Goal: Task Accomplishment & Management: Manage account settings

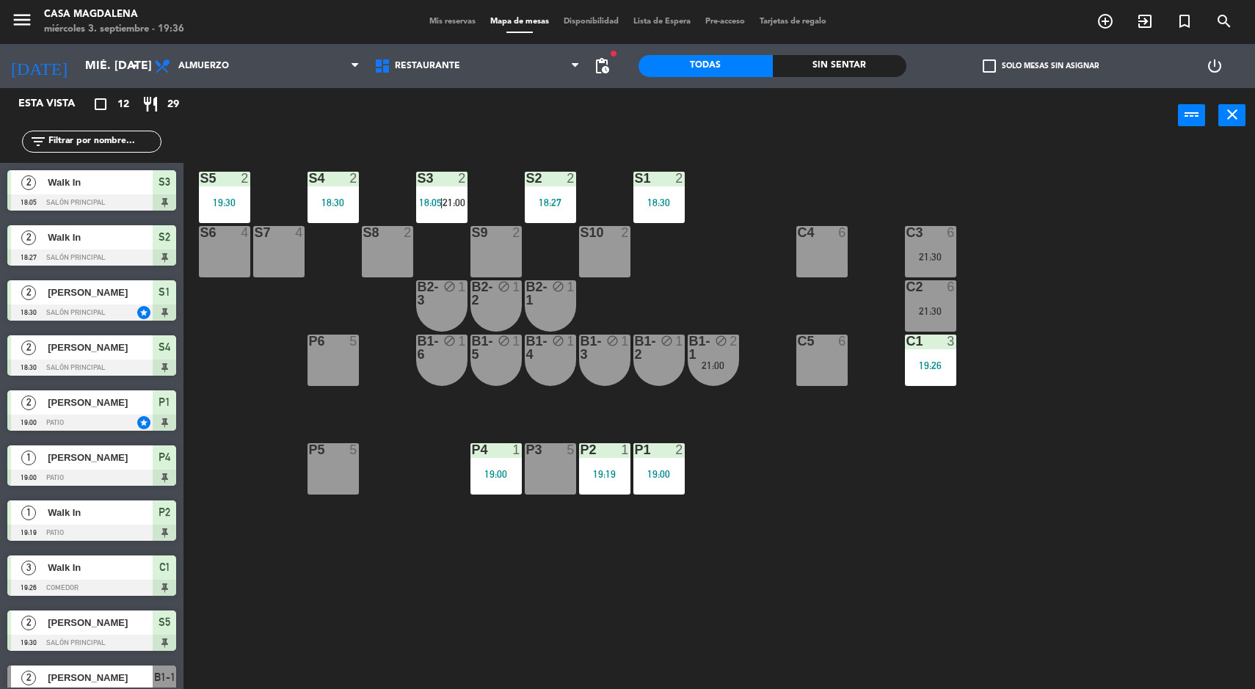
click at [911, 257] on div "21:30" at bounding box center [930, 257] width 51 height 10
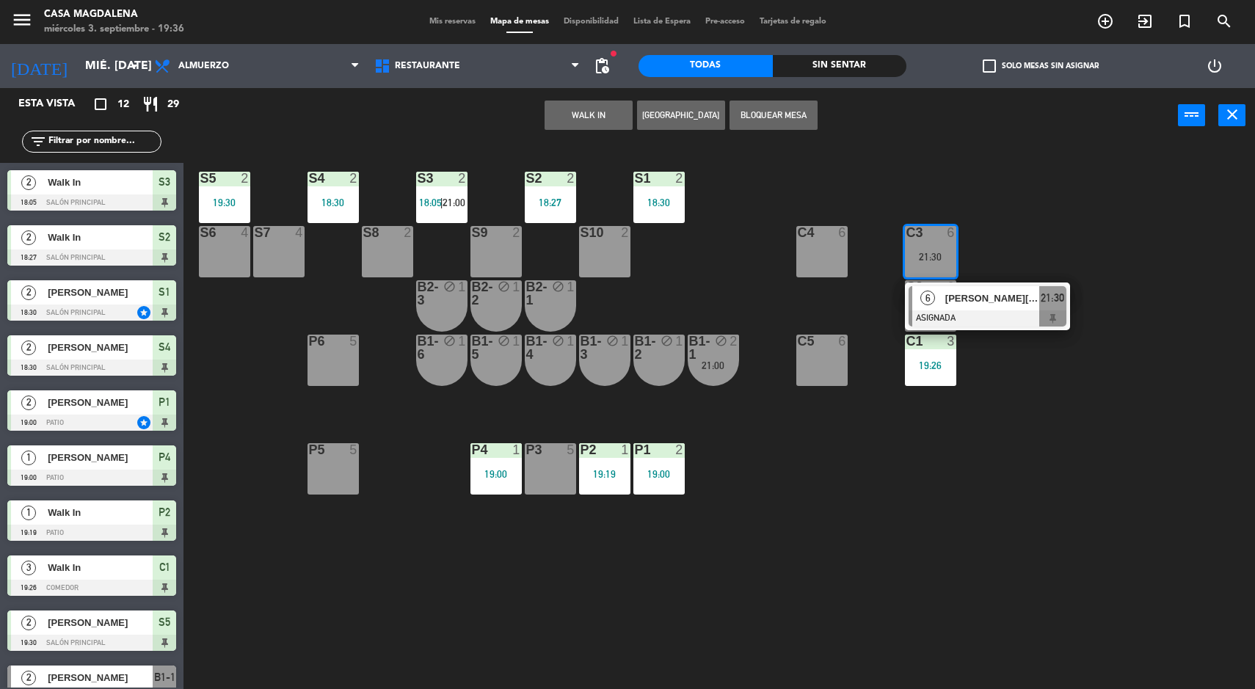
click at [994, 301] on span "[PERSON_NAME][EMAIL_ADDRESS][PERSON_NAME][DOMAIN_NAME]" at bounding box center [992, 298] width 94 height 15
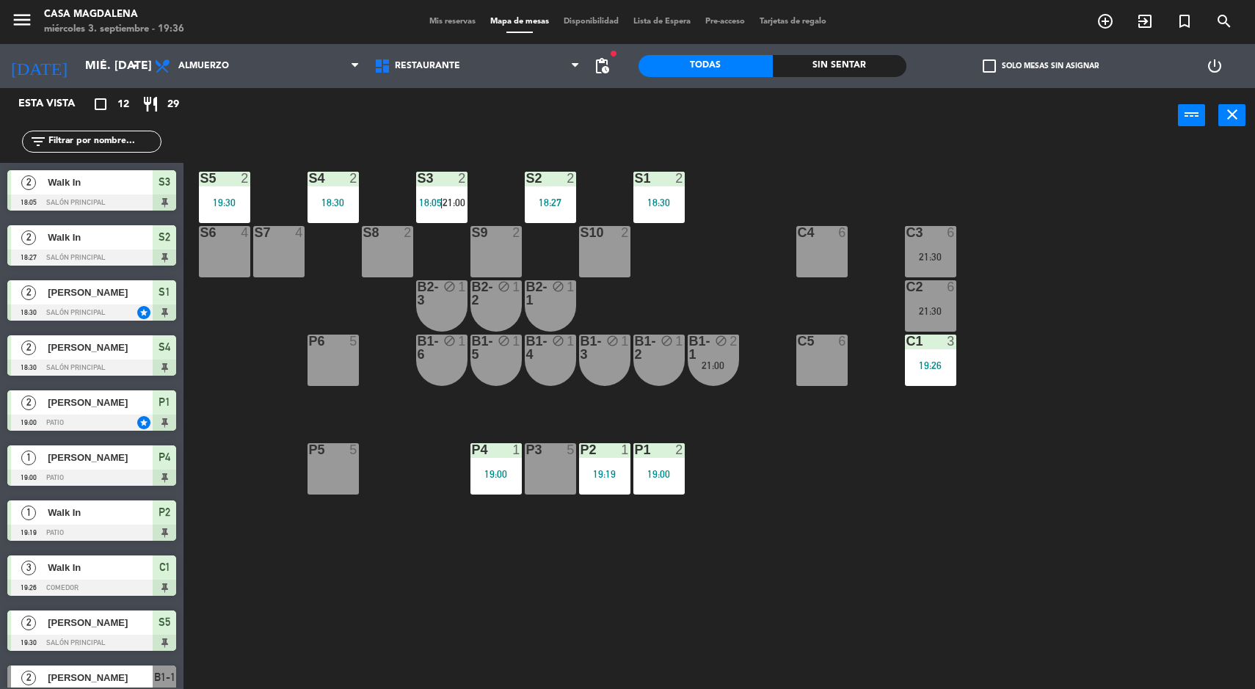
click at [749, 502] on div "S5 2 19:30 S4 2 18:30 S3 2 18:05 | 21:00 S2 2 18:27 S1 2 18:30 S6 4 S7 4 S8 2 S…" at bounding box center [725, 418] width 1059 height 546
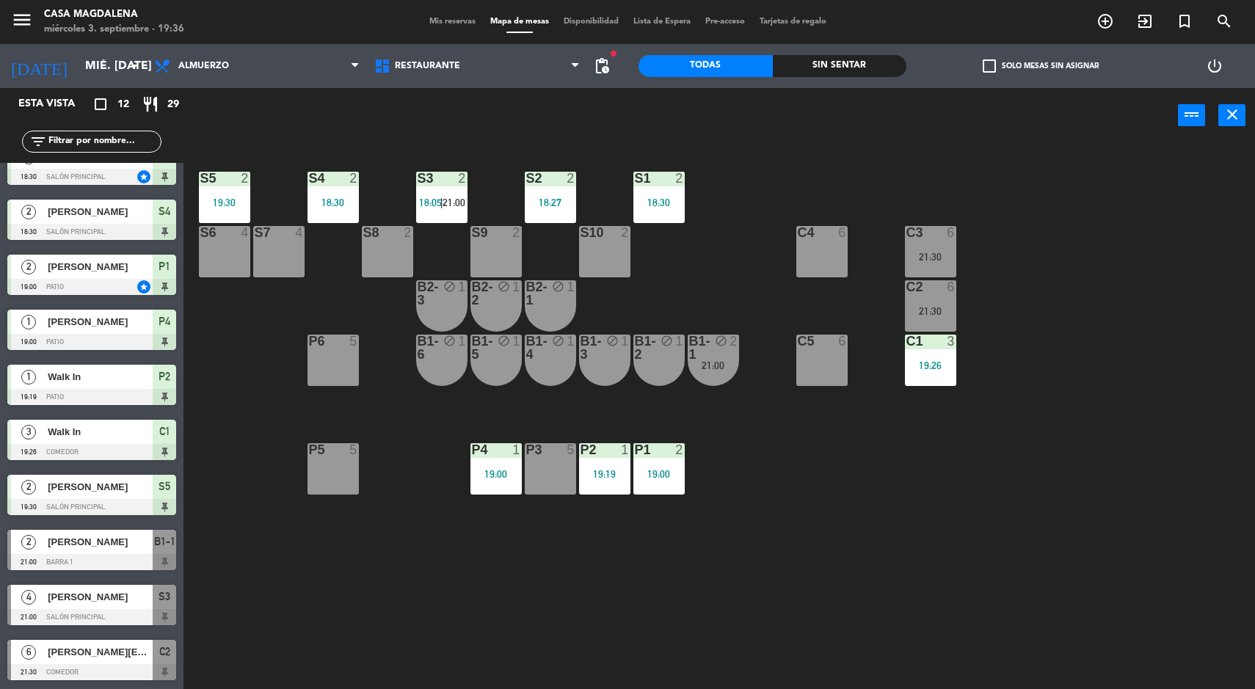
click at [78, 68] on input "mié. [DATE]" at bounding box center [155, 66] width 155 height 29
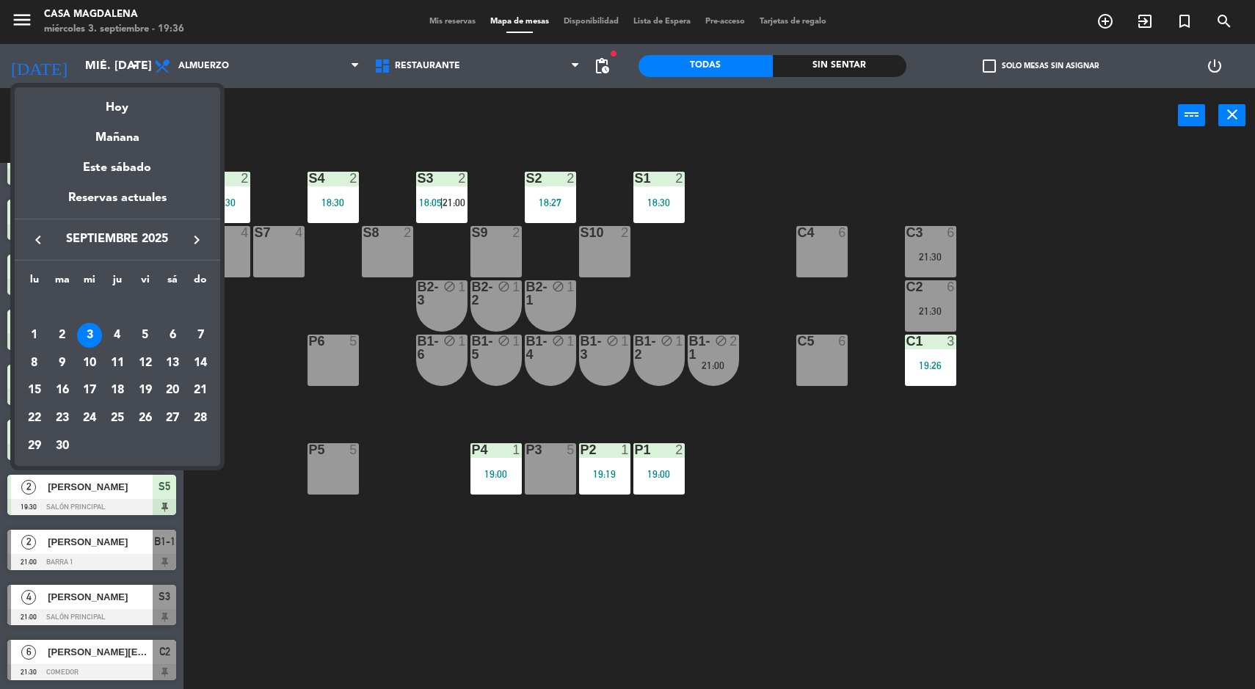
click at [117, 334] on div "4" at bounding box center [117, 335] width 25 height 25
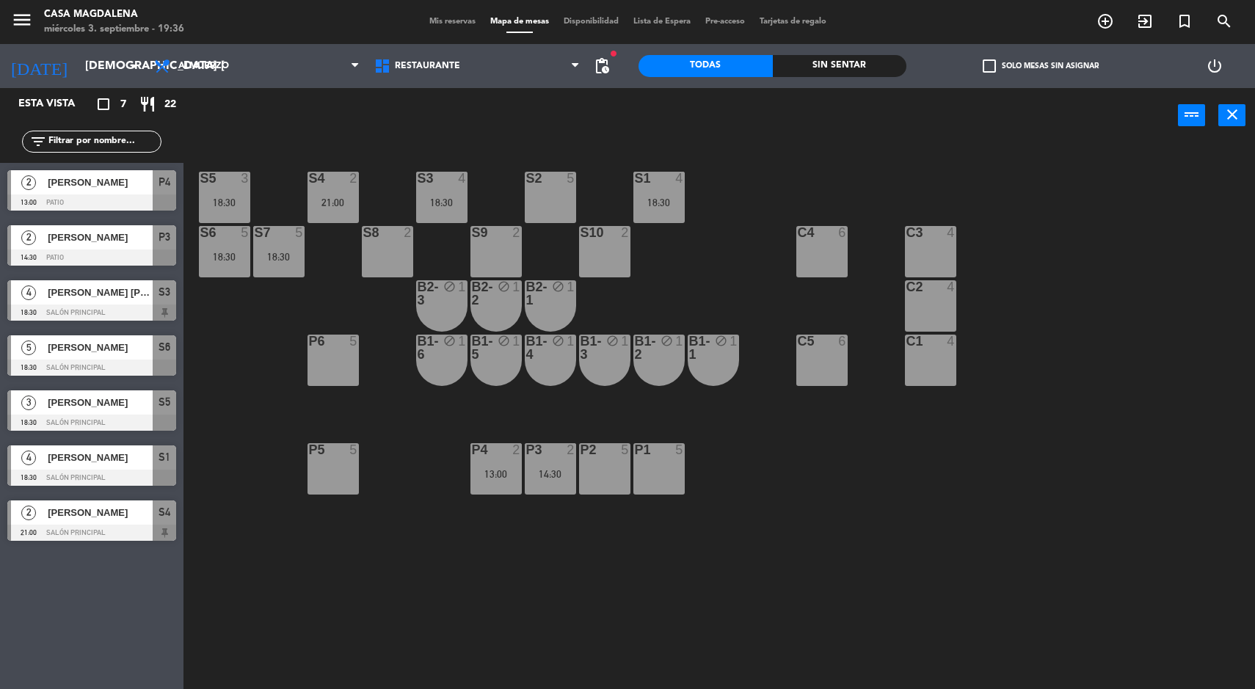
scroll to position [0, 0]
click at [806, 495] on div "S5 3 18:30 S4 2 21:00 S3 4 18:30 S2 5 S1 4 18:30 S6 5 18:30 S7 5 18:30 S8 2 S9 …" at bounding box center [725, 418] width 1059 height 546
click at [283, 238] on div at bounding box center [278, 232] width 24 height 13
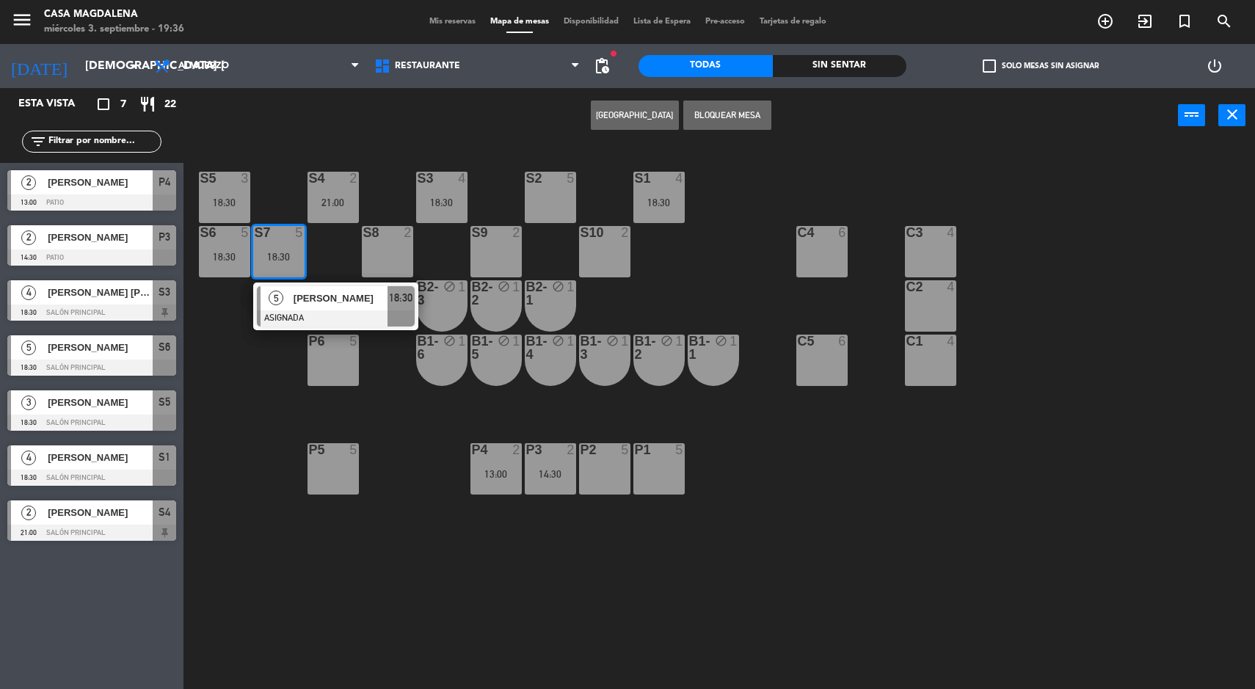
click at [324, 296] on span "[PERSON_NAME]" at bounding box center [341, 298] width 94 height 15
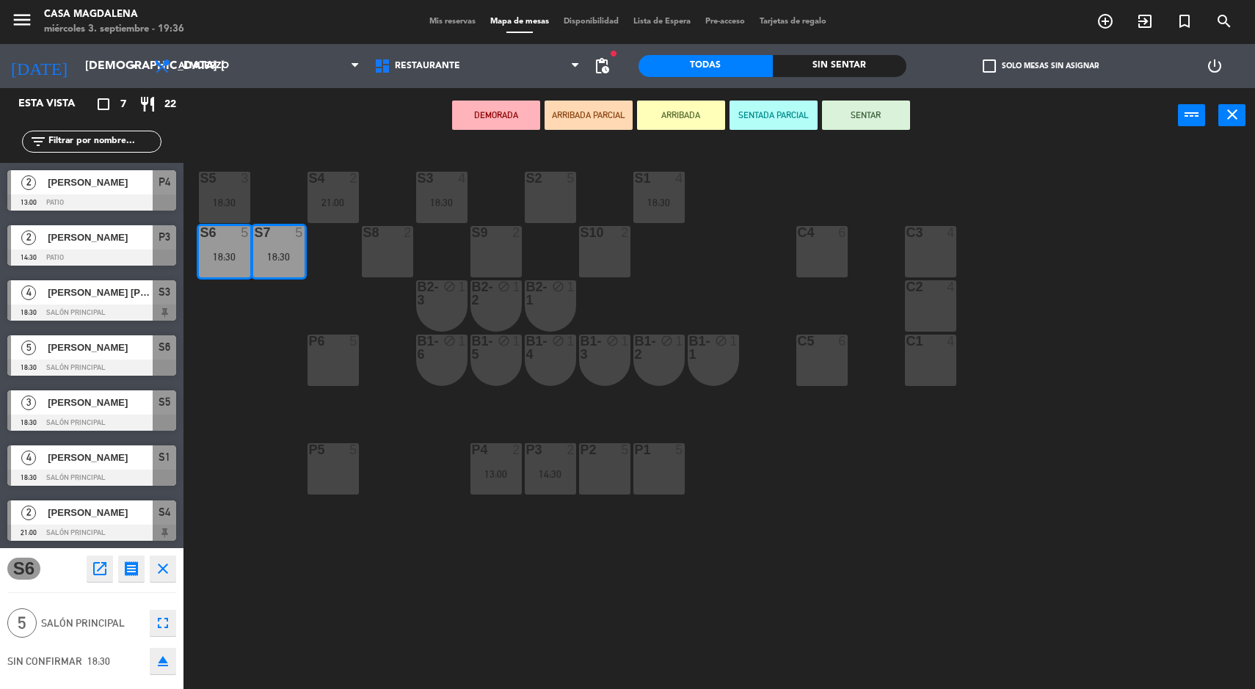
click at [551, 210] on div "S2 5" at bounding box center [550, 197] width 51 height 51
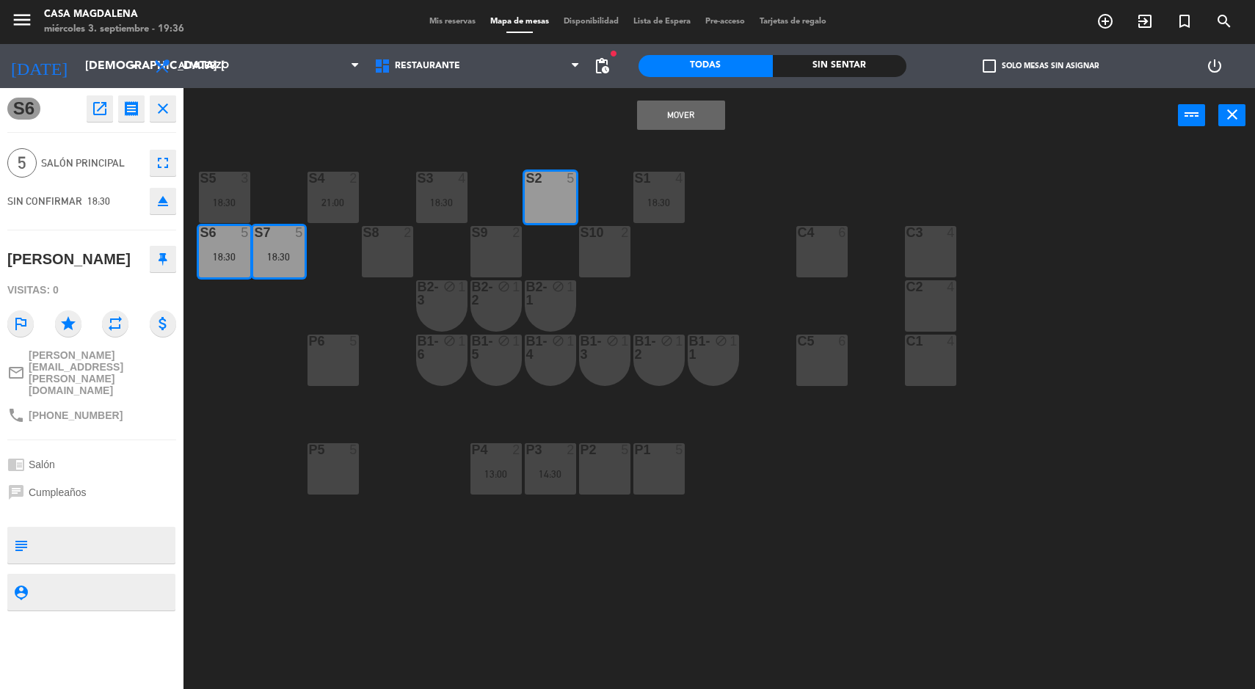
click at [685, 125] on button "Mover" at bounding box center [681, 115] width 88 height 29
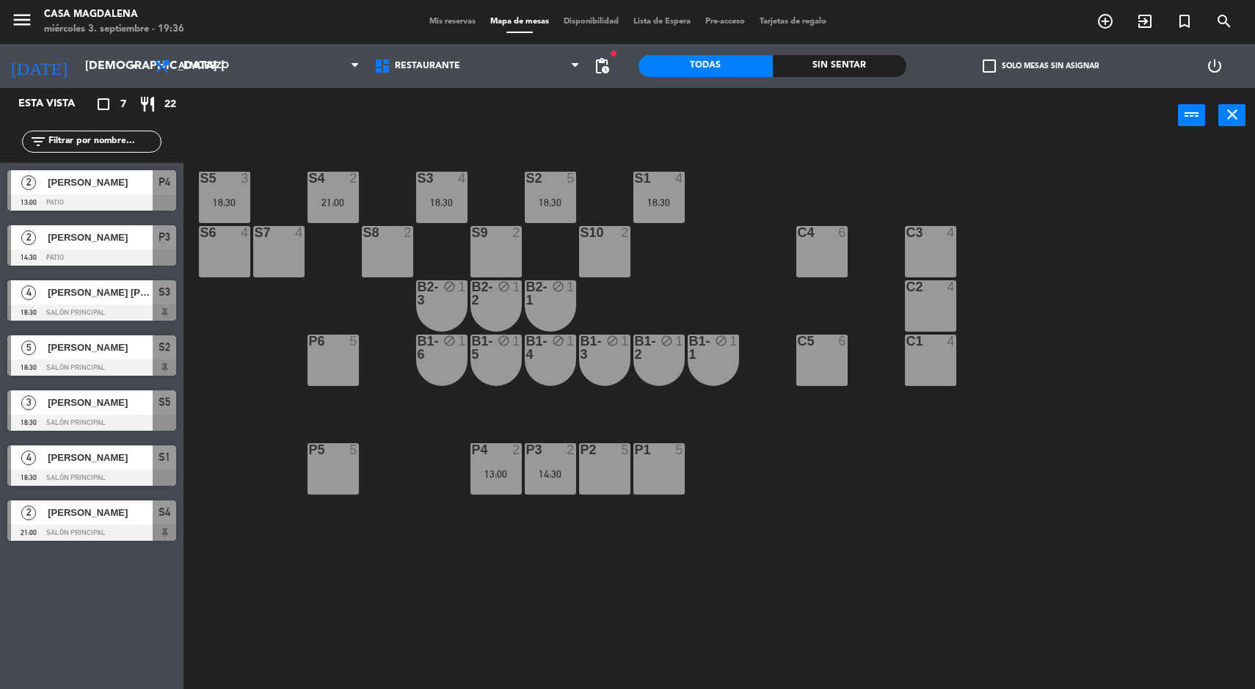
click at [118, 64] on input "[DEMOGRAPHIC_DATA] [DATE]" at bounding box center [155, 66] width 155 height 29
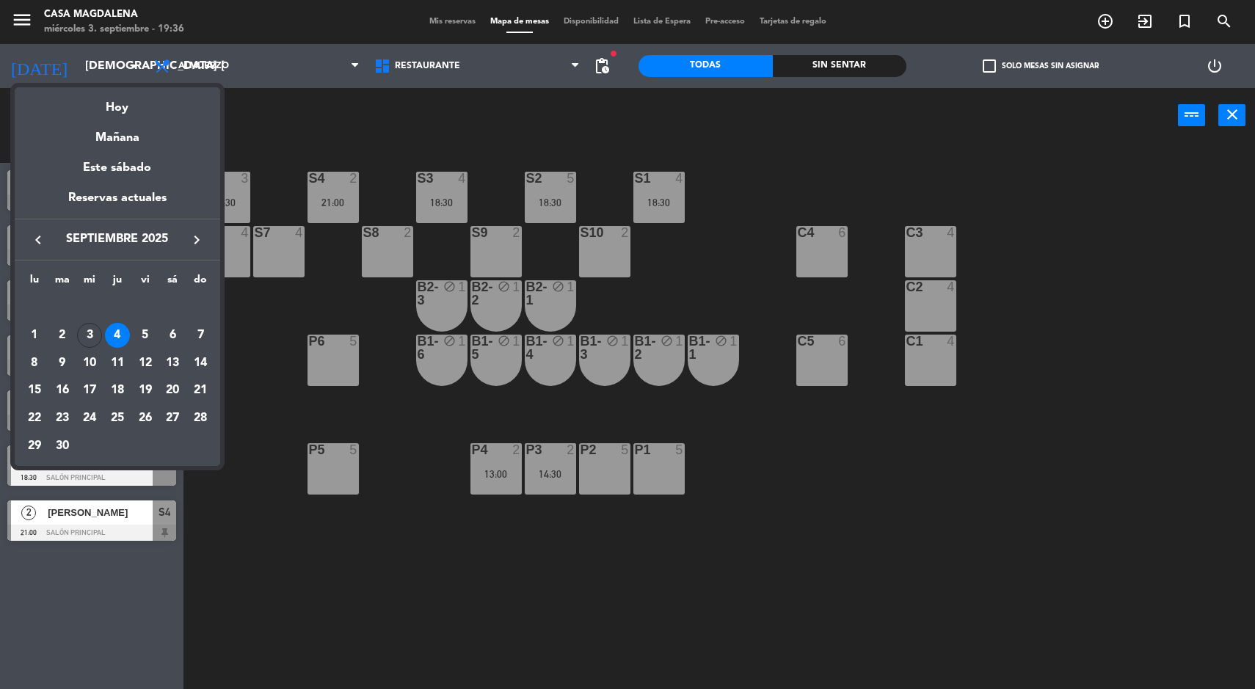
click at [143, 103] on div "Hoy" at bounding box center [117, 102] width 205 height 30
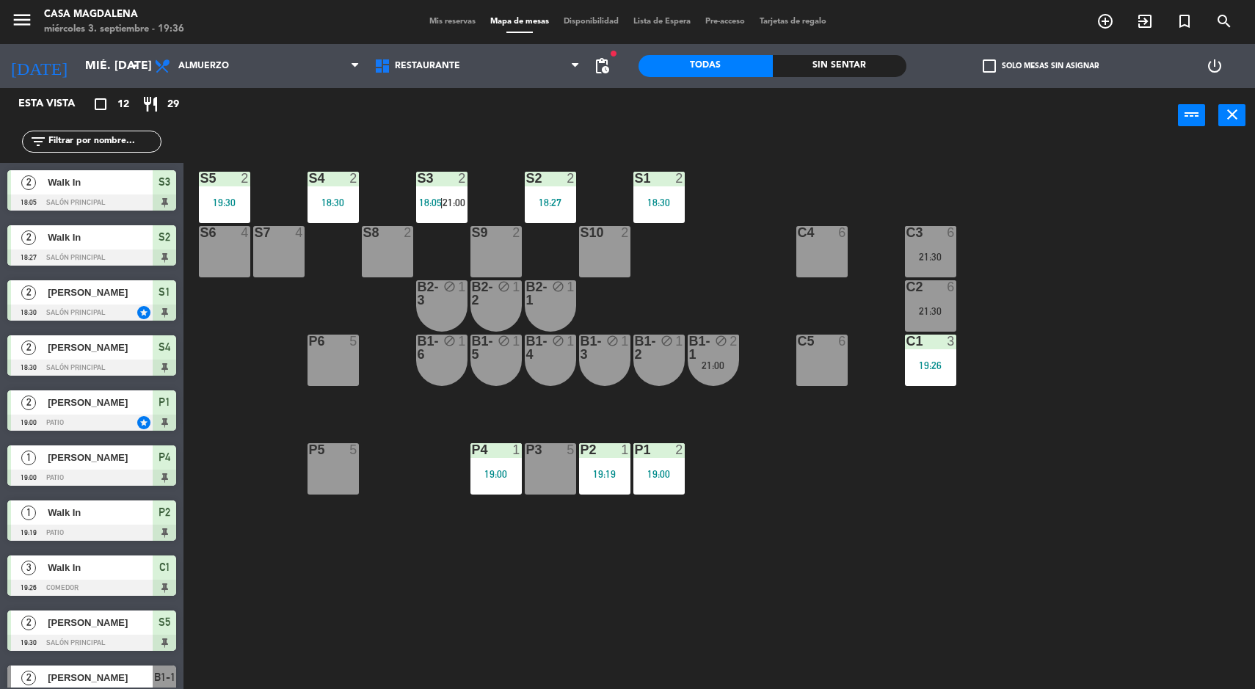
click at [960, 286] on div "6" at bounding box center [954, 286] width 24 height 13
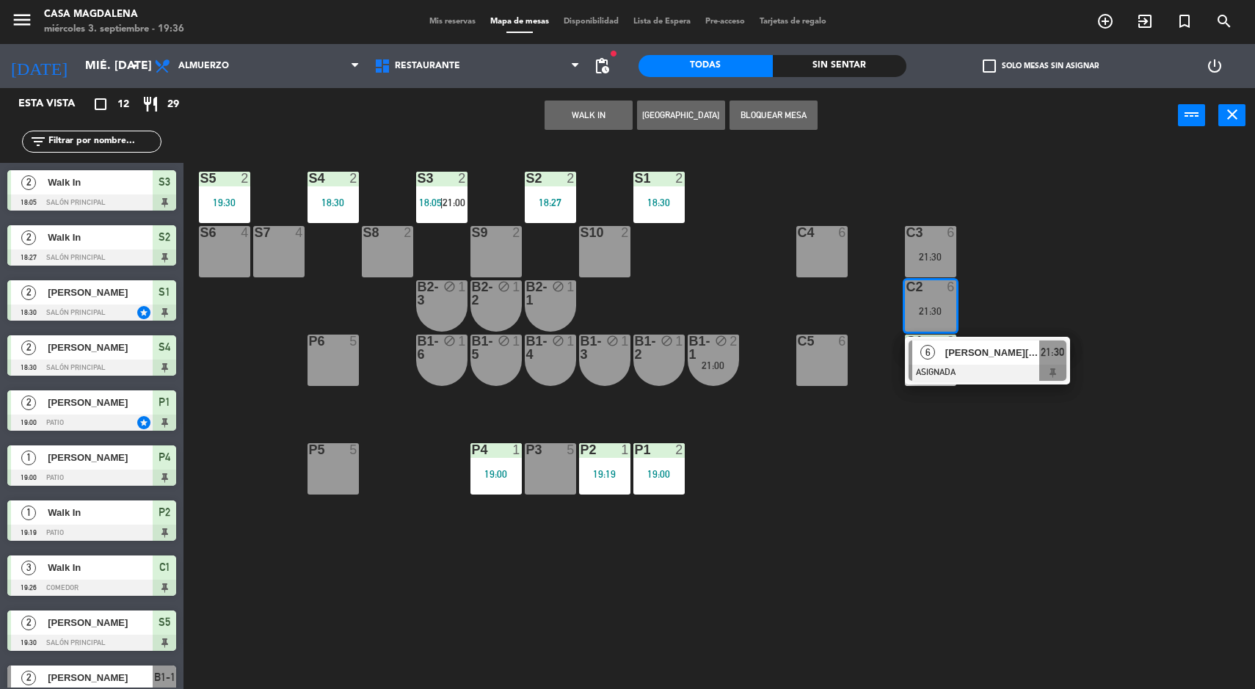
click at [1008, 363] on div "[PERSON_NAME][EMAIL_ADDRESS][PERSON_NAME][DOMAIN_NAME]" at bounding box center [991, 353] width 95 height 24
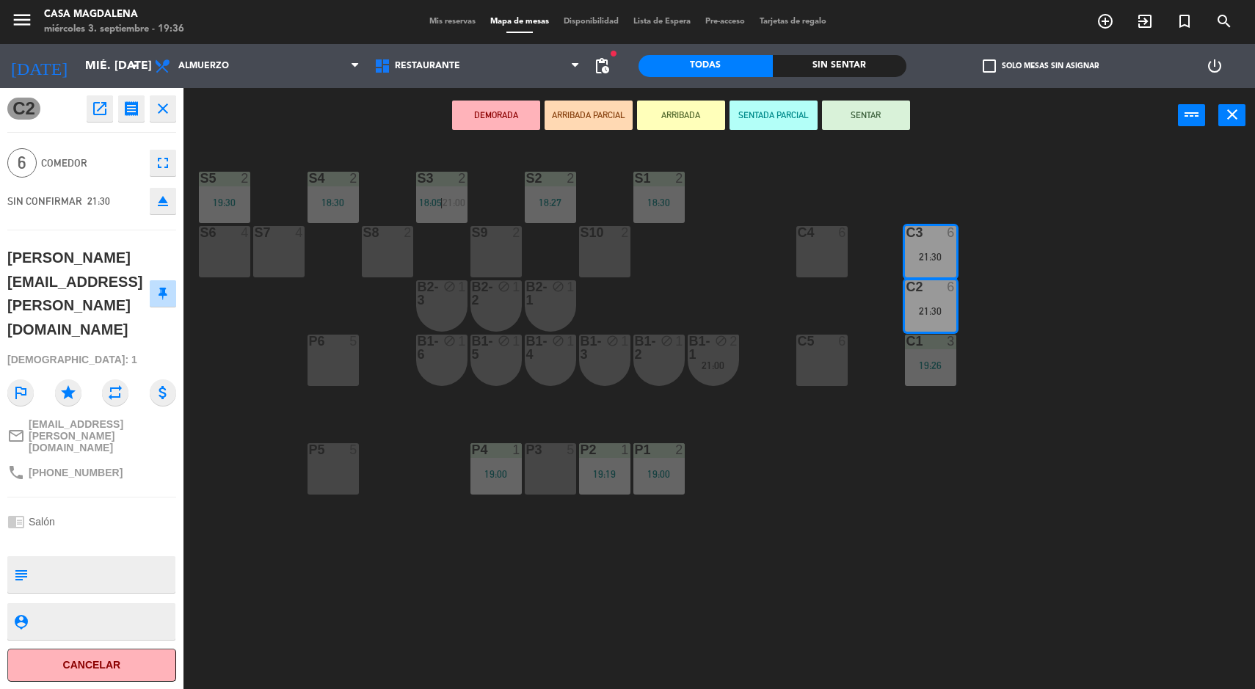
click at [880, 516] on div "S5 2 19:30 S4 2 18:30 S3 2 18:05 | 21:00 S2 2 18:27 S1 2 18:30 S6 4 S7 4 S8 2 S…" at bounding box center [725, 418] width 1059 height 546
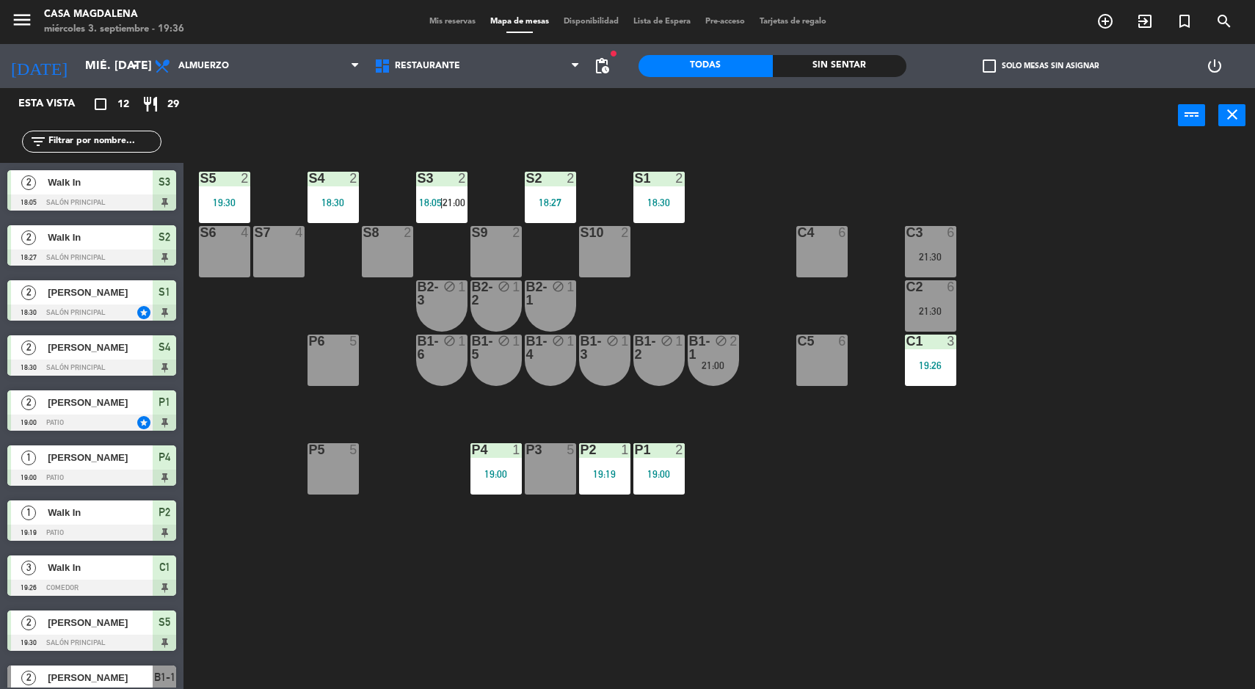
scroll to position [136, 0]
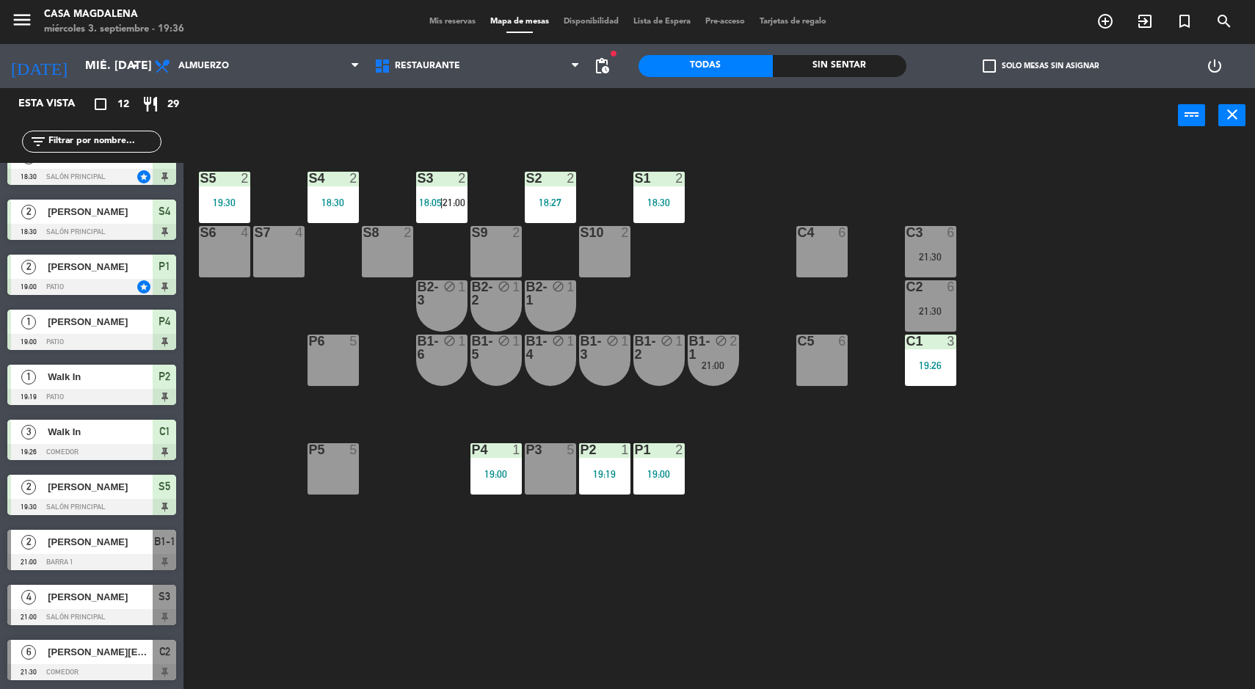
click at [1137, 439] on div "S5 2 19:30 S4 2 18:30 S3 2 18:05 | 21:00 S2 2 18:27 S1 2 18:30 S6 4 S7 4 S8 2 S…" at bounding box center [725, 418] width 1059 height 546
click at [263, 474] on div "S5 2 19:30 S4 2 18:30 S3 2 18:05 | 21:00 S2 2 18:27 S1 2 18:30 S6 4 S7 4 S8 2 S…" at bounding box center [725, 418] width 1059 height 546
click at [85, 67] on input "mié. [DATE]" at bounding box center [155, 66] width 155 height 29
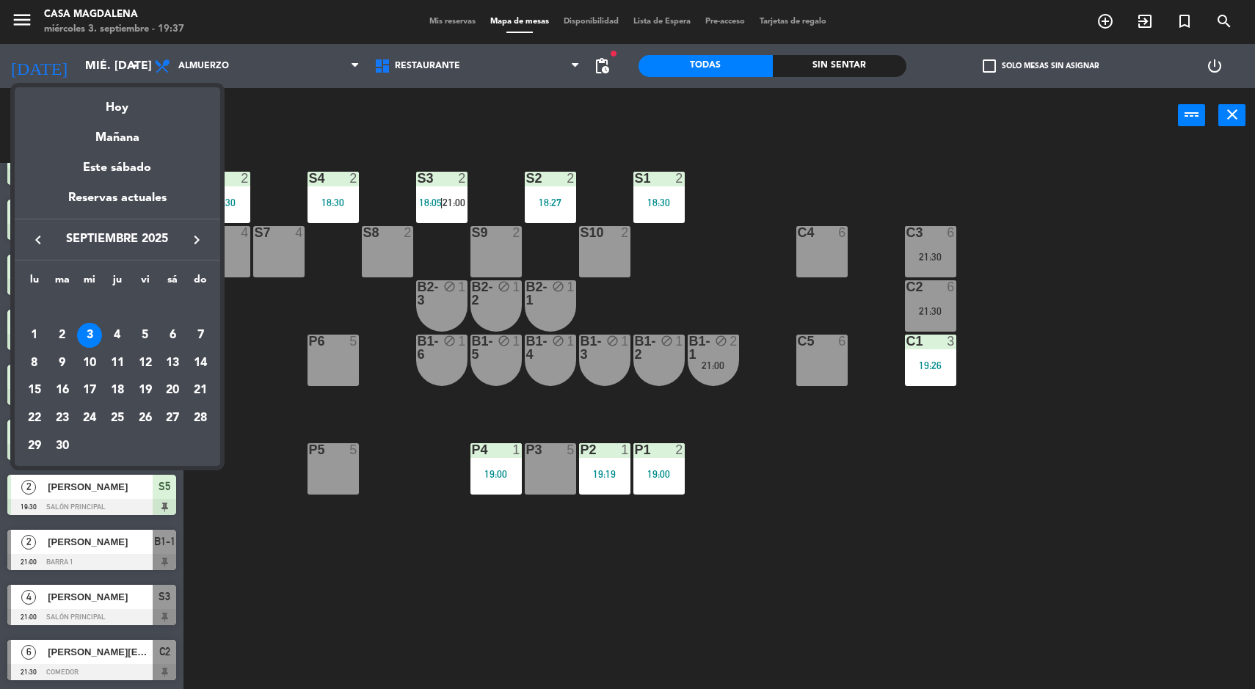
click at [116, 345] on div "4" at bounding box center [117, 335] width 25 height 25
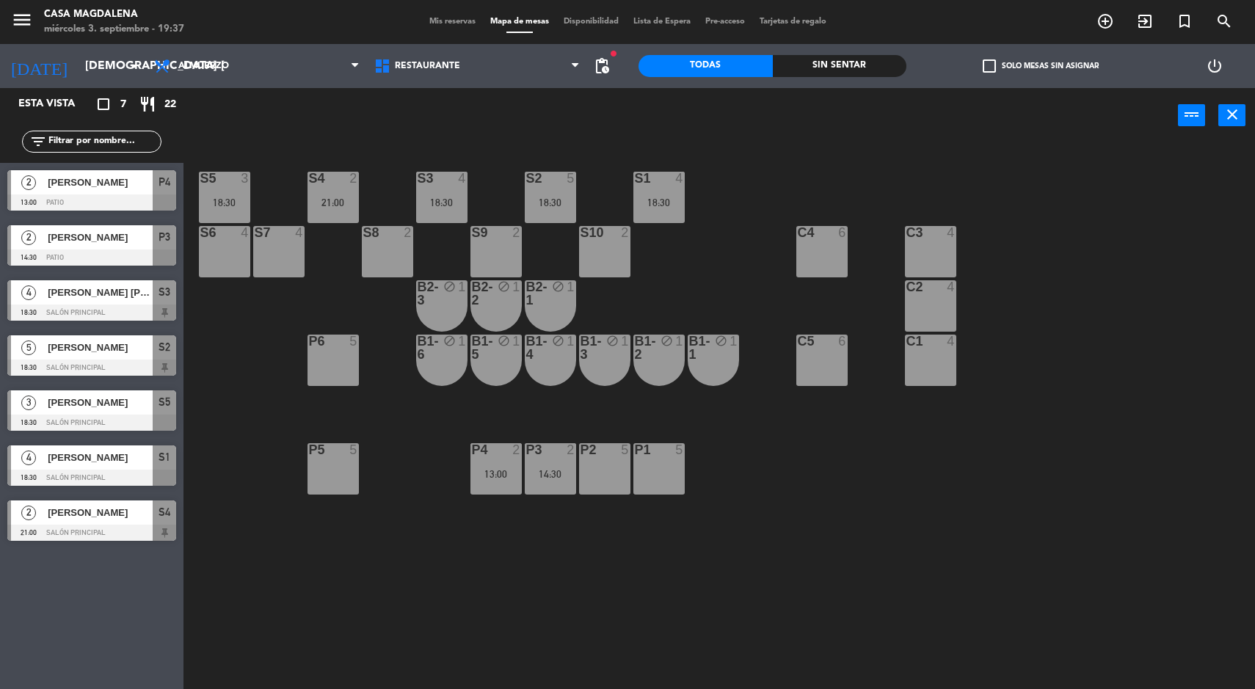
scroll to position [0, 0]
click at [78, 76] on input "[DEMOGRAPHIC_DATA] [DATE]" at bounding box center [155, 66] width 155 height 29
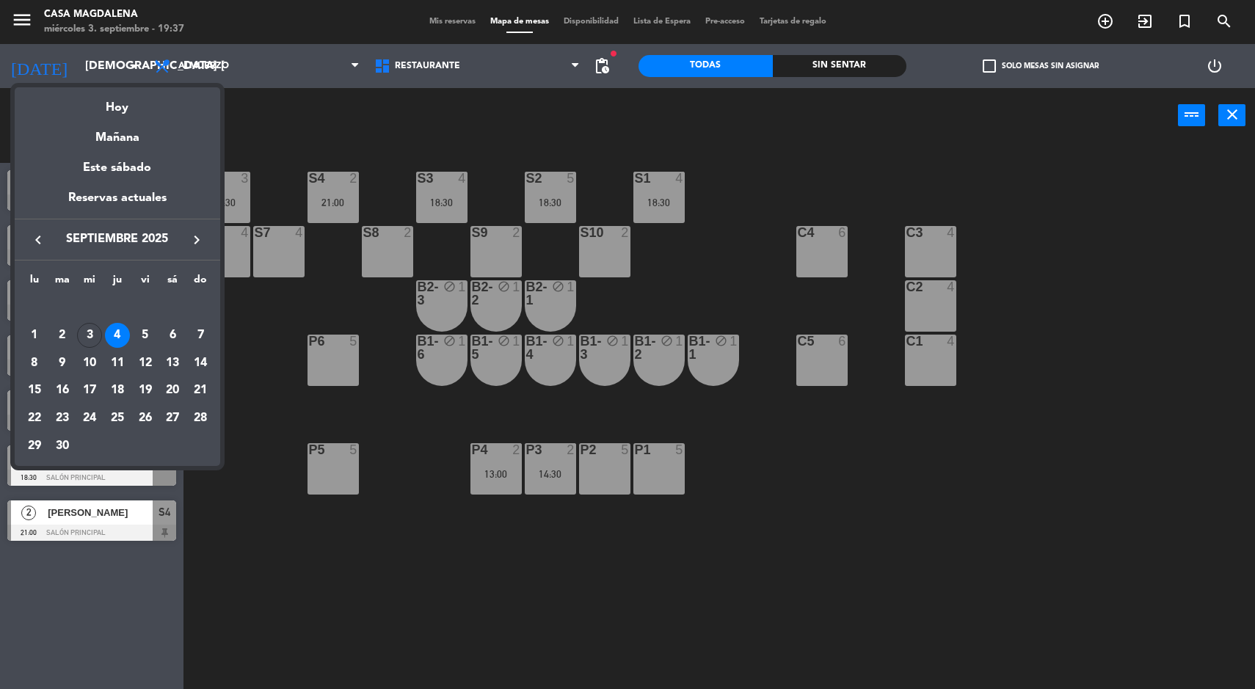
click at [145, 335] on div "5" at bounding box center [145, 335] width 25 height 25
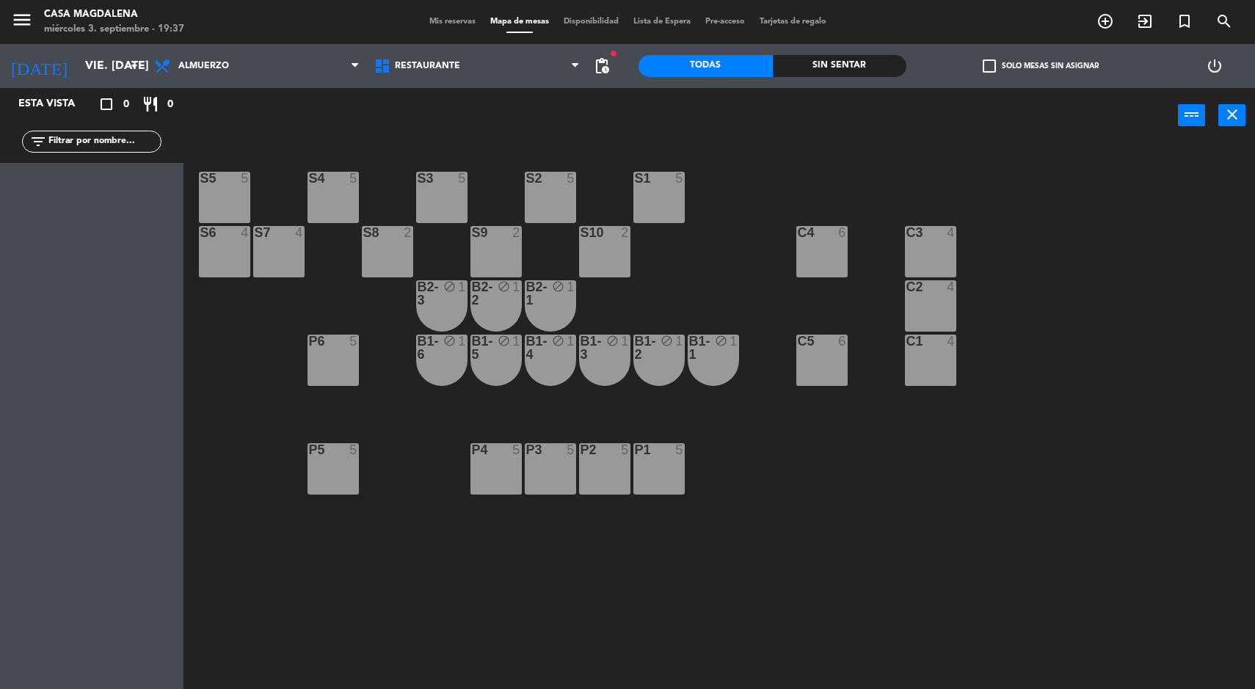
click at [87, 66] on input "vie. [DATE]" at bounding box center [155, 66] width 155 height 29
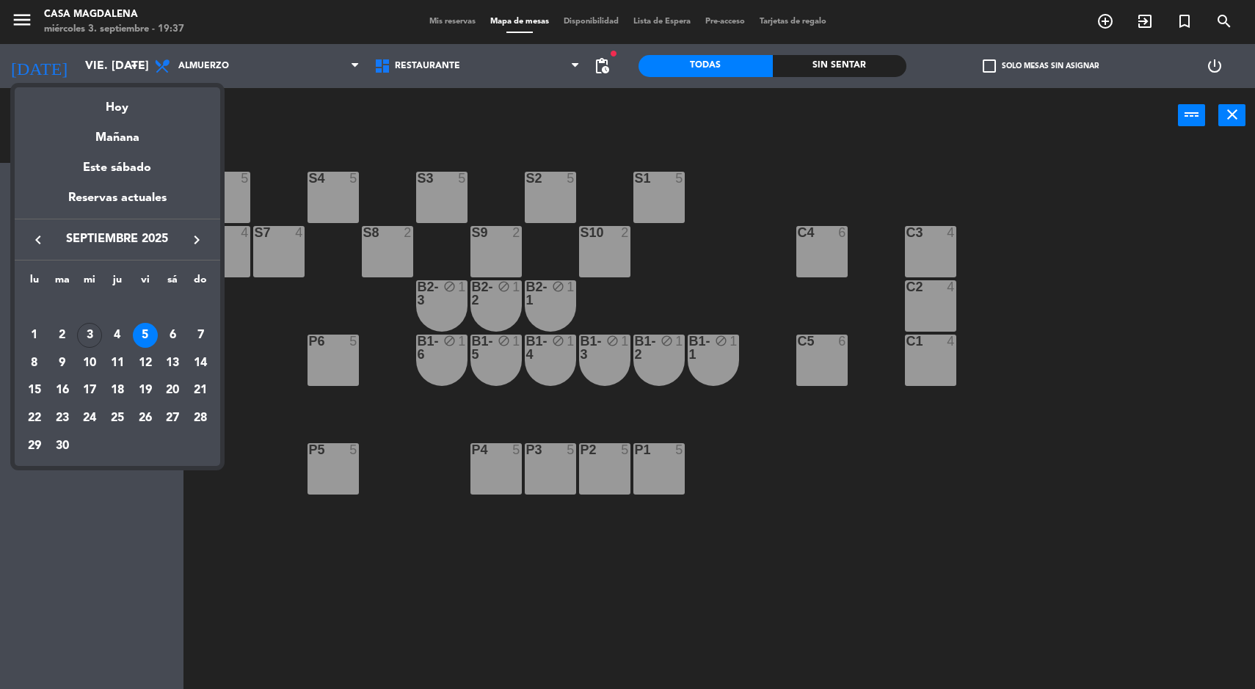
click at [172, 334] on div "6" at bounding box center [172, 335] width 25 height 25
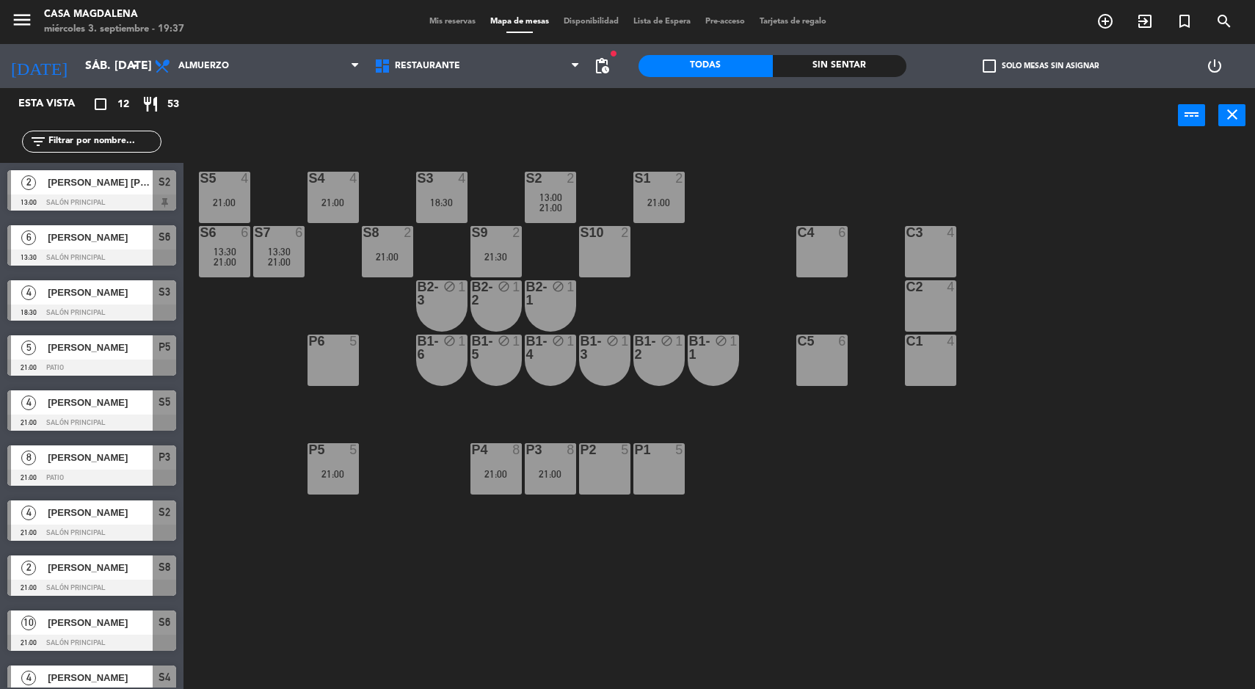
click at [268, 256] on span "21:00" at bounding box center [279, 262] width 23 height 12
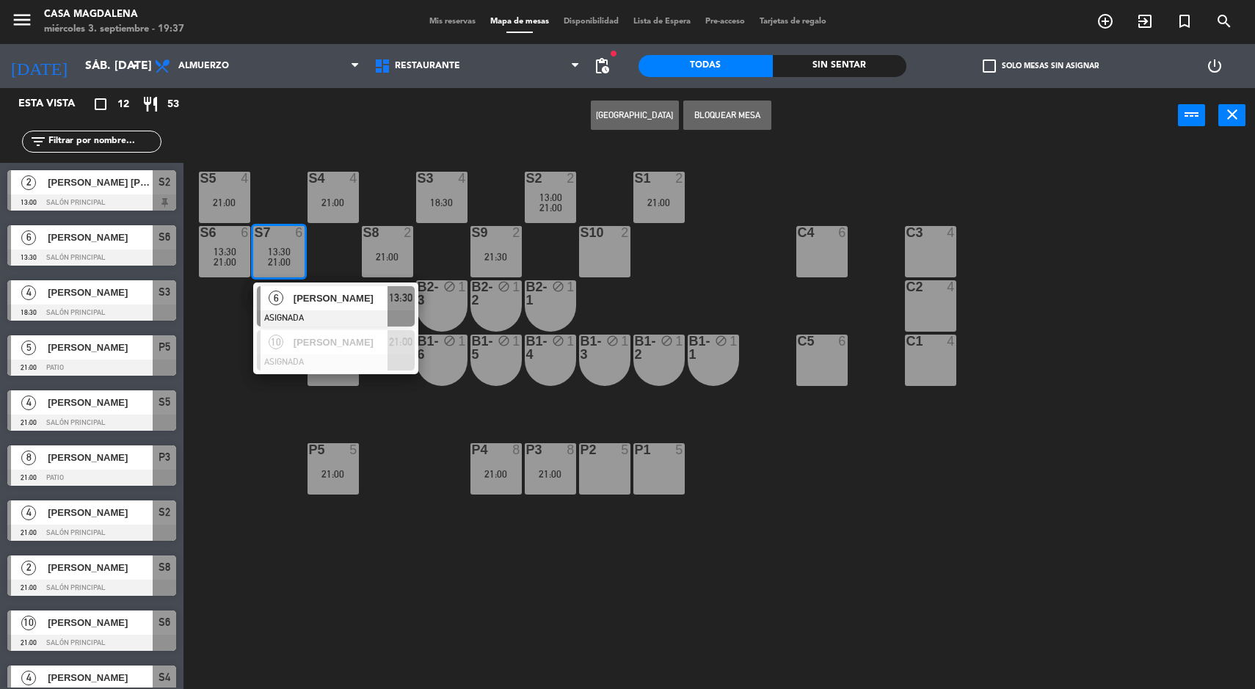
click at [308, 298] on span "[PERSON_NAME]" at bounding box center [341, 298] width 94 height 15
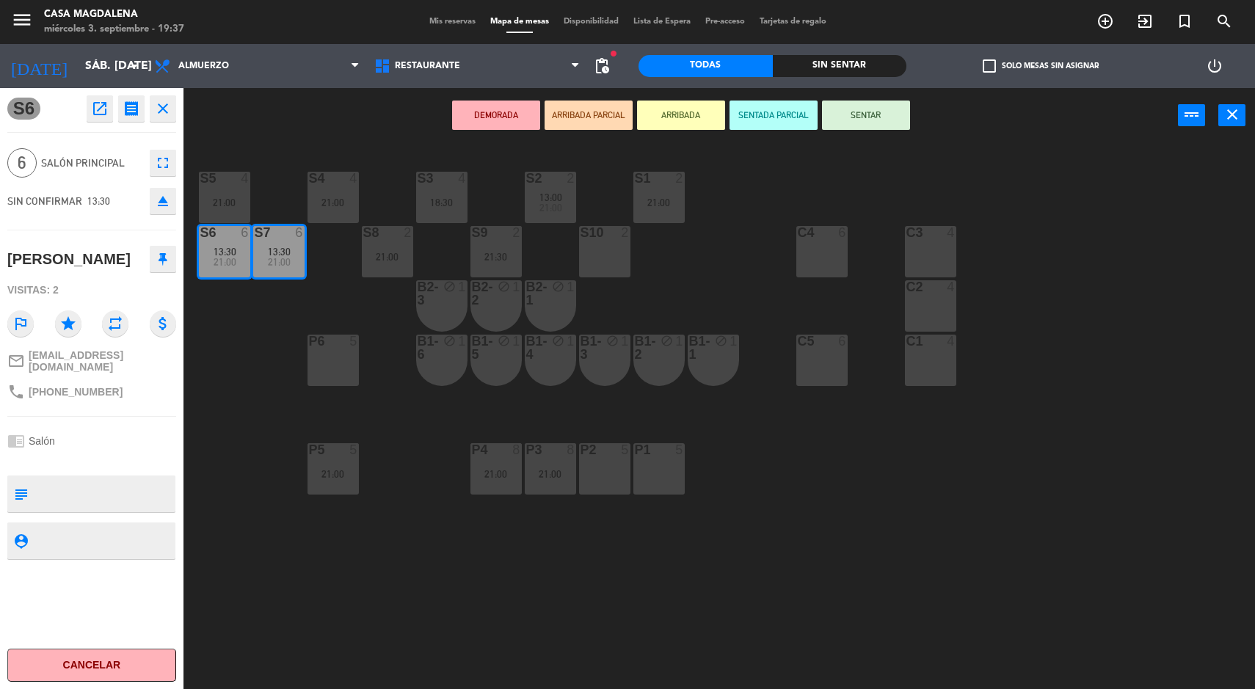
click at [444, 198] on div "18:30" at bounding box center [441, 202] width 51 height 10
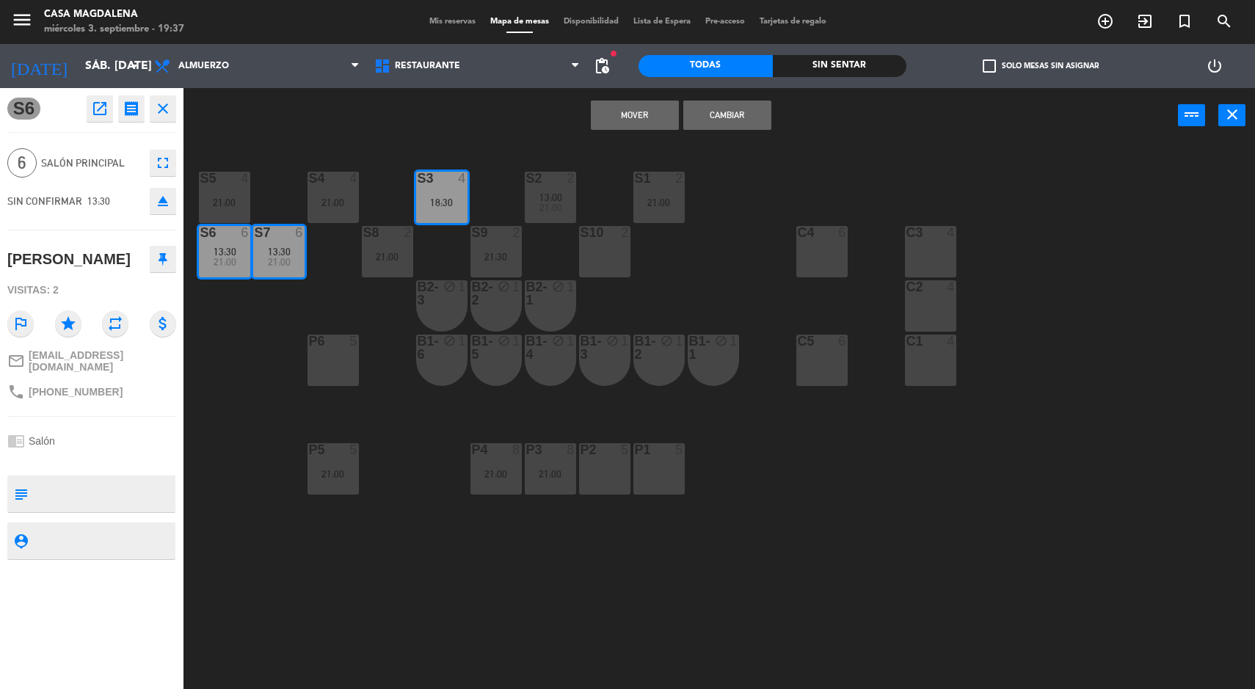
click at [443, 192] on div "S3 4 18:30" at bounding box center [441, 197] width 51 height 51
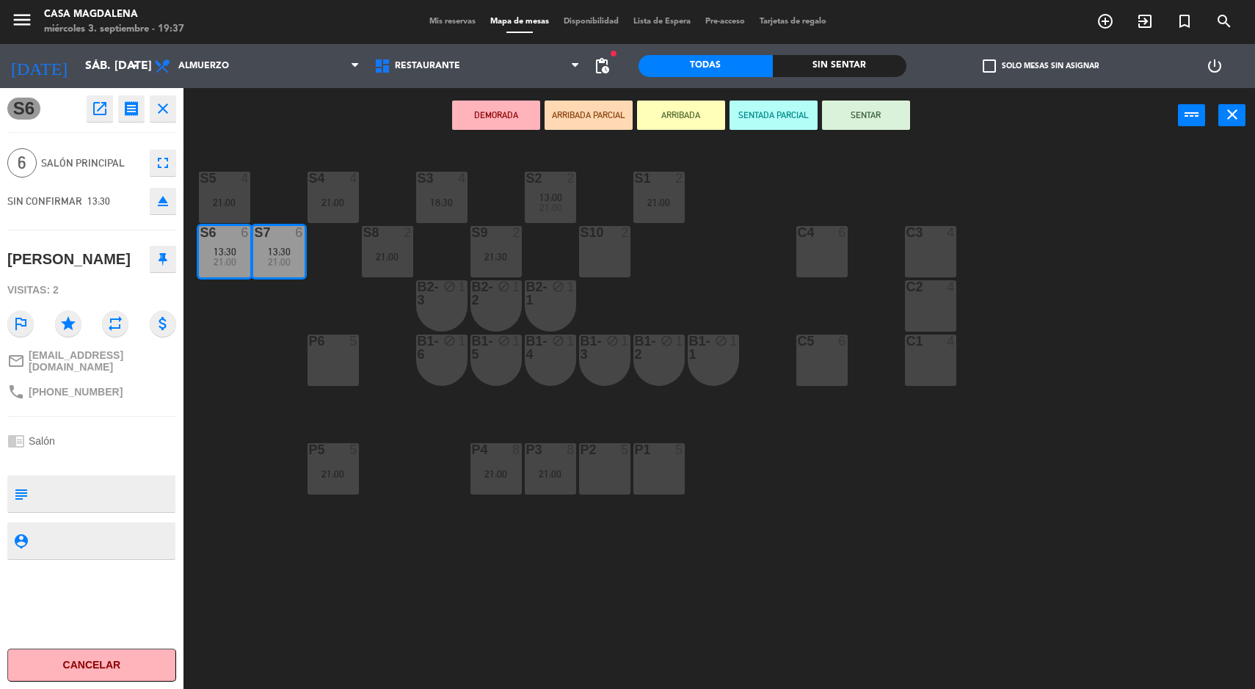
click at [448, 198] on div "18:30" at bounding box center [441, 202] width 51 height 10
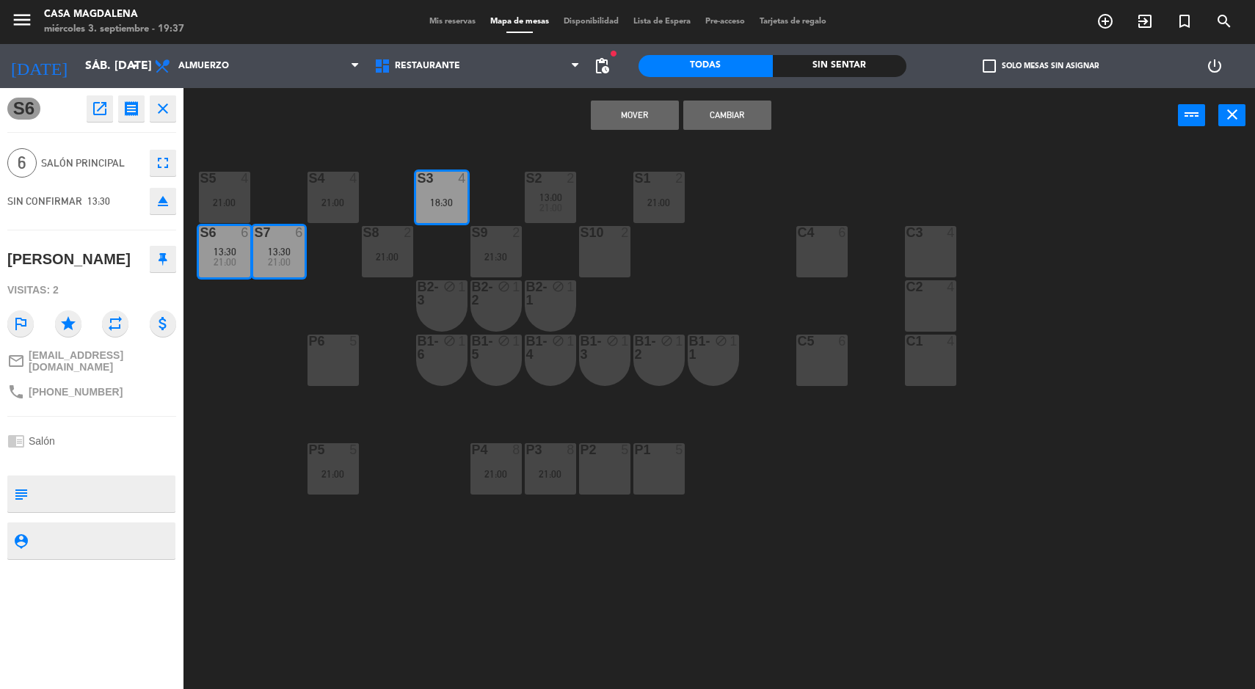
click at [609, 120] on button "Mover" at bounding box center [635, 115] width 88 height 29
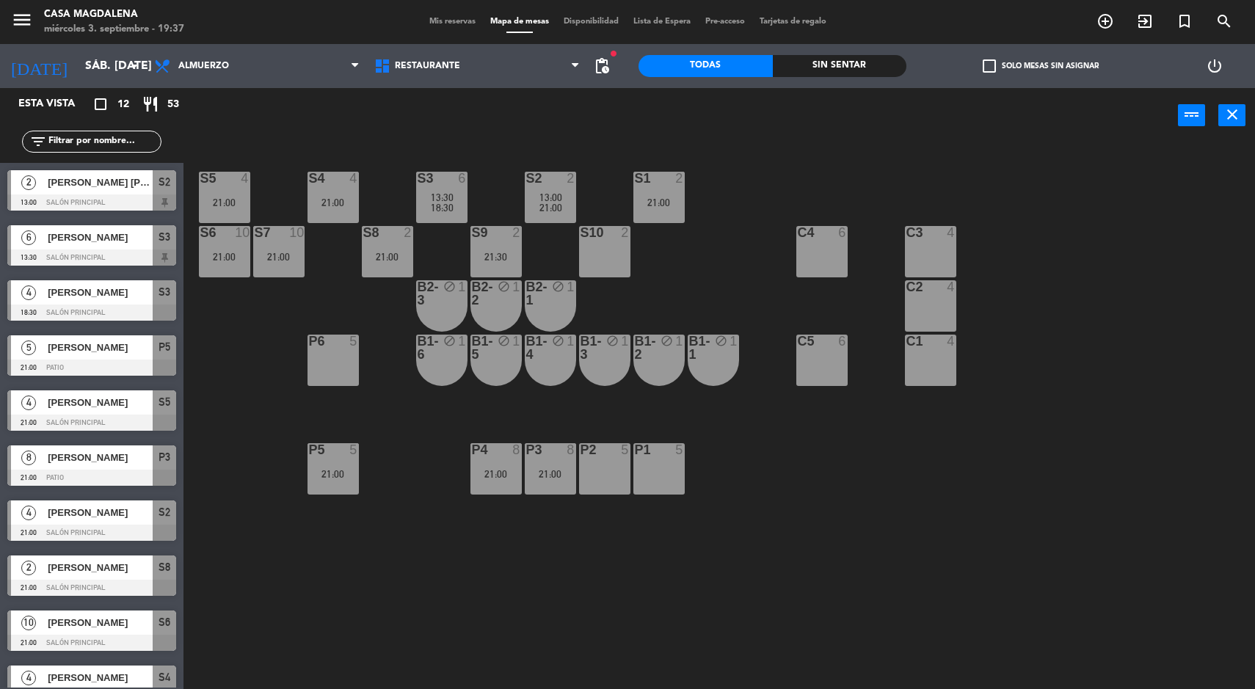
click at [78, 59] on input "sáb. [DATE]" at bounding box center [155, 66] width 155 height 29
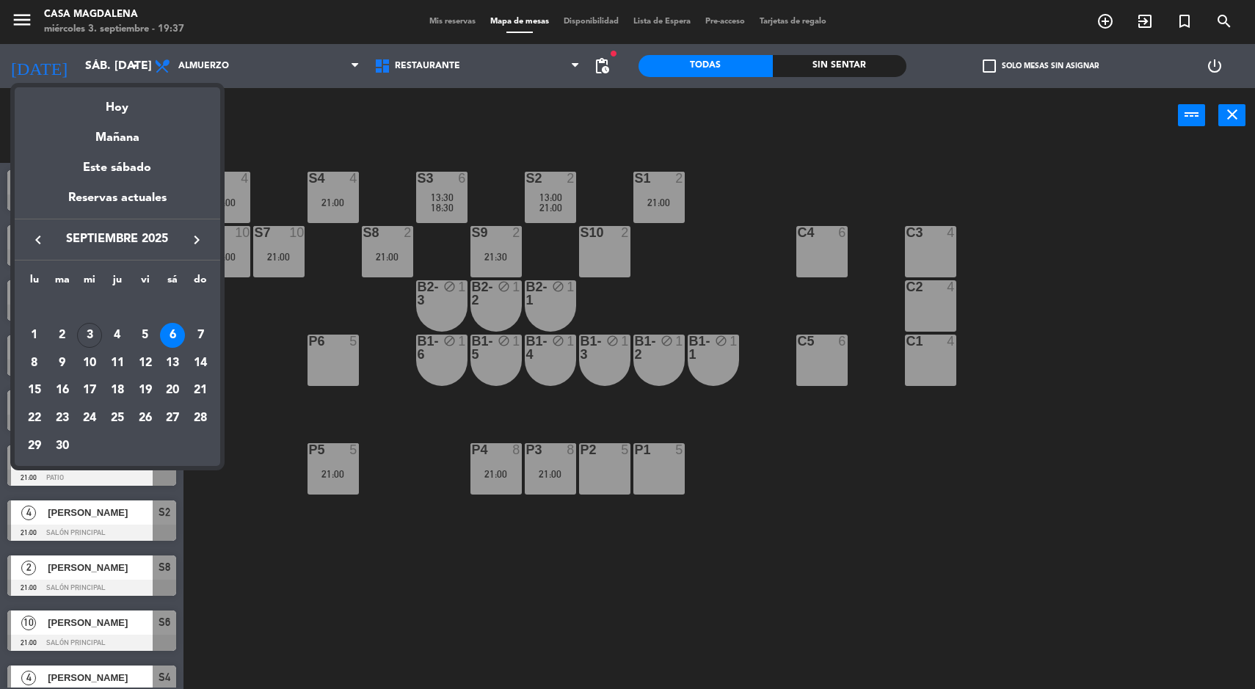
click at [197, 335] on div "7" at bounding box center [200, 335] width 25 height 25
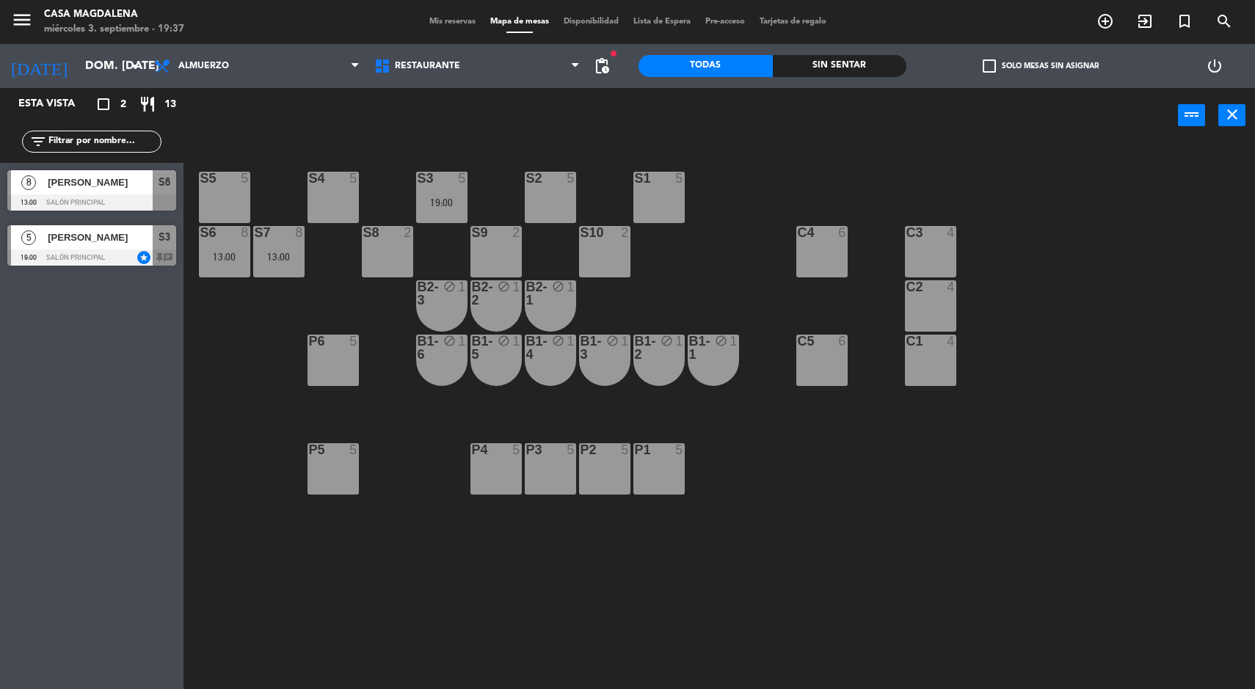
click at [602, 73] on span "pending_actions" at bounding box center [602, 66] width 18 height 18
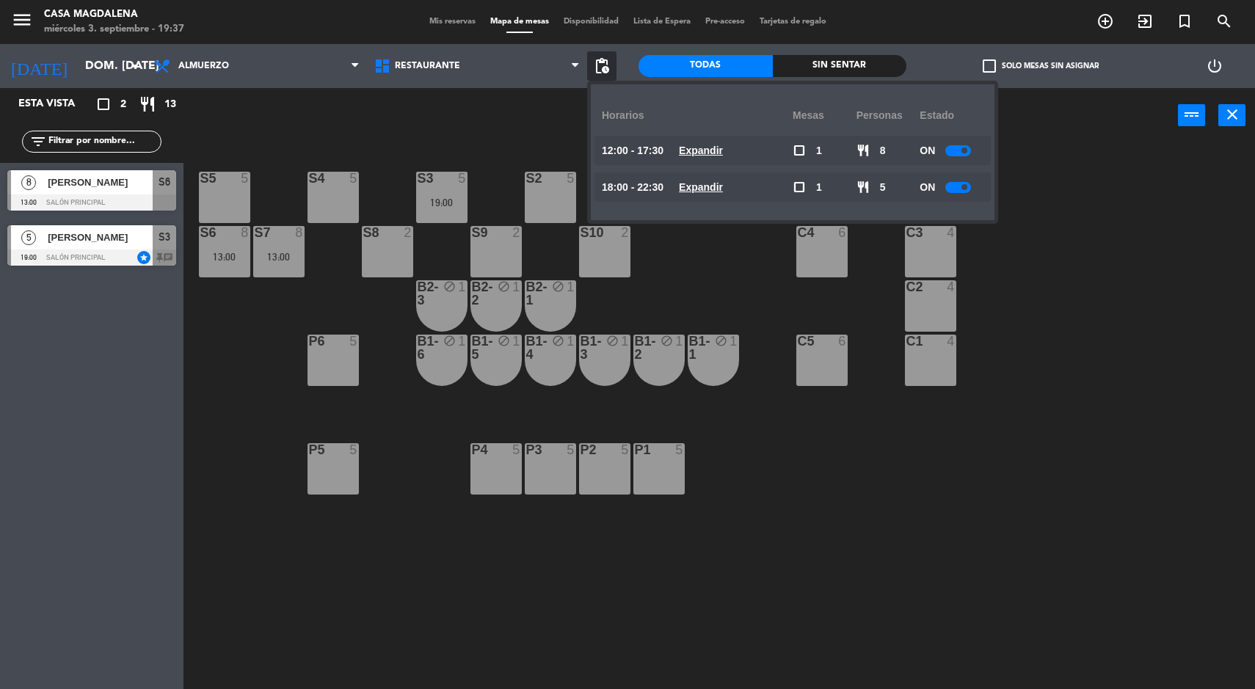
click at [713, 192] on u "Expandir" at bounding box center [701, 187] width 44 height 12
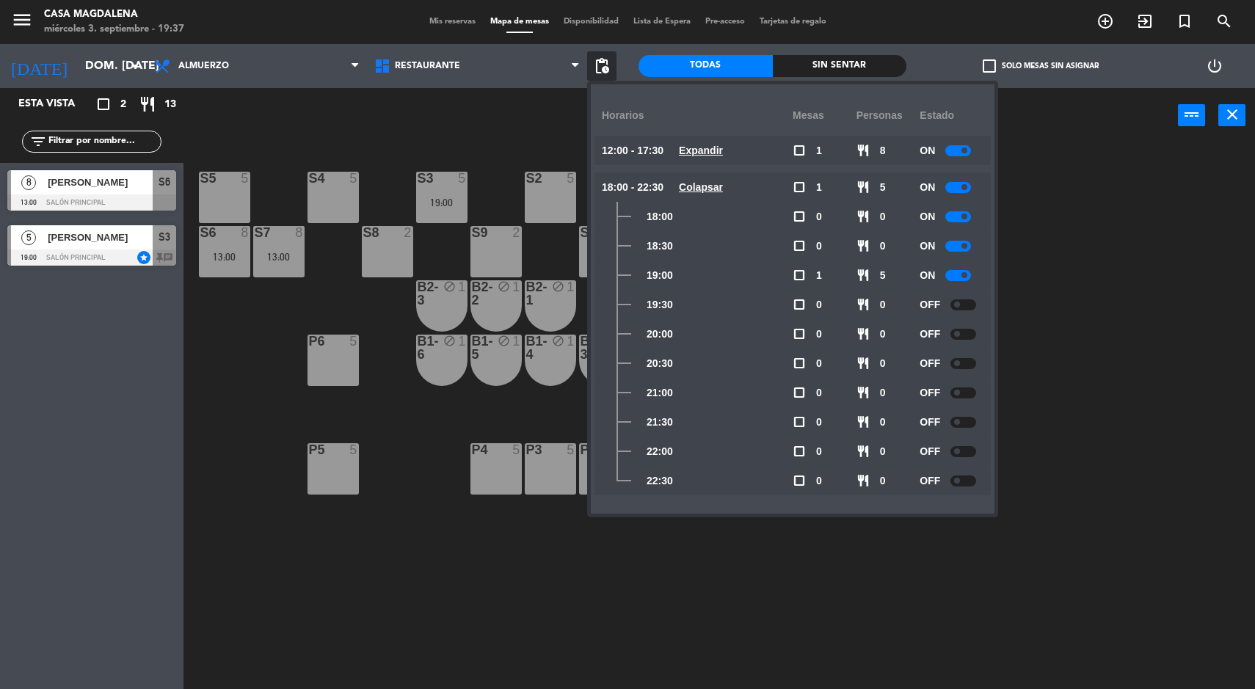
click at [967, 188] on span at bounding box center [964, 187] width 6 height 6
click at [967, 188] on div at bounding box center [963, 187] width 26 height 11
click at [958, 219] on div at bounding box center [958, 216] width 26 height 11
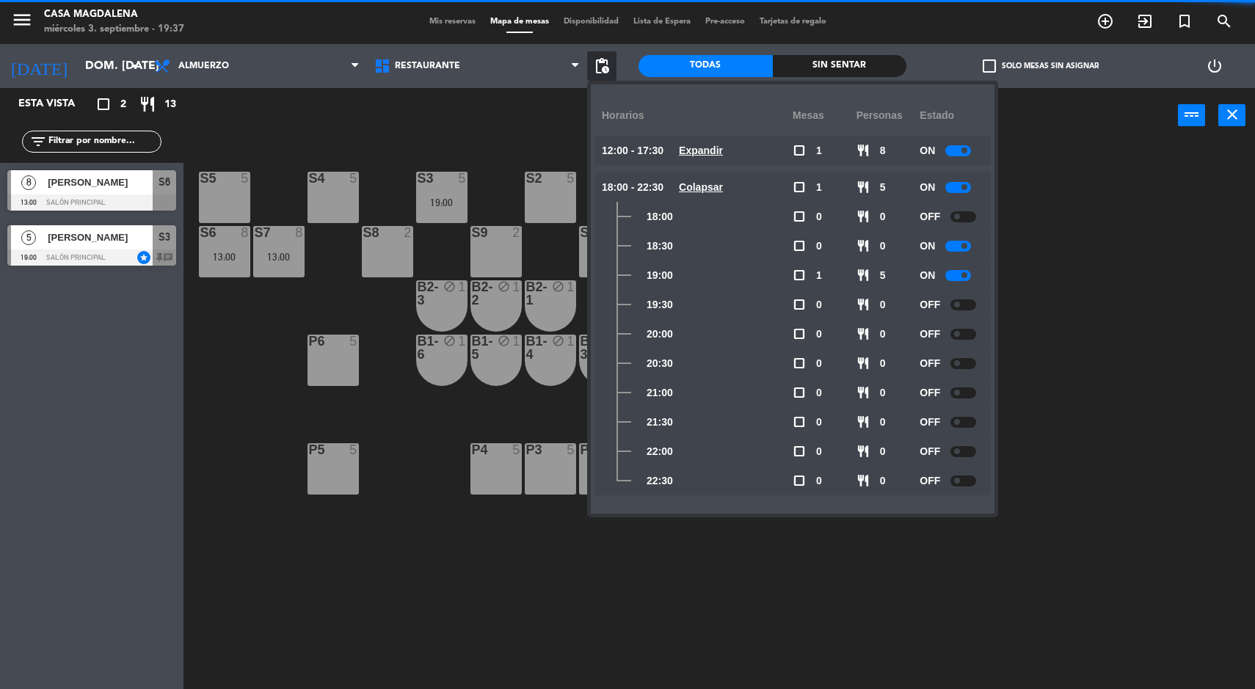
click at [972, 217] on div at bounding box center [963, 216] width 26 height 11
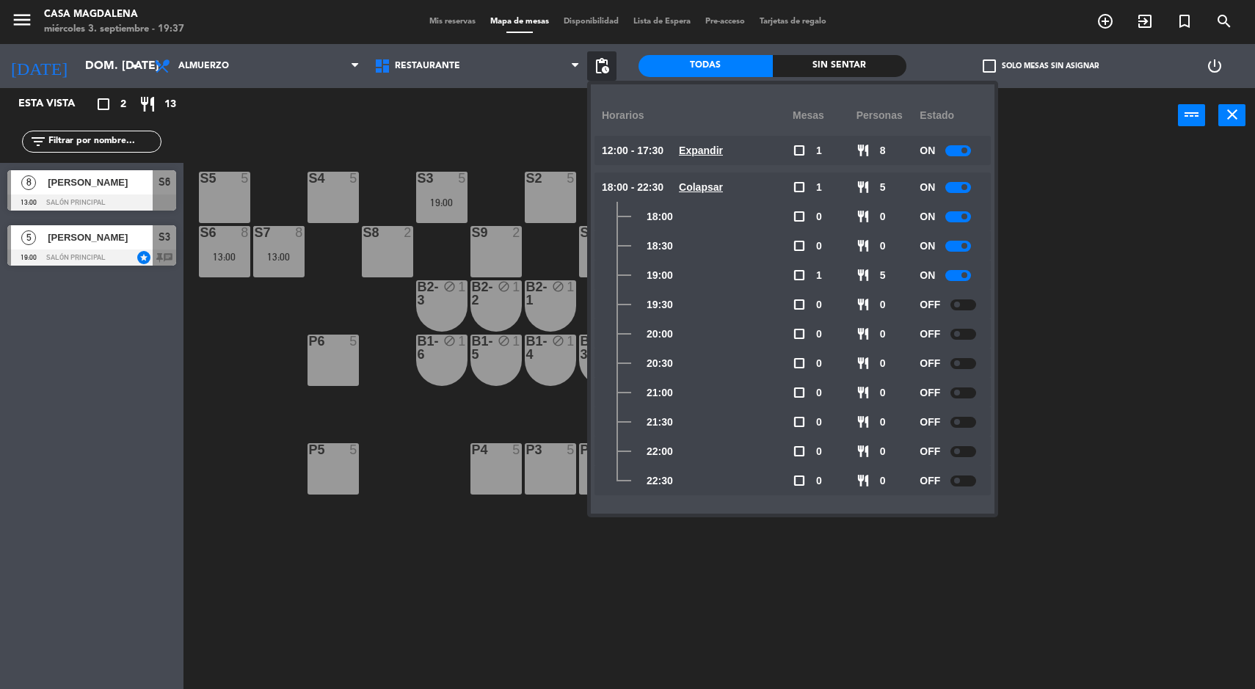
click at [1121, 247] on div "S5 5 S4 5 S3 5 19:00 S2 5 S1 5 S6 8 13:00 S7 8 13:00 S8 2 S9 2 S10 2 C3 4 C4 6 …" at bounding box center [725, 418] width 1059 height 546
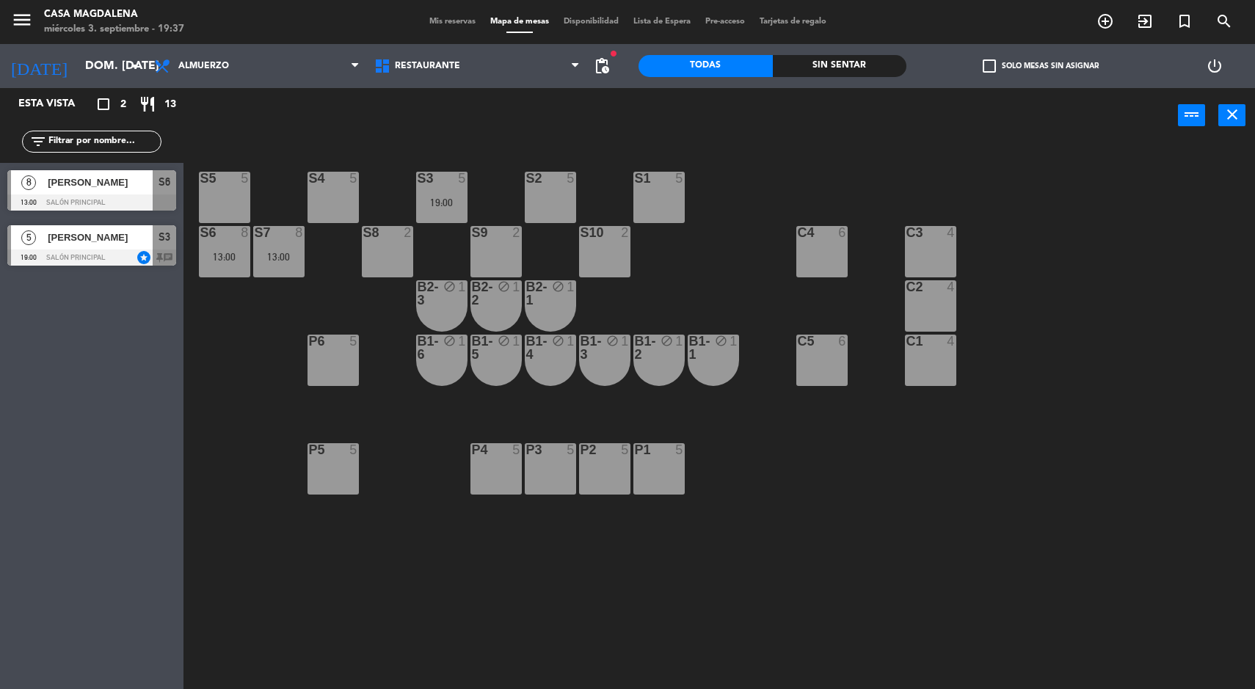
click at [111, 68] on input "dom. [DATE]" at bounding box center [155, 66] width 155 height 29
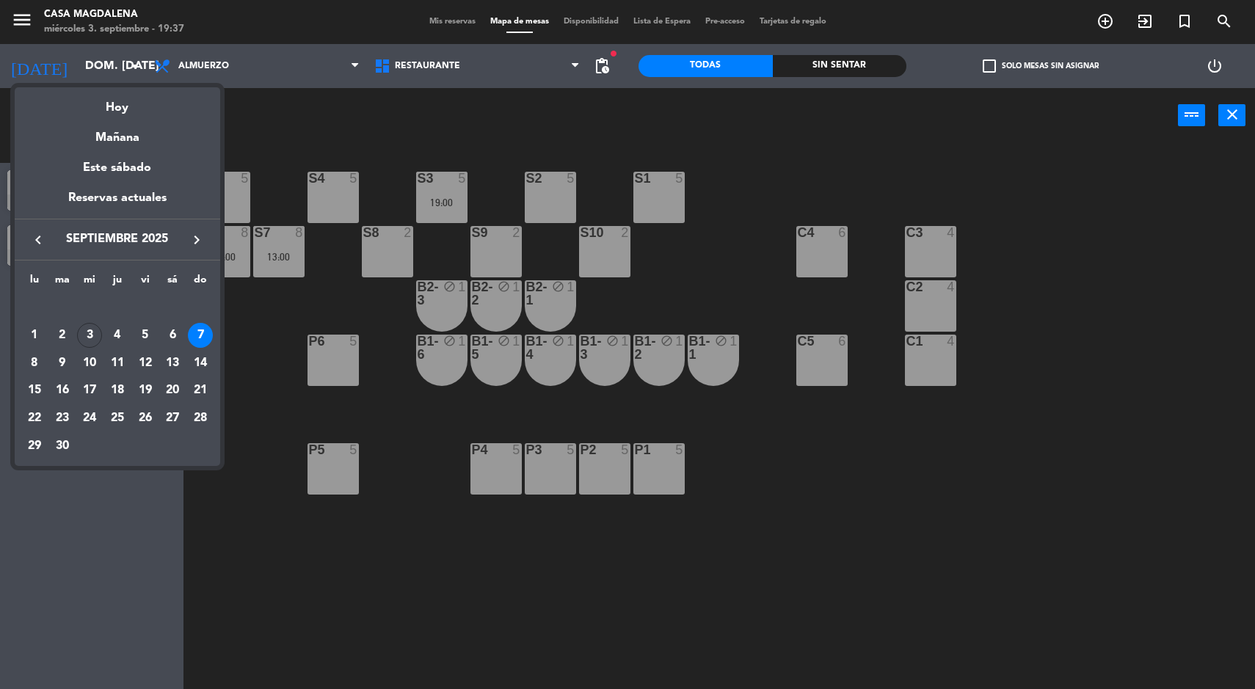
click at [170, 367] on div "13" at bounding box center [172, 363] width 25 height 25
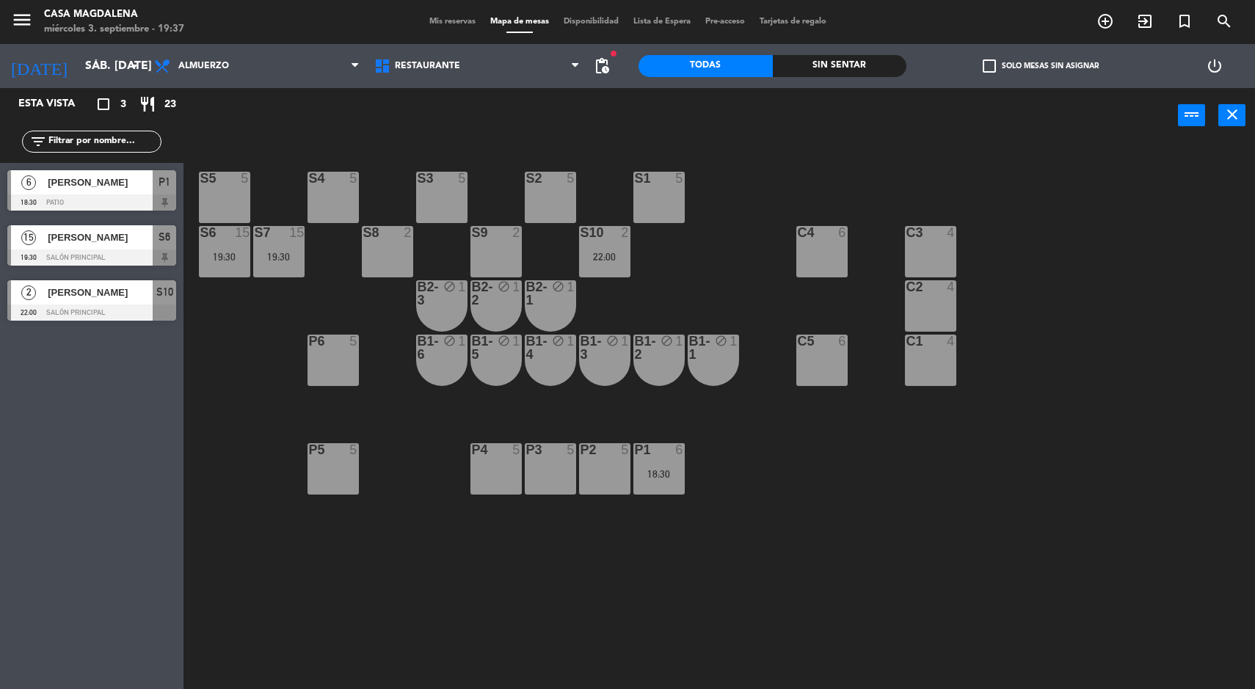
click at [324, 259] on div "S5 5 S4 5 S3 5 S2 5 S1 5 S6 15 19:30 S7 15 19:30 S8 2 S9 2 S10 2 22:00 C3 4 C4 …" at bounding box center [725, 418] width 1059 height 546
click at [233, 352] on div "S5 5 S4 5 S3 5 S2 5 S1 5 S6 15 19:30 S7 15 19:30 S8 2 S9 2 S10 2 22:00 C3 4 C4 …" at bounding box center [725, 418] width 1059 height 546
click at [253, 263] on div "S7 15 19:30" at bounding box center [278, 251] width 51 height 51
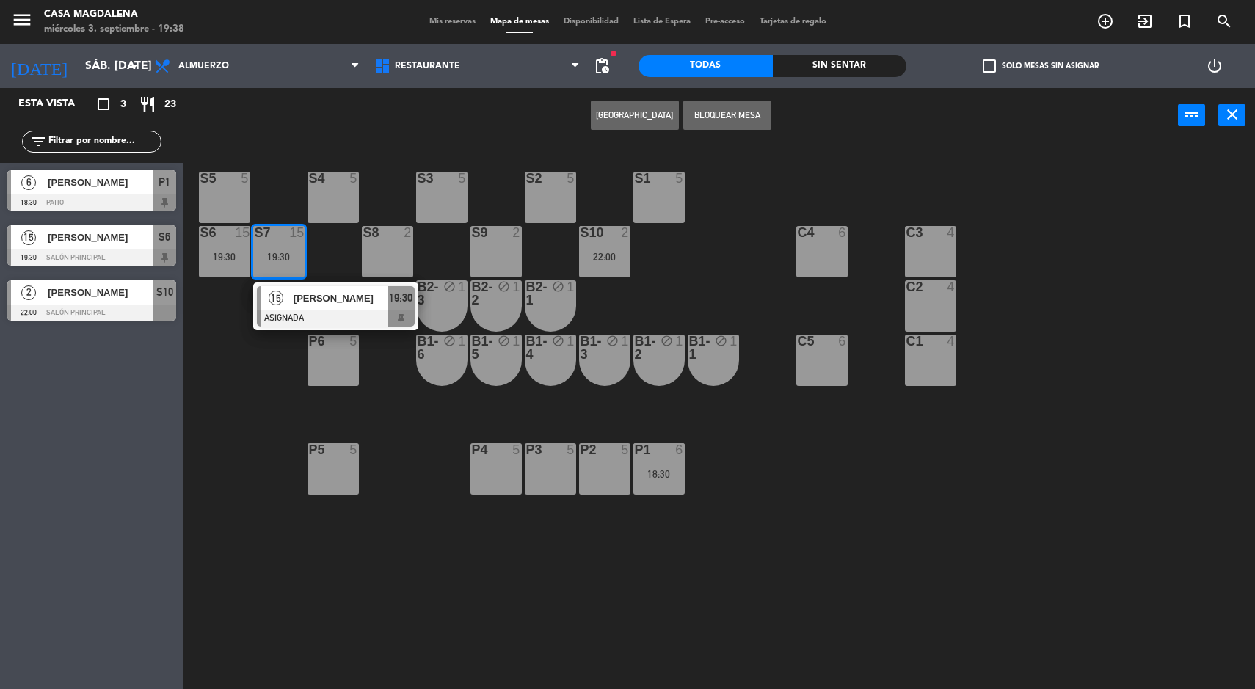
click at [301, 296] on span "[PERSON_NAME]" at bounding box center [341, 298] width 94 height 15
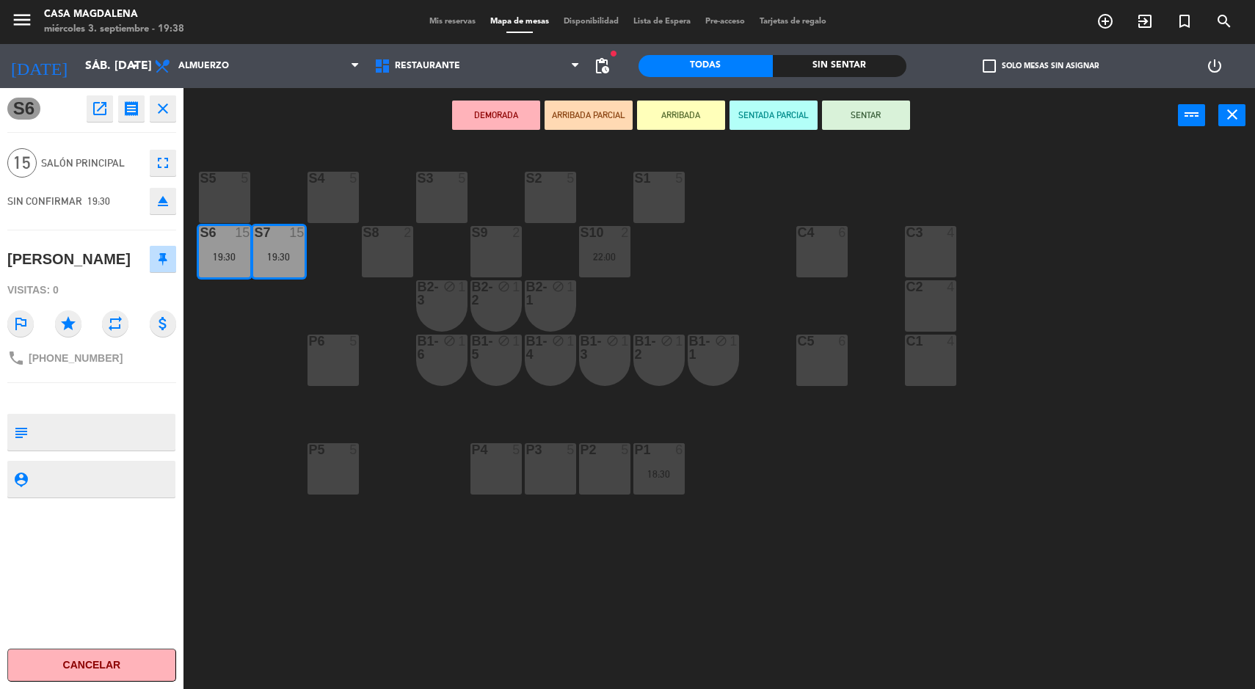
click at [309, 530] on div "S5 5 S4 5 S3 5 S2 5 S1 5 S6 15 19:30 S7 15 19:30 S8 2 S9 2 S10 2 22:00 C3 4 C4 …" at bounding box center [725, 418] width 1059 height 546
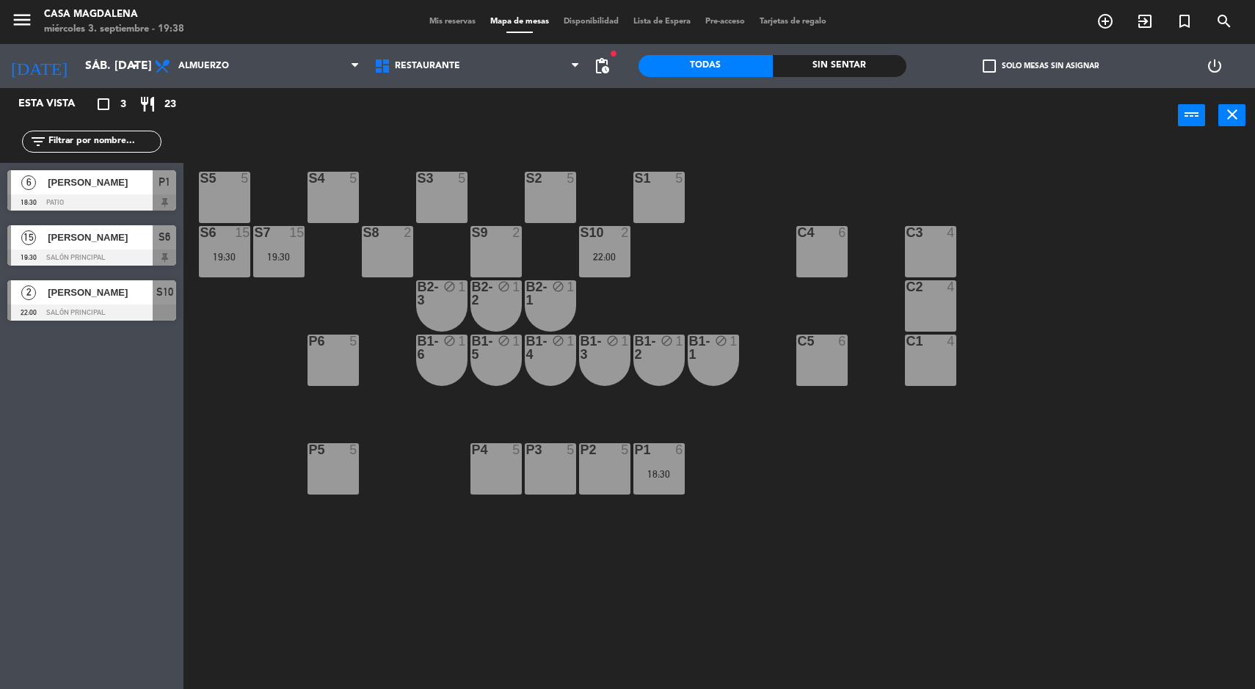
click at [78, 72] on input "sáb. [DATE]" at bounding box center [155, 66] width 155 height 29
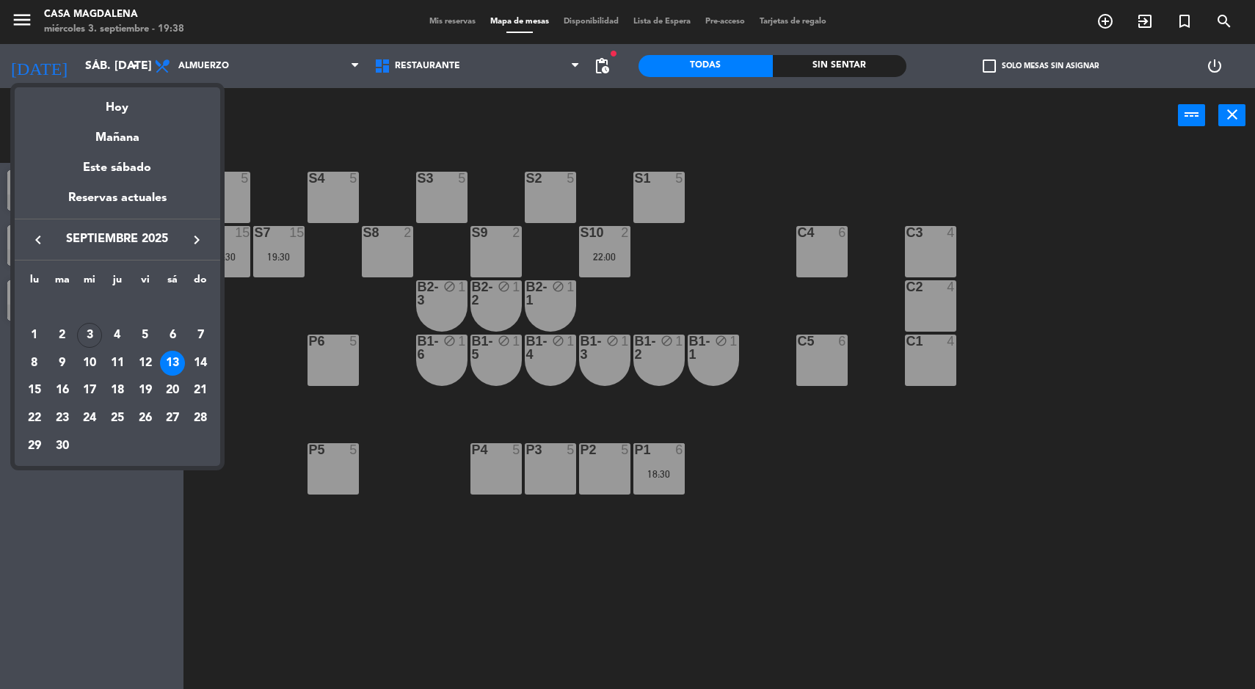
click at [57, 456] on div "30" at bounding box center [62, 446] width 25 height 25
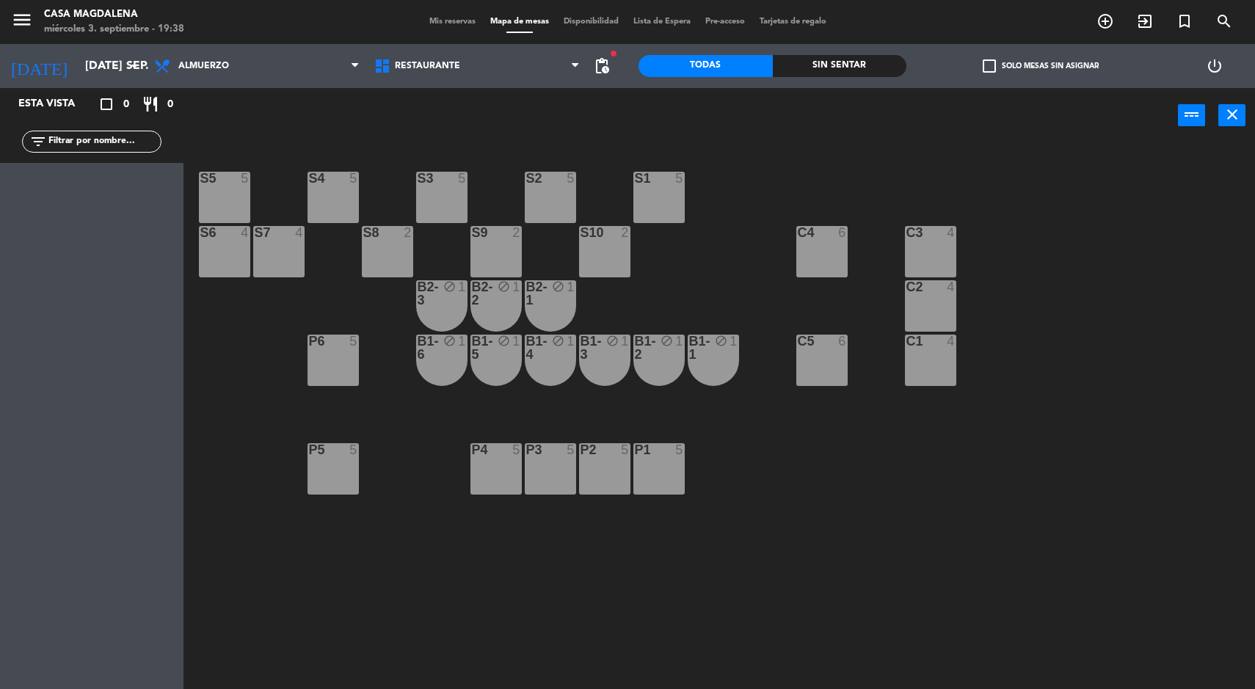
click at [78, 66] on input "[DATE] sep." at bounding box center [155, 66] width 155 height 29
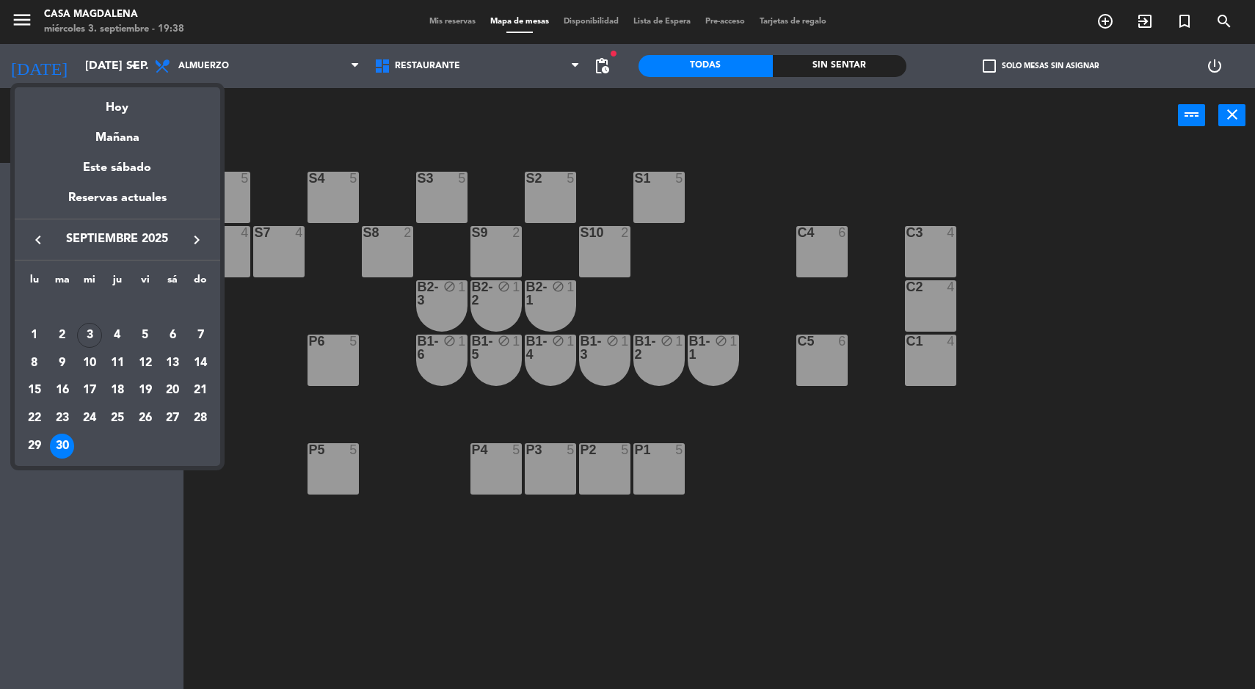
click at [170, 426] on div "27" at bounding box center [172, 418] width 25 height 25
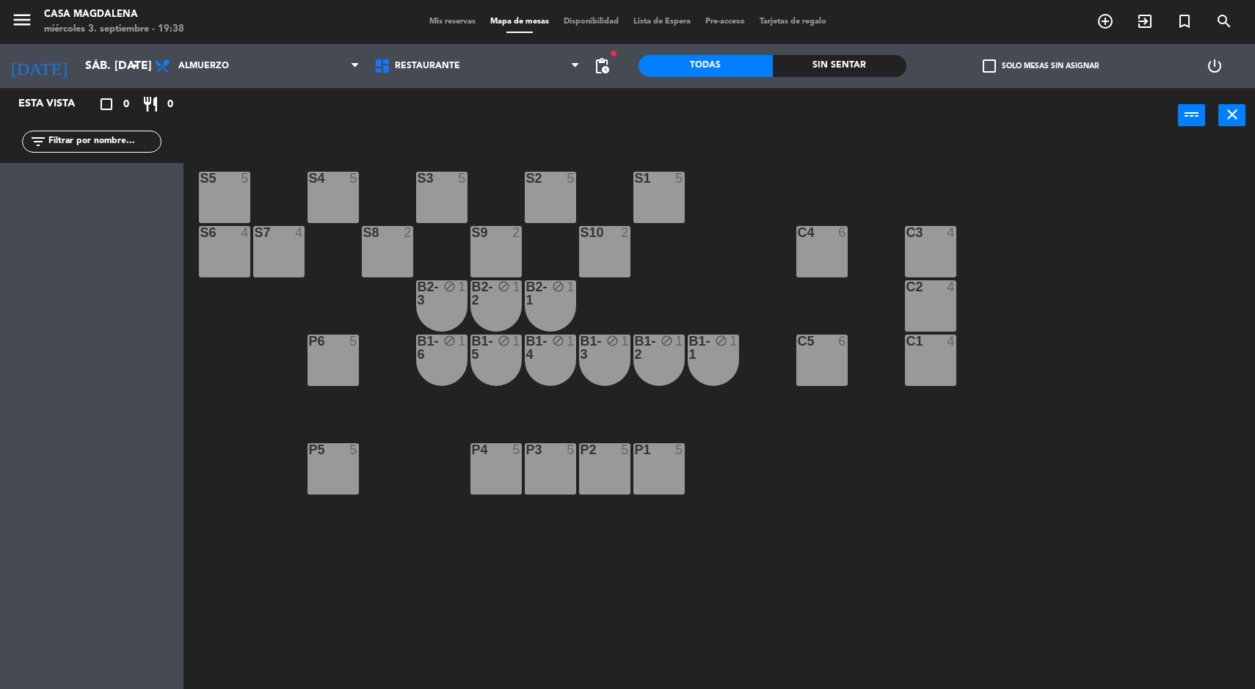
click at [78, 61] on input "sáb. [DATE]" at bounding box center [155, 66] width 155 height 29
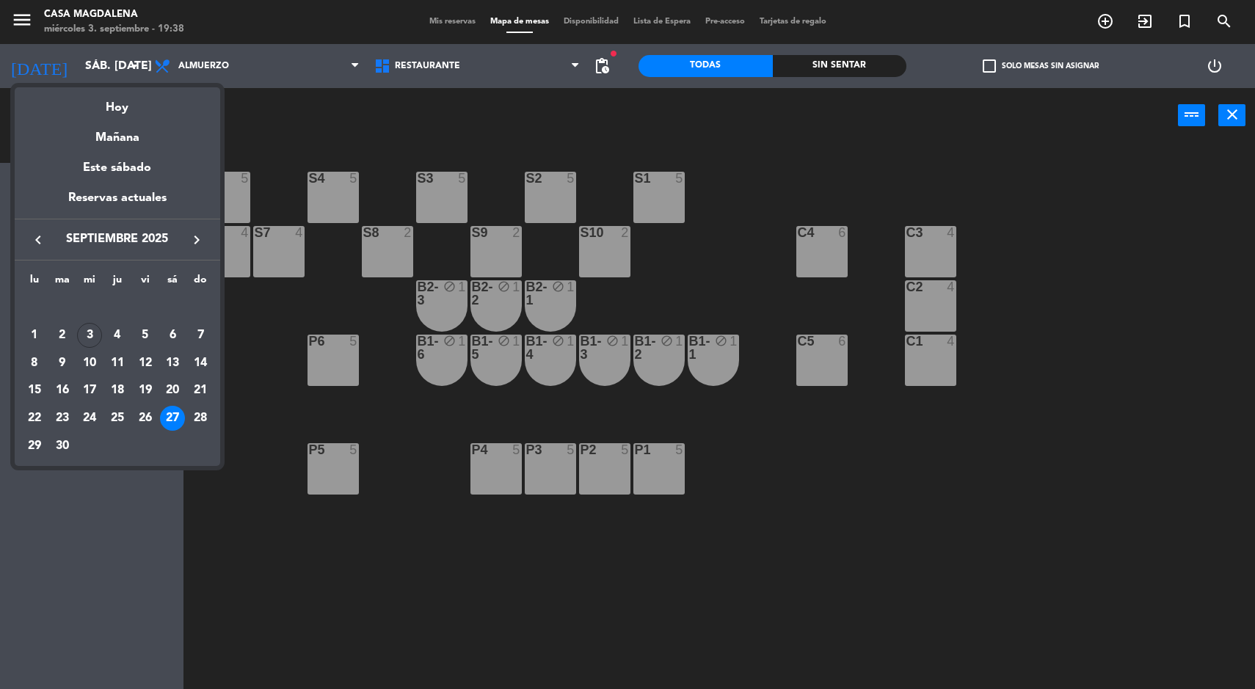
click at [170, 390] on div "20" at bounding box center [172, 390] width 25 height 25
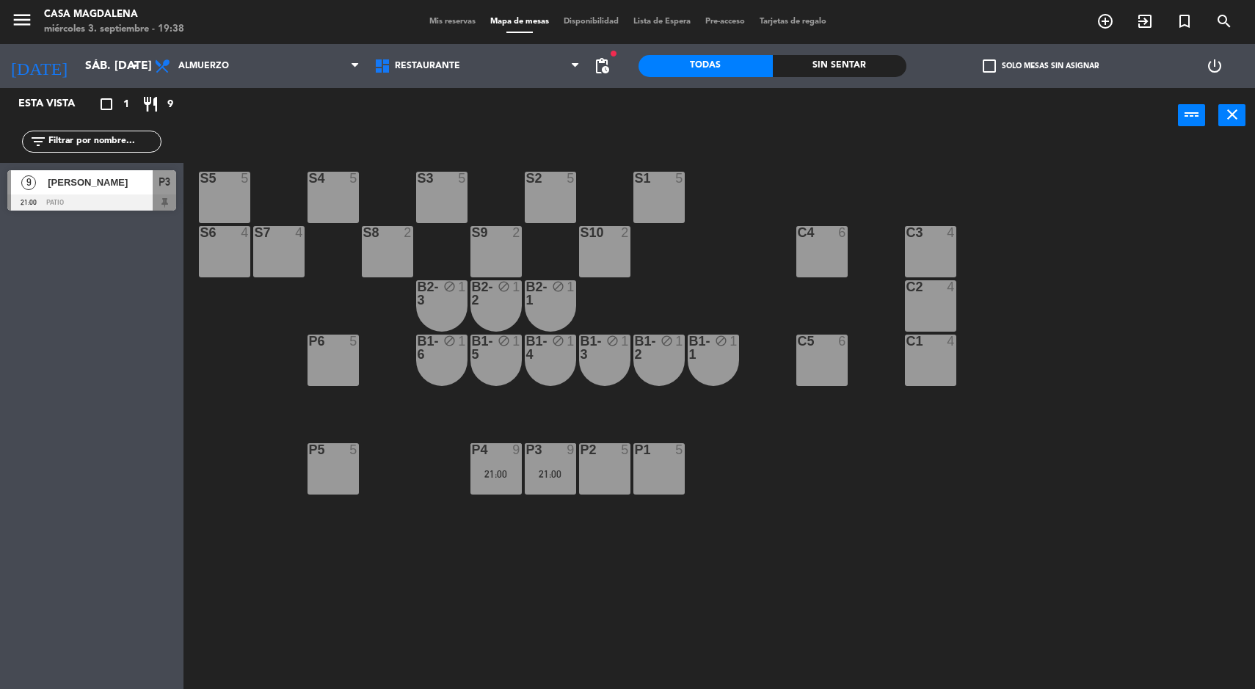
click at [241, 434] on div "S5 5 S4 5 S3 5 S2 5 S1 5 S6 4 S7 4 S8 2 S9 2 S10 2 C3 4 C4 6 C2 4 B2-3 block 1 …" at bounding box center [725, 418] width 1059 height 546
click at [78, 73] on input "sáb. [DATE]" at bounding box center [155, 66] width 155 height 29
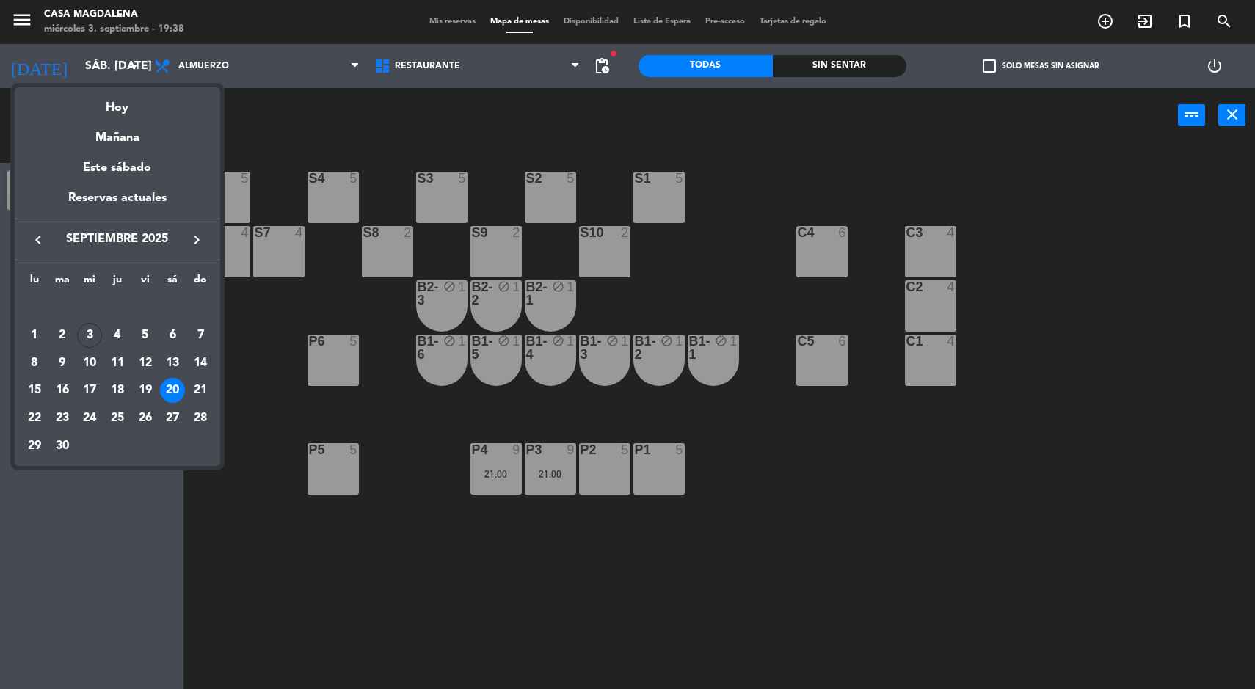
click at [115, 118] on div "Mañana" at bounding box center [117, 132] width 205 height 30
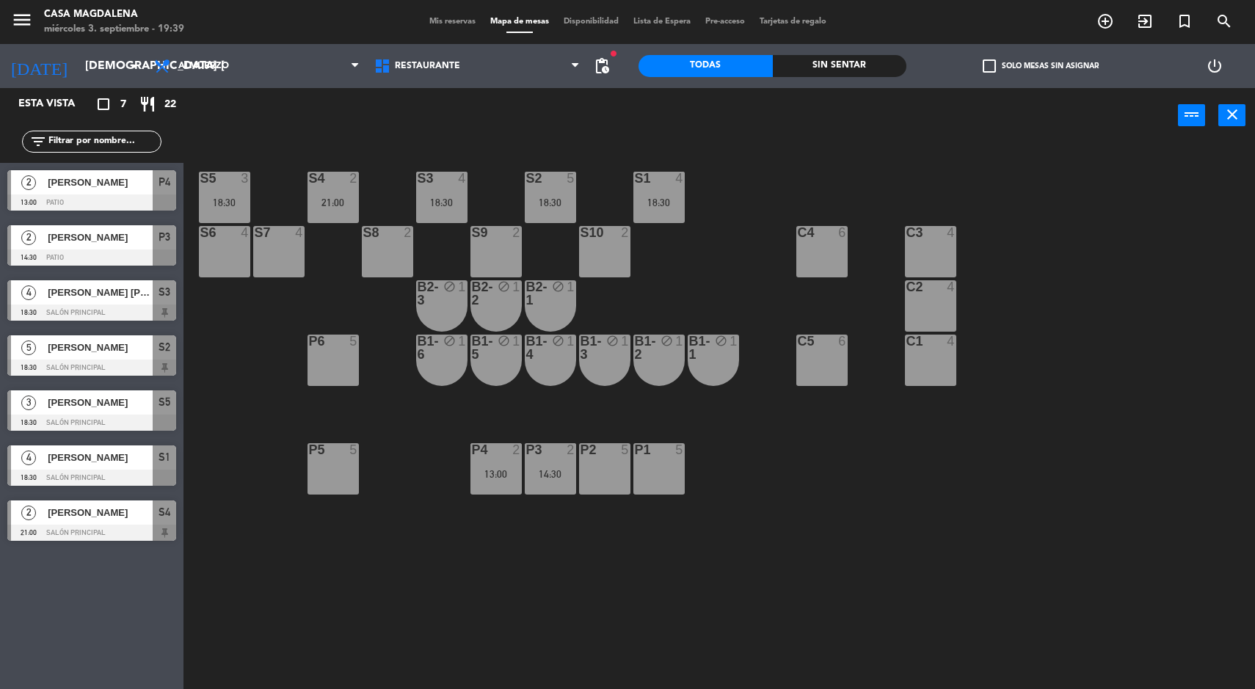
click at [84, 52] on input "[DEMOGRAPHIC_DATA] [DATE]" at bounding box center [155, 66] width 155 height 29
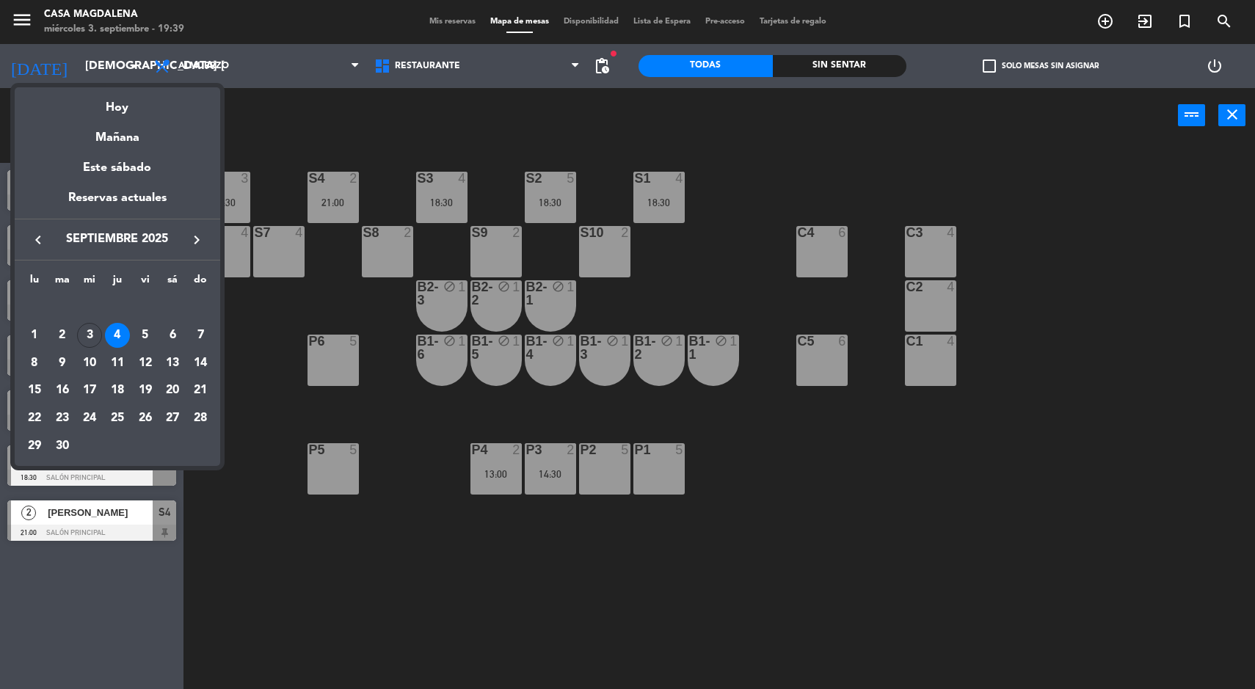
click at [107, 106] on div "Hoy" at bounding box center [117, 102] width 205 height 30
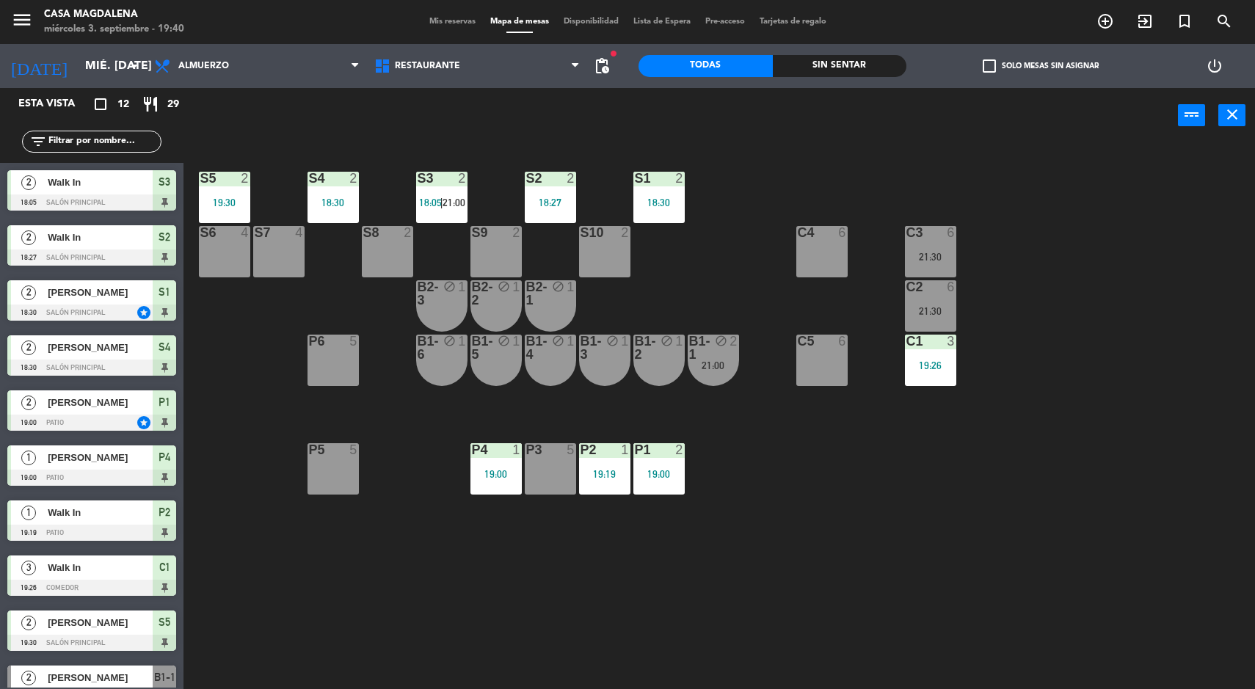
click at [443, 183] on div at bounding box center [441, 178] width 24 height 13
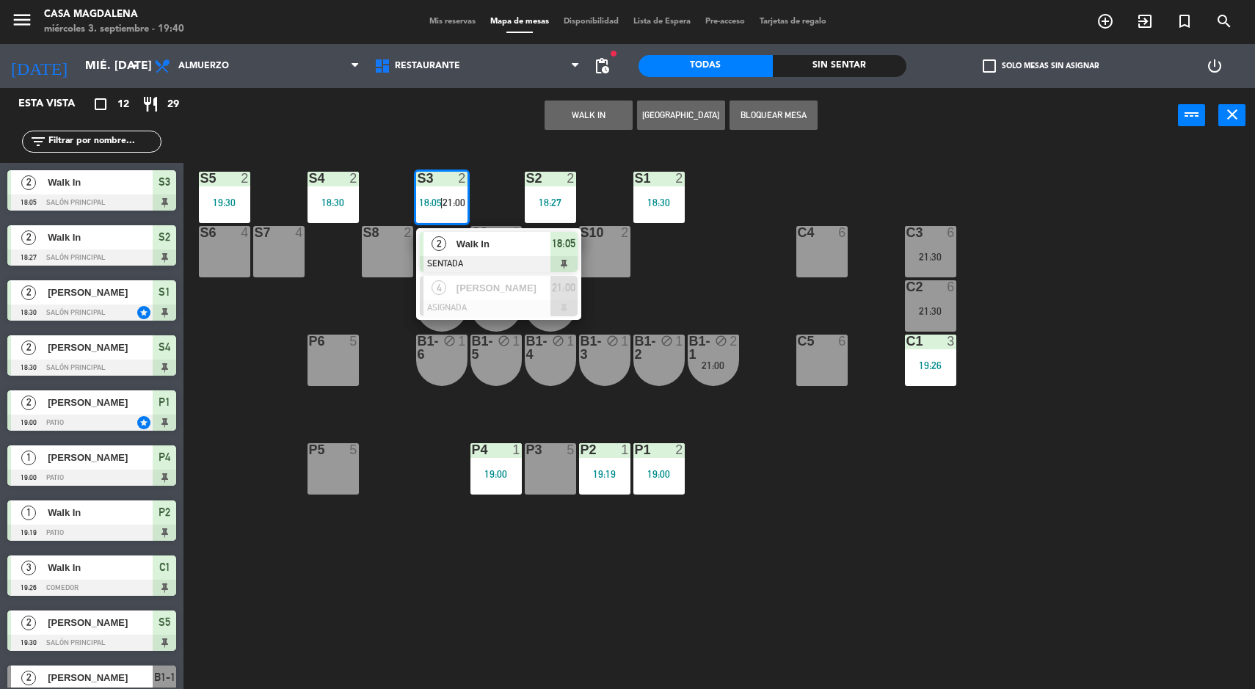
click at [472, 232] on div "Walk In" at bounding box center [502, 244] width 95 height 24
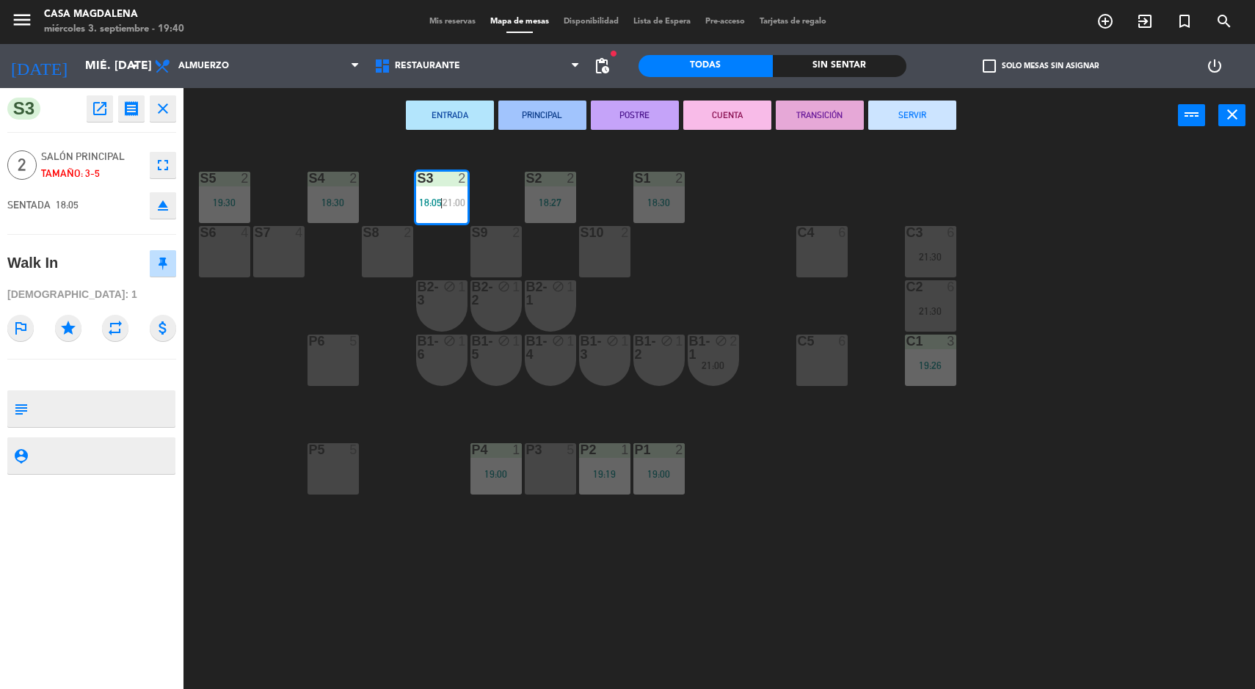
click at [931, 106] on button "SERVIR" at bounding box center [912, 115] width 88 height 29
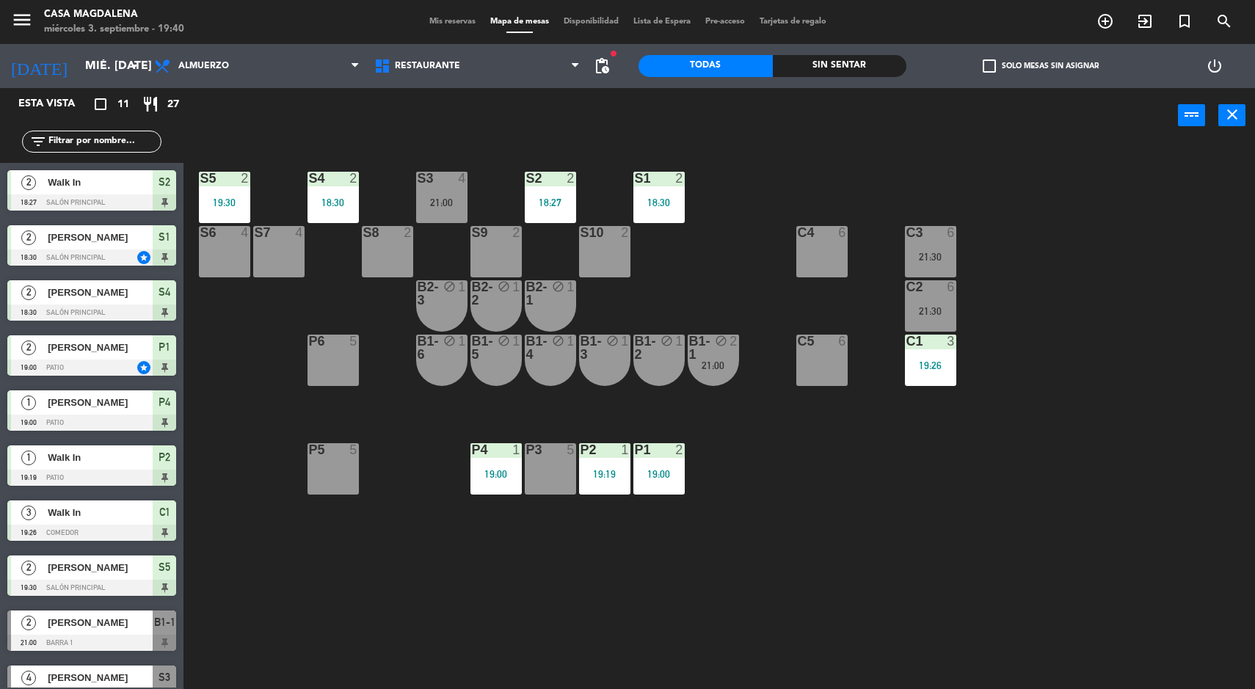
click at [850, 120] on div "power_input close" at bounding box center [680, 116] width 994 height 56
click at [840, 92] on div "power_input close" at bounding box center [680, 116] width 994 height 56
click at [833, 65] on div "Sin sentar" at bounding box center [840, 66] width 134 height 22
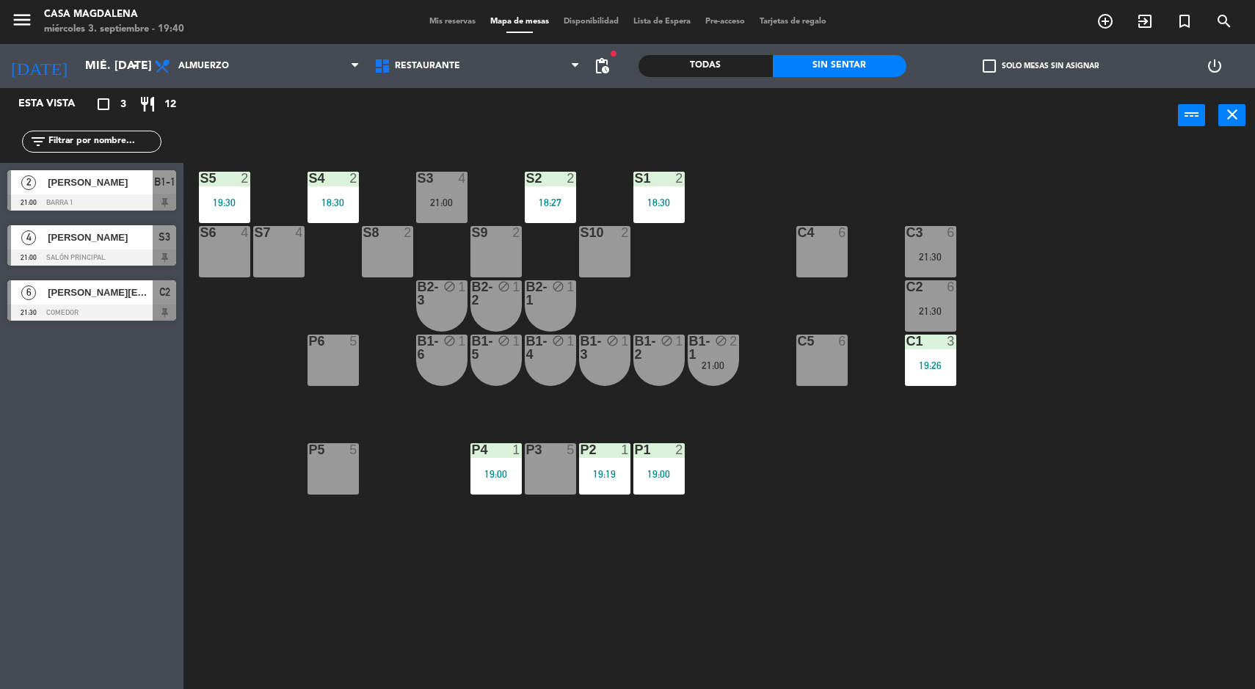
click at [363, 173] on div "2" at bounding box center [357, 178] width 24 height 13
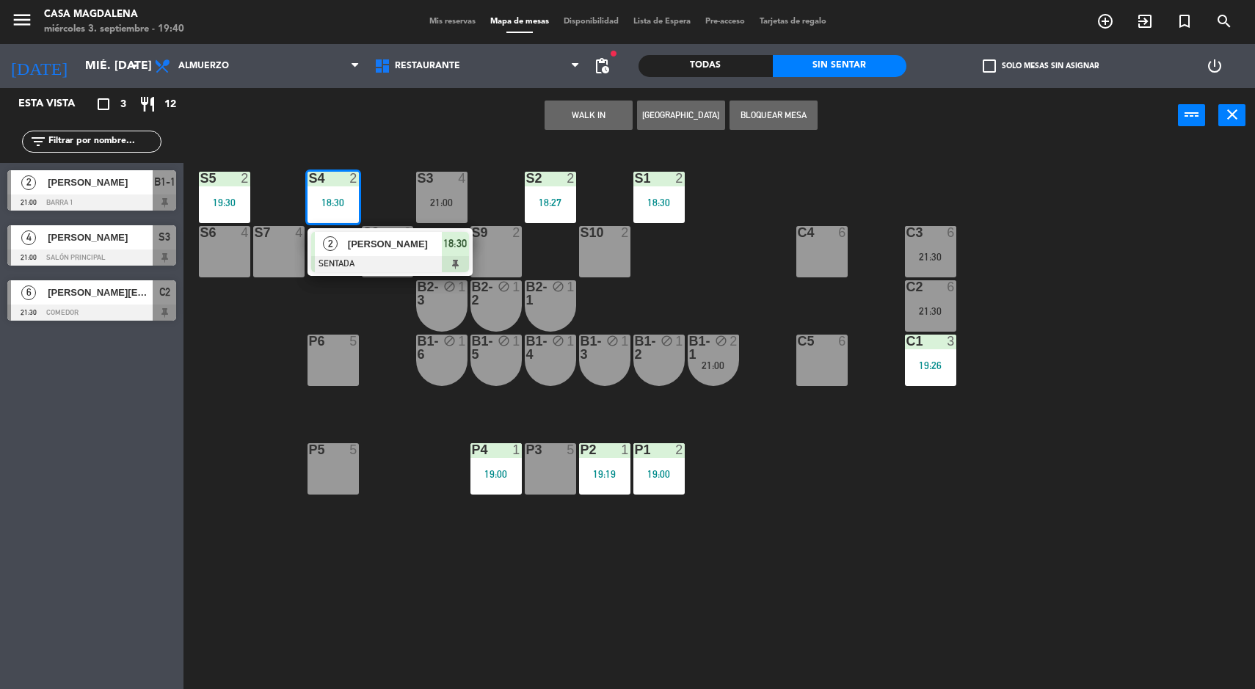
click at [355, 239] on span "[PERSON_NAME]" at bounding box center [395, 243] width 94 height 15
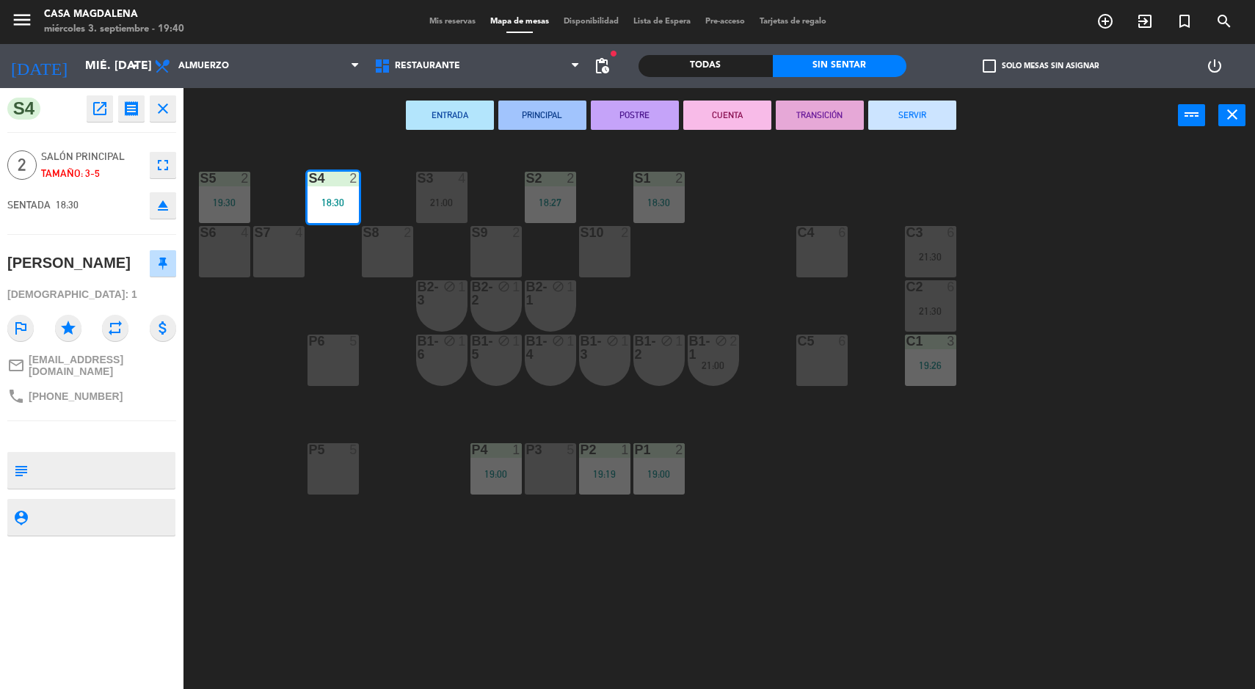
click at [923, 125] on button "SERVIR" at bounding box center [912, 115] width 88 height 29
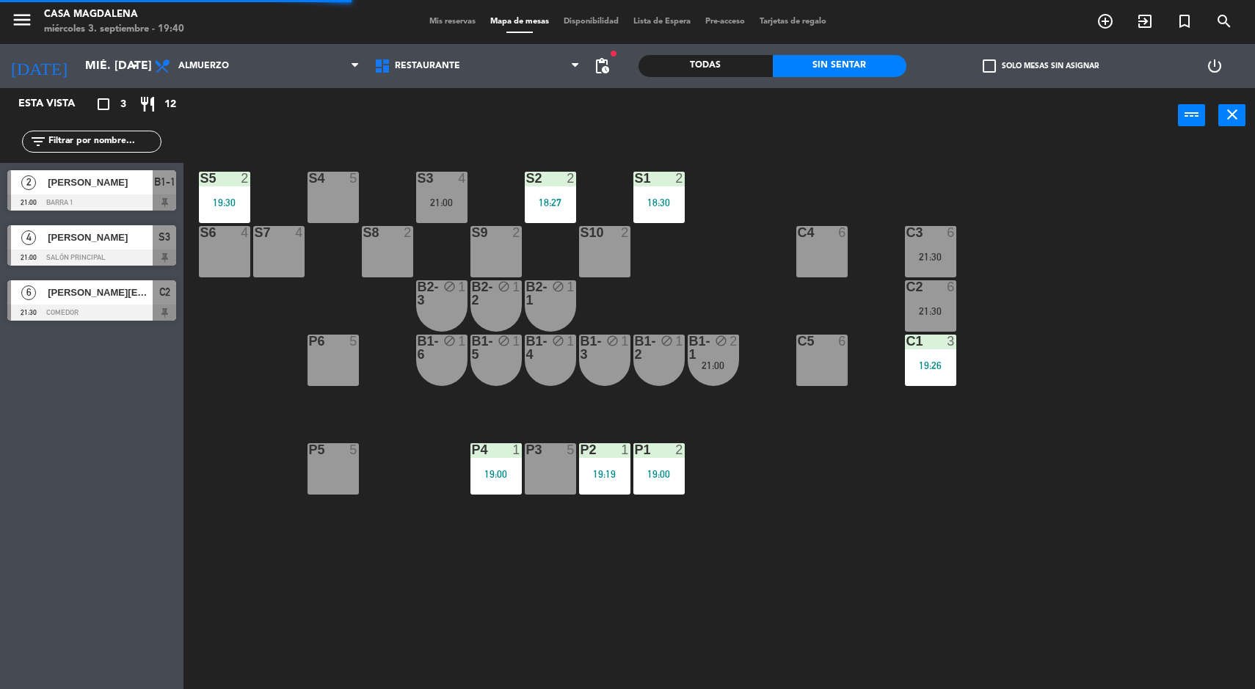
click at [742, 354] on div "2" at bounding box center [737, 348] width 24 height 26
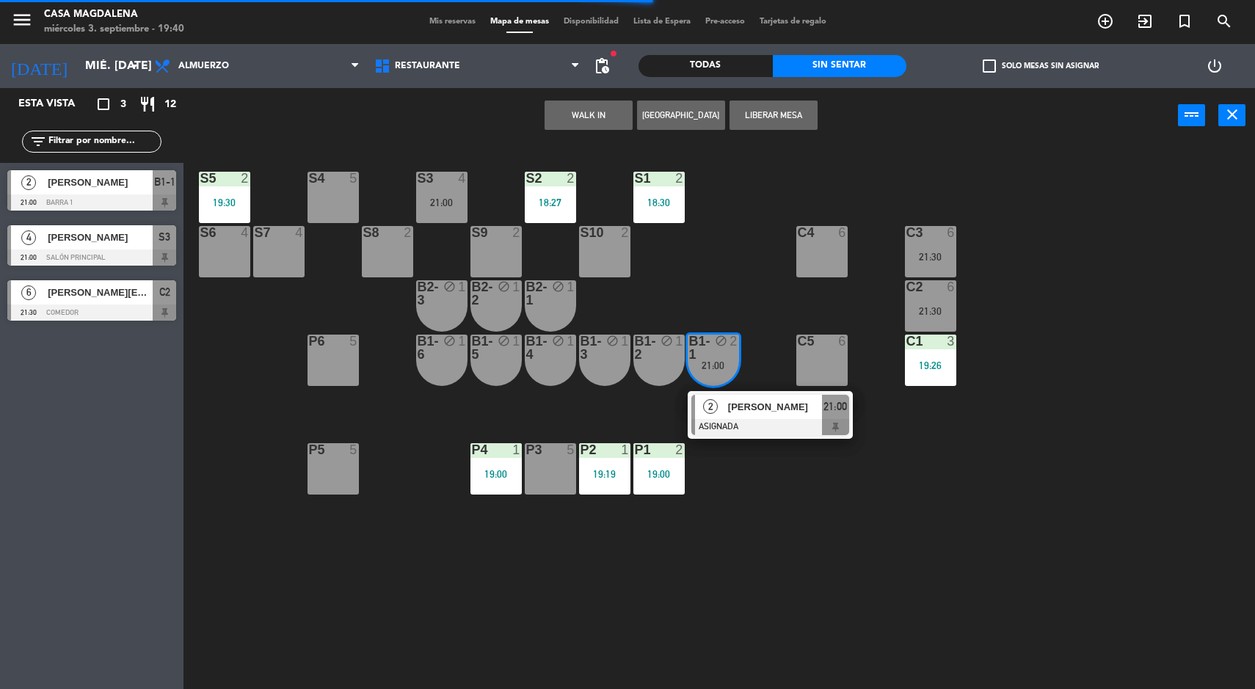
click at [1064, 530] on div "S5 2 19:30 S4 5 S3 4 21:00 S2 2 18:27 S1 2 18:30 S6 4 S7 4 S8 2 S9 2 S10 2 C3 6…" at bounding box center [725, 418] width 1059 height 546
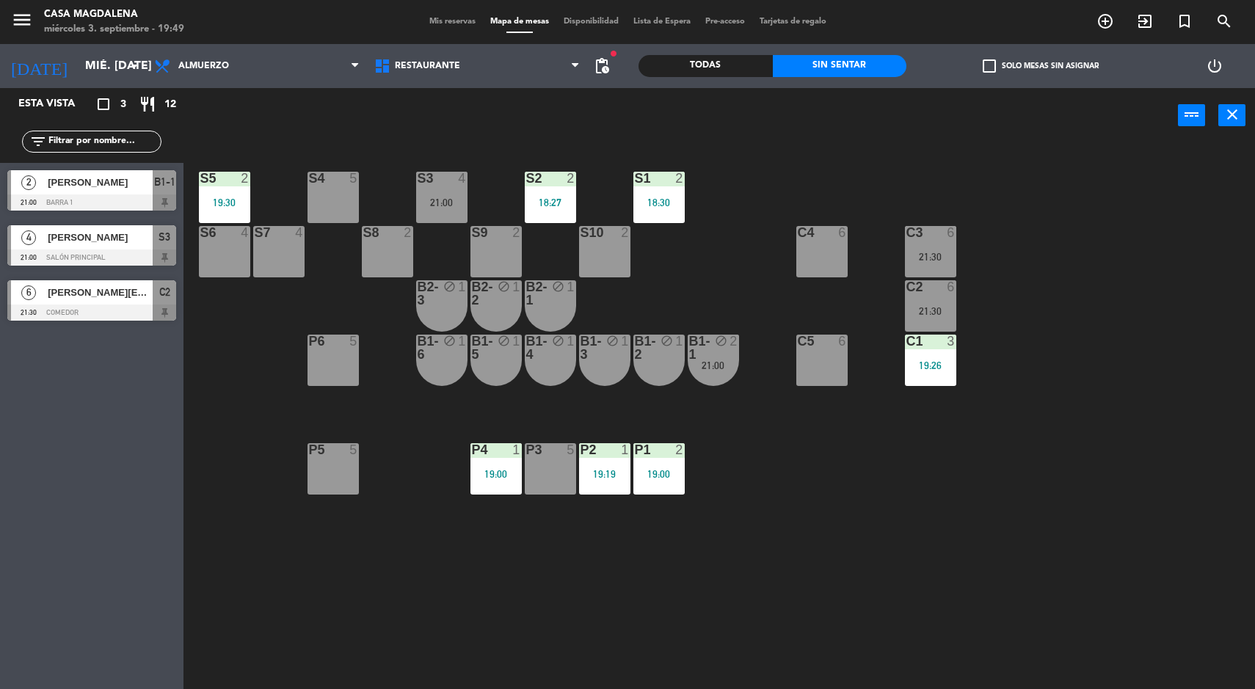
click at [580, 465] on div "P2 1 19:19" at bounding box center [604, 468] width 51 height 51
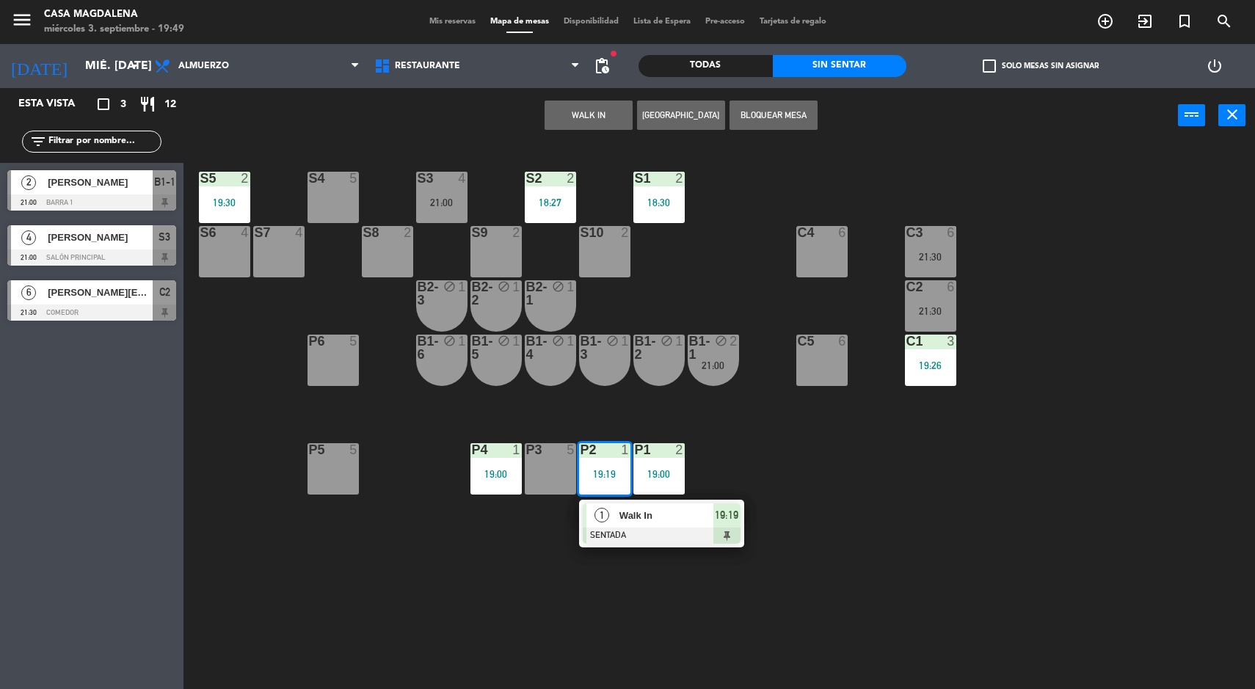
click at [837, 434] on div "S5 2 19:30 S4 5 S3 4 21:00 S2 2 18:27 S1 2 18:30 S6 4 S7 4 S8 2 S9 2 S10 2 C3 6…" at bounding box center [725, 418] width 1059 height 546
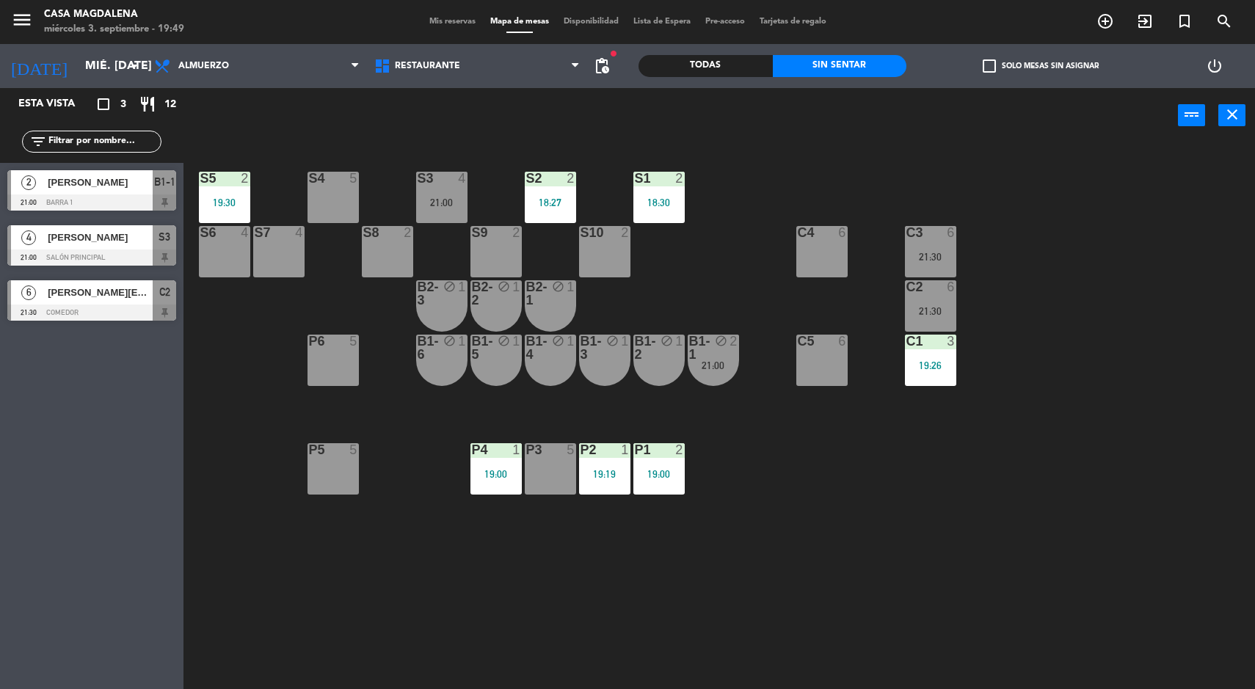
click at [564, 448] on div "5" at bounding box center [574, 449] width 24 height 13
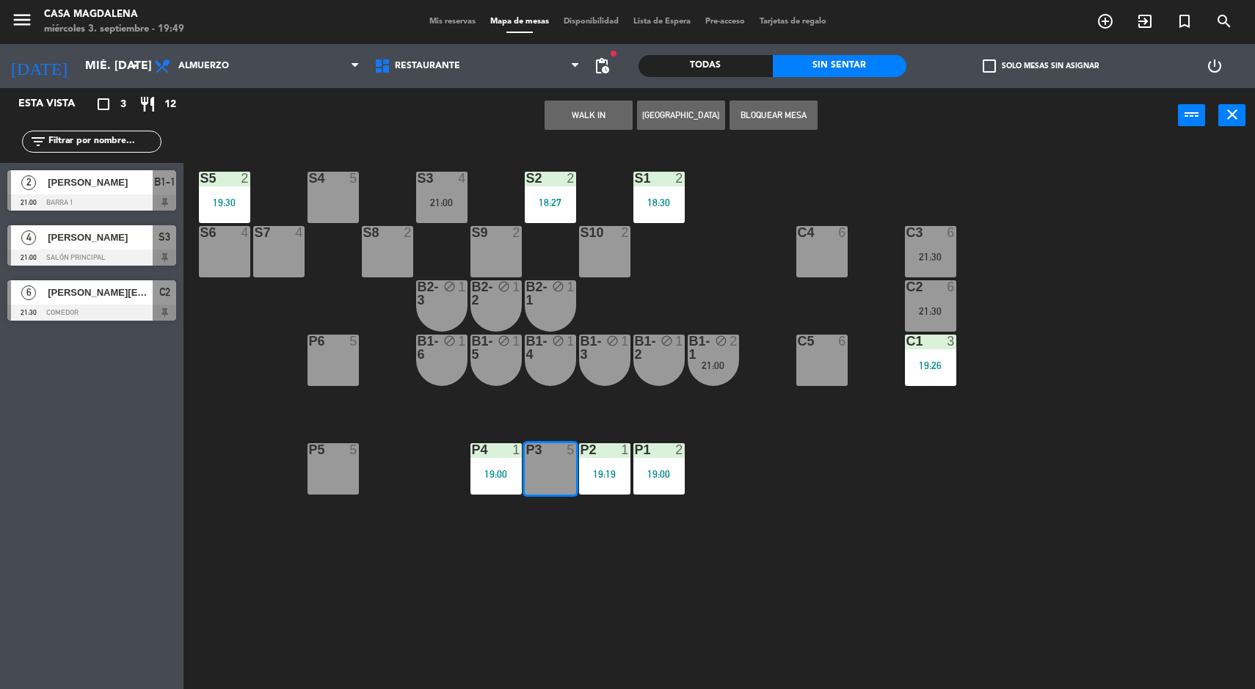
click at [568, 120] on button "WALK IN" at bounding box center [589, 115] width 88 height 29
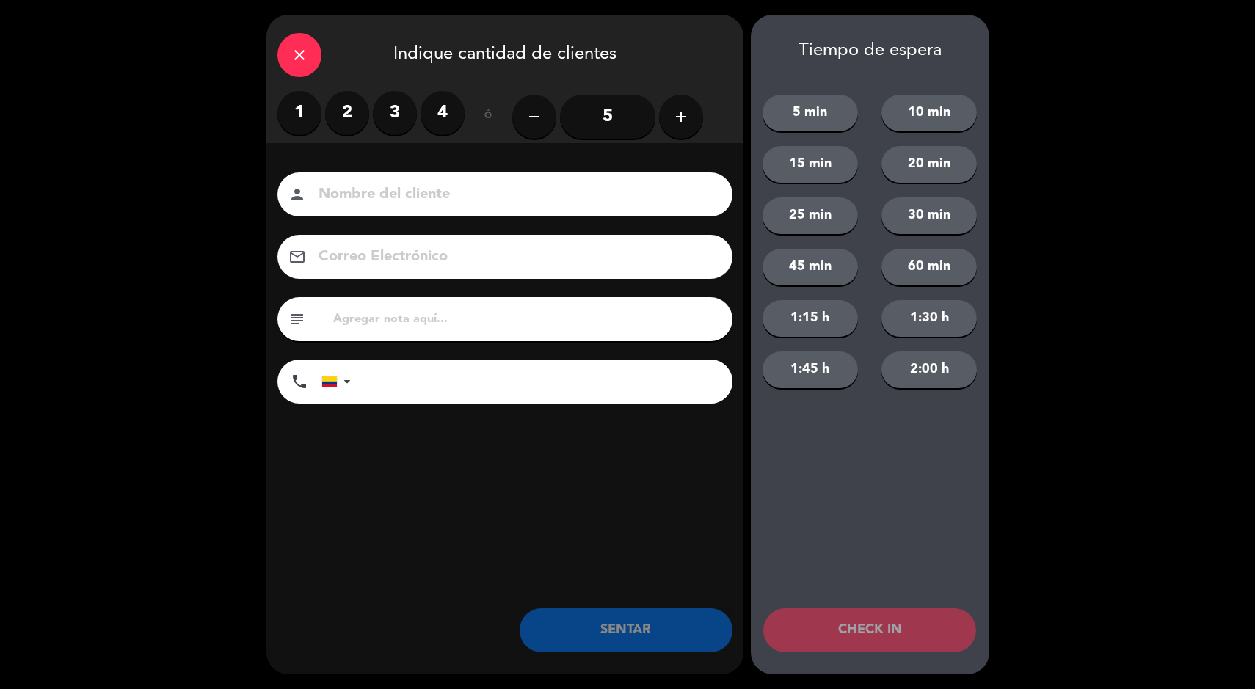
click at [347, 117] on label "2" at bounding box center [347, 113] width 44 height 44
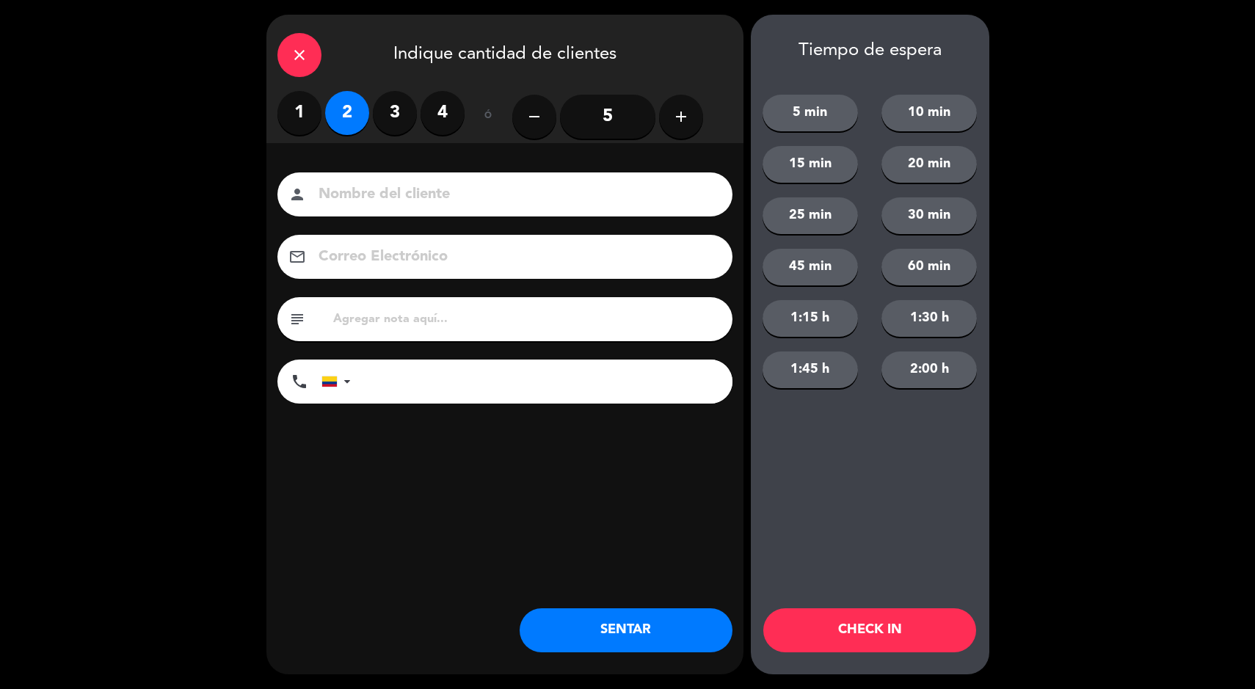
click at [681, 633] on button "SENTAR" at bounding box center [626, 630] width 213 height 44
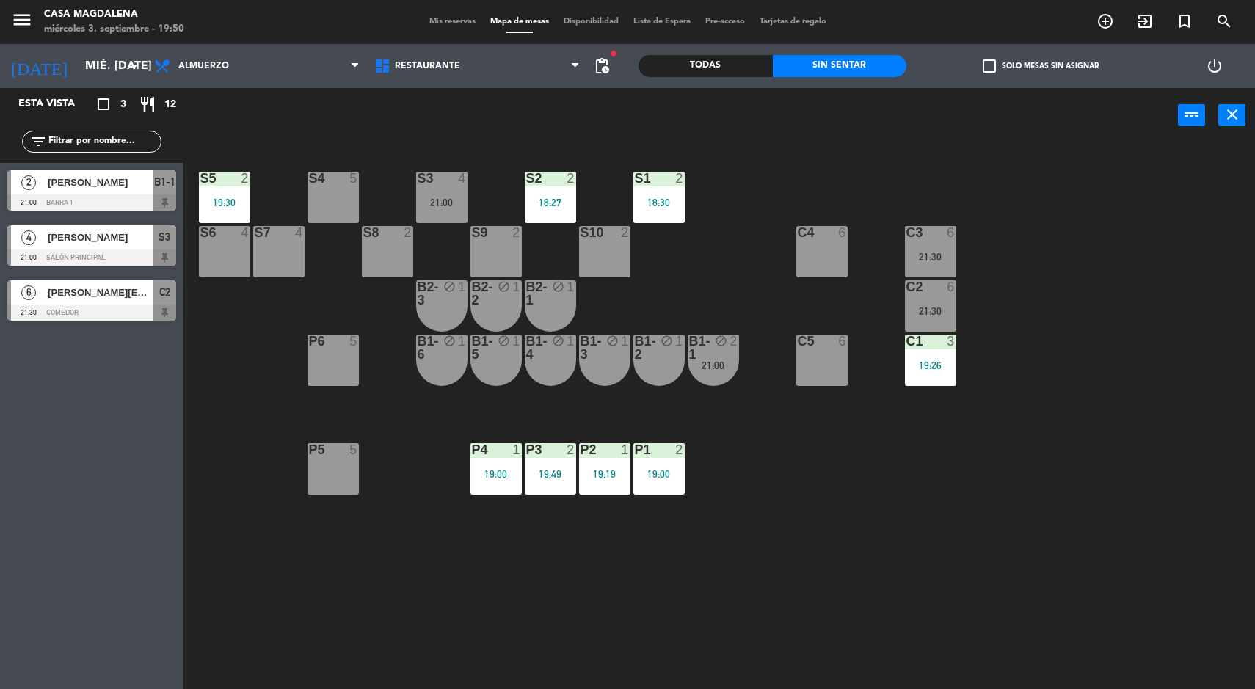
click at [110, 287] on span "[PERSON_NAME][EMAIL_ADDRESS][PERSON_NAME][DOMAIN_NAME]" at bounding box center [100, 292] width 105 height 15
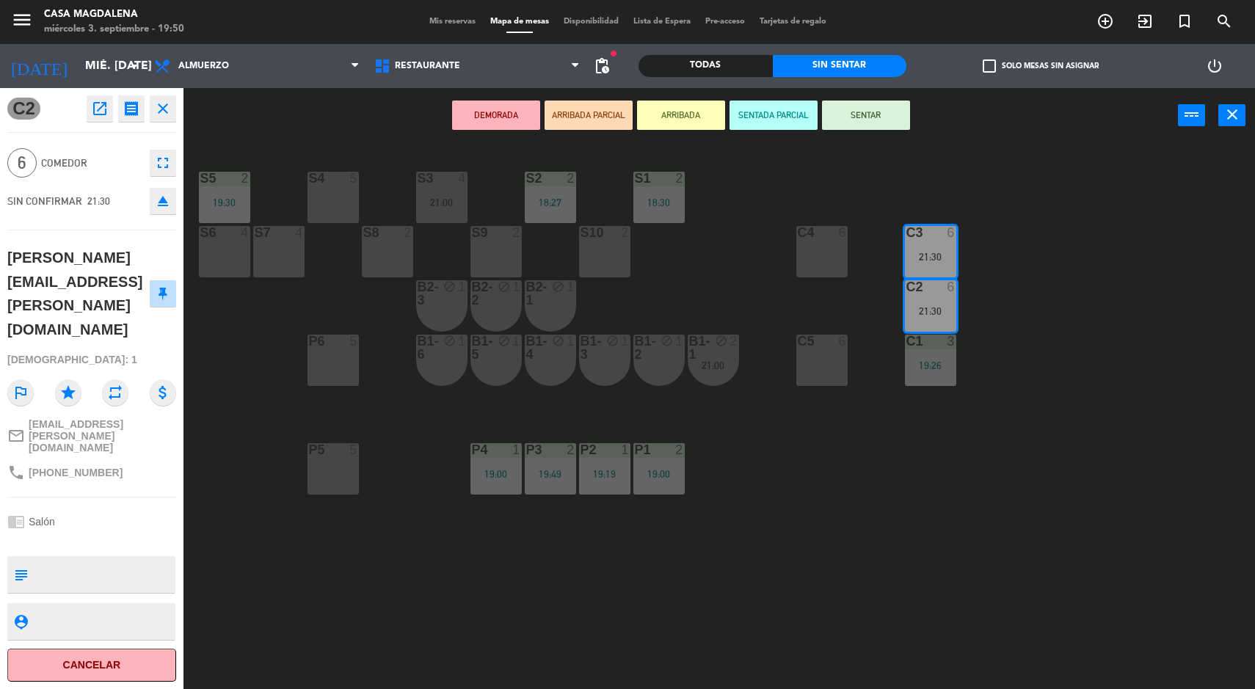
click at [233, 445] on div "S5 2 19:30 S4 5 S3 4 21:00 S2 2 18:27 S1 2 18:30 S6 4 S7 4 S8 2 S9 2 S10 2 C3 6…" at bounding box center [725, 418] width 1059 height 546
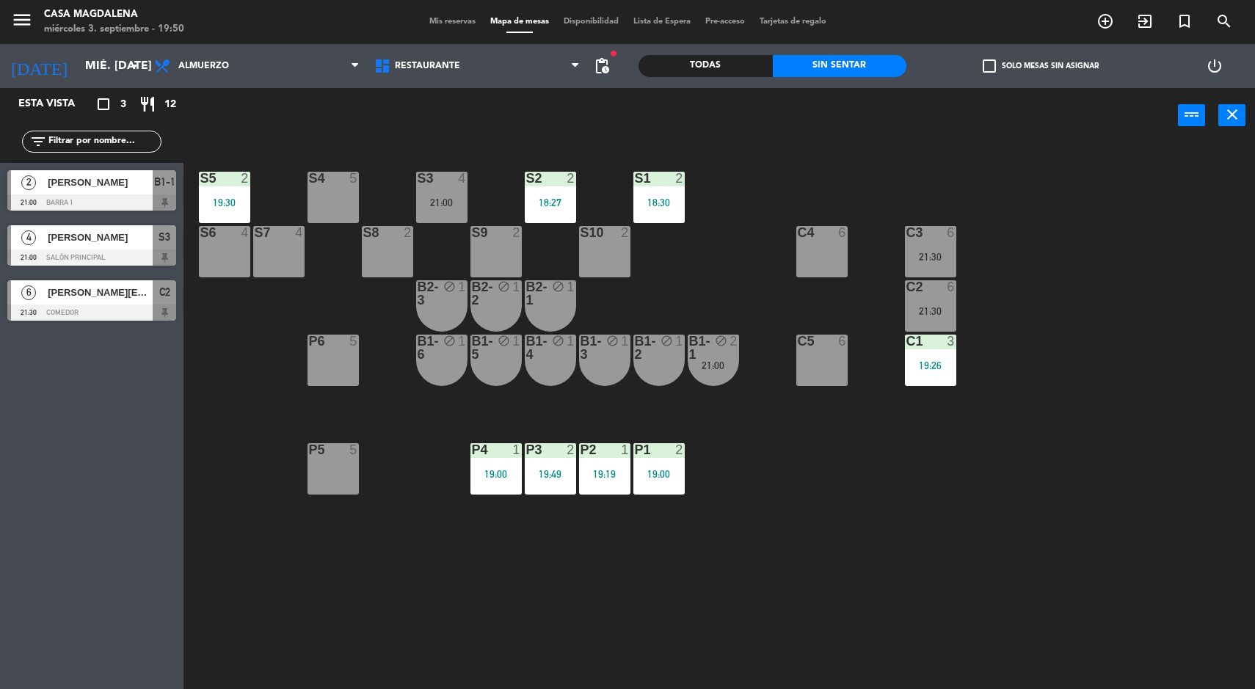
click at [929, 281] on div at bounding box center [930, 286] width 24 height 13
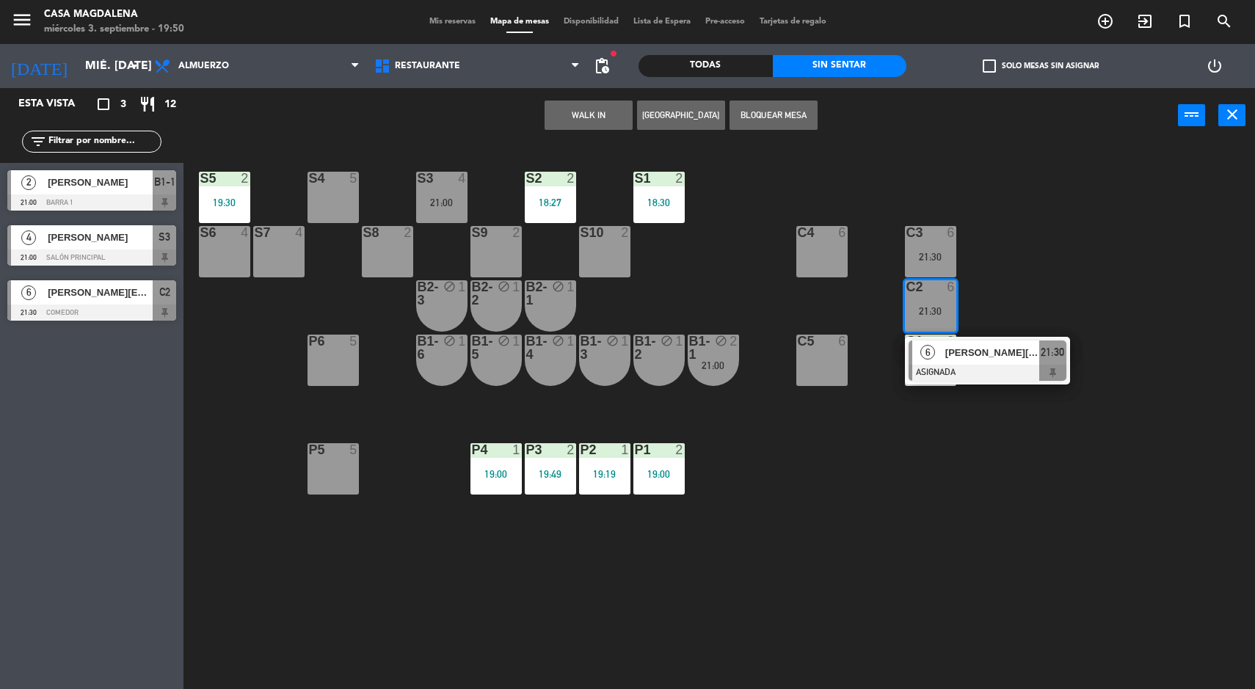
click at [997, 361] on div "[PERSON_NAME][EMAIL_ADDRESS][PERSON_NAME][DOMAIN_NAME]" at bounding box center [991, 353] width 95 height 24
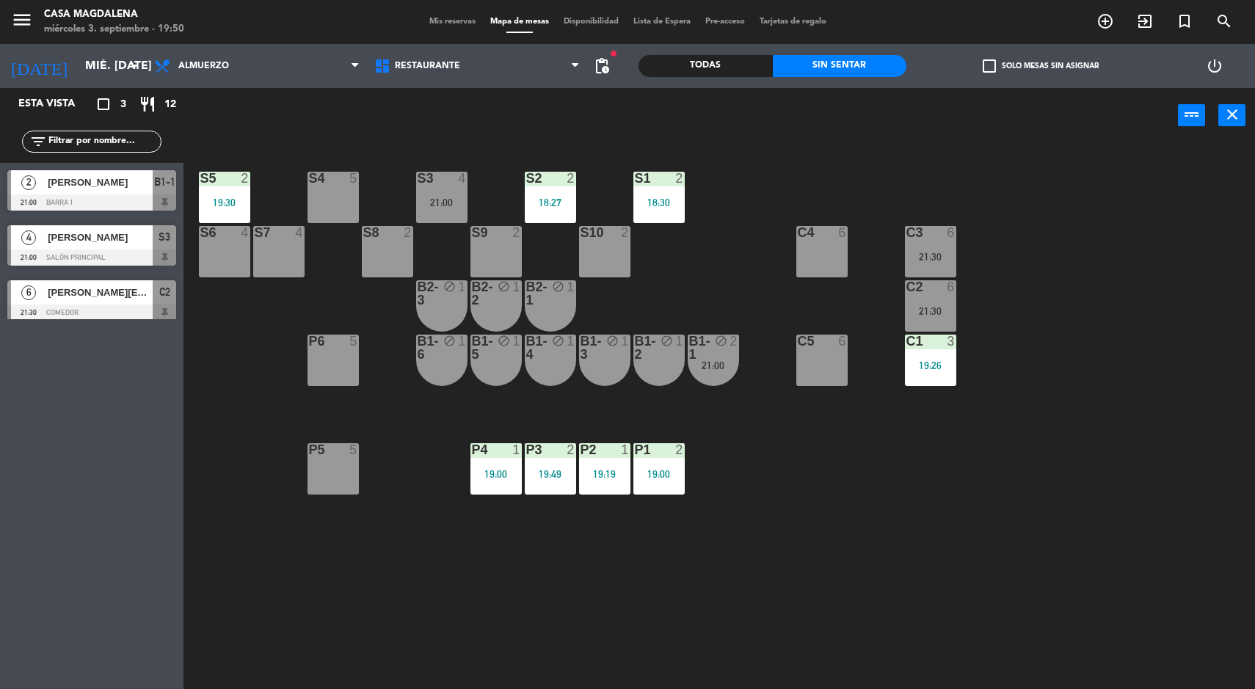
click at [1152, 196] on div "S5 2 19:30 S4 5 S3 4 21:00 S2 2 18:27 S1 2 18:30 S6 4 S7 4 S8 2 S9 2 S10 2 C3 6…" at bounding box center [725, 418] width 1059 height 546
click at [733, 365] on div "21:00" at bounding box center [713, 365] width 51 height 10
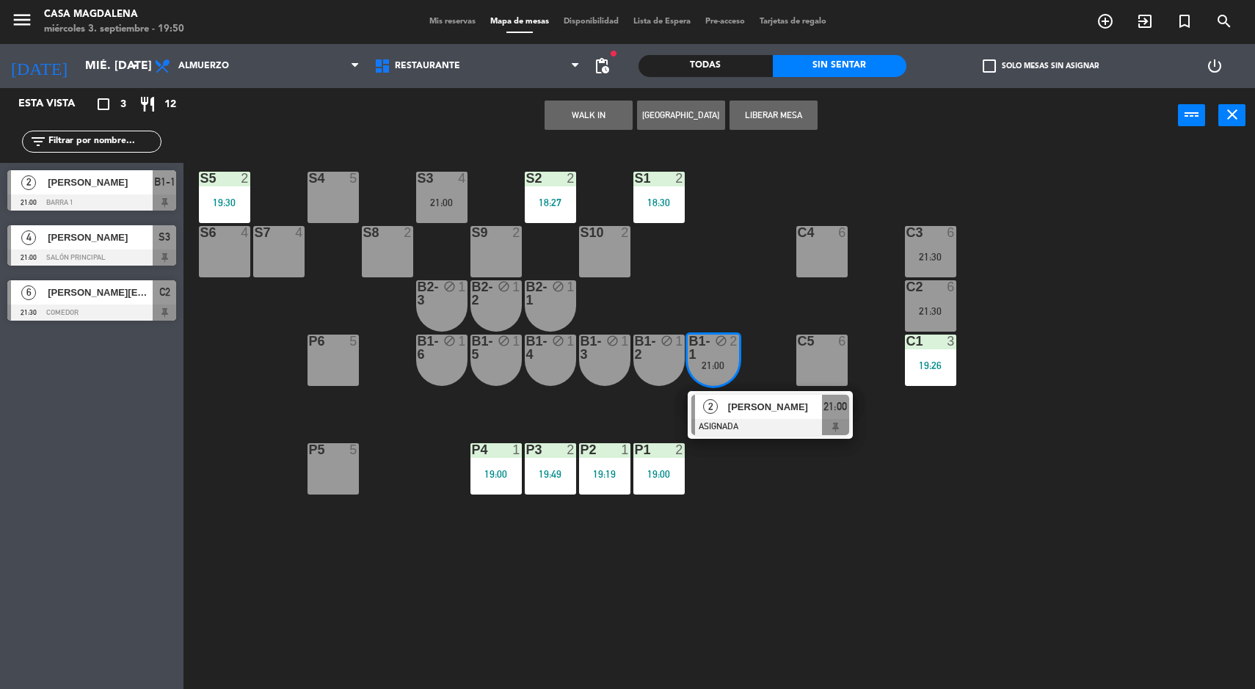
click at [763, 429] on div at bounding box center [770, 427] width 158 height 16
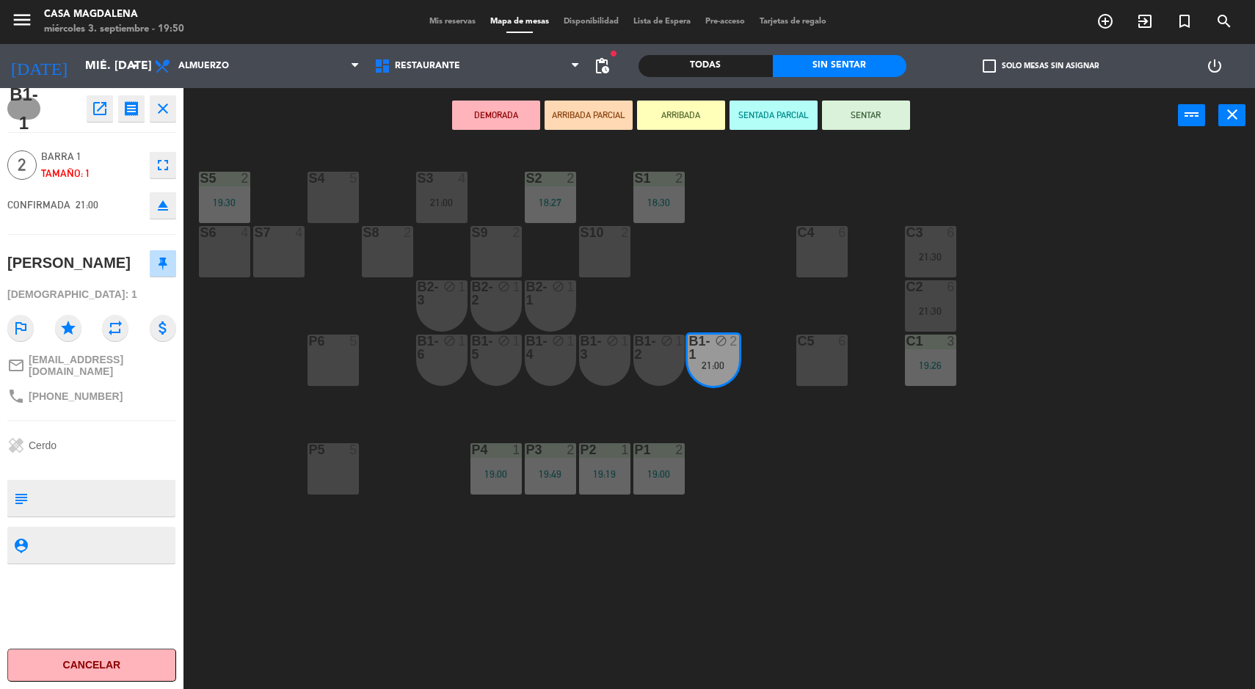
click at [1044, 496] on div "S5 2 19:30 S4 5 S3 4 21:00 S2 2 18:27 S1 2 18:30 S6 4 S7 4 S8 2 S9 2 S10 2 C3 6…" at bounding box center [725, 418] width 1059 height 546
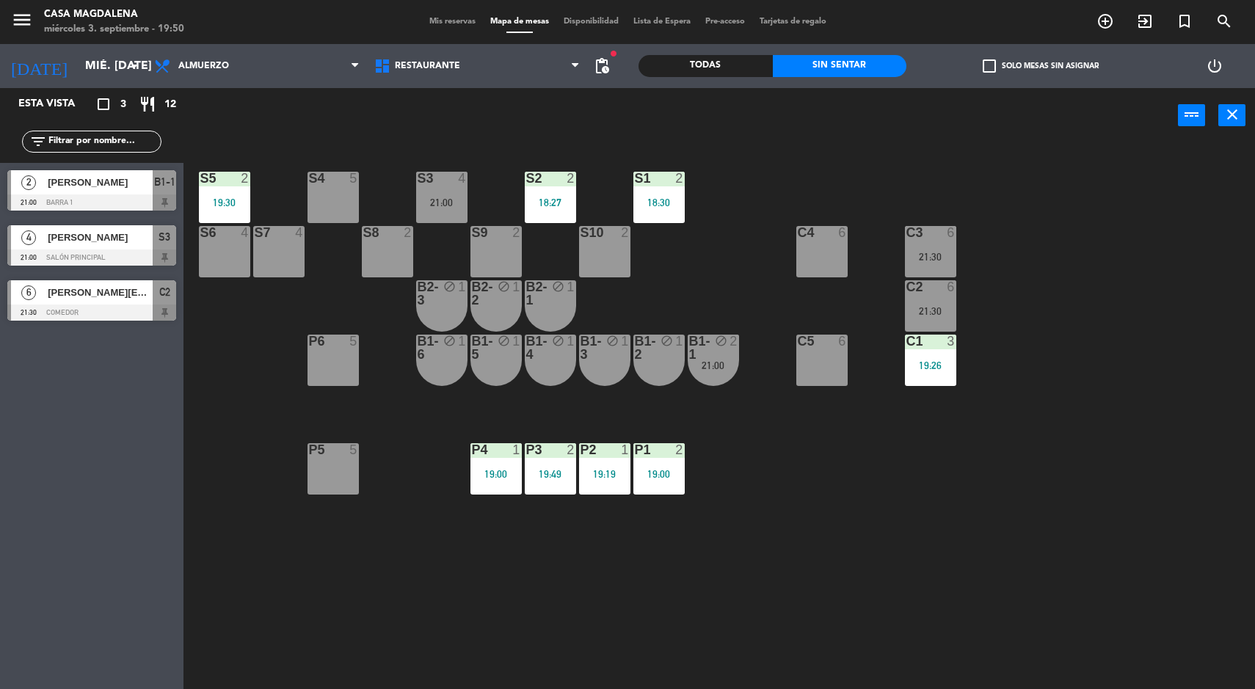
click at [718, 379] on div "B1-1 block 2 21:00" at bounding box center [713, 360] width 51 height 51
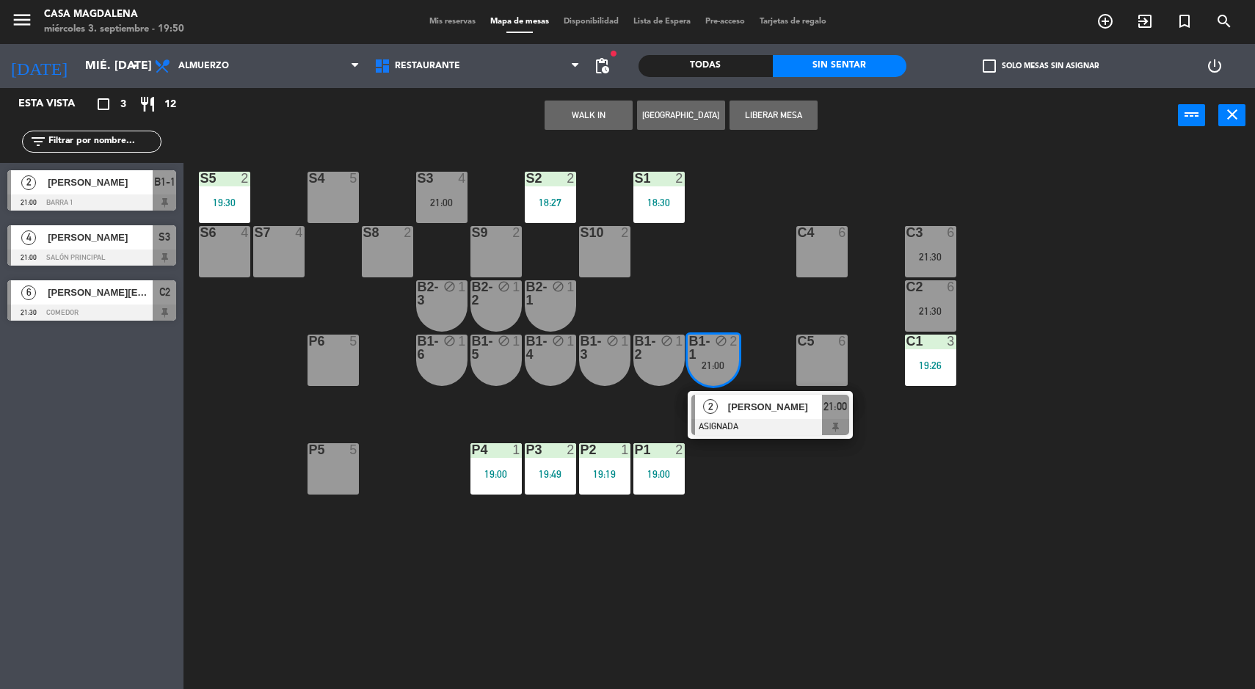
click at [796, 429] on div at bounding box center [770, 427] width 158 height 16
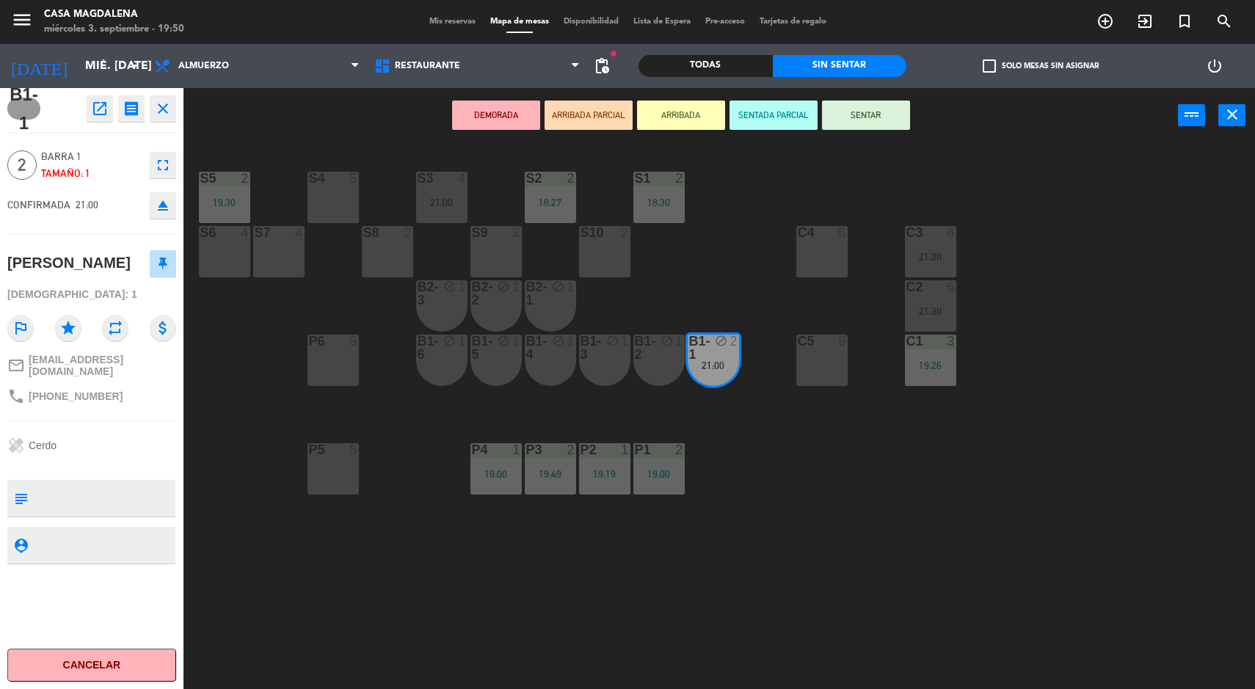
click at [903, 526] on div "S5 2 19:30 S4 5 S3 4 21:00 S2 2 18:27 S1 2 18:30 S6 4 S7 4 S8 2 S9 2 S10 2 C3 6…" at bounding box center [725, 418] width 1059 height 546
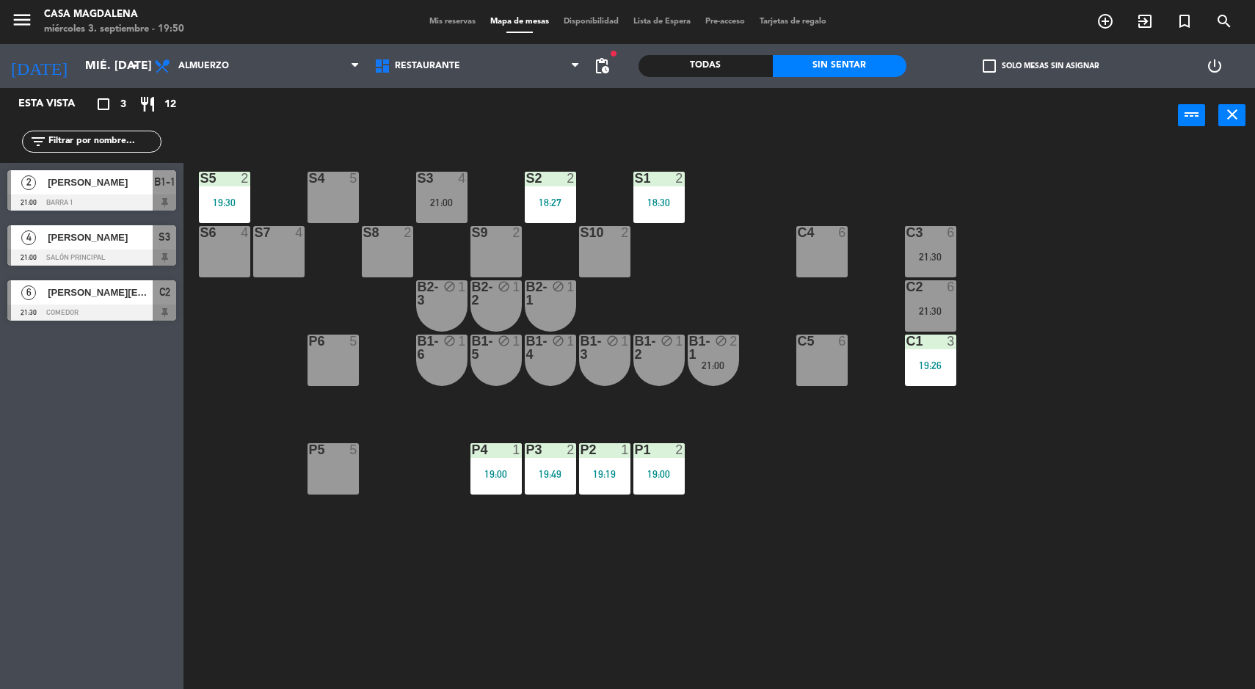
click at [682, 70] on div "Todas" at bounding box center [705, 66] width 134 height 22
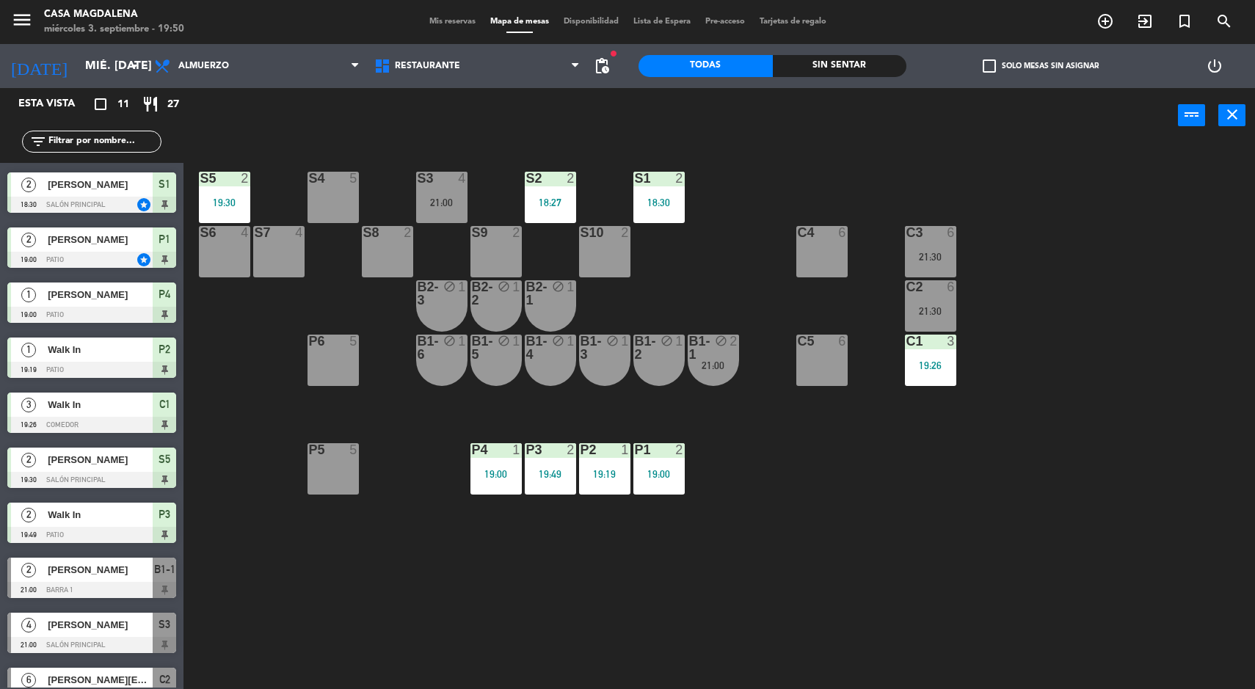
scroll to position [40, 0]
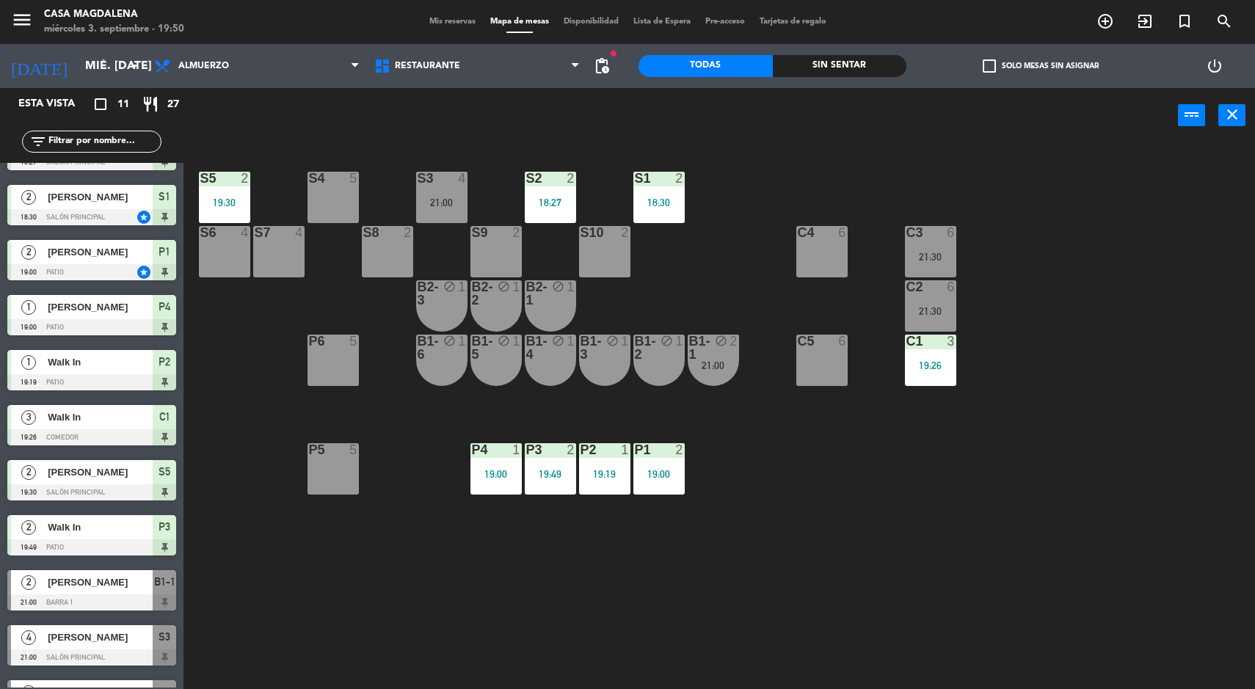
click at [680, 281] on div "S5 2 19:30 S4 5 S3 4 21:00 S2 2 18:27 S1 2 18:30 S6 4 S7 4 S8 2 S9 2 S10 2 C3 6…" at bounding box center [725, 418] width 1059 height 546
click at [691, 181] on div "2" at bounding box center [683, 178] width 24 height 13
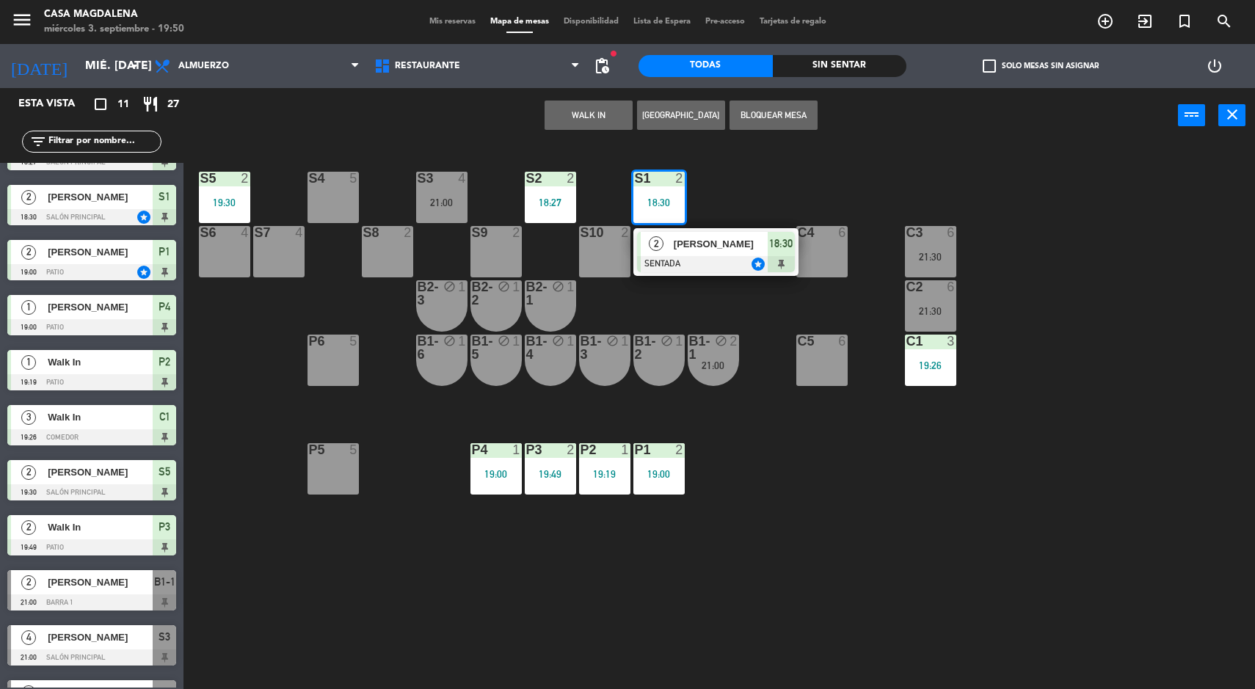
click at [710, 266] on div at bounding box center [716, 264] width 158 height 16
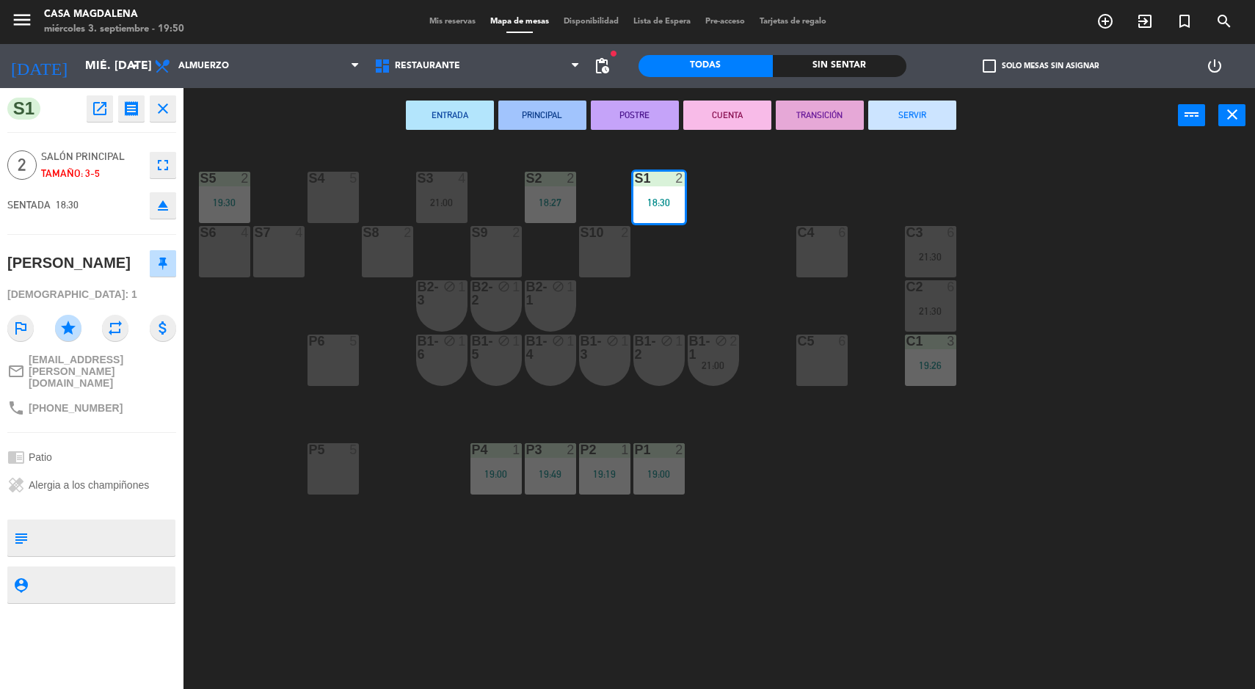
click at [1064, 343] on div "S5 2 19:30 S4 5 S3 4 21:00 S2 2 18:27 S1 2 18:30 S6 4 S7 4 S8 2 S9 2 S10 2 C3 6…" at bounding box center [725, 418] width 1059 height 546
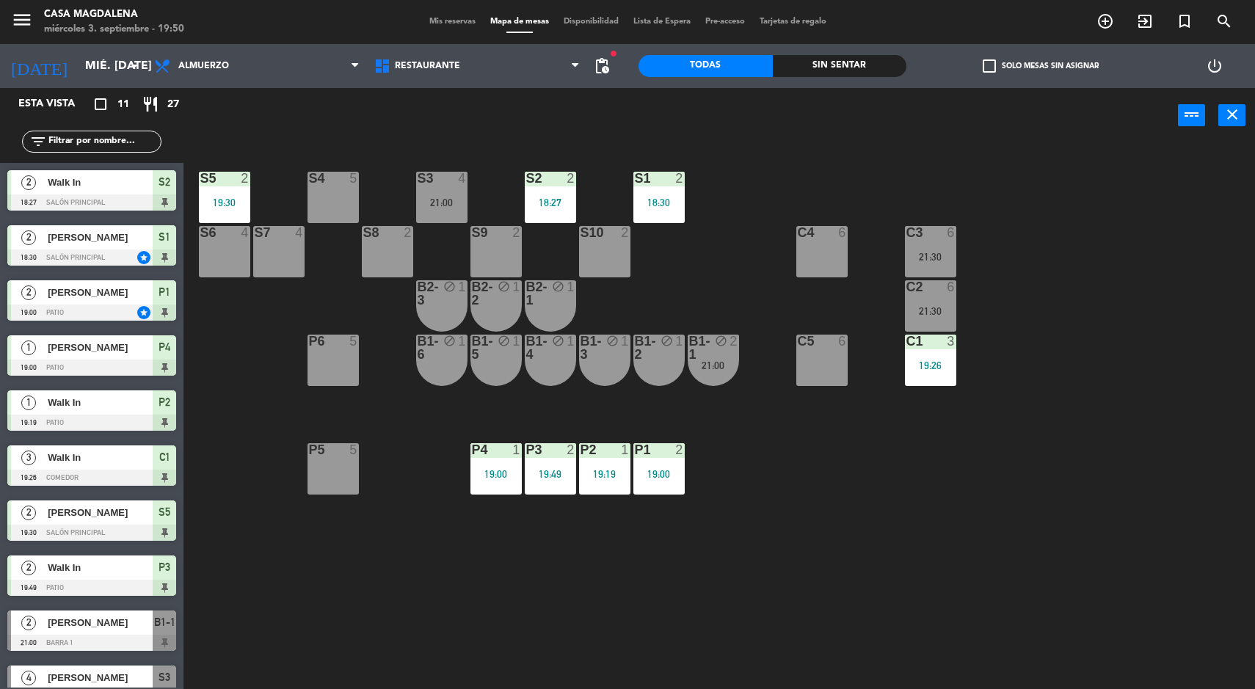
click at [658, 195] on div "S1 2 18:30" at bounding box center [658, 197] width 51 height 51
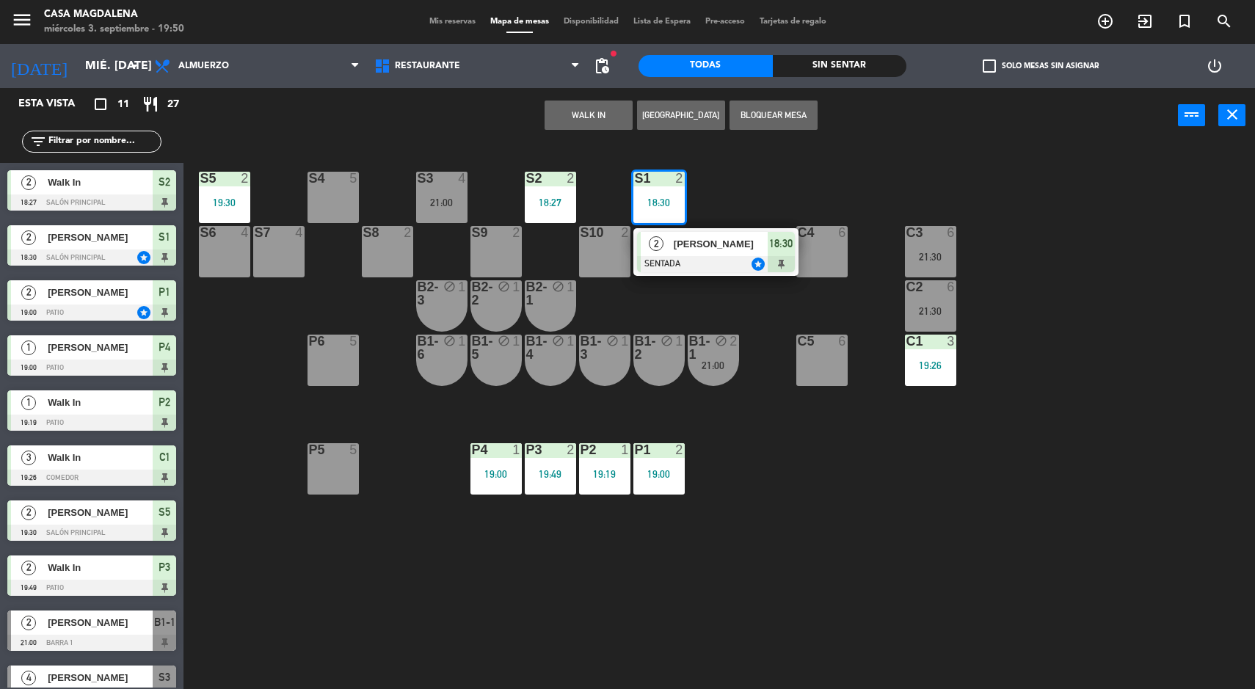
click at [742, 256] on div at bounding box center [716, 264] width 158 height 16
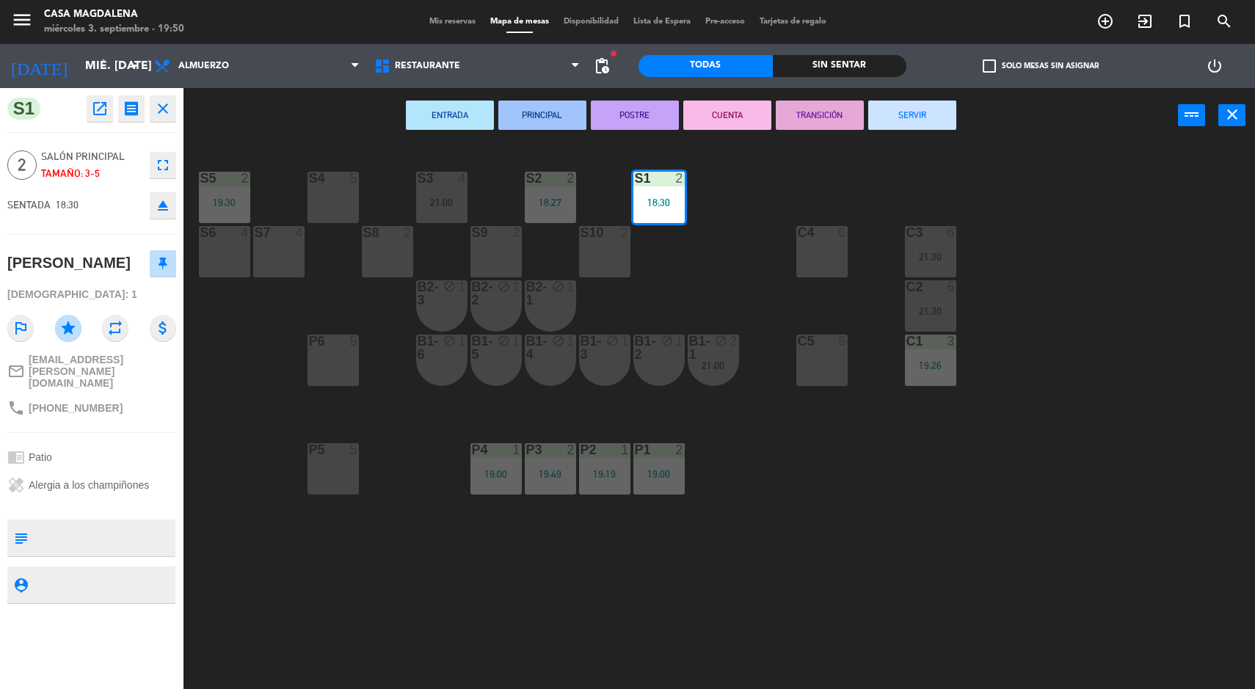
click at [1094, 340] on div "S5 2 19:30 S4 5 S3 4 21:00 S2 2 18:27 S1 2 18:30 S6 4 S7 4 S8 2 S9 2 S10 2 C3 6…" at bounding box center [725, 418] width 1059 height 546
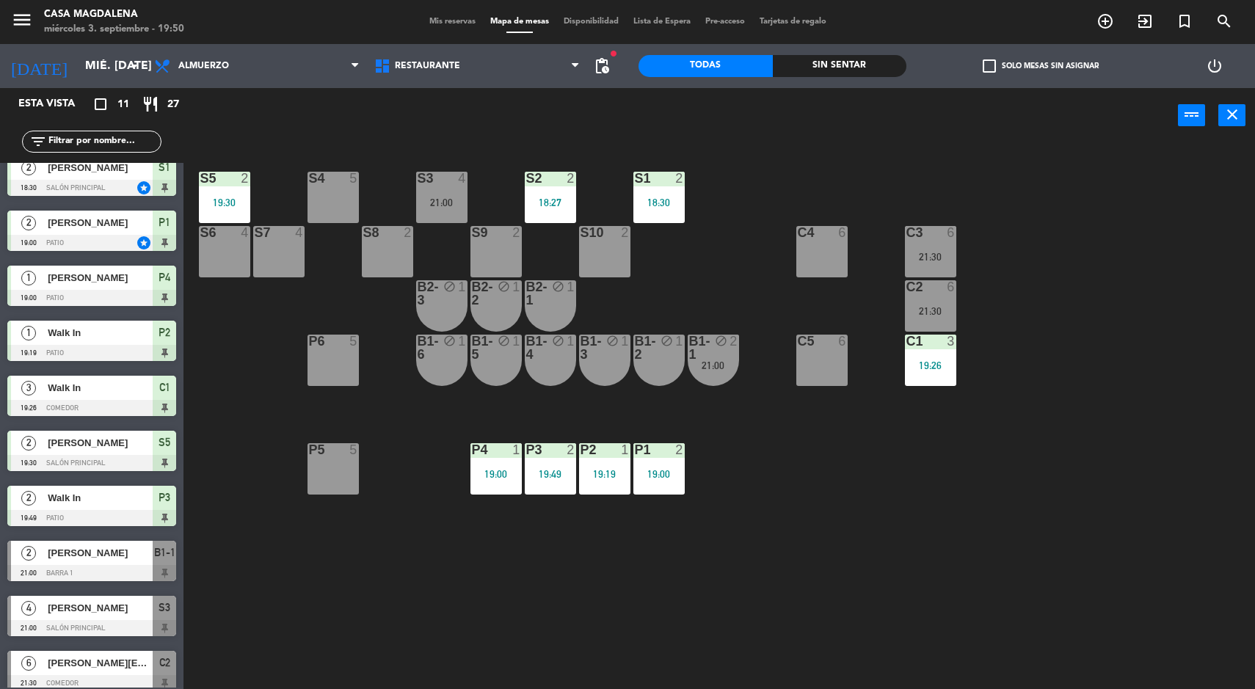
scroll to position [81, 0]
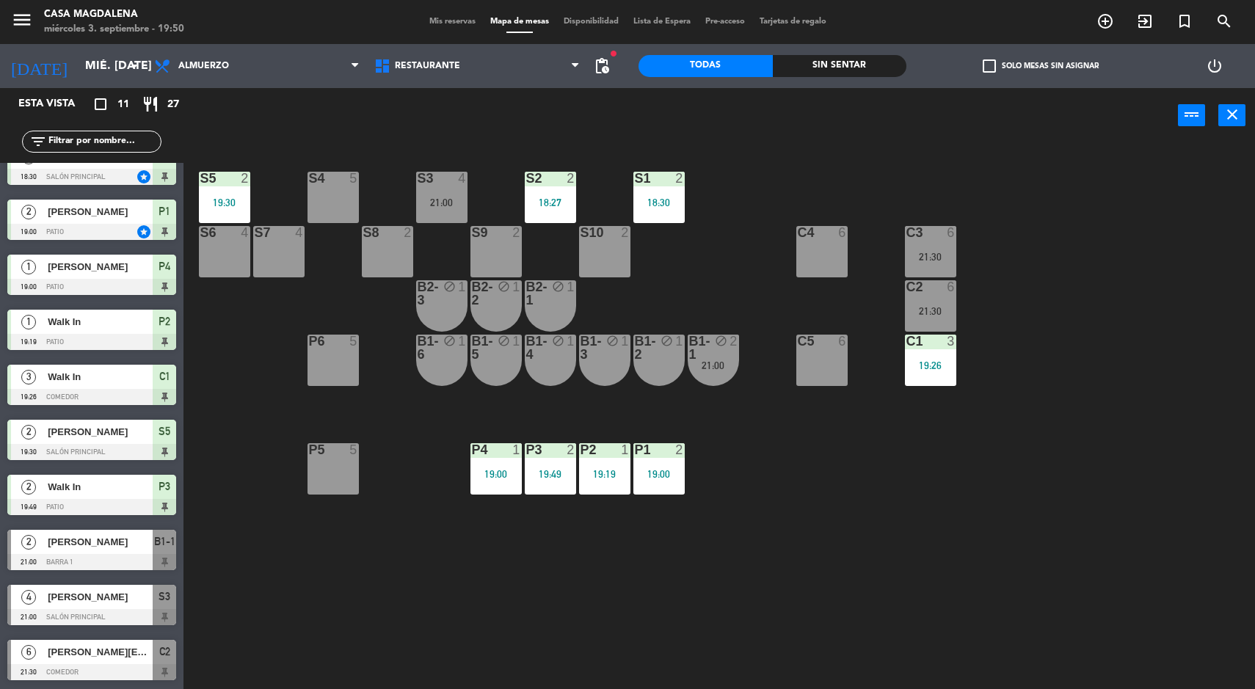
click at [866, 59] on div "Sin sentar" at bounding box center [840, 66] width 134 height 22
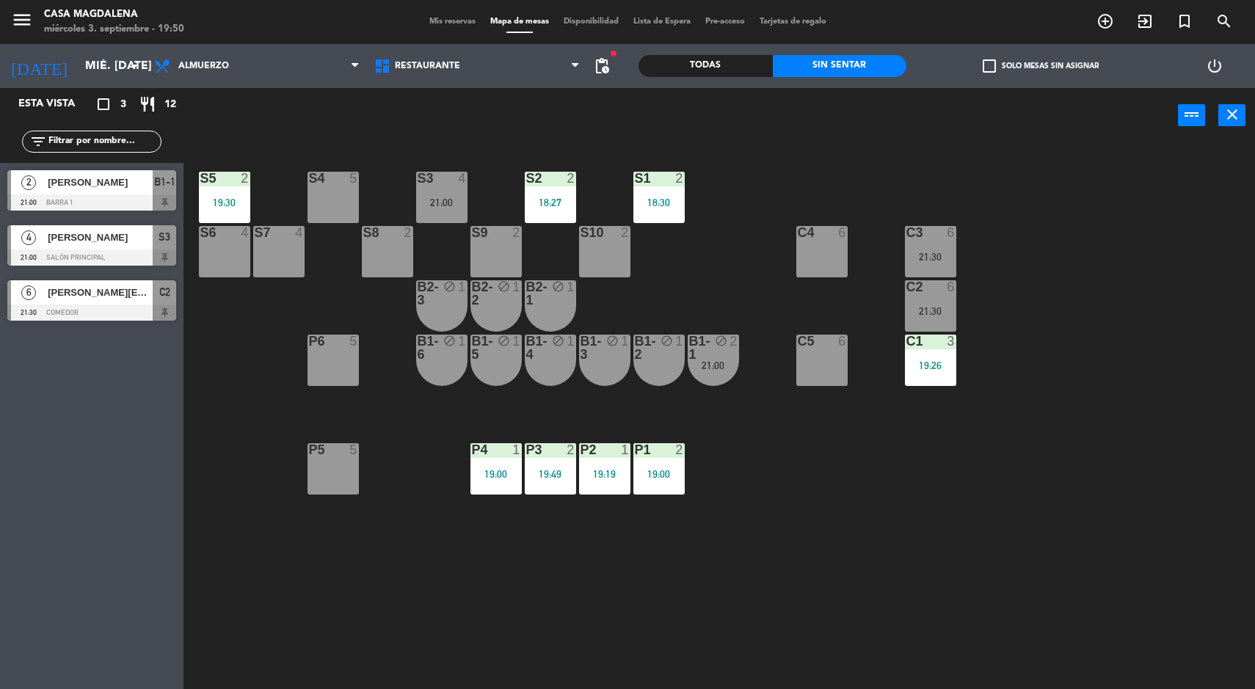
scroll to position [0, 0]
click at [1082, 547] on div "S5 2 19:30 S4 5 S3 4 21:00 S2 2 18:27 S1 2 18:30 S6 4 S7 4 S8 2 S9 2 S10 2 C3 6…" at bounding box center [725, 418] width 1059 height 546
click at [219, 201] on div "19:30" at bounding box center [224, 202] width 51 height 10
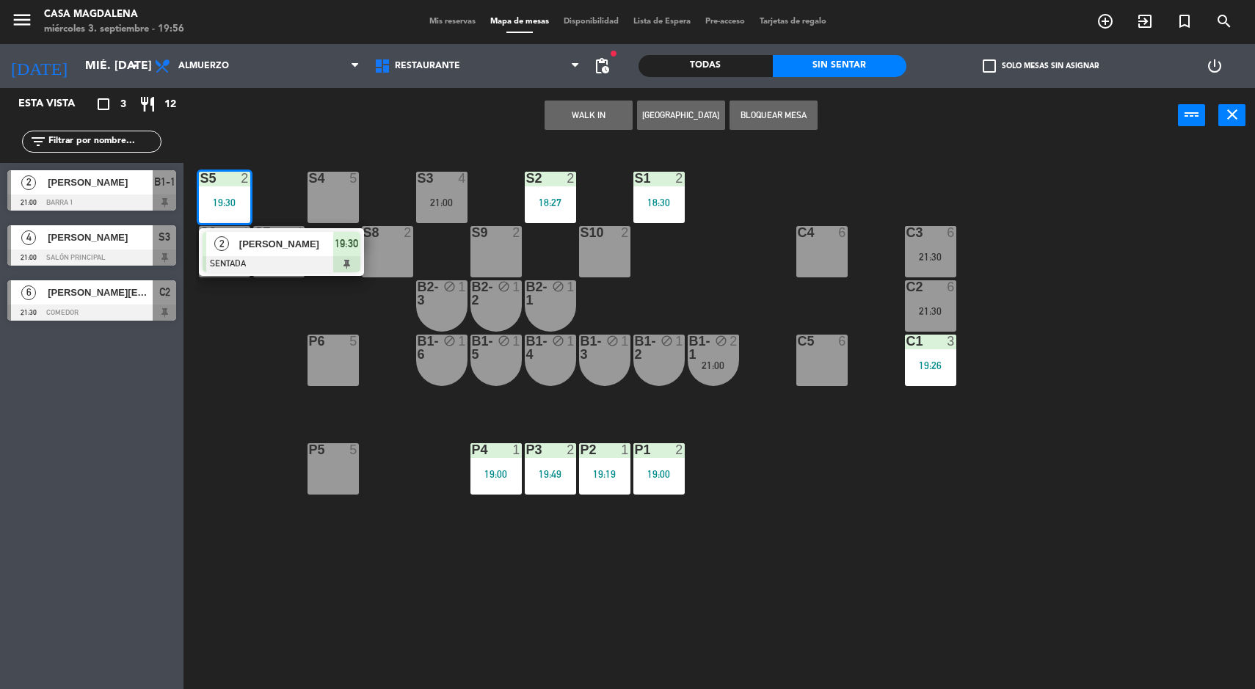
click at [252, 264] on div at bounding box center [282, 264] width 158 height 16
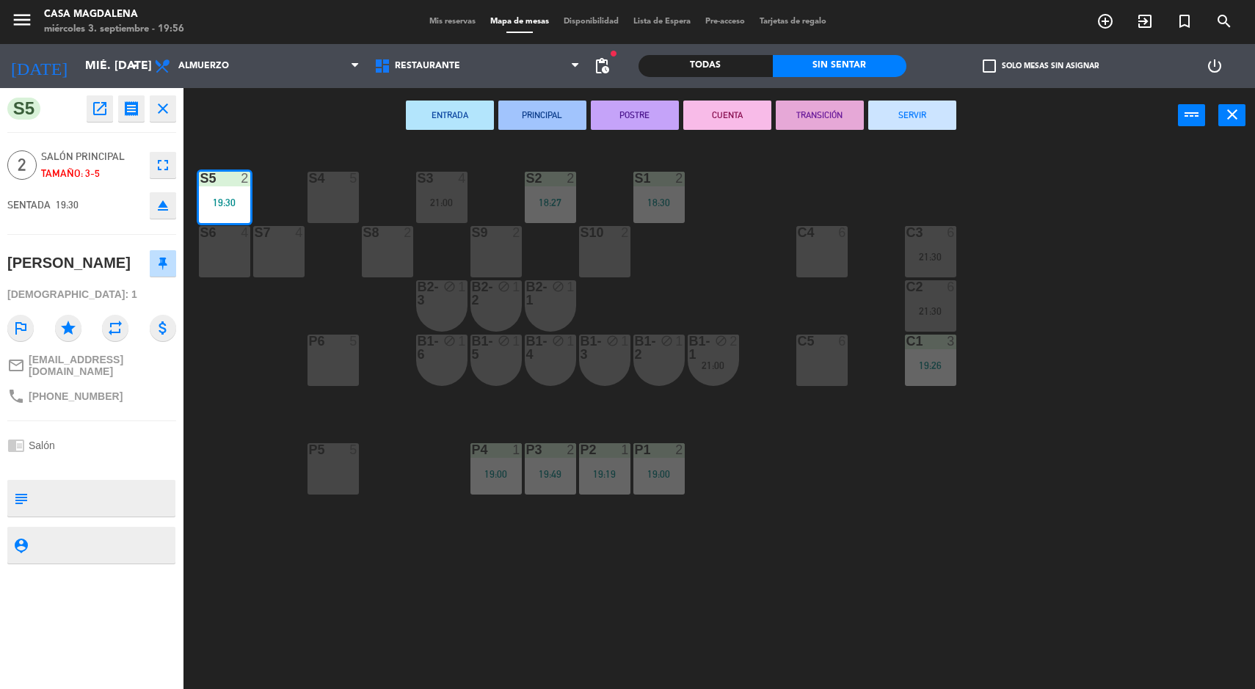
click at [903, 122] on button "SERVIR" at bounding box center [912, 115] width 88 height 29
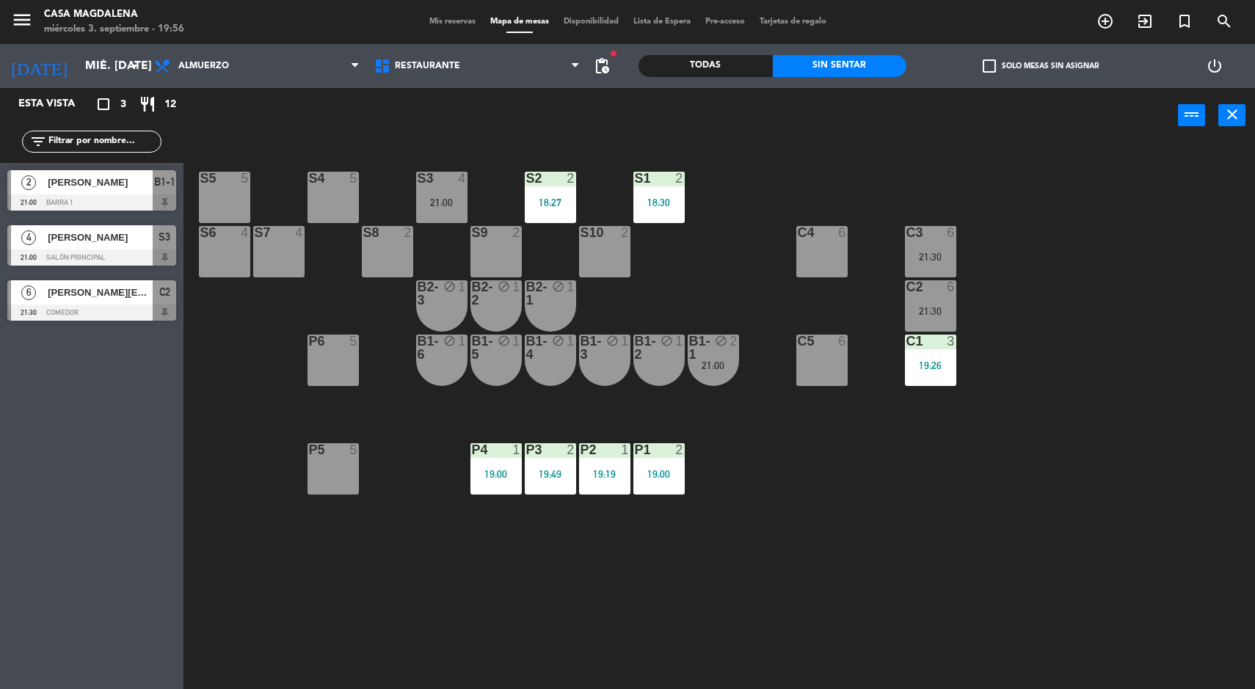
click at [1089, 545] on div "S5 5 S4 5 S3 4 21:00 S2 2 18:27 S1 2 18:30 S6 4 S7 4 S8 2 S9 2 S10 2 C3 6 21:30…" at bounding box center [725, 418] width 1059 height 546
click at [1057, 557] on div "S5 5 S4 5 S3 4 21:00 S2 2 18:27 S1 2 18:30 S6 4 S7 4 S8 2 S9 2 S10 2 C3 6 21:30…" at bounding box center [725, 418] width 1059 height 546
click at [459, 197] on div "21:00" at bounding box center [441, 202] width 51 height 10
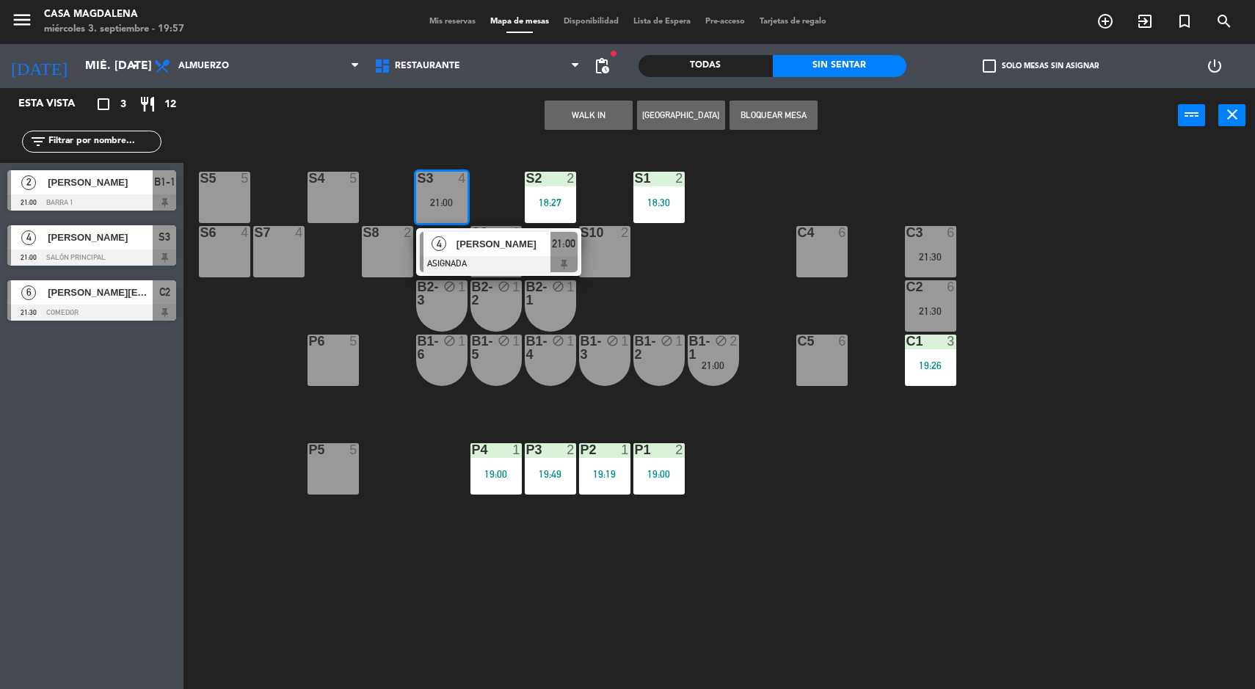
click at [313, 204] on div "S4 5" at bounding box center [332, 197] width 51 height 51
click at [558, 116] on button "Mover" at bounding box center [542, 115] width 88 height 29
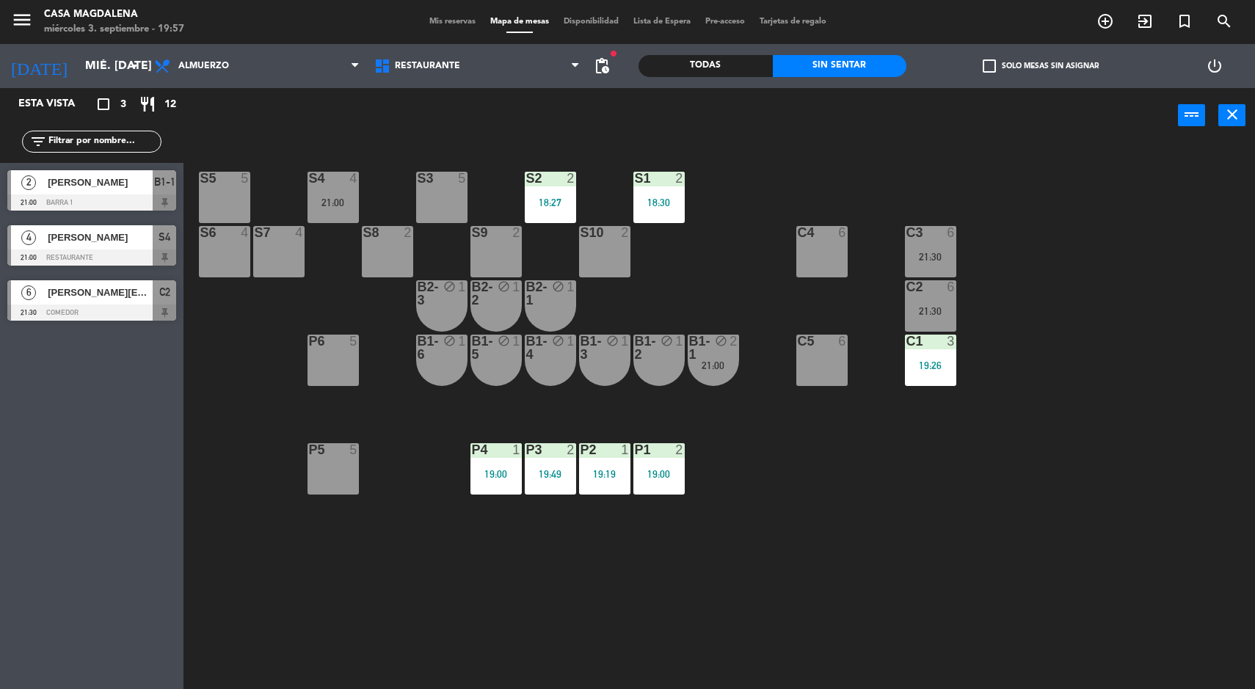
click at [451, 177] on div at bounding box center [441, 178] width 24 height 13
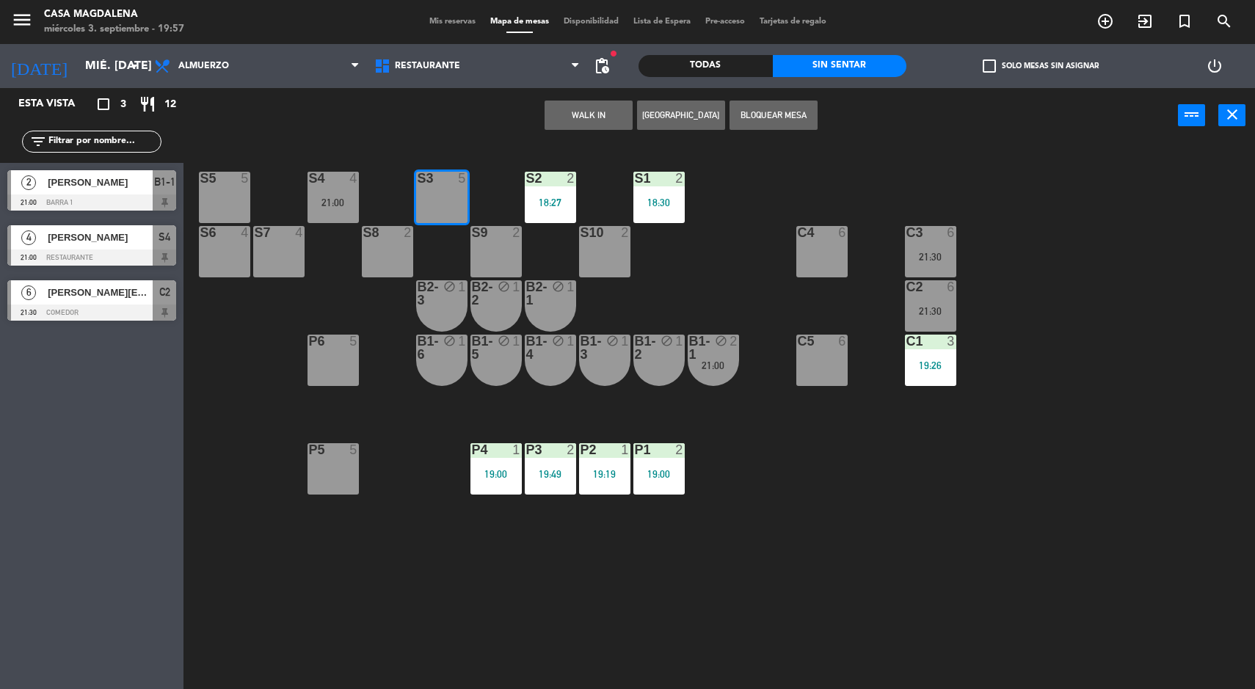
click at [563, 117] on button "WALK IN" at bounding box center [589, 115] width 88 height 29
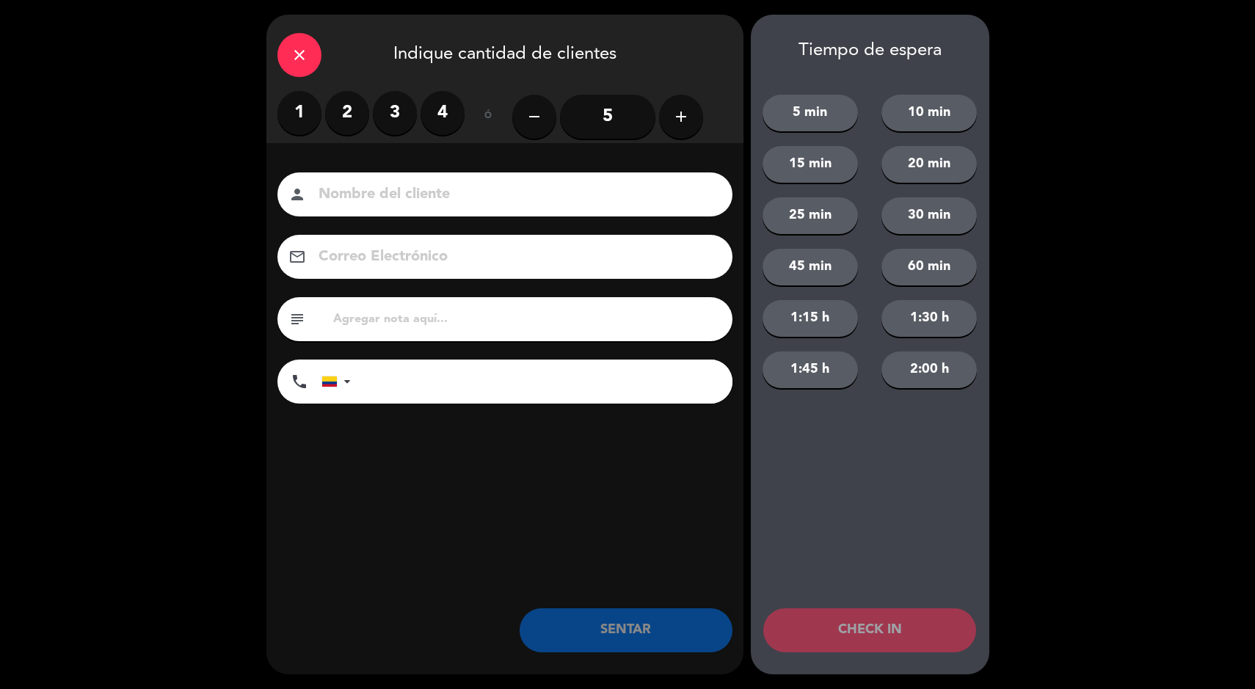
click at [379, 117] on label "3" at bounding box center [395, 113] width 44 height 44
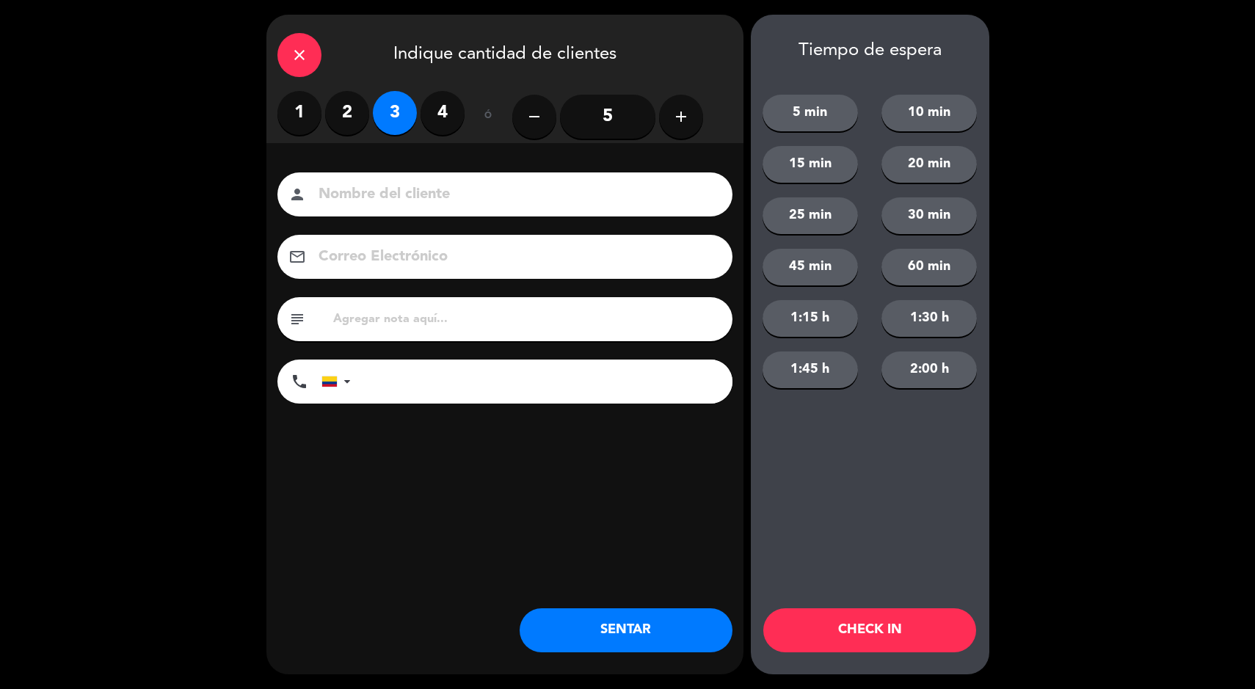
click at [605, 626] on button "SENTAR" at bounding box center [626, 630] width 213 height 44
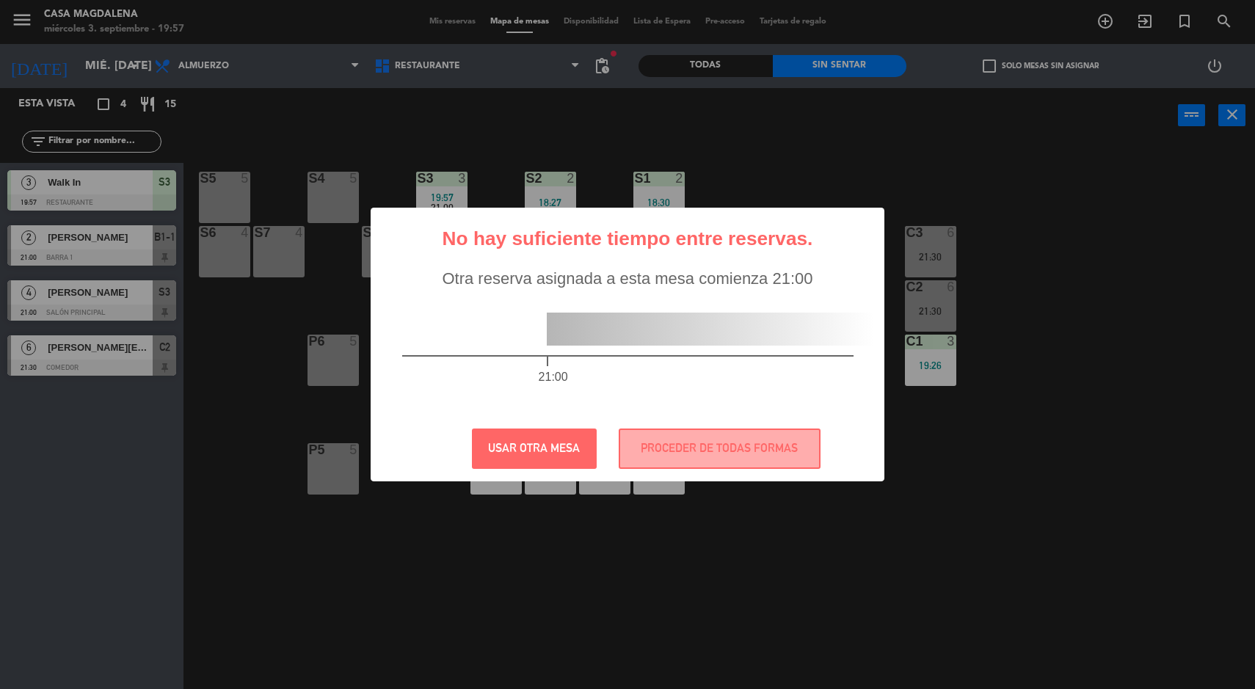
click at [1139, 543] on div "? ! i No hay suficiente tiempo entre reservas. × Otra reserva asignada a esta m…" at bounding box center [627, 344] width 1255 height 689
click at [751, 450] on button "PROCEDER DE TODAS FORMAS" at bounding box center [720, 449] width 202 height 40
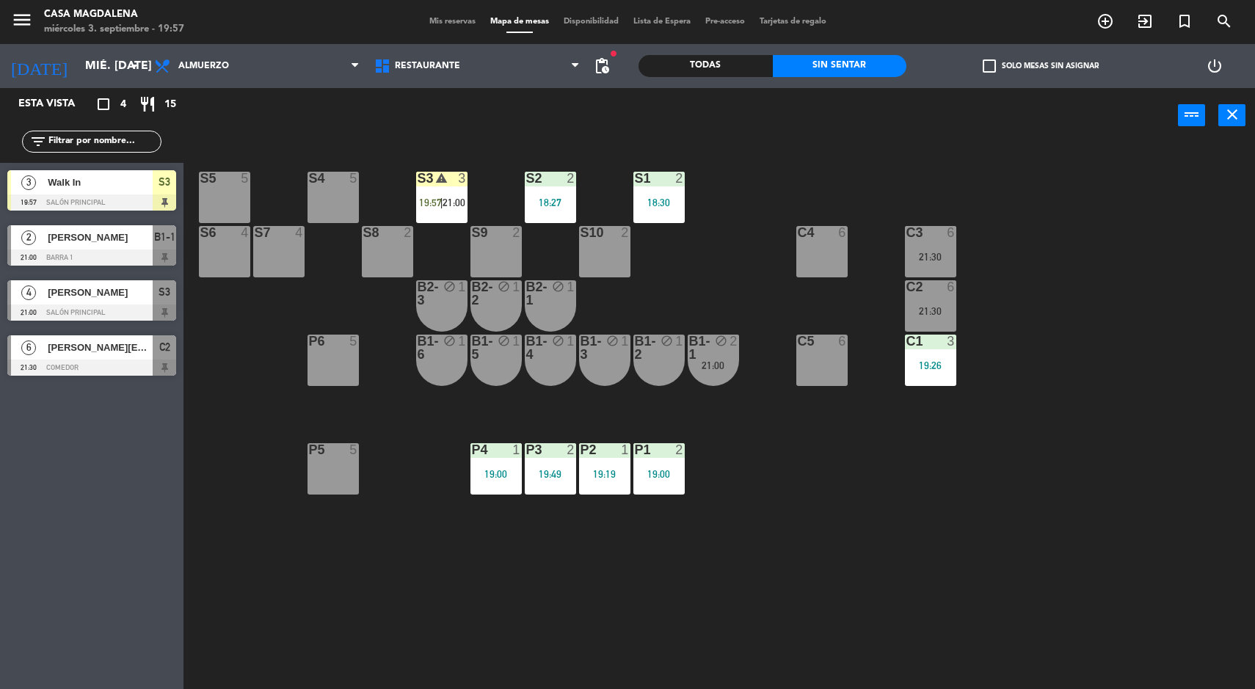
click at [452, 186] on div "warning" at bounding box center [441, 179] width 24 height 14
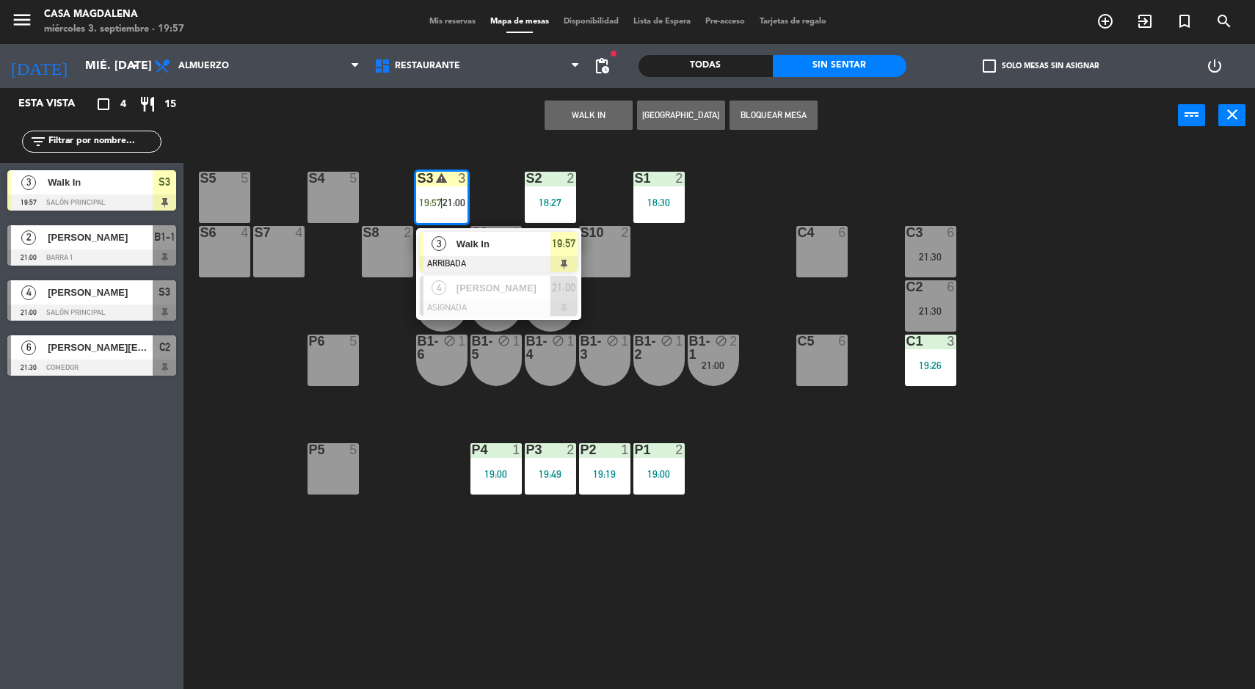
click at [520, 305] on div at bounding box center [499, 308] width 158 height 16
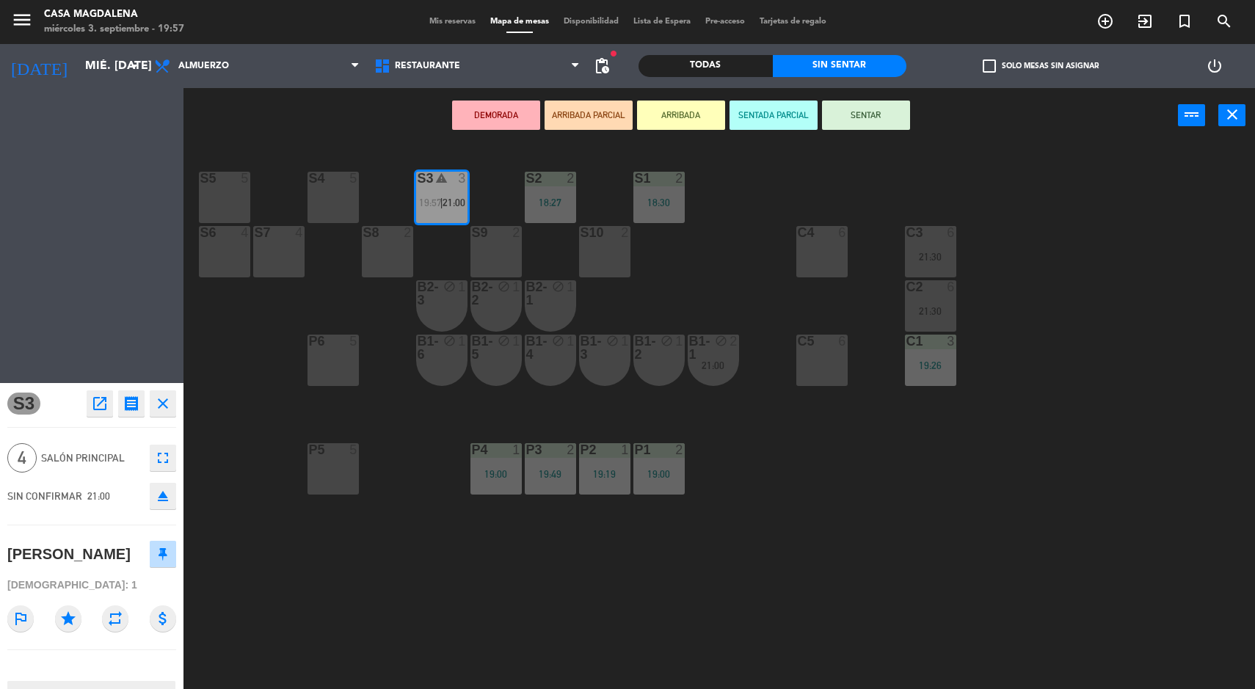
click at [313, 196] on div "S4 5" at bounding box center [332, 197] width 51 height 51
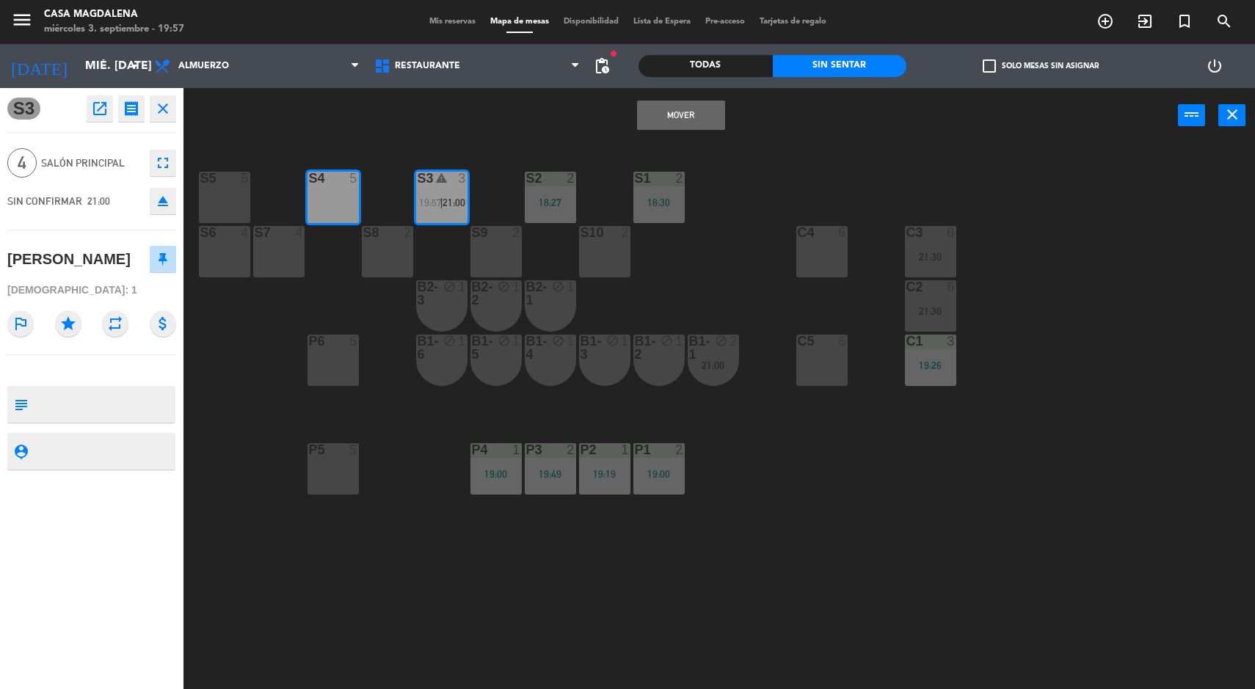
click at [649, 103] on button "Mover" at bounding box center [681, 115] width 88 height 29
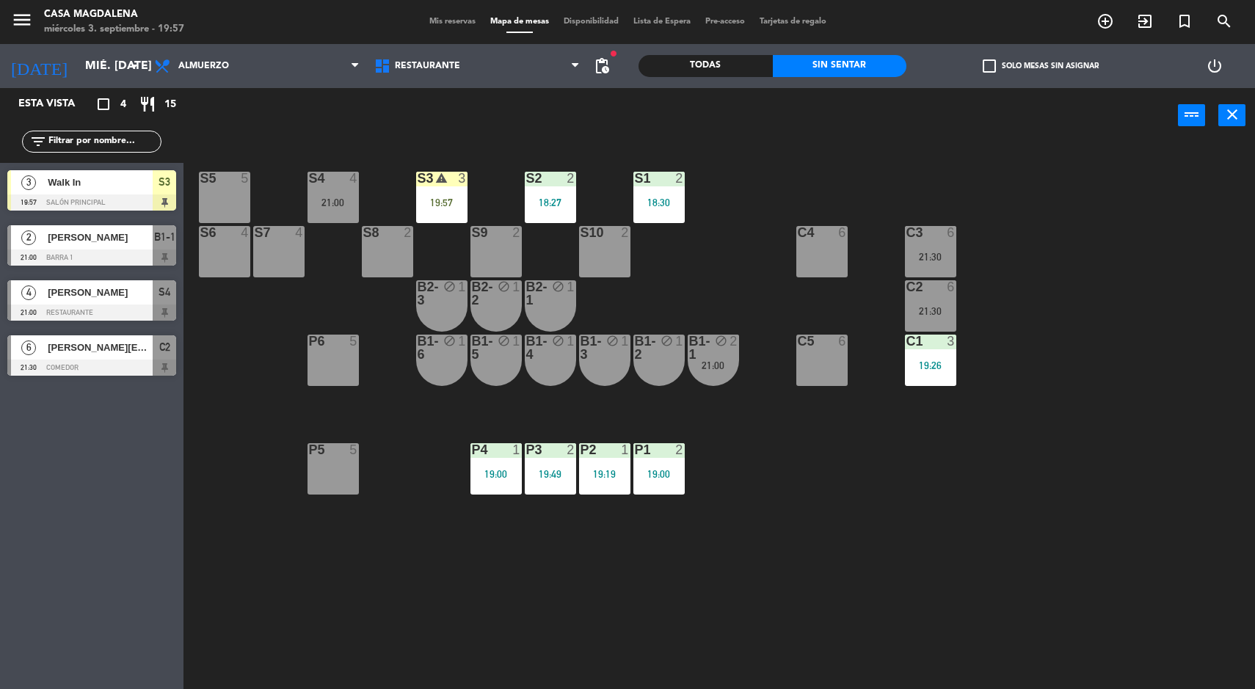
click at [437, 188] on div "S3 warning 3 19:57" at bounding box center [441, 197] width 51 height 51
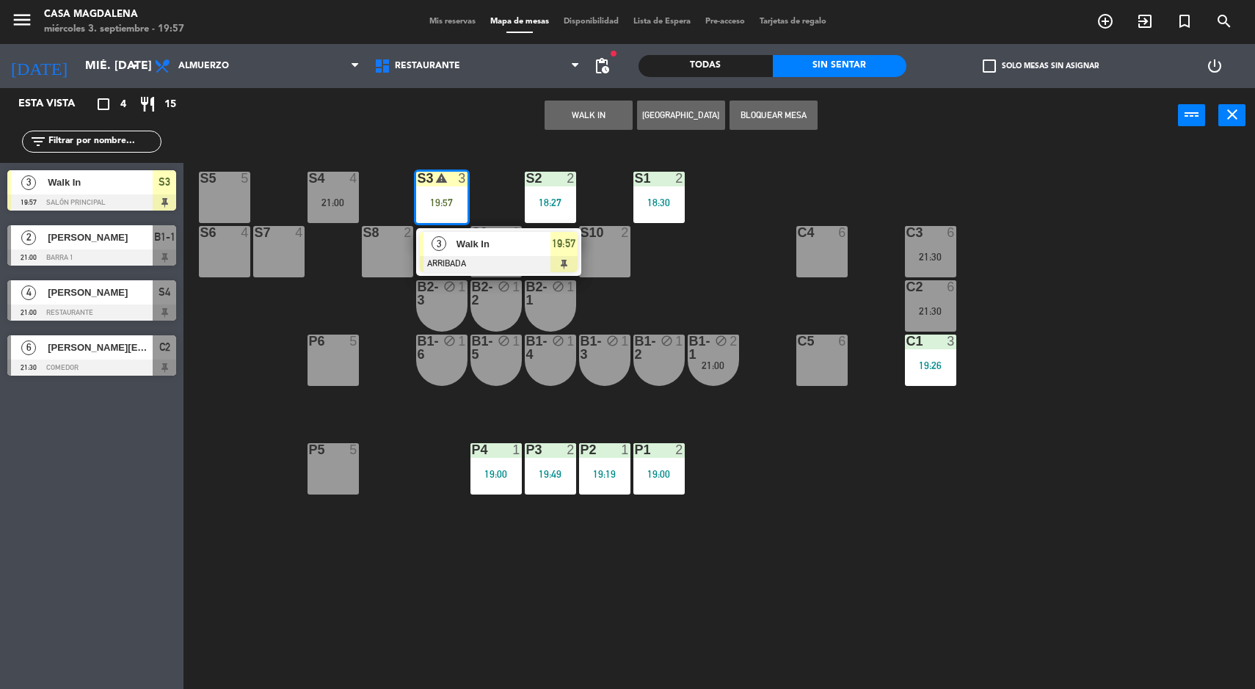
click at [547, 253] on div "Walk In" at bounding box center [502, 244] width 95 height 24
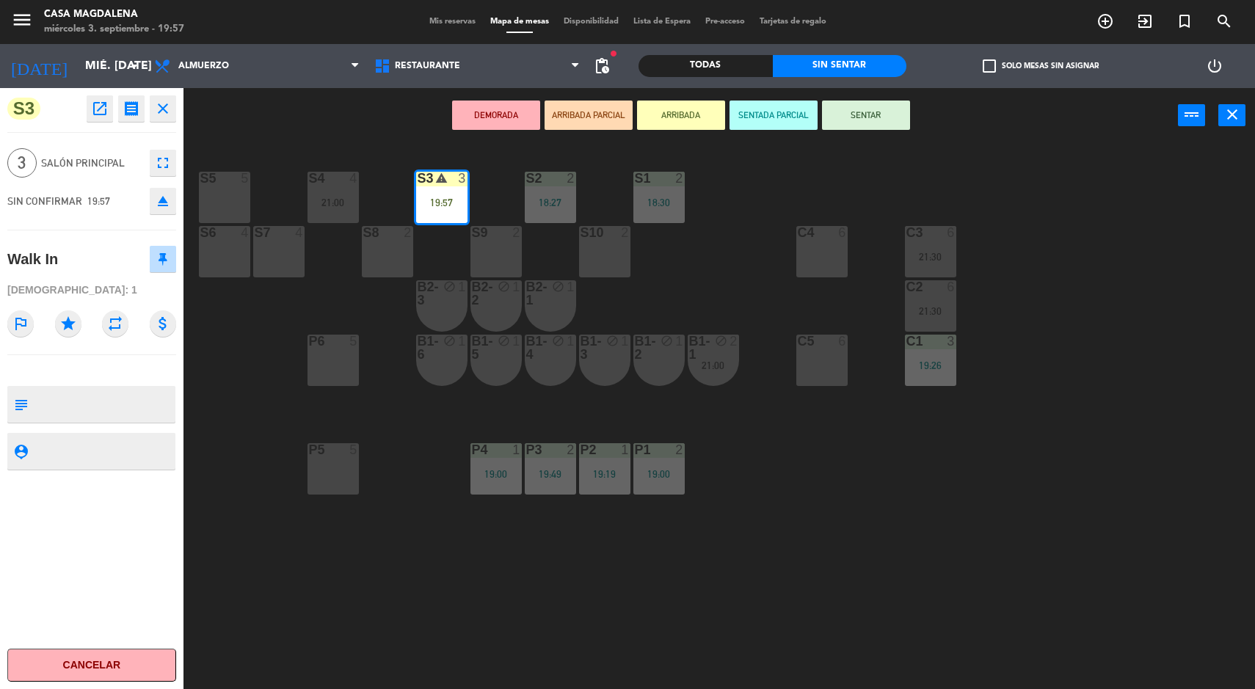
click at [896, 104] on button "SENTAR" at bounding box center [866, 115] width 88 height 29
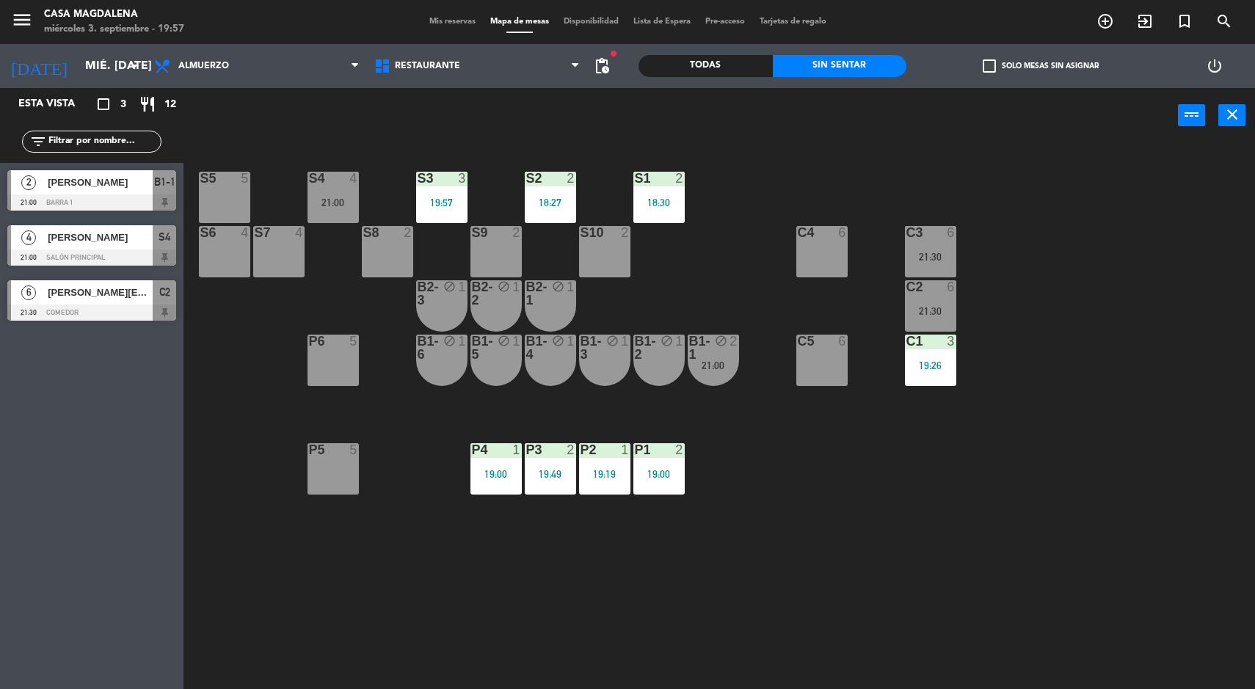
click at [1118, 563] on div "S5 5 S4 4 21:00 S3 3 19:57 S2 2 18:27 S1 2 18:30 S6 4 S7 4 S8 2 S9 2 S10 2 C3 6…" at bounding box center [725, 418] width 1059 height 546
click at [688, 367] on div "21:00" at bounding box center [713, 365] width 51 height 10
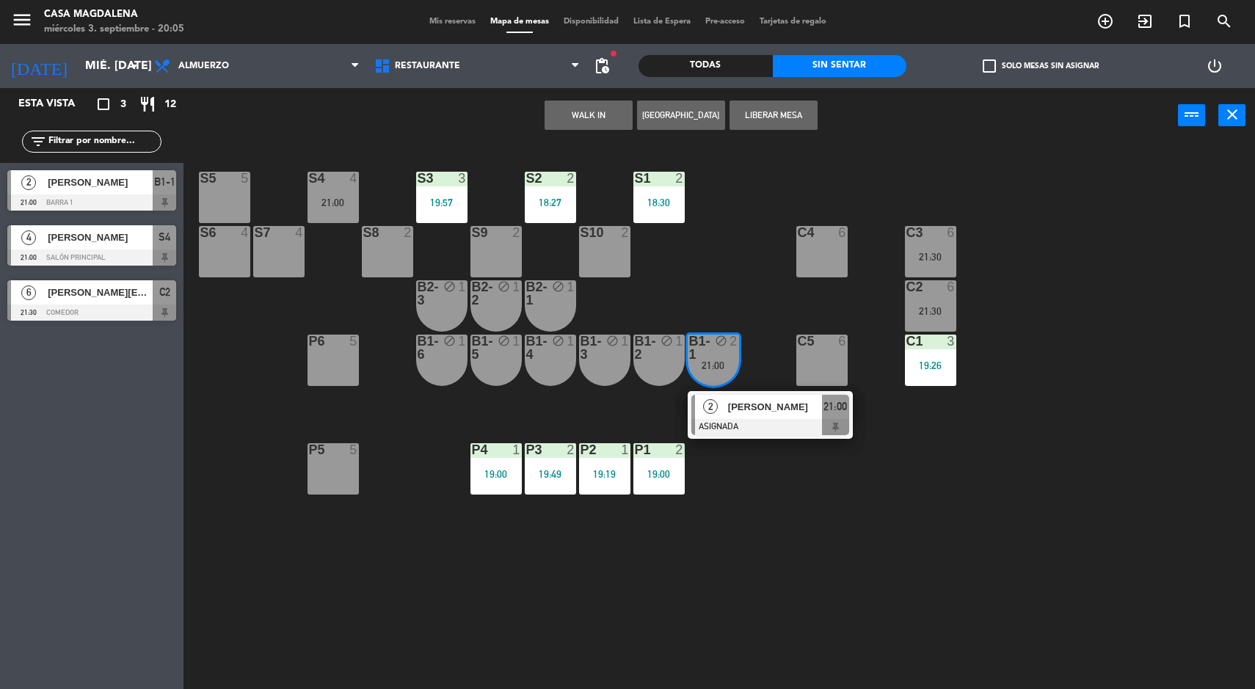
click at [785, 408] on span "[PERSON_NAME]" at bounding box center [775, 406] width 94 height 15
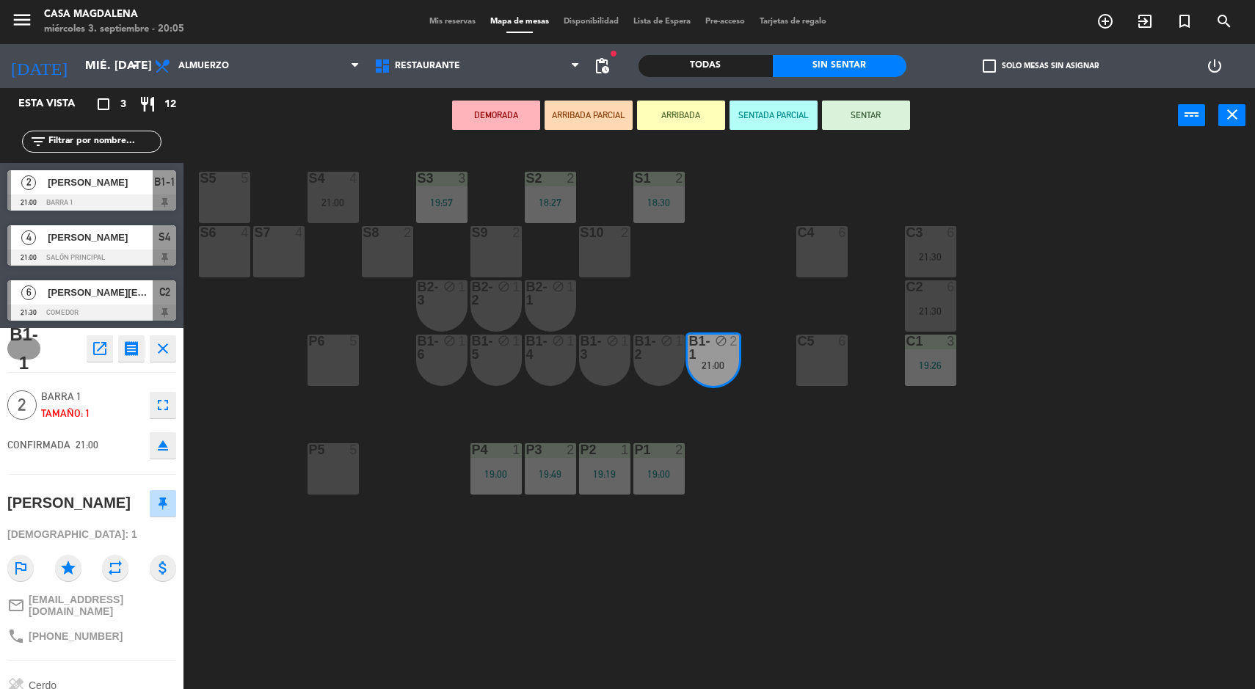
click at [233, 187] on div "S5 5" at bounding box center [224, 197] width 51 height 51
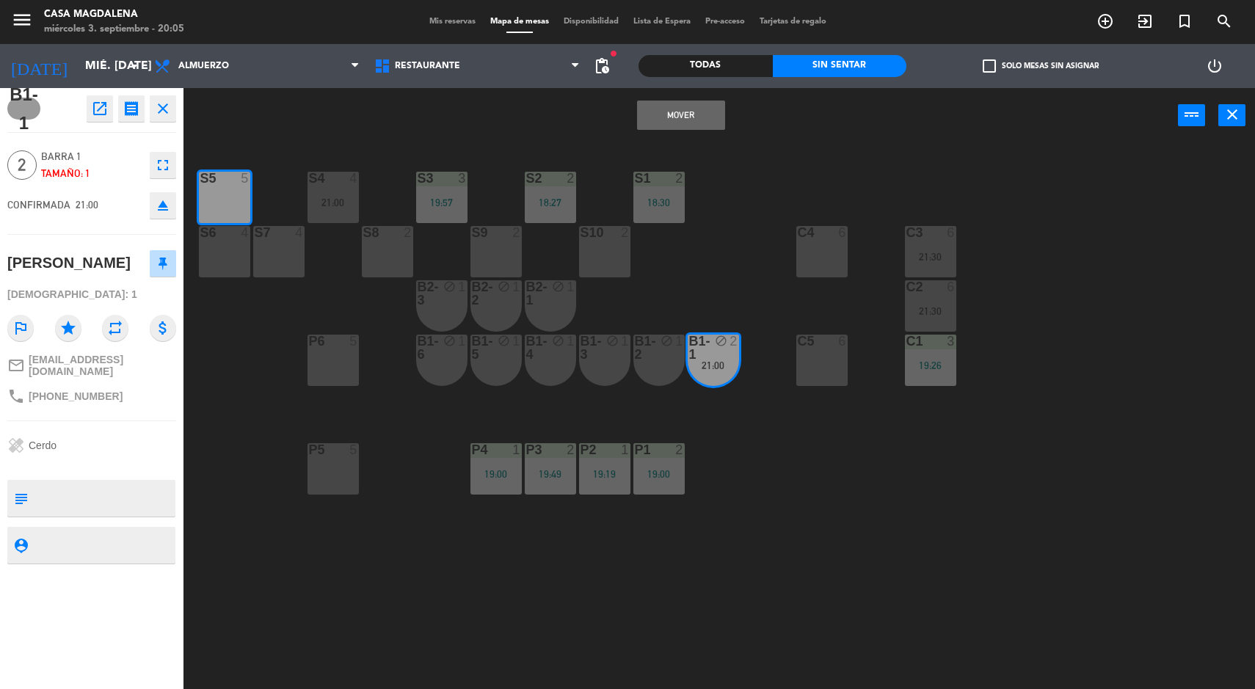
click at [688, 107] on button "Mover" at bounding box center [681, 115] width 88 height 29
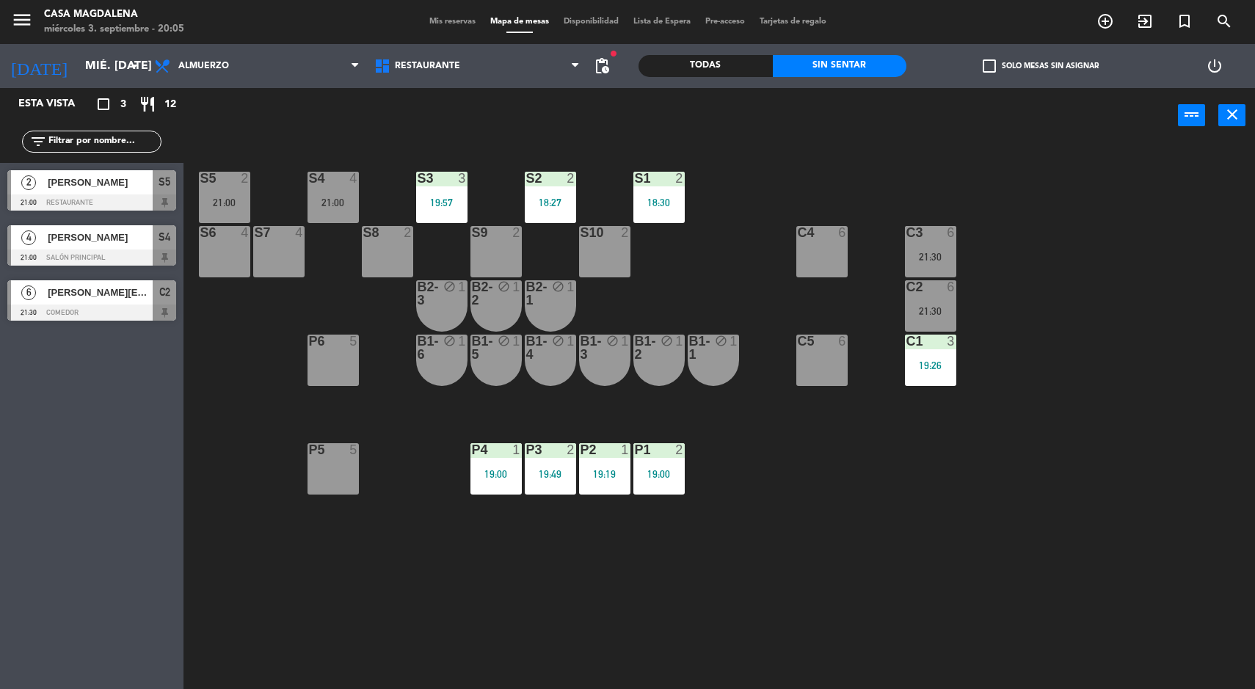
click at [707, 371] on div "B1-1 block 1" at bounding box center [713, 360] width 51 height 51
click at [886, 575] on div "S5 2 21:00 S4 4 21:00 S3 3 19:57 S2 2 18:27 S1 2 18:30 S6 4 S7 4 S8 2 S9 2 S10 …" at bounding box center [725, 418] width 1059 height 546
click at [917, 263] on div "C3 6 21:30" at bounding box center [930, 251] width 51 height 51
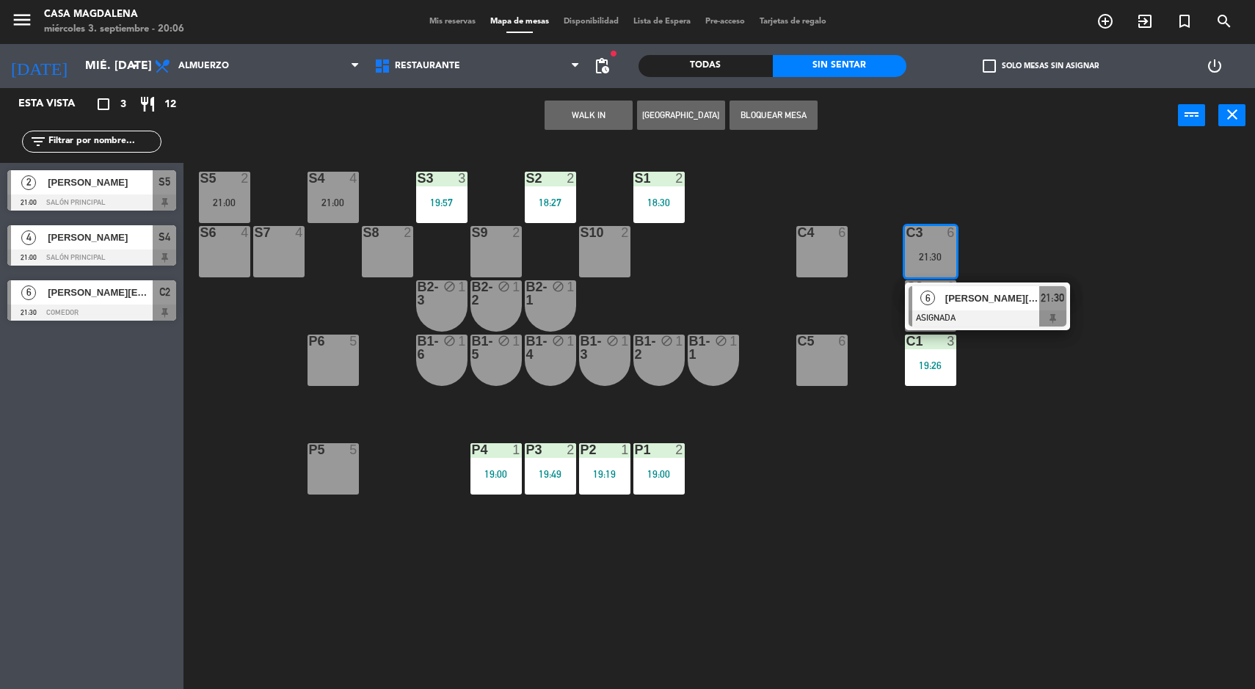
click at [993, 326] on div at bounding box center [988, 318] width 158 height 16
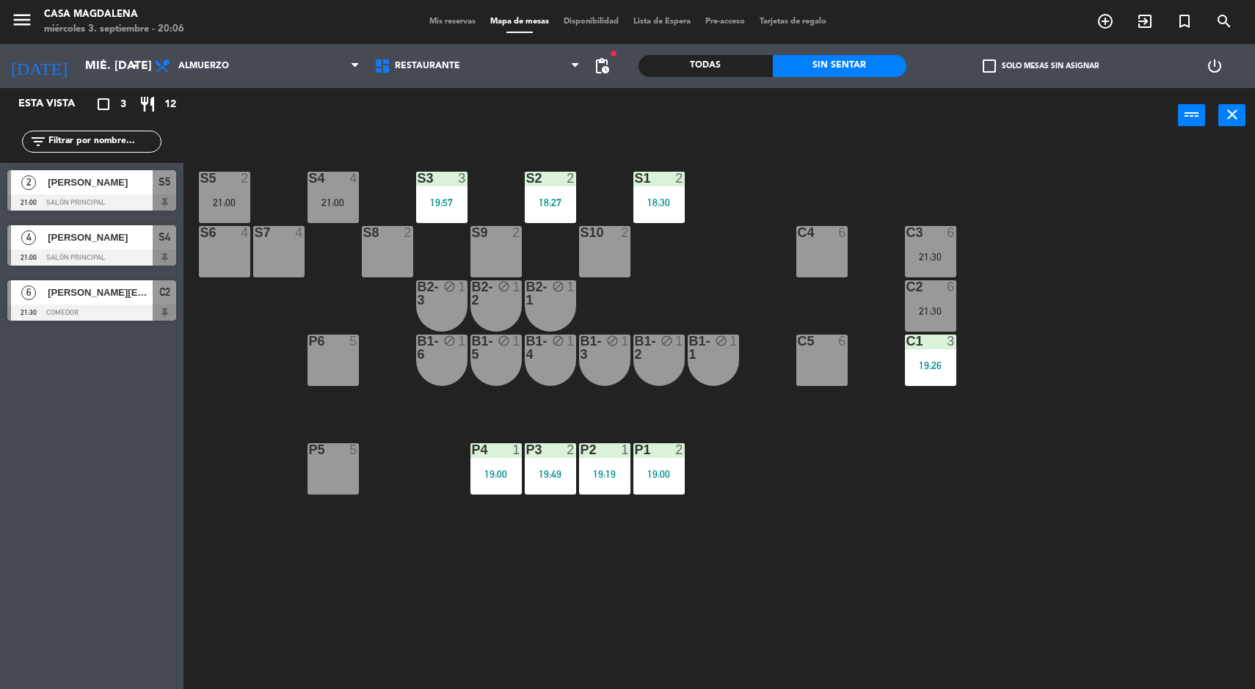
click at [1075, 439] on div "S5 2 21:00 S4 4 21:00 S3 3 19:57 S2 2 18:27 S1 2 18:30 S6 4 S7 4 S8 2 S9 2 S10 …" at bounding box center [725, 418] width 1059 height 546
click at [659, 448] on div at bounding box center [659, 449] width 24 height 13
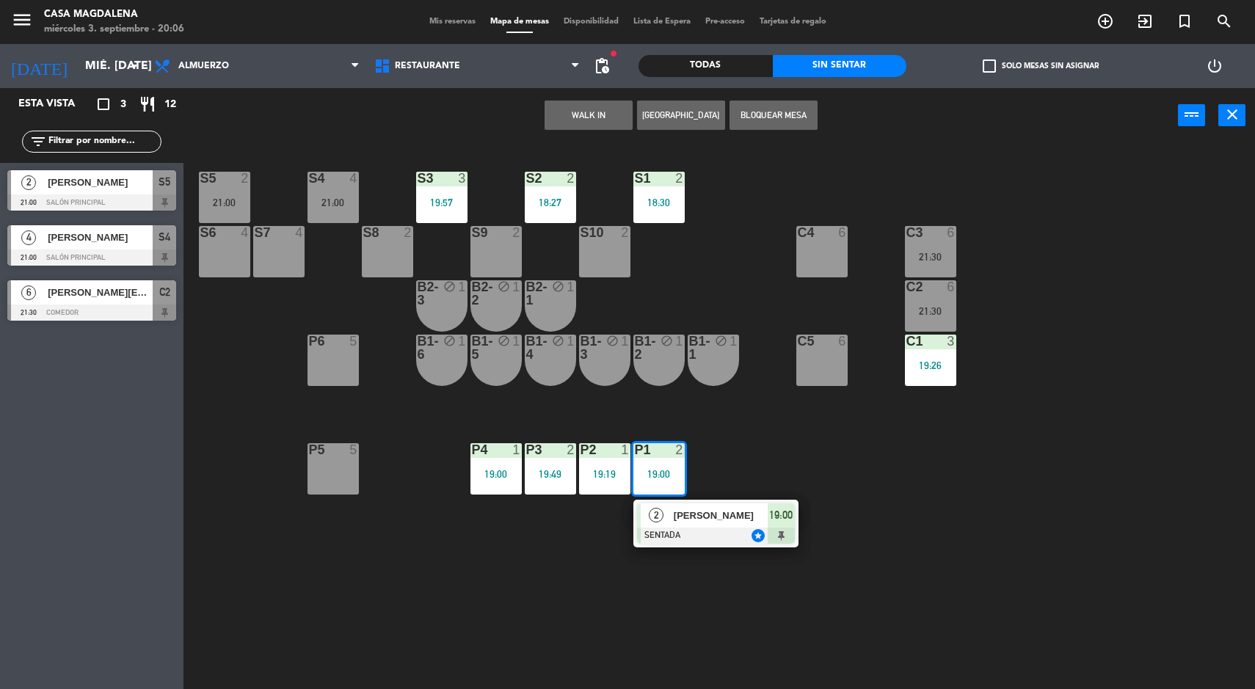
click at [864, 487] on div "S5 2 21:00 S4 4 21:00 S3 3 19:57 S2 2 18:27 S1 2 18:30 S6 4 S7 4 S8 2 S9 2 S10 …" at bounding box center [725, 418] width 1059 height 546
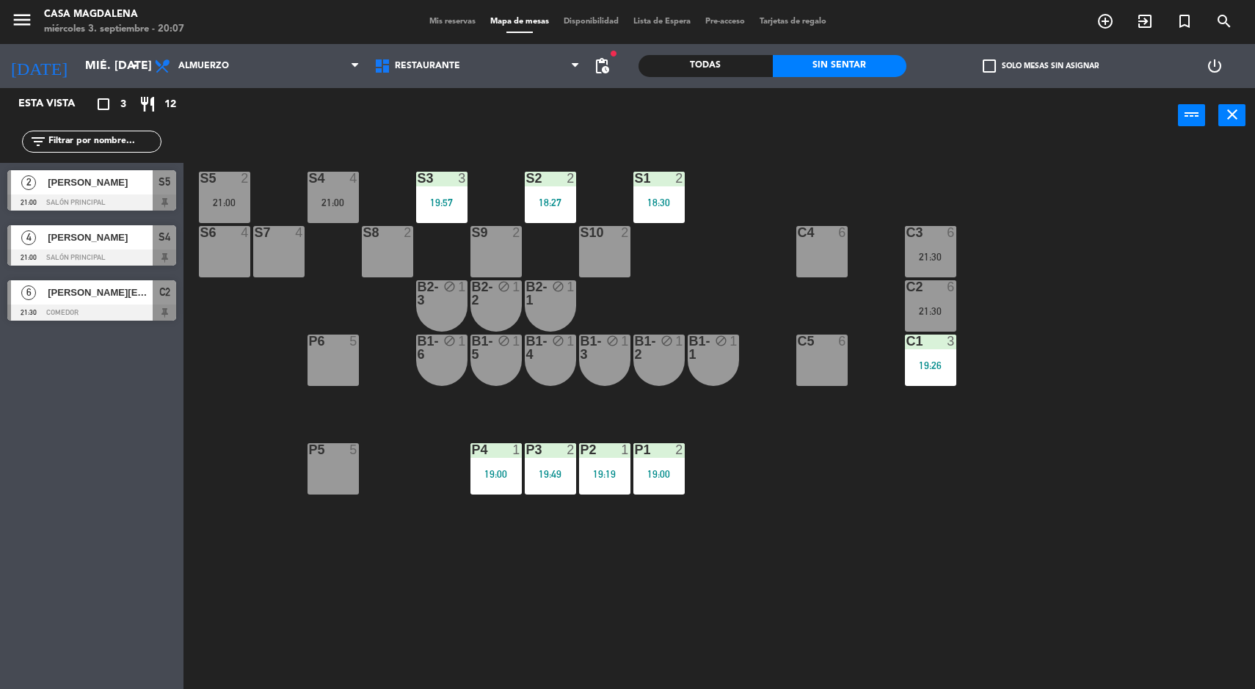
click at [1121, 455] on div "S5 2 21:00 S4 4 21:00 S3 3 19:57 S2 2 18:27 S1 2 18:30 S6 4 S7 4 S8 2 S9 2 S10 …" at bounding box center [725, 418] width 1059 height 546
click at [483, 528] on div "S5 2 21:00 S4 4 21:00 S3 3 19:57 S2 2 18:27 S1 2 18:30 S6 4 S7 4 S8 2 S9 2 S10 …" at bounding box center [725, 418] width 1059 height 546
click at [454, 488] on div "S5 2 21:00 S4 4 21:00 S3 3 19:57 S2 2 18:27 S1 2 18:30 S6 4 S7 4 S8 2 S9 2 S10 …" at bounding box center [725, 418] width 1059 height 546
click at [407, 467] on div "S5 2 21:00 S4 4 21:00 S3 3 19:57 S2 2 18:27 S1 2 18:30 S6 4 S7 4 S8 2 S9 2 S10 …" at bounding box center [725, 418] width 1059 height 546
click at [416, 503] on div "S5 2 21:00 S4 4 21:00 S3 3 19:57 S2 2 18:27 S1 2 18:30 S6 4 S7 4 S8 2 S9 2 S10 …" at bounding box center [725, 418] width 1059 height 546
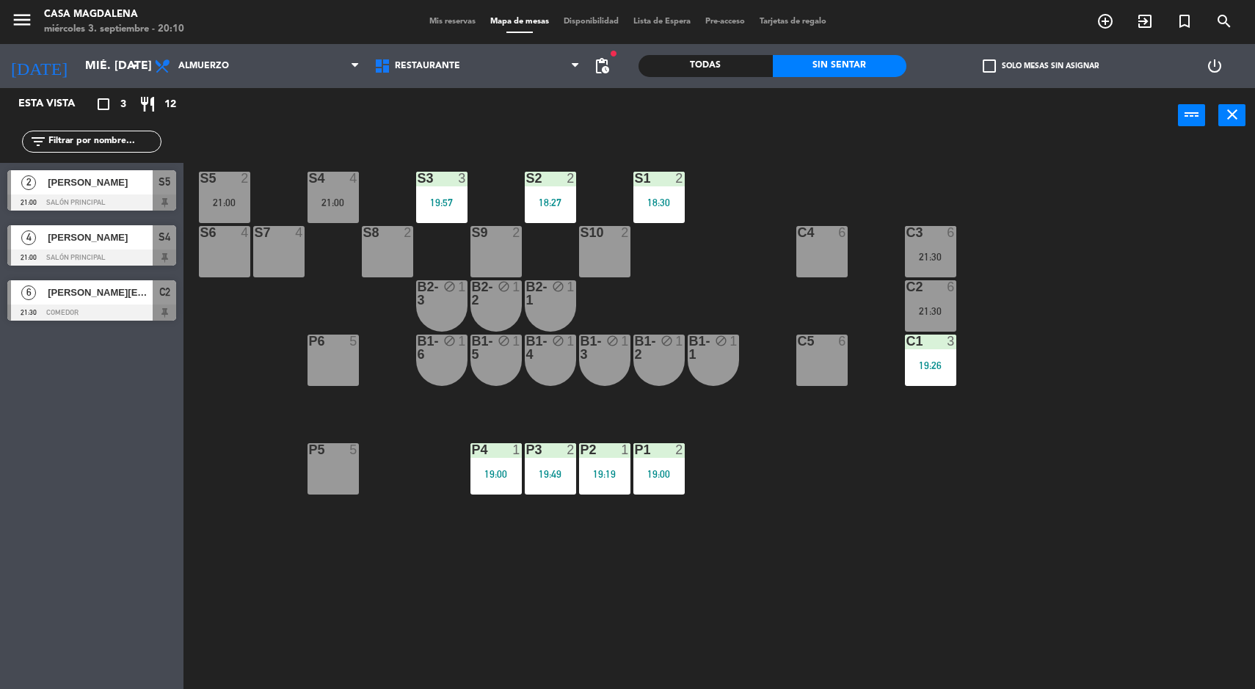
click at [417, 503] on div "S5 2 21:00 S4 4 21:00 S3 3 19:57 S2 2 18:27 S1 2 18:30 S6 4 S7 4 S8 2 S9 2 S10 …" at bounding box center [725, 418] width 1059 height 546
click at [473, 445] on div "P4" at bounding box center [472, 449] width 1 height 13
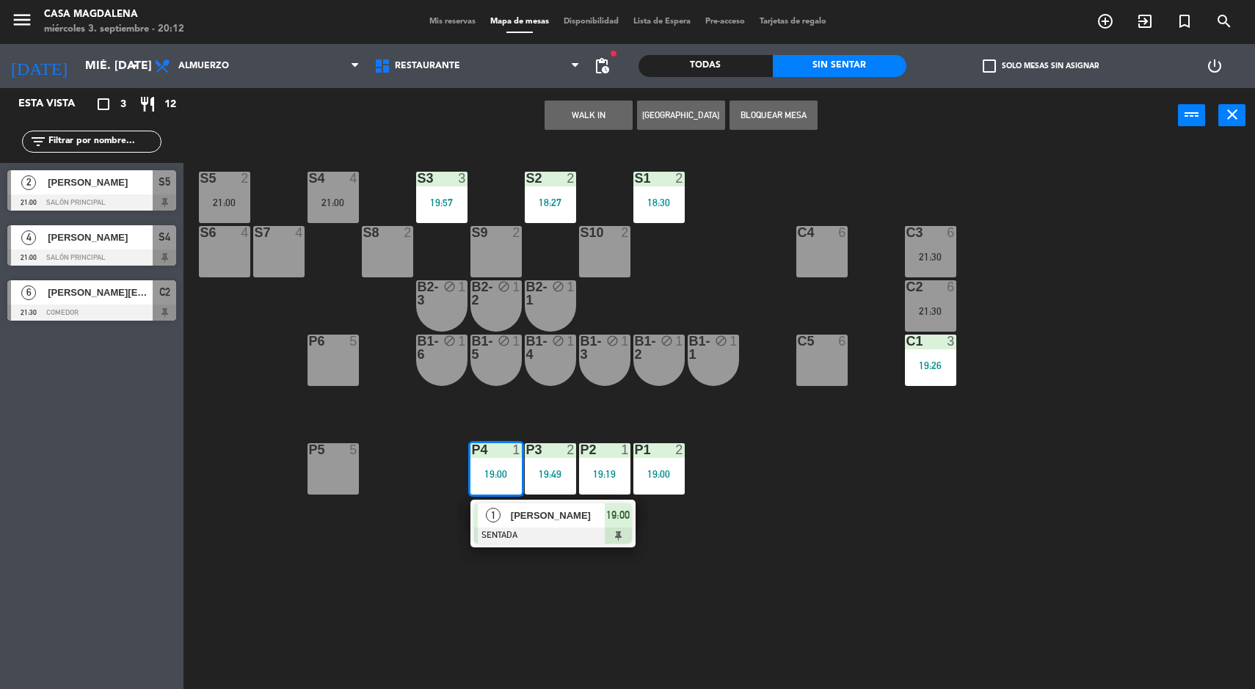
click at [536, 511] on span "[PERSON_NAME]" at bounding box center [558, 515] width 94 height 15
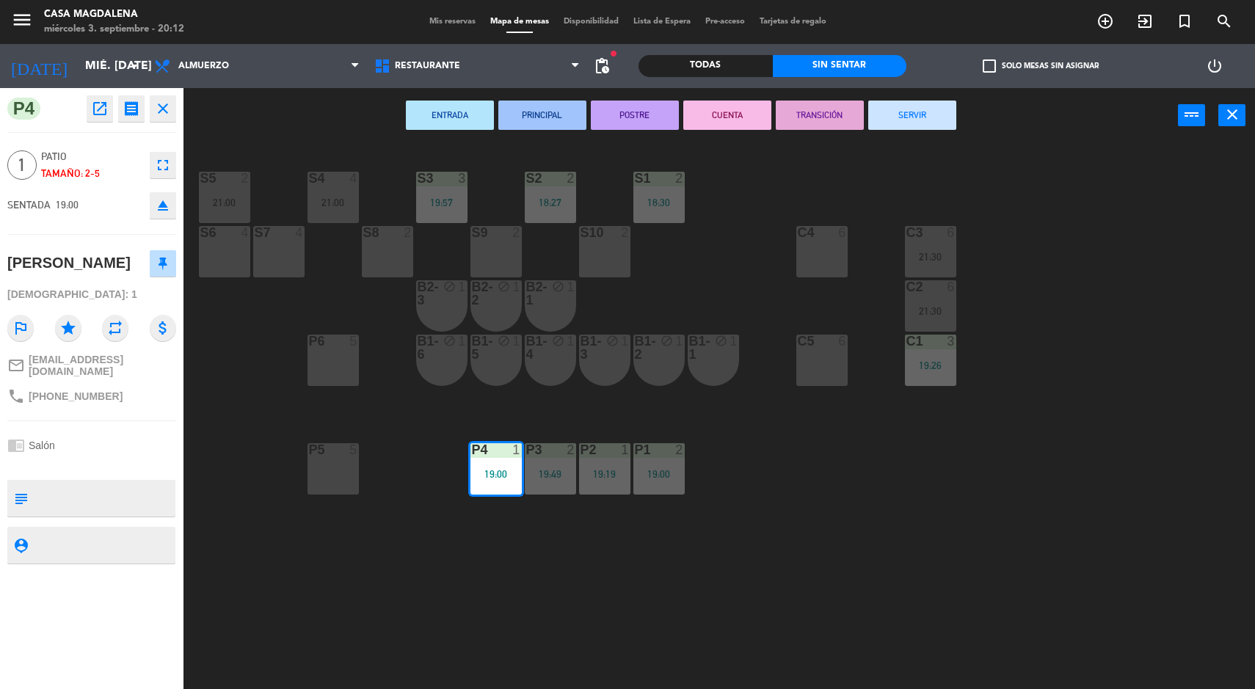
click at [934, 117] on button "SERVIR" at bounding box center [912, 115] width 88 height 29
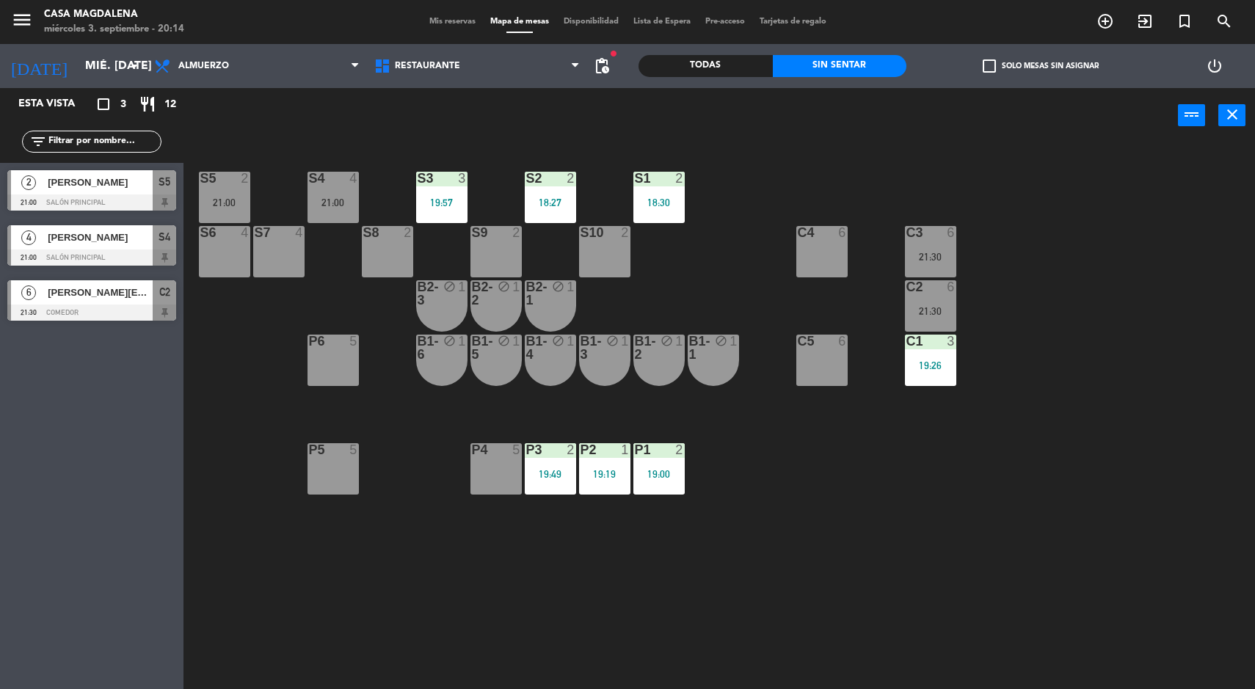
click at [867, 573] on div "S5 2 21:00 S4 4 21:00 S3 3 19:57 S2 2 18:27 S1 2 18:30 S6 4 S7 4 S8 2 S9 2 S10 …" at bounding box center [725, 418] width 1059 height 546
click at [827, 600] on div "S5 2 21:00 S4 4 21:00 S3 3 19:57 S2 2 18:27 S1 2 18:30 S6 4 S7 4 S8 2 S9 2 S10 …" at bounding box center [725, 418] width 1059 height 546
click at [947, 563] on div "S5 2 21:00 S4 4 21:00 S3 3 19:57 S2 2 18:27 S1 2 18:30 S6 4 S7 4 S8 2 S9 2 S10 …" at bounding box center [725, 418] width 1059 height 546
click at [1004, 512] on div "S5 2 21:00 S4 4 21:00 S3 3 19:57 S2 2 18:27 S1 2 18:30 S6 4 S7 4 S8 2 S9 2 S10 …" at bounding box center [725, 418] width 1059 height 546
click at [914, 587] on div "S5 2 21:00 S4 4 21:00 S3 3 19:57 S2 2 18:27 S1 2 18:30 S6 4 S7 4 S8 2 S9 2 S10 …" at bounding box center [725, 418] width 1059 height 546
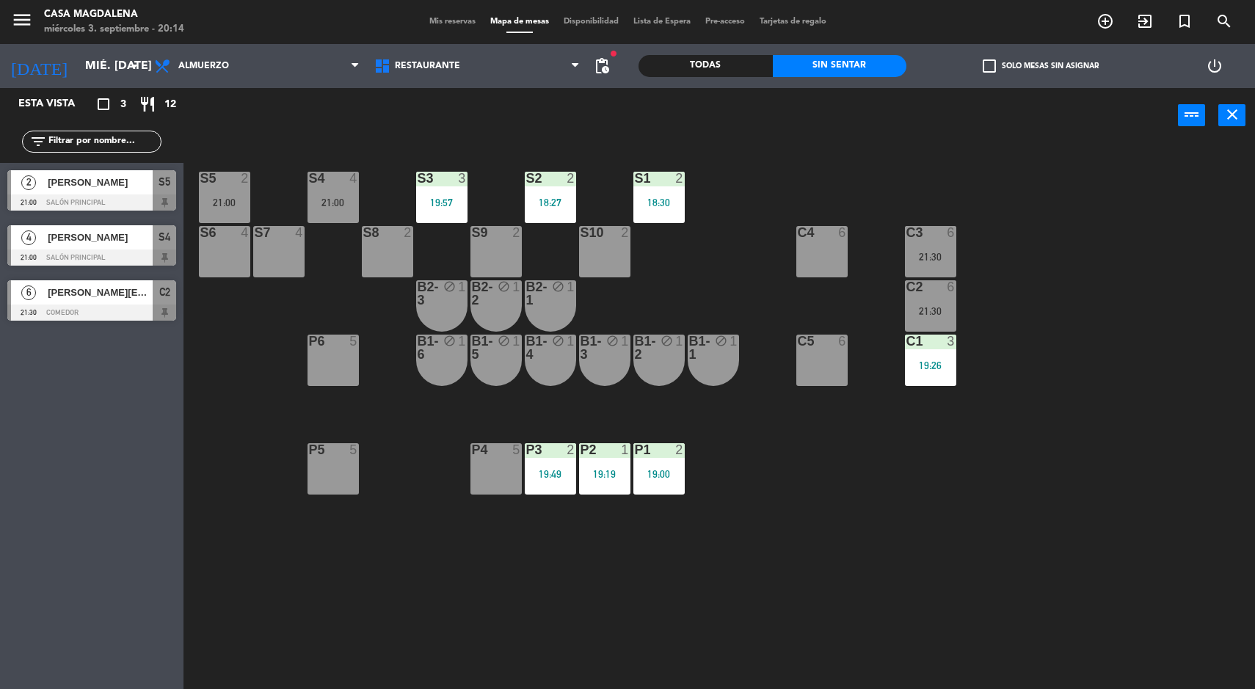
click at [1006, 471] on div "S5 2 21:00 S4 4 21:00 S3 3 19:57 S2 2 18:27 S1 2 18:30 S6 4 S7 4 S8 2 S9 2 S10 …" at bounding box center [725, 418] width 1059 height 546
click at [943, 540] on div "S5 2 21:00 S4 4 21:00 S3 3 19:57 S2 2 18:27 S1 2 18:30 S6 4 S7 4 S8 2 S9 2 S10 …" at bounding box center [725, 418] width 1059 height 546
click at [991, 545] on div "S5 2 21:00 S4 4 21:00 S3 3 19:57 S2 2 18:27 S1 2 18:30 S6 4 S7 4 S8 2 S9 2 S10 …" at bounding box center [725, 418] width 1059 height 546
click at [947, 557] on div "S5 2 21:00 S4 4 21:00 S3 3 19:57 S2 2 18:27 S1 2 18:30 S6 4 S7 4 S8 2 S9 2 S10 …" at bounding box center [725, 418] width 1059 height 546
click at [1068, 479] on div "S5 2 21:00 S4 4 21:00 S3 3 19:57 S2 2 18:27 S1 2 18:30 S6 4 S7 4 S8 2 S9 2 S10 …" at bounding box center [725, 418] width 1059 height 546
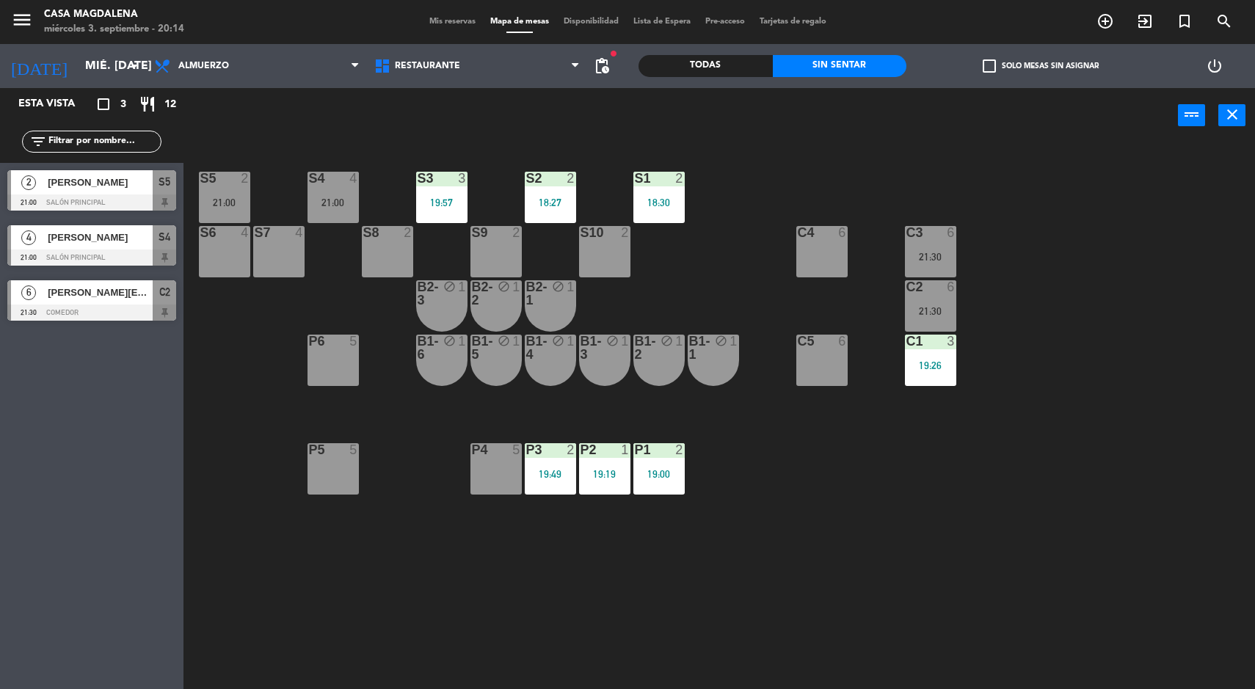
click at [988, 553] on div "S5 2 21:00 S4 4 21:00 S3 3 19:57 S2 2 18:27 S1 2 18:30 S6 4 S7 4 S8 2 S9 2 S10 …" at bounding box center [725, 418] width 1059 height 546
click at [1038, 475] on div "S5 2 21:00 S4 4 21:00 S3 3 19:57 S2 2 18:27 S1 2 18:30 S6 4 S7 4 S8 2 S9 2 S10 …" at bounding box center [725, 418] width 1059 height 546
click at [950, 558] on div "S5 2 21:00 S4 4 21:00 S3 3 19:57 S2 2 18:27 S1 2 18:30 S6 4 S7 4 S8 2 S9 2 S10 …" at bounding box center [725, 418] width 1059 height 546
click at [1013, 488] on div "S5 2 21:00 S4 4 21:00 S3 3 19:57 S2 2 18:27 S1 2 18:30 S6 4 S7 4 S8 2 S9 2 S10 …" at bounding box center [725, 418] width 1059 height 546
click at [938, 570] on div "S5 2 21:00 S4 4 21:00 S3 3 19:57 S2 2 18:27 S1 2 18:30 S6 4 S7 4 S8 2 S9 2 S10 …" at bounding box center [725, 418] width 1059 height 546
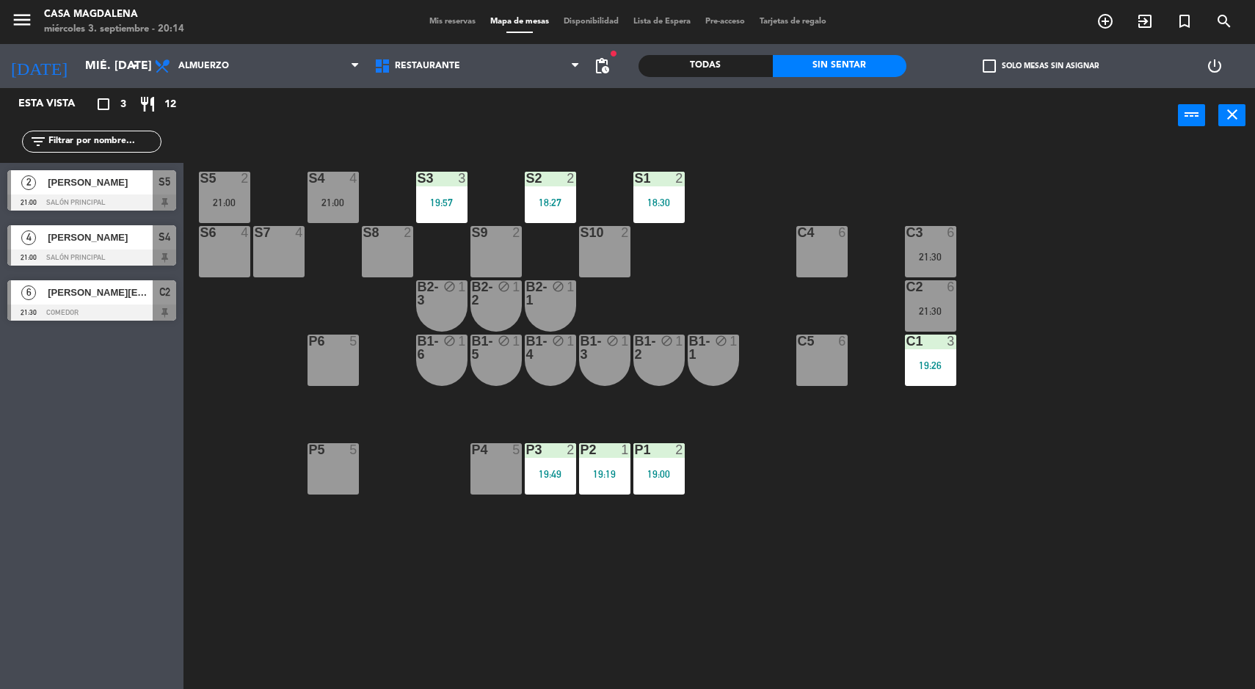
click at [925, 577] on div "S5 2 21:00 S4 4 21:00 S3 3 19:57 S2 2 18:27 S1 2 18:30 S6 4 S7 4 S8 2 S9 2 S10 …" at bounding box center [725, 418] width 1059 height 546
click at [1162, 516] on div "S5 2 21:00 S4 4 21:00 S3 3 19:57 S2 2 18:27 S1 2 18:30 S6 4 S7 4 S8 2 S9 2 S10 …" at bounding box center [725, 418] width 1059 height 546
click at [1156, 492] on div "S5 2 21:00 S4 4 21:00 S3 3 19:57 S2 2 18:27 S1 2 18:30 S6 4 S7 4 S8 2 S9 2 S10 …" at bounding box center [725, 418] width 1059 height 546
click at [86, 52] on input "mié. [DATE]" at bounding box center [155, 66] width 155 height 29
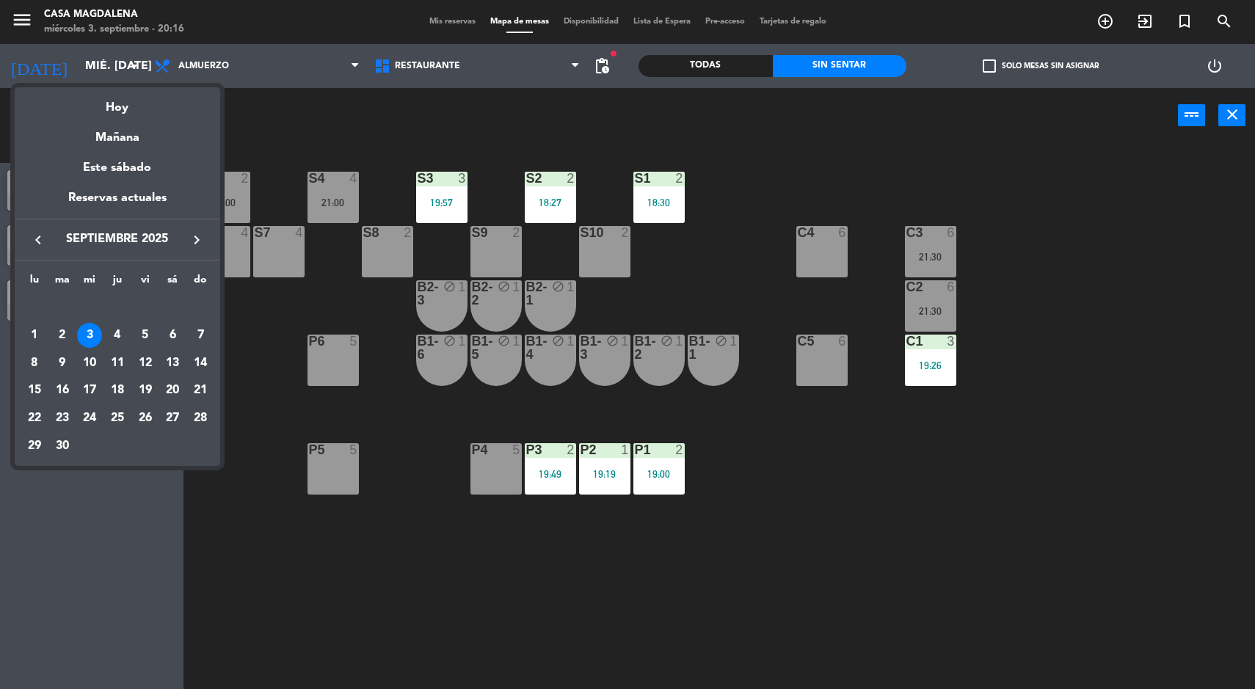
click at [111, 136] on div "Mañana" at bounding box center [117, 132] width 205 height 30
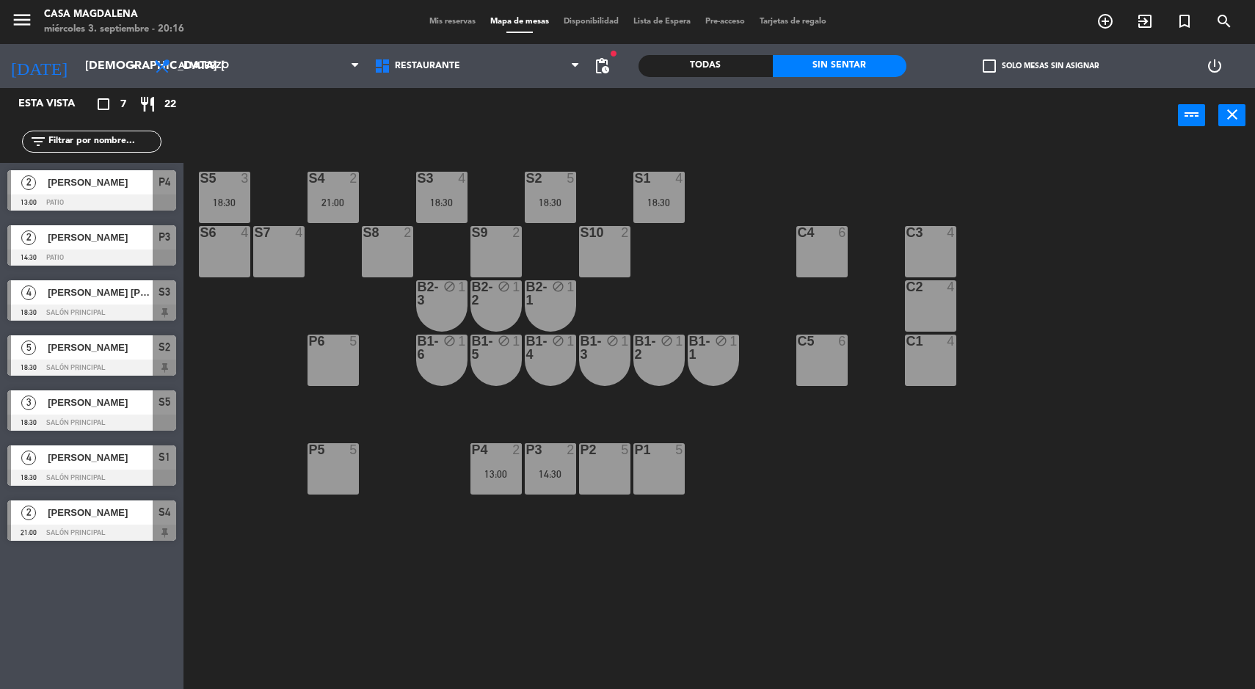
click at [539, 454] on div at bounding box center [550, 449] width 24 height 13
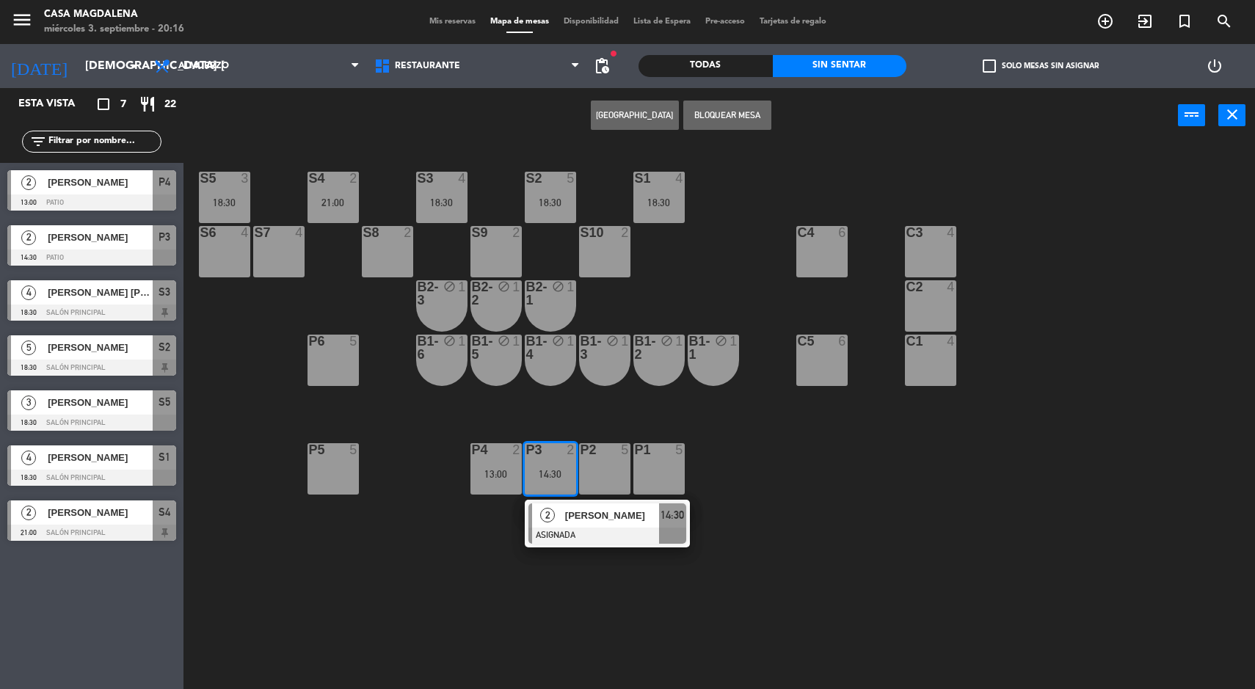
click at [675, 539] on div at bounding box center [607, 536] width 158 height 16
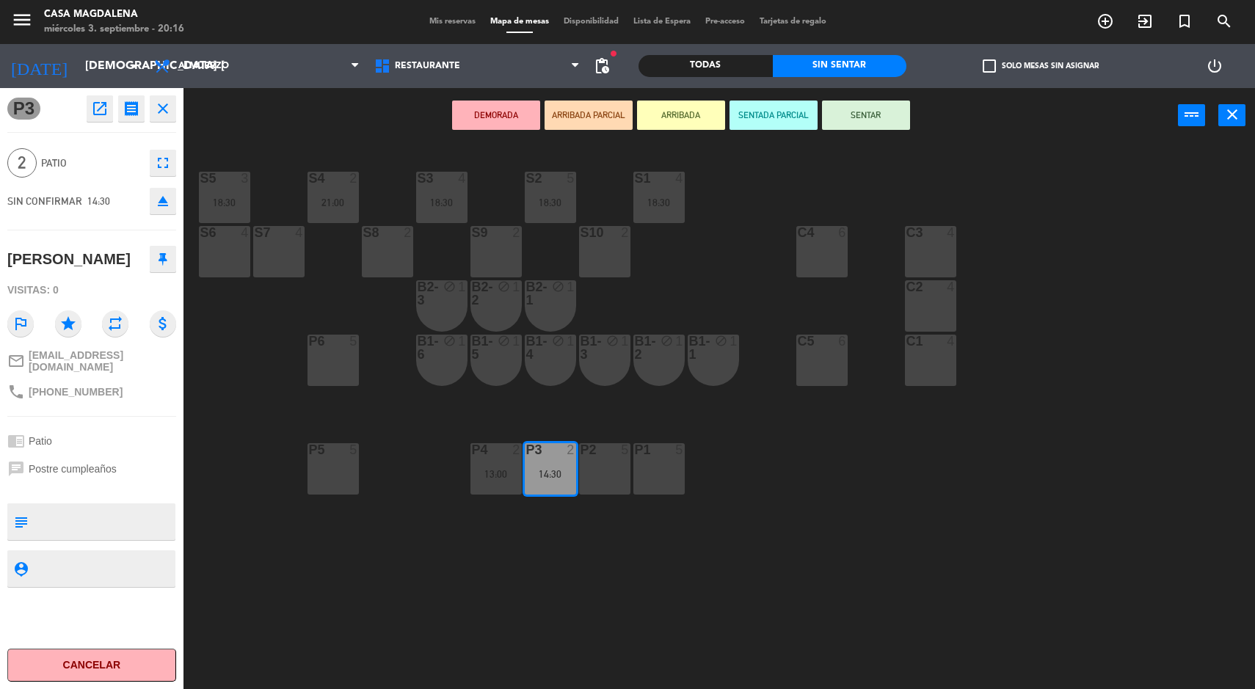
click at [314, 489] on div "P5 5" at bounding box center [332, 468] width 51 height 51
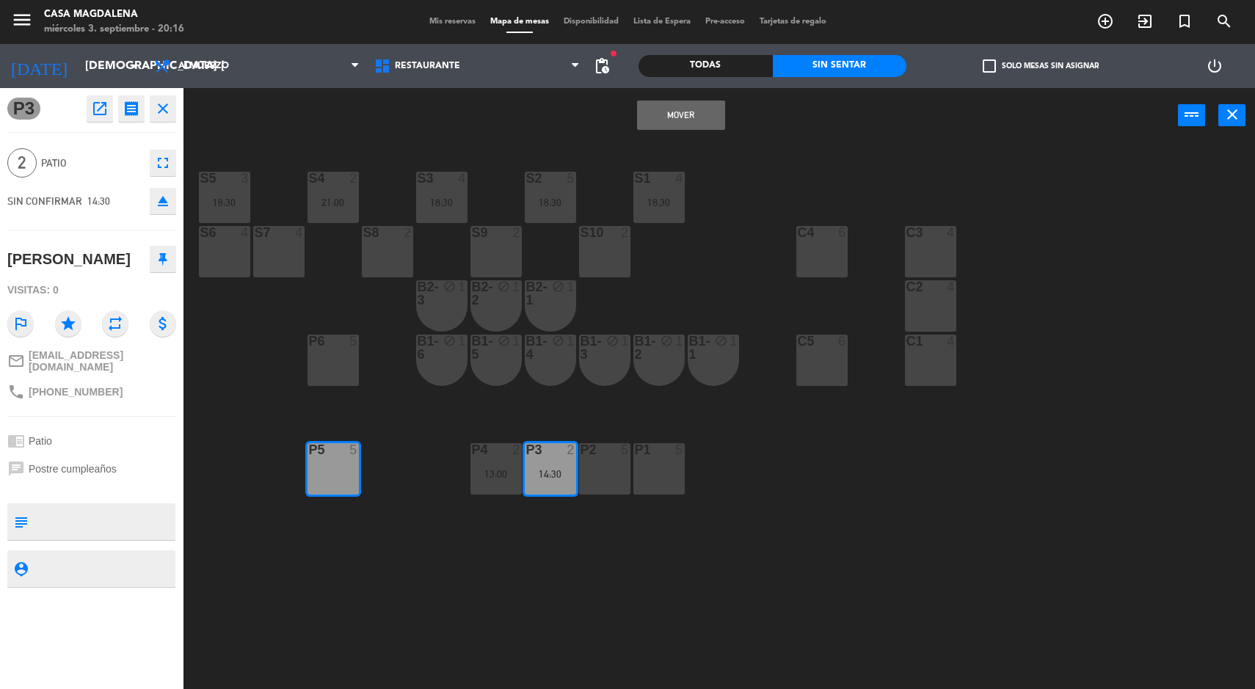
click at [638, 112] on button "Mover" at bounding box center [681, 115] width 88 height 29
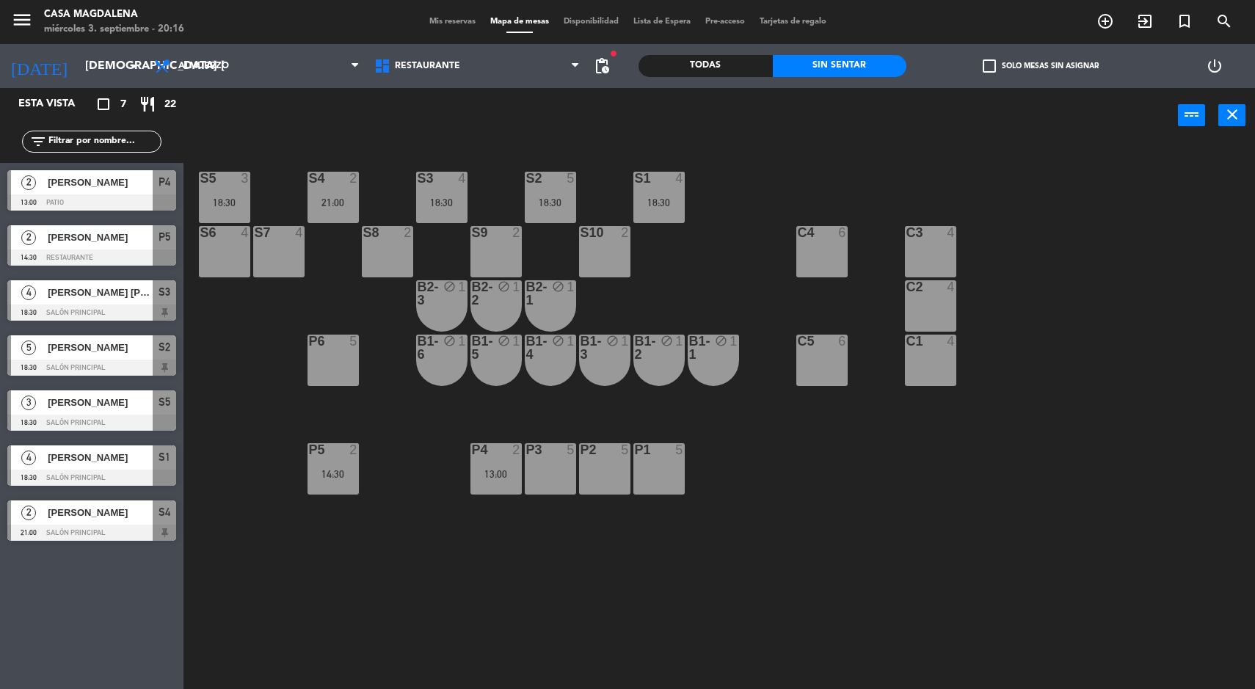
click at [489, 461] on div "P4 2 13:00" at bounding box center [495, 468] width 51 height 51
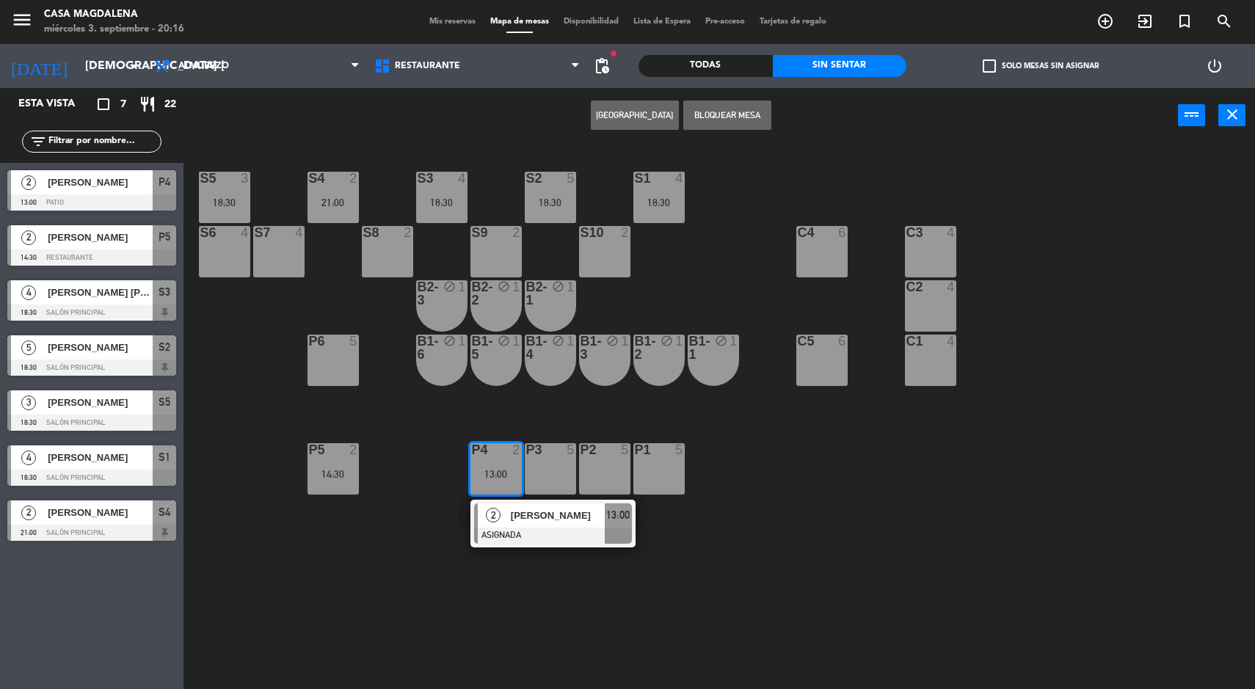
click at [595, 531] on div at bounding box center [553, 536] width 158 height 16
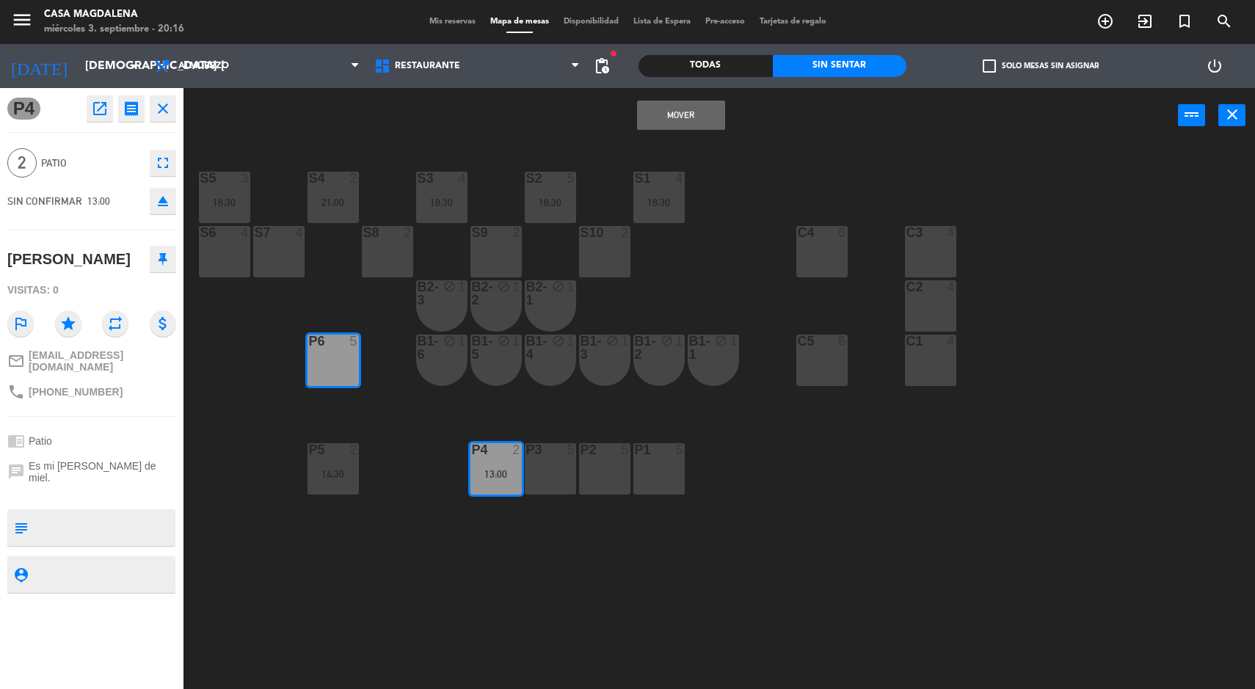
click at [658, 116] on button "Mover" at bounding box center [681, 115] width 88 height 29
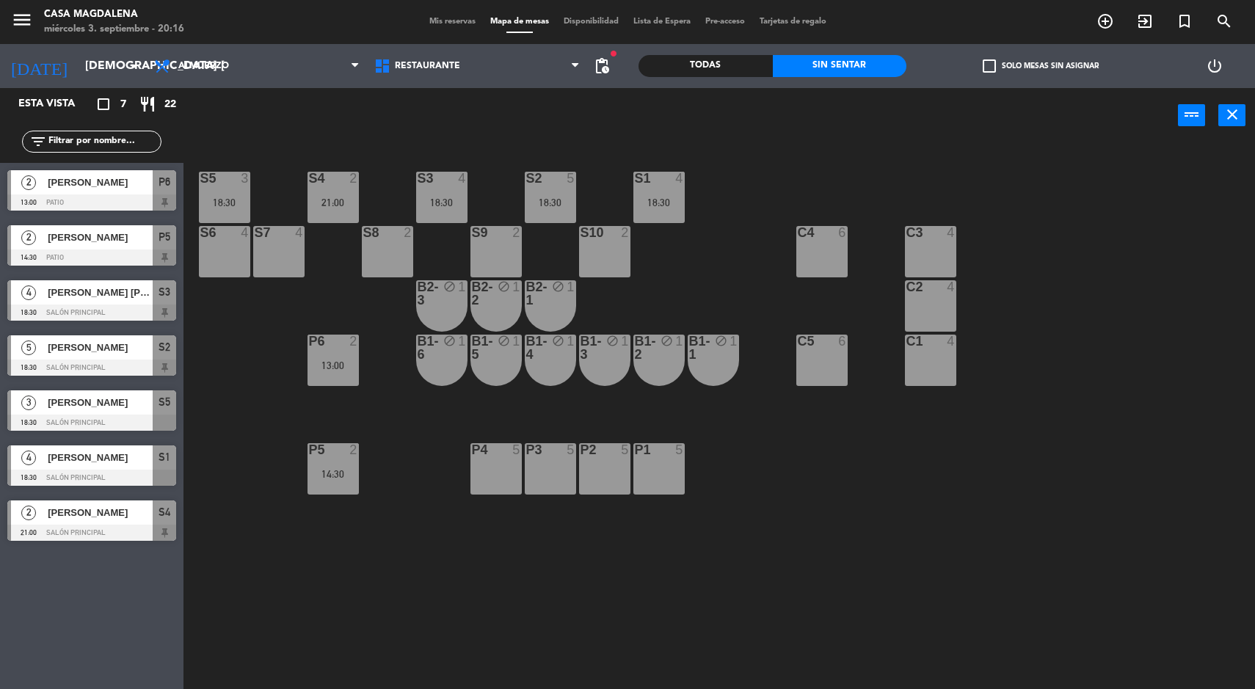
click at [78, 64] on input "[DEMOGRAPHIC_DATA] [DATE]" at bounding box center [155, 66] width 155 height 29
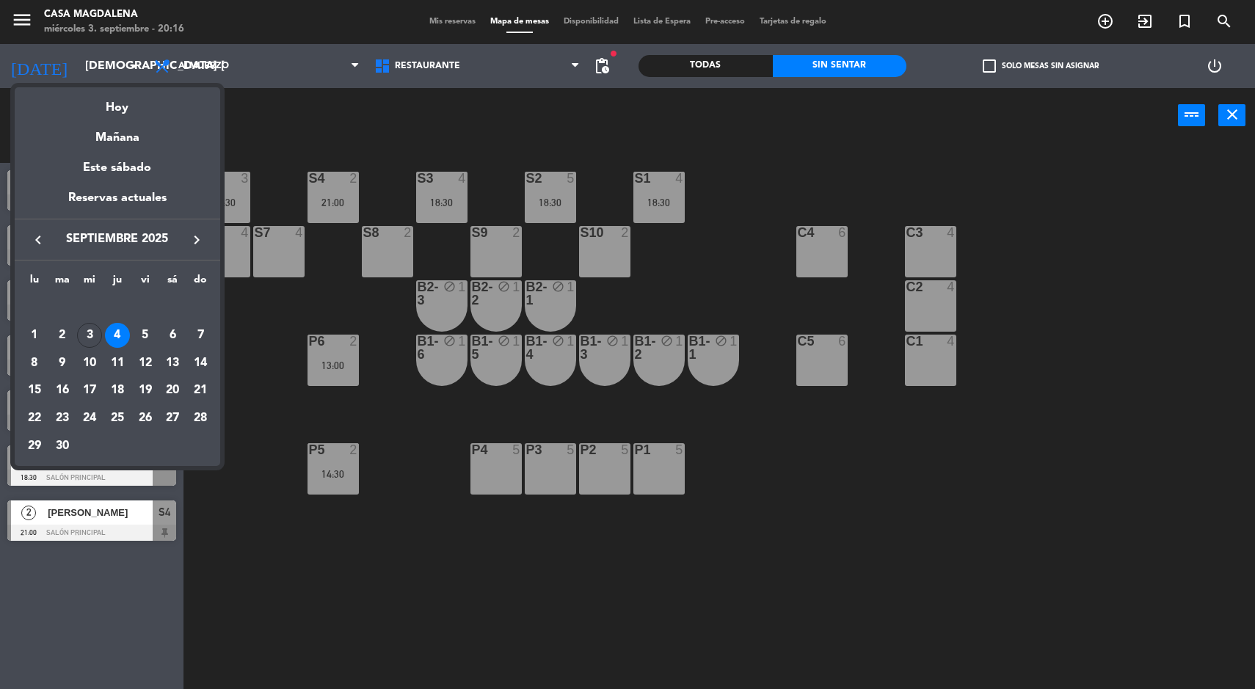
click at [145, 335] on div "5" at bounding box center [145, 335] width 25 height 25
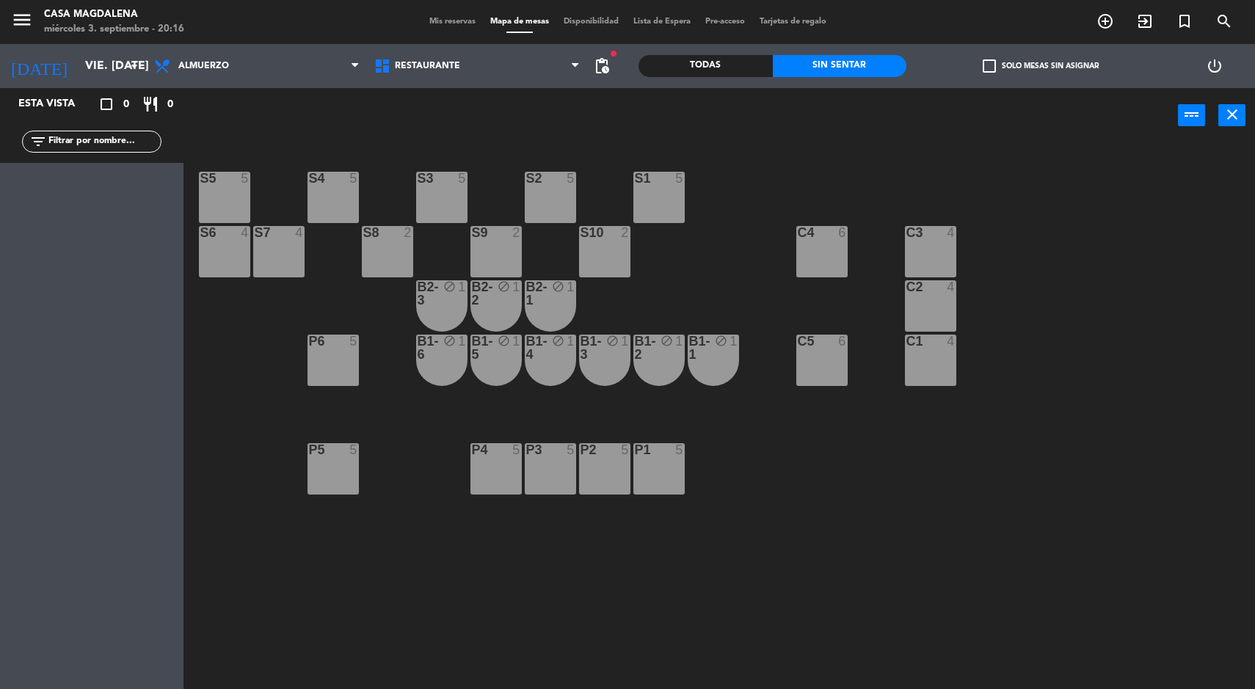
click at [602, 74] on span "pending_actions" at bounding box center [602, 66] width 18 height 18
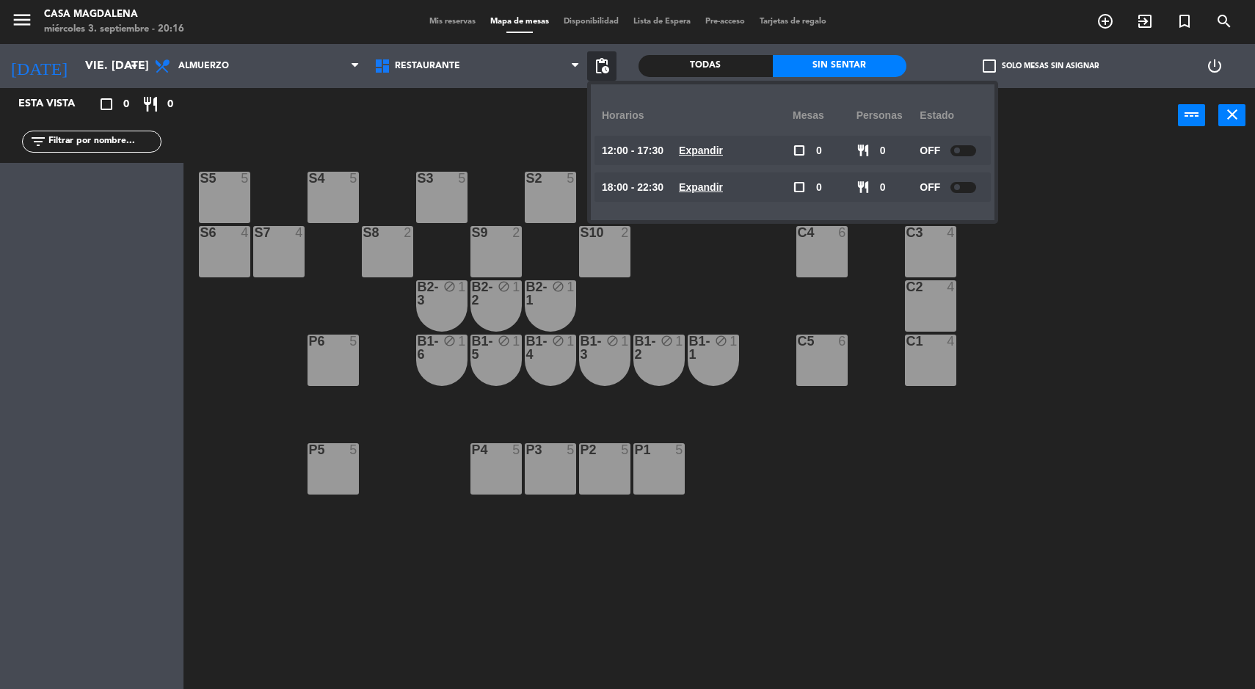
click at [878, 487] on div "S5 5 S4 5 S3 5 S2 5 S1 5 S6 4 S7 4 S8 2 S9 2 S10 2 C3 4 C4 6 C2 4 B2-3 block 1 …" at bounding box center [725, 418] width 1059 height 546
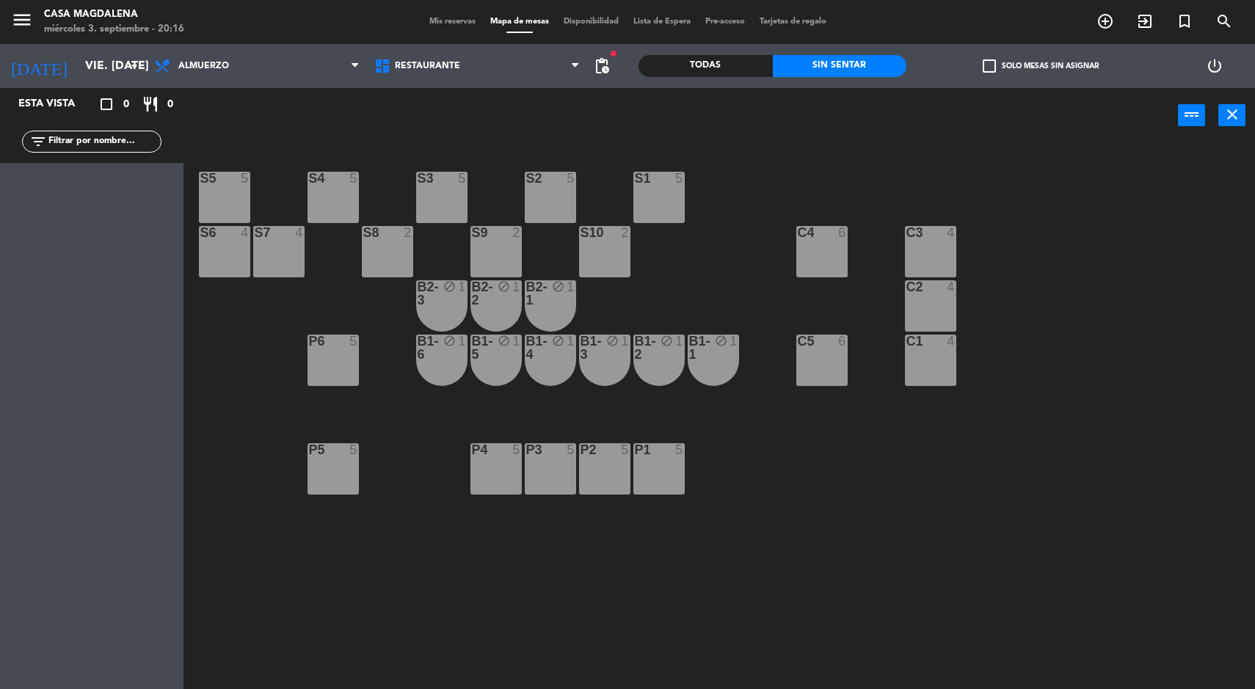
click at [602, 74] on span "pending_actions" at bounding box center [602, 66] width 18 height 18
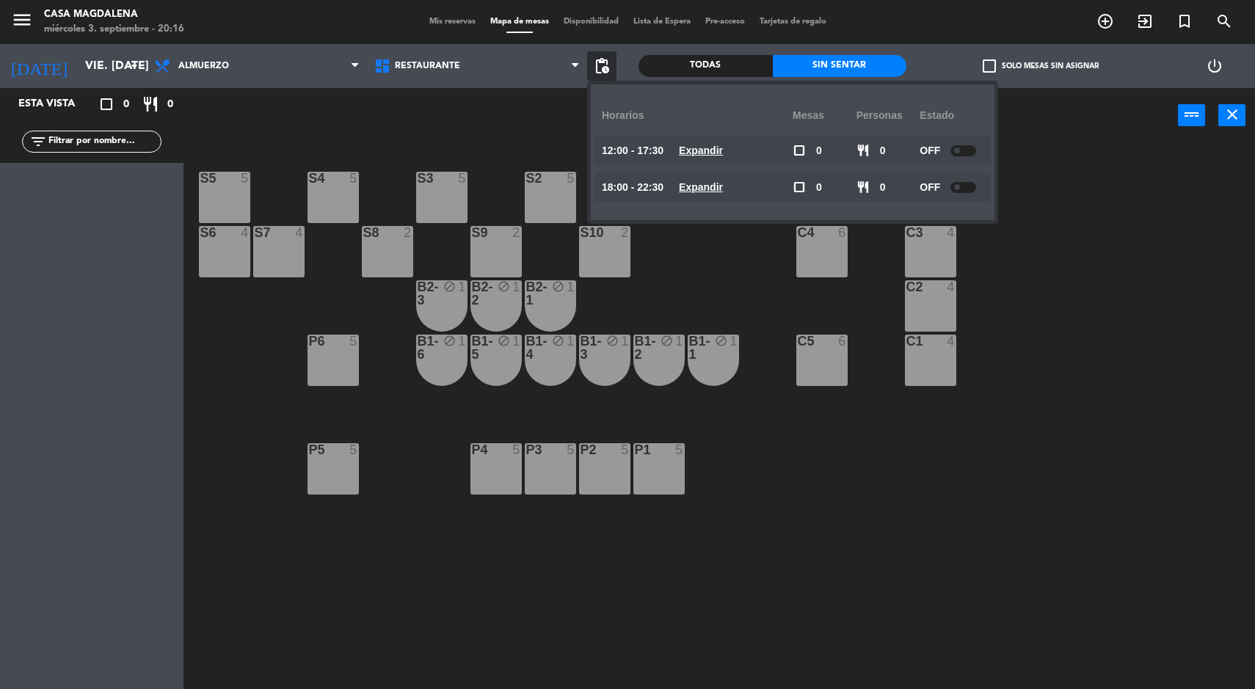
click at [969, 481] on div "S5 5 S4 5 S3 5 S2 5 S1 5 S6 4 S7 4 S8 2 S9 2 S10 2 C3 4 C4 6 C2 4 B2-3 block 1 …" at bounding box center [725, 418] width 1059 height 546
click at [934, 480] on div "S5 5 S4 5 S3 5 S2 5 S1 5 S6 4 S7 4 S8 2 S9 2 S10 2 C3 4 C4 6 C2 4 B2-3 block 1 …" at bounding box center [725, 418] width 1059 height 546
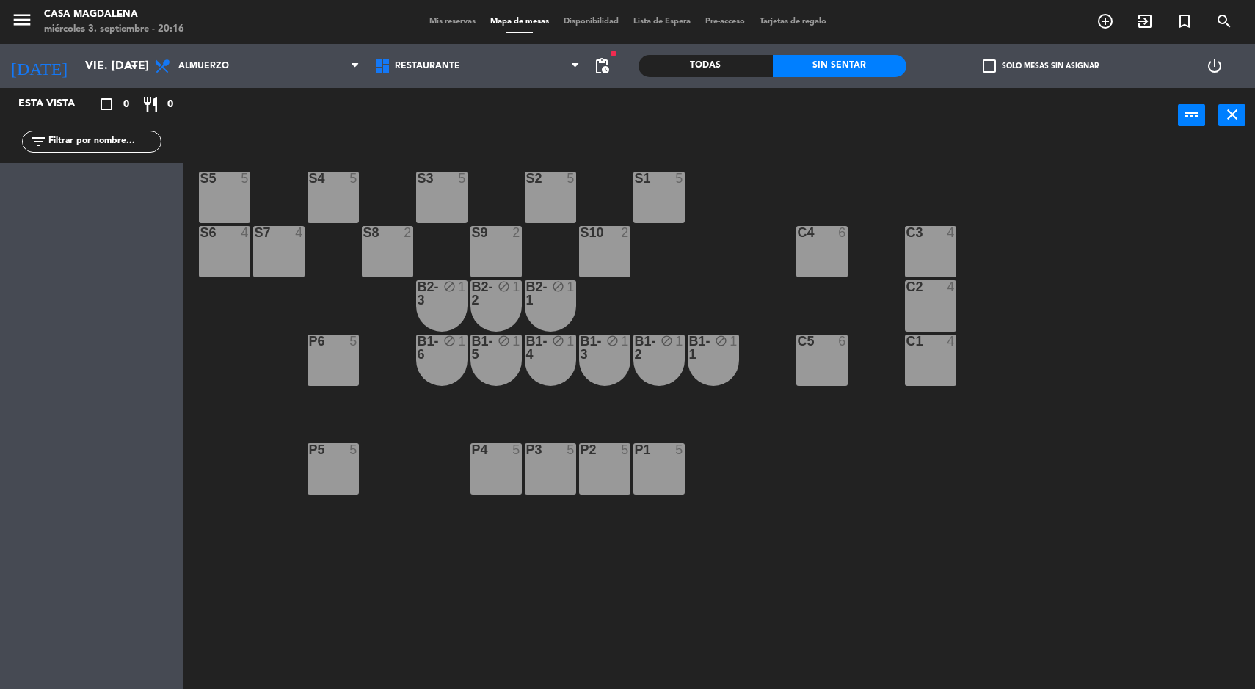
click at [78, 61] on input "vie. [DATE]" at bounding box center [155, 66] width 155 height 29
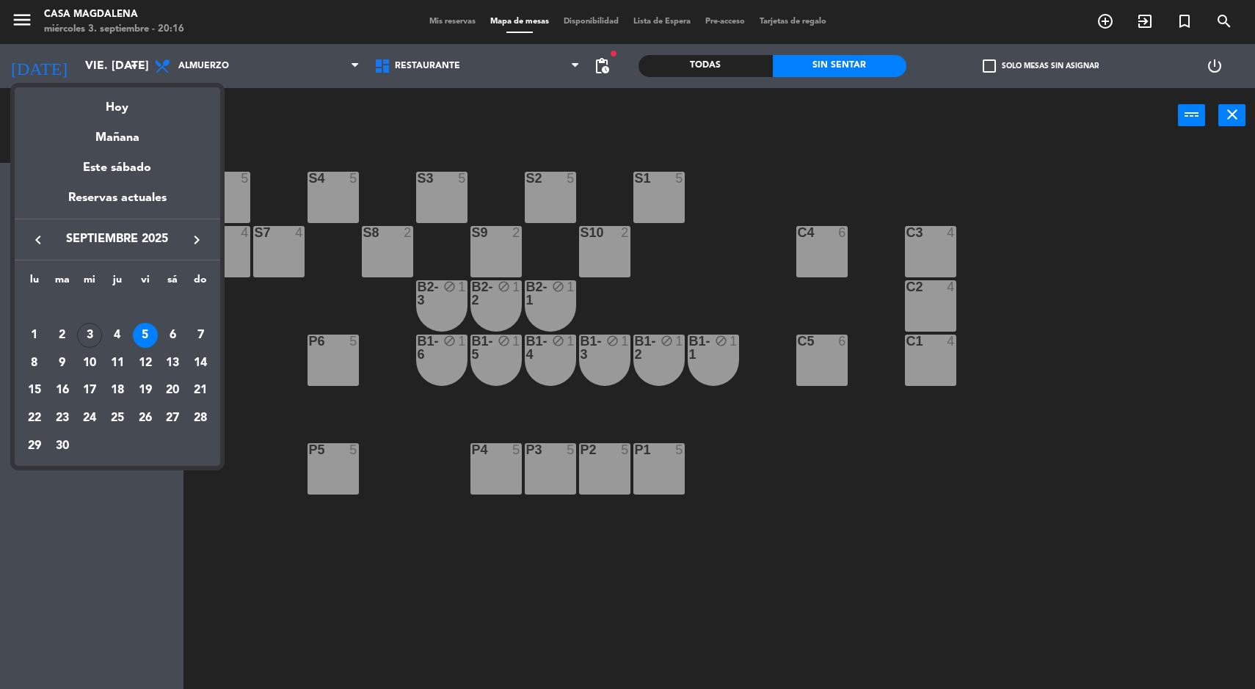
click at [173, 334] on div "6" at bounding box center [172, 335] width 25 height 25
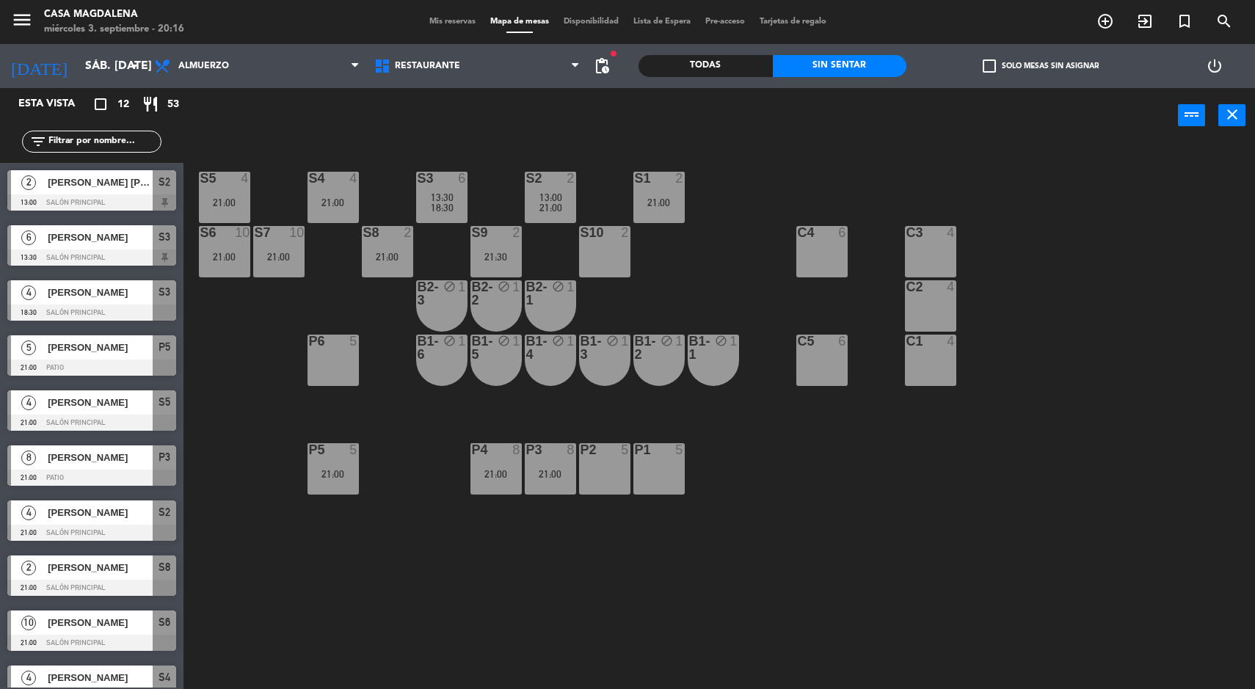
click at [479, 461] on div "P4 8 21:00" at bounding box center [495, 468] width 51 height 51
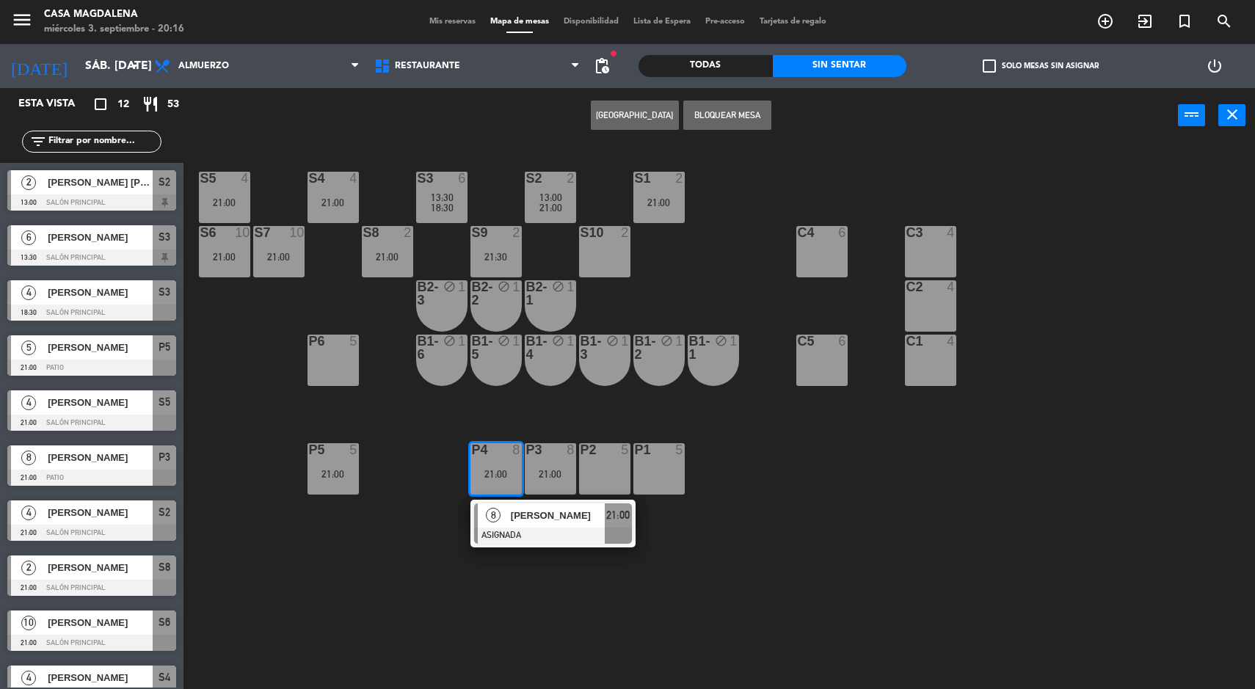
click at [525, 523] on span "[PERSON_NAME]" at bounding box center [558, 515] width 94 height 15
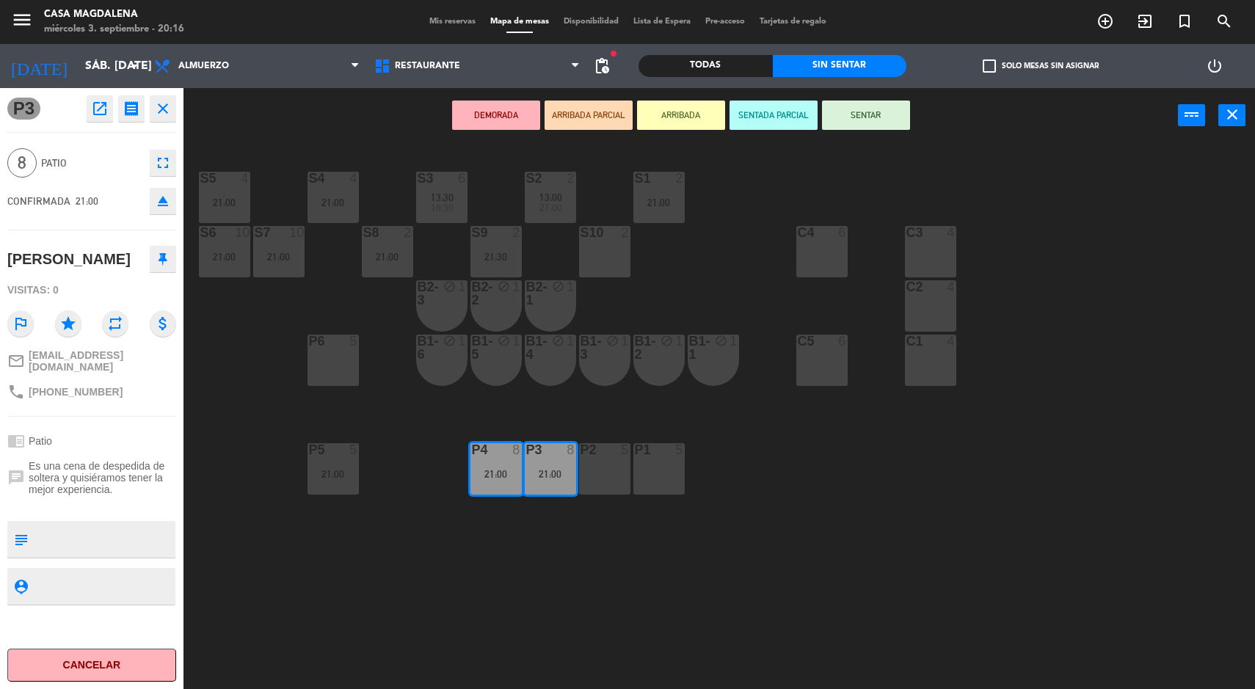
click at [684, 557] on div "S5 4 21:00 S4 4 21:00 S3 6 13:30 18:30 S2 2 13:00 21:00 S1 2 21:00 S6 10 21:00 …" at bounding box center [725, 418] width 1059 height 546
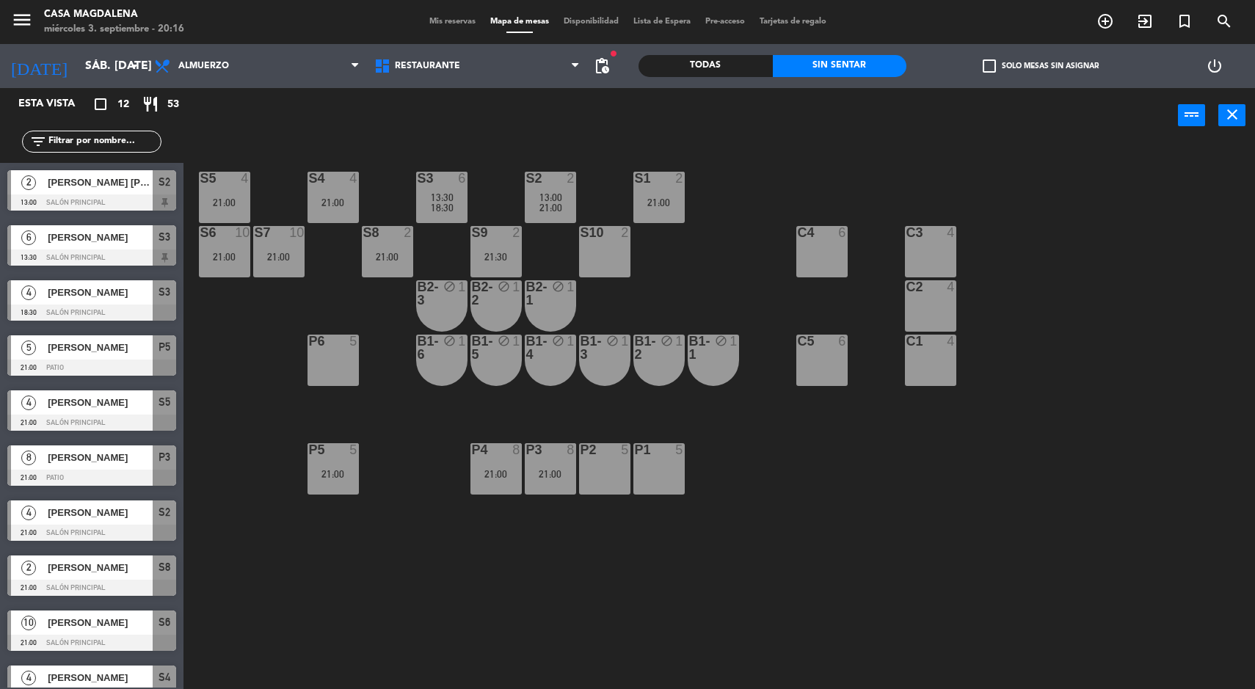
click at [277, 243] on div "S7 10 21:00" at bounding box center [278, 251] width 51 height 51
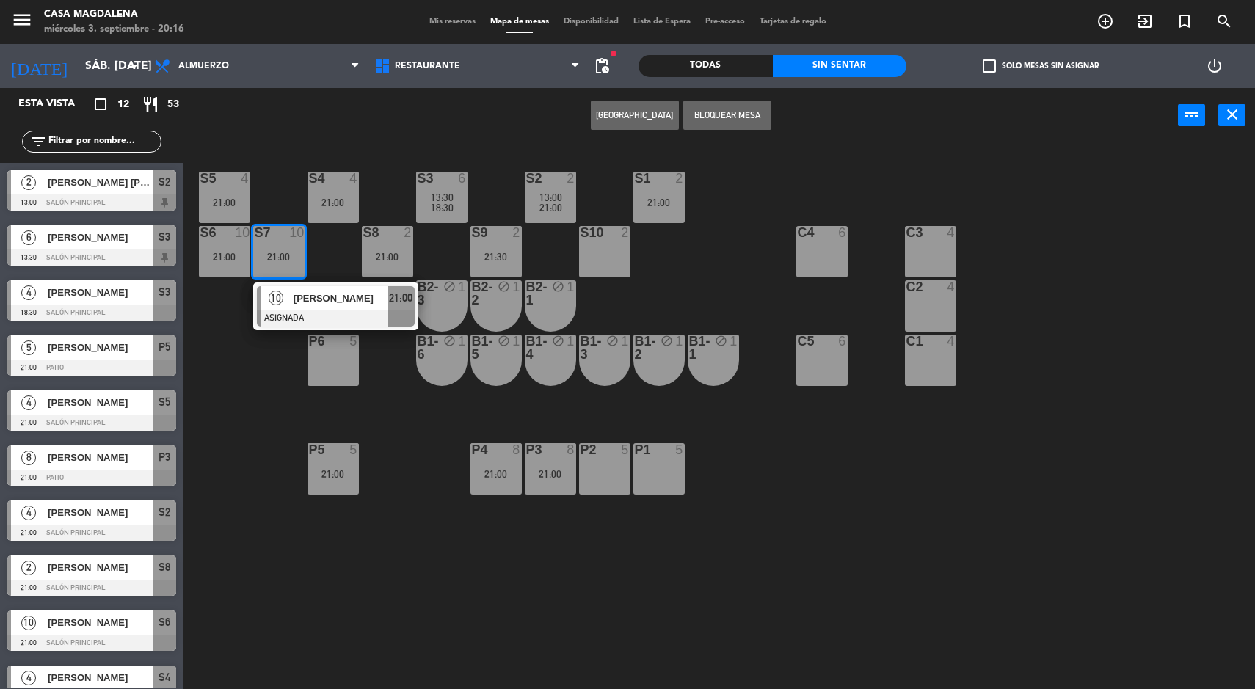
click at [324, 299] on span "[PERSON_NAME]" at bounding box center [341, 298] width 94 height 15
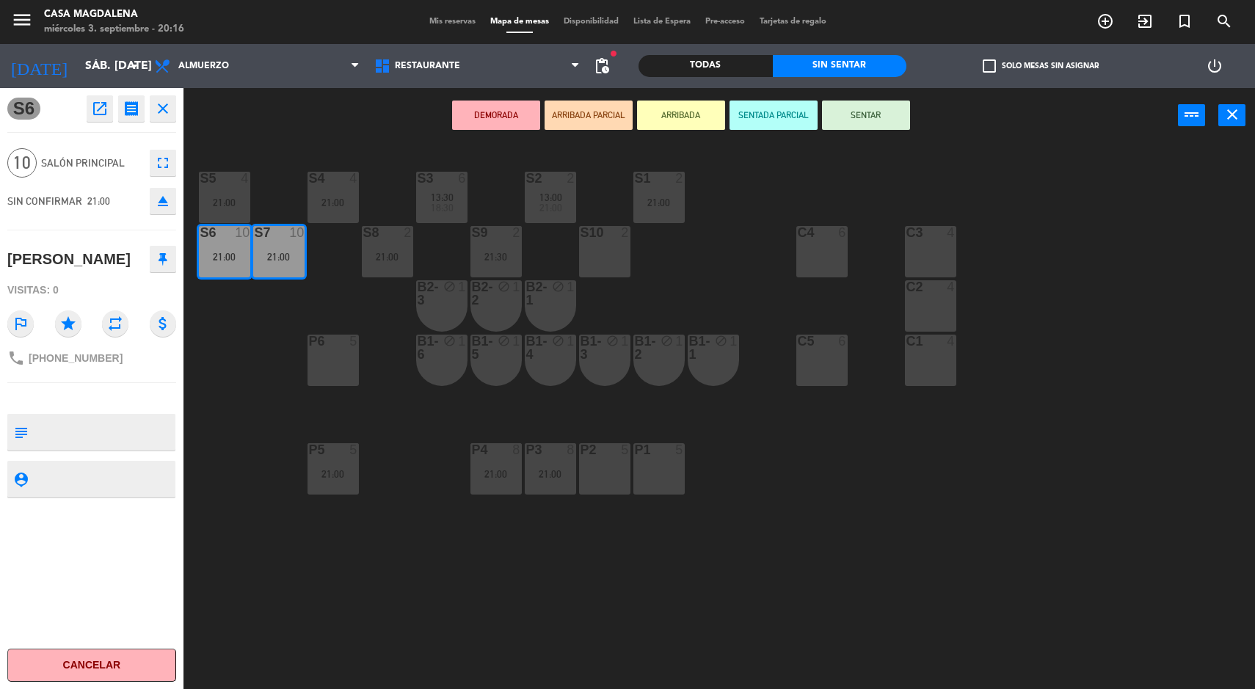
click at [809, 510] on div "S5 4 21:00 S4 4 21:00 S3 6 13:30 18:30 S2 2 13:00 21:00 S1 2 21:00 S6 10 21:00 …" at bounding box center [725, 418] width 1059 height 546
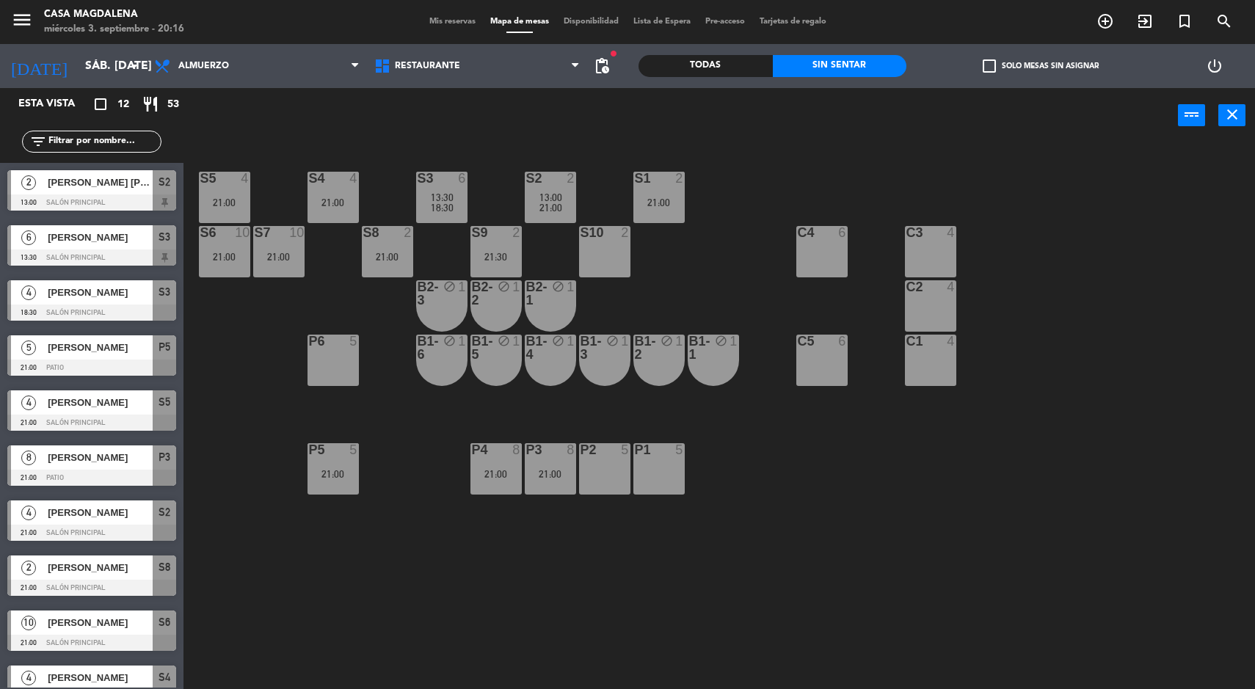
scroll to position [17, 0]
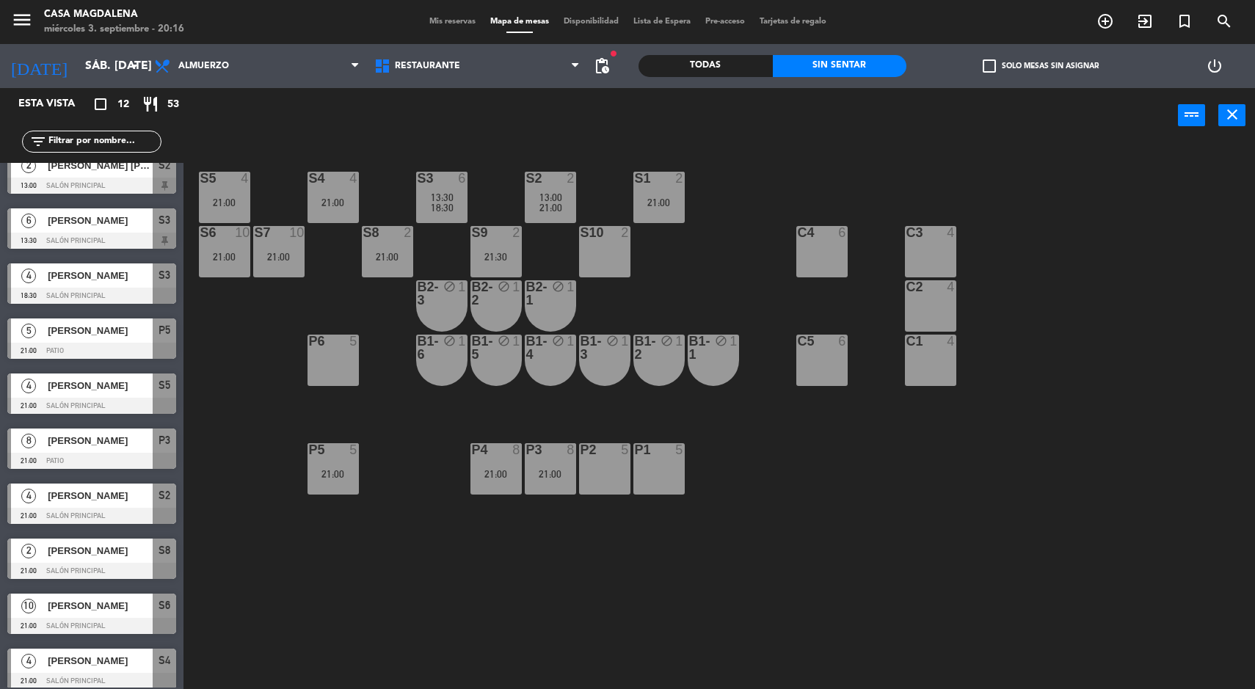
click at [426, 193] on div "13:30" at bounding box center [441, 197] width 51 height 10
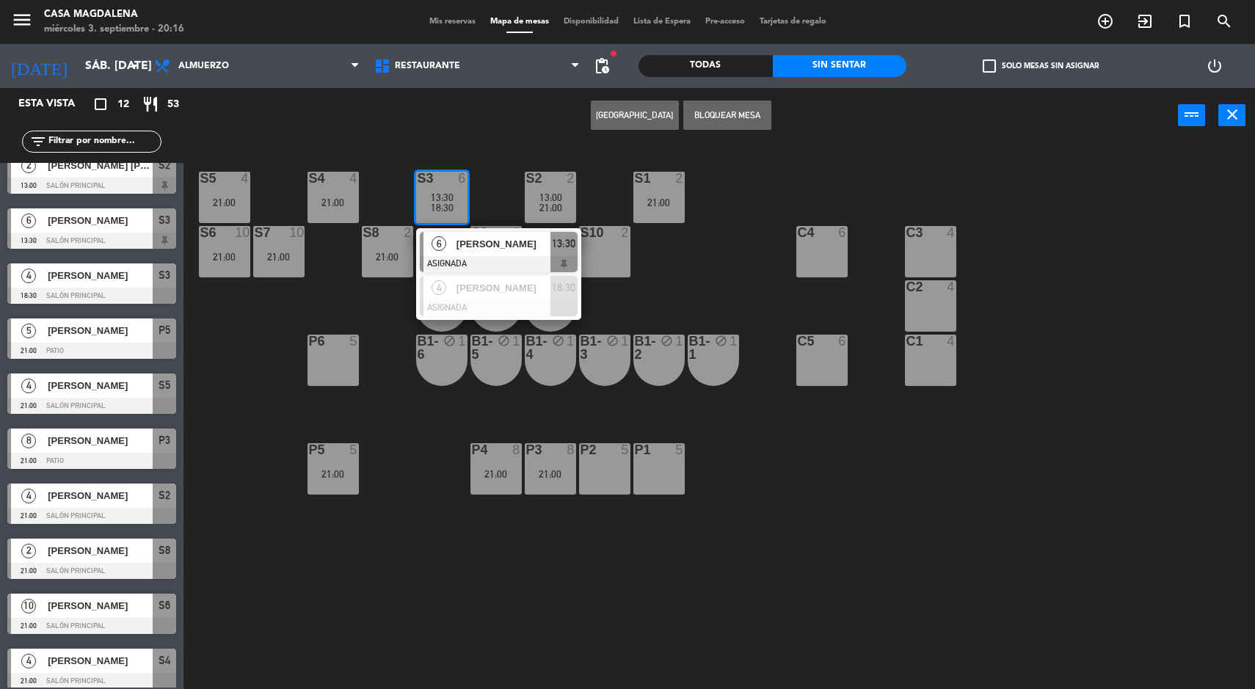
click at [456, 245] on span "[PERSON_NAME]" at bounding box center [503, 243] width 94 height 15
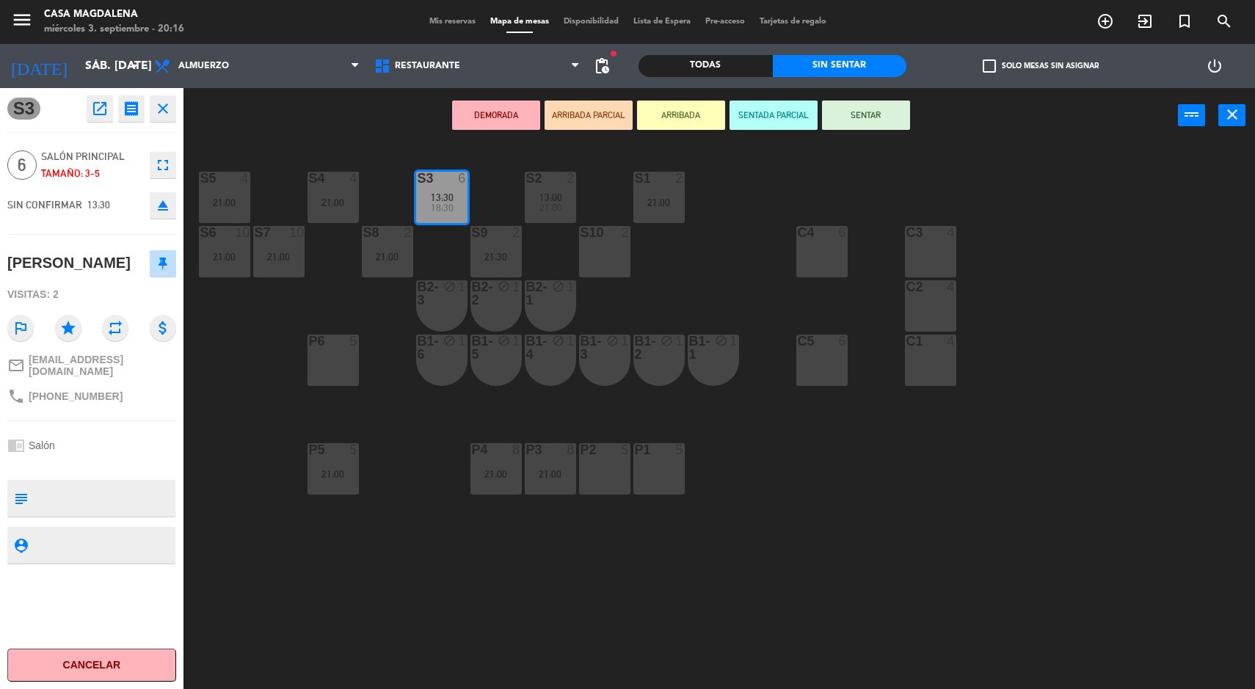
click at [834, 503] on div "S5 4 21:00 S4 4 21:00 S3 6 13:30 18:30 S2 2 13:00 21:00 S1 2 21:00 S6 10 21:00 …" at bounding box center [725, 418] width 1059 height 546
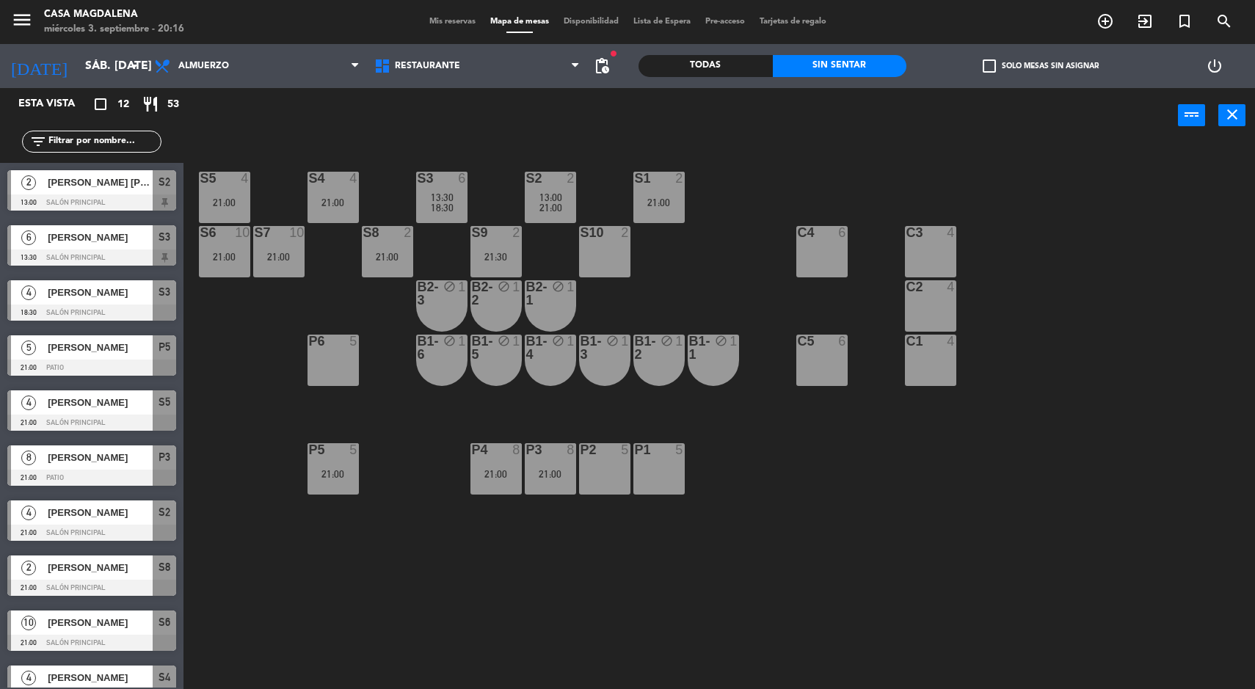
click at [499, 261] on div "21:30" at bounding box center [495, 257] width 51 height 10
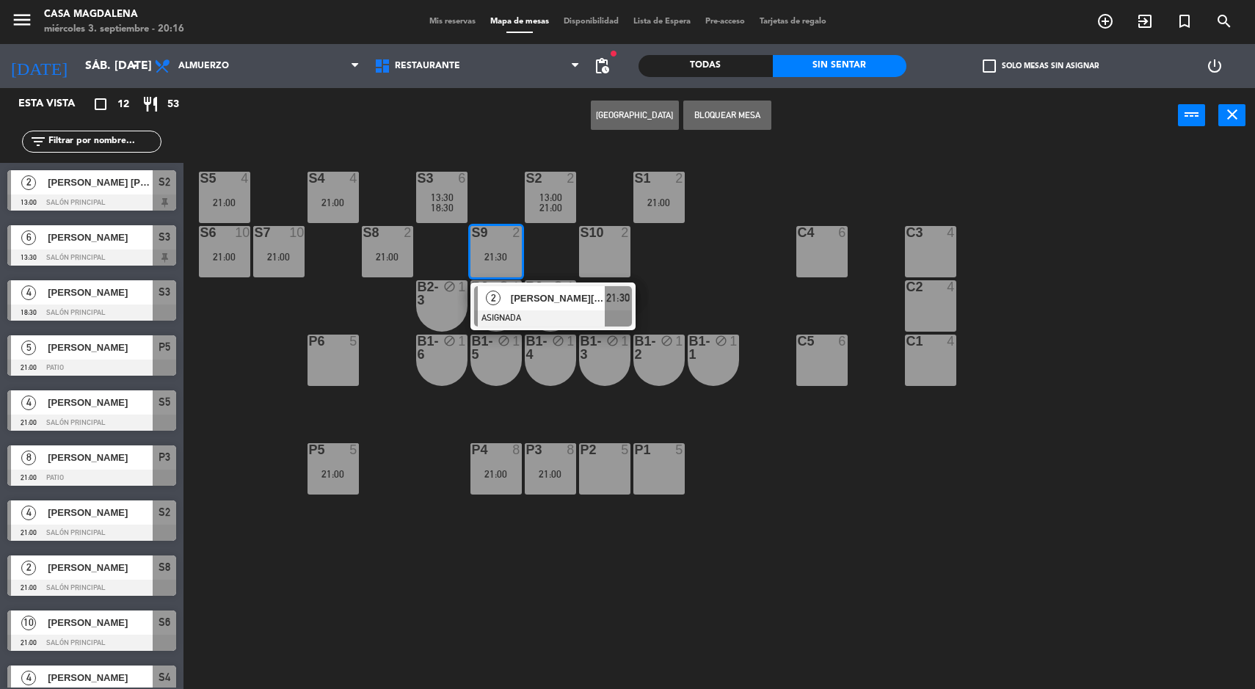
click at [528, 310] on div at bounding box center [553, 318] width 158 height 16
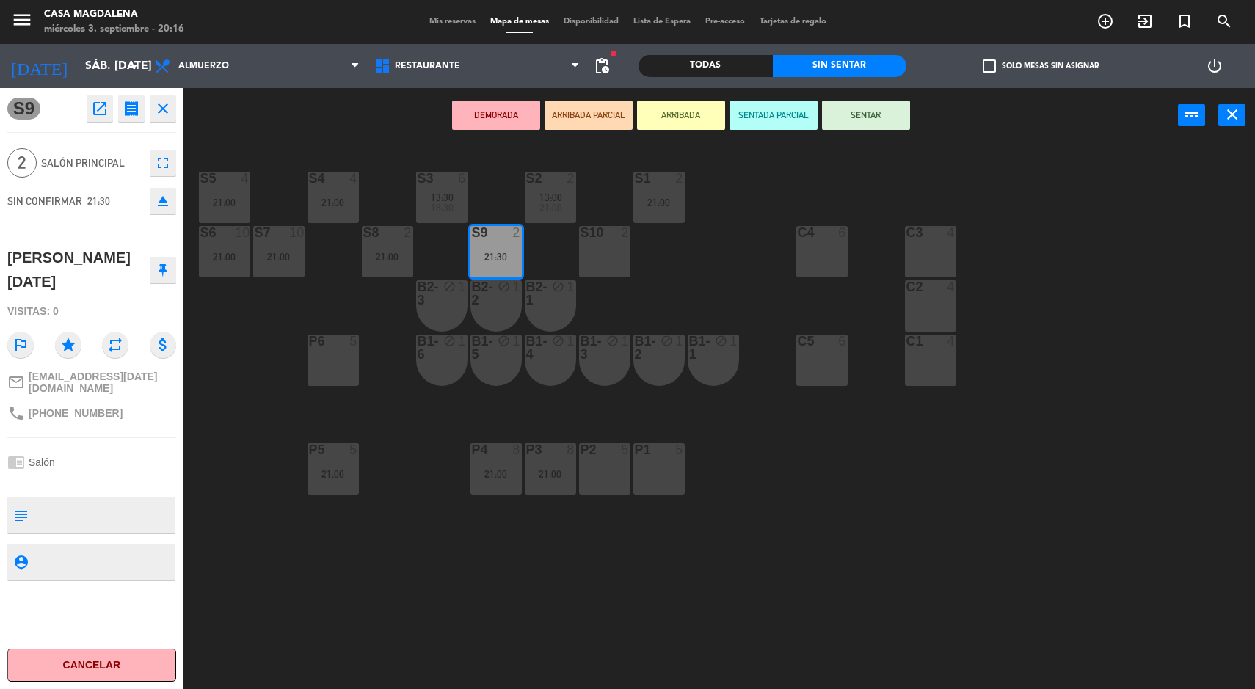
click at [652, 302] on div "S5 4 21:00 S4 4 21:00 S3 6 13:30 18:30 S2 2 13:00 21:00 S1 2 21:00 S6 10 21:00 …" at bounding box center [725, 418] width 1059 height 546
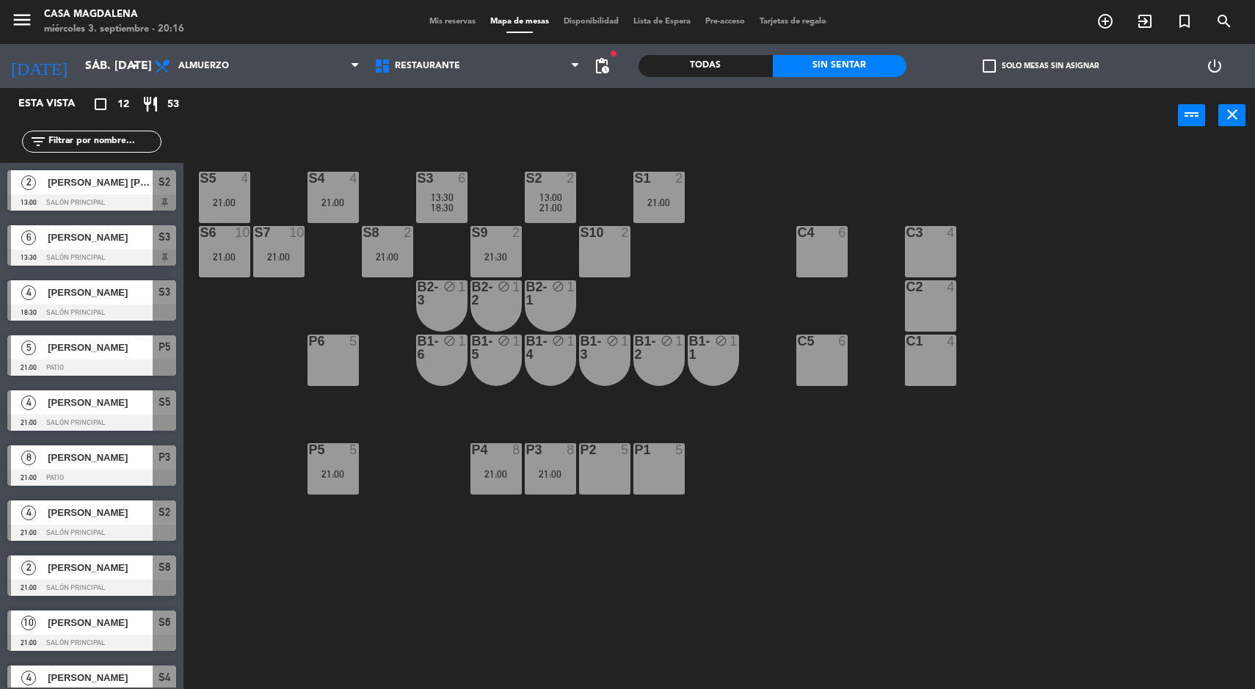
scroll to position [136, 0]
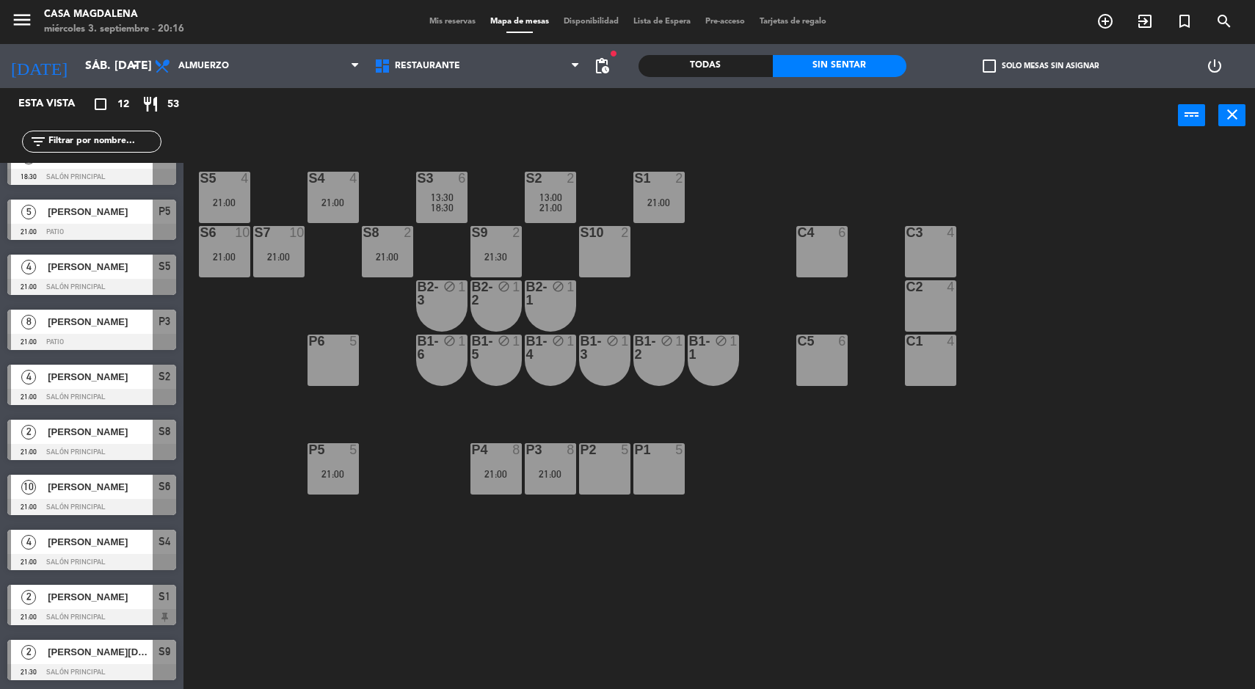
click at [79, 63] on input "sáb. [DATE]" at bounding box center [155, 66] width 155 height 29
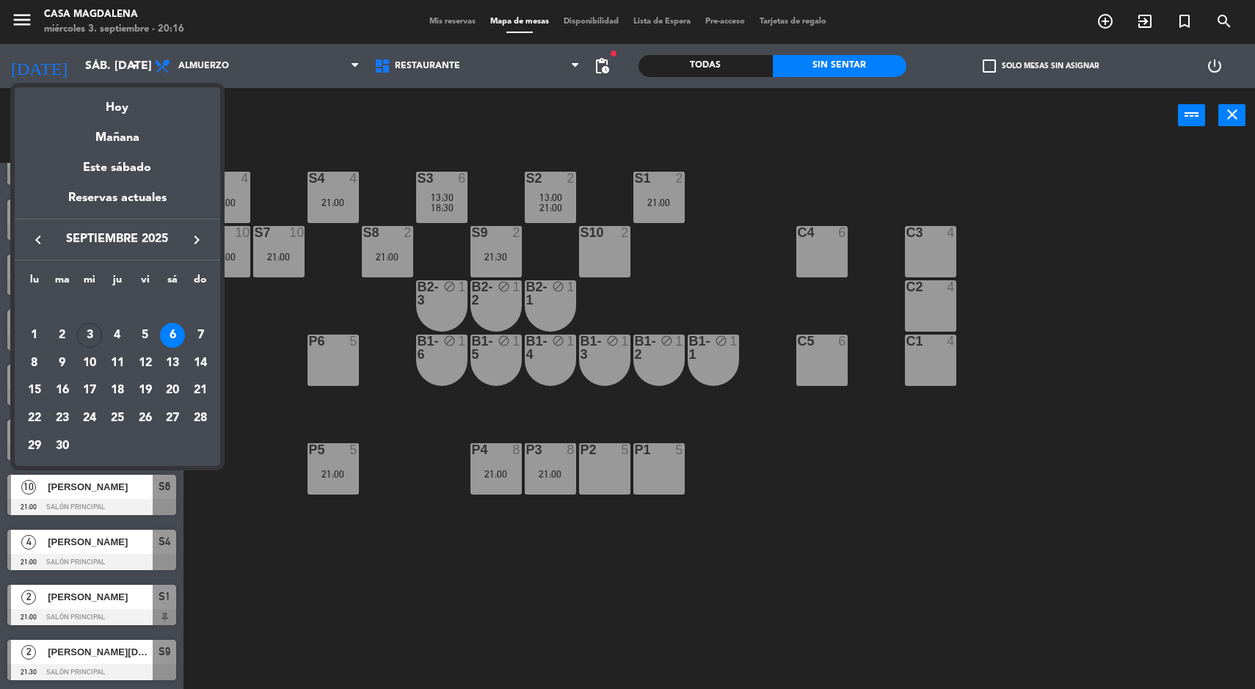
click at [105, 87] on div "Hoy" at bounding box center [117, 102] width 205 height 30
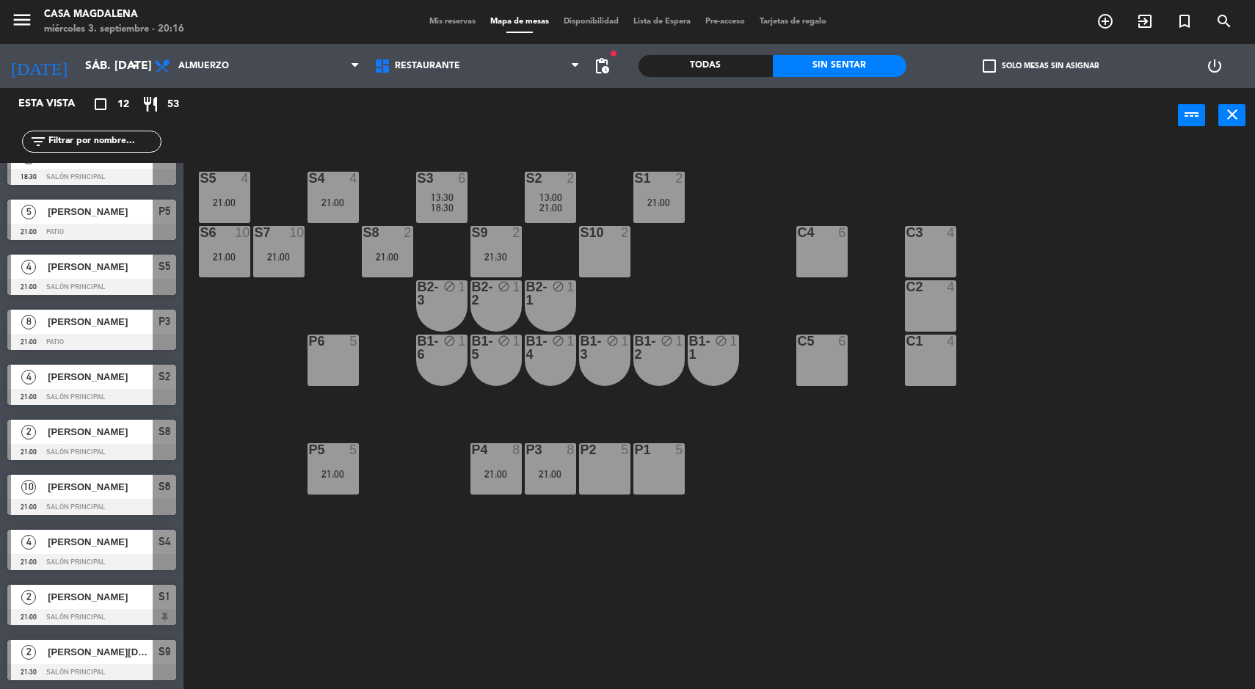
type input "mié. [DATE]"
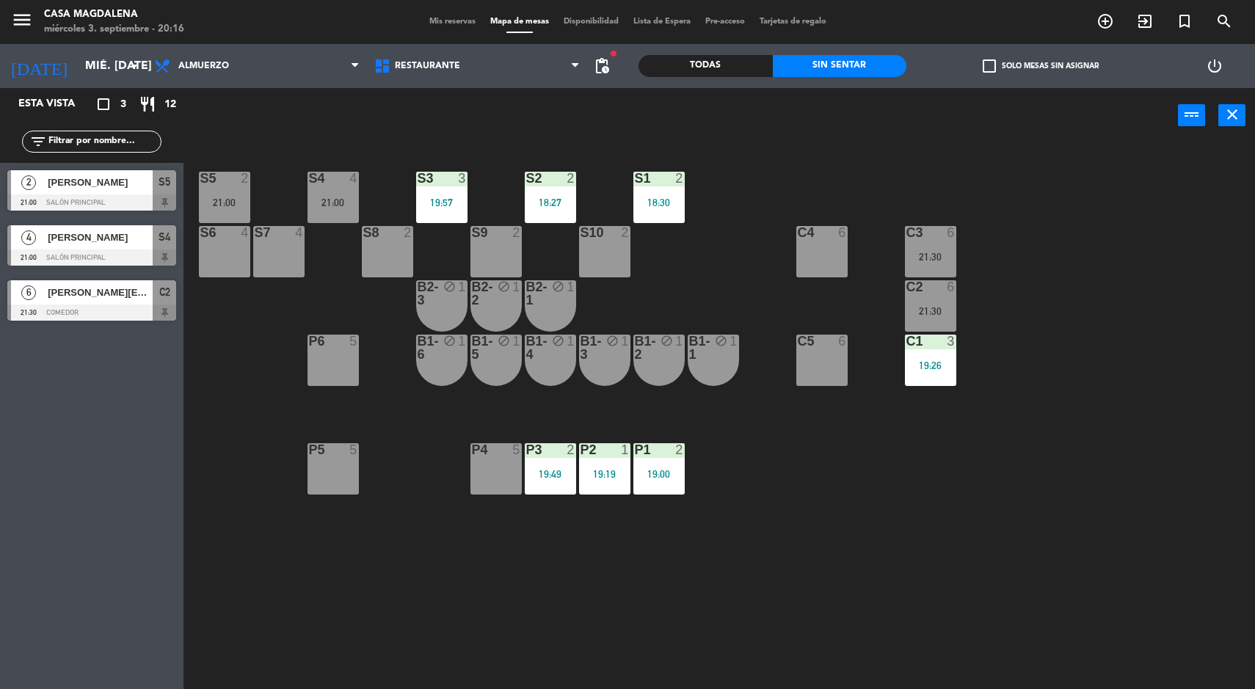
scroll to position [0, 0]
click at [139, 186] on span "[PERSON_NAME]" at bounding box center [100, 182] width 105 height 15
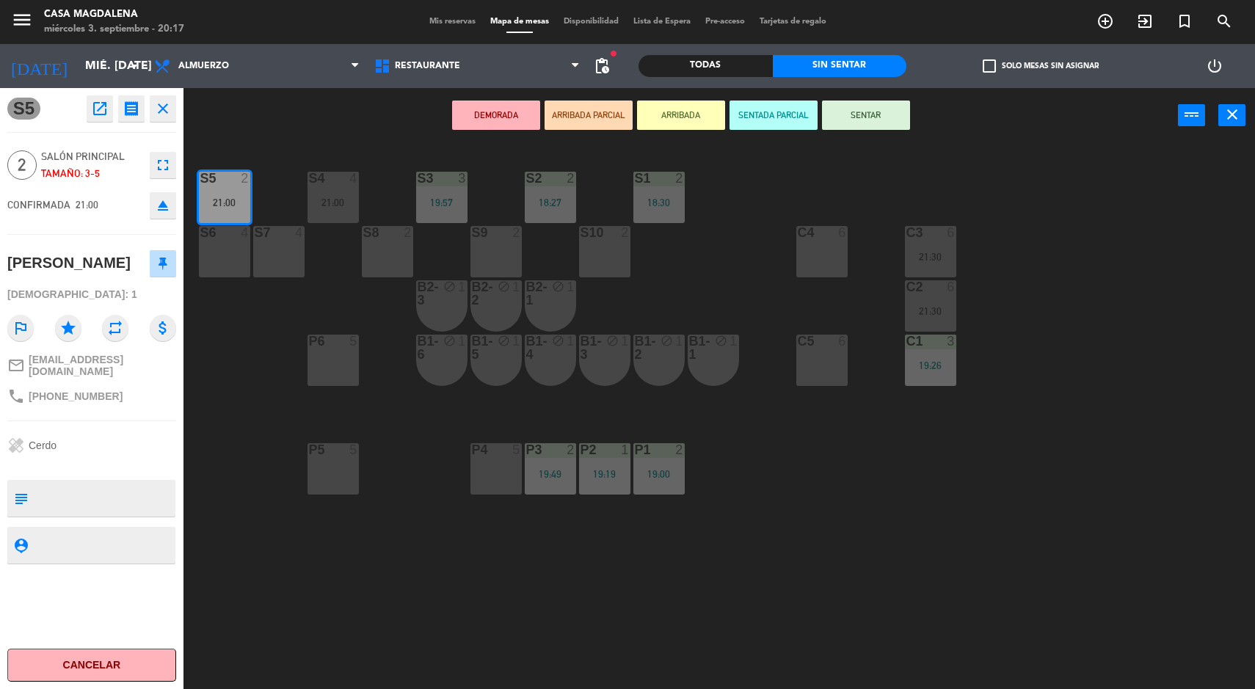
click at [883, 101] on button "SENTAR" at bounding box center [866, 115] width 88 height 29
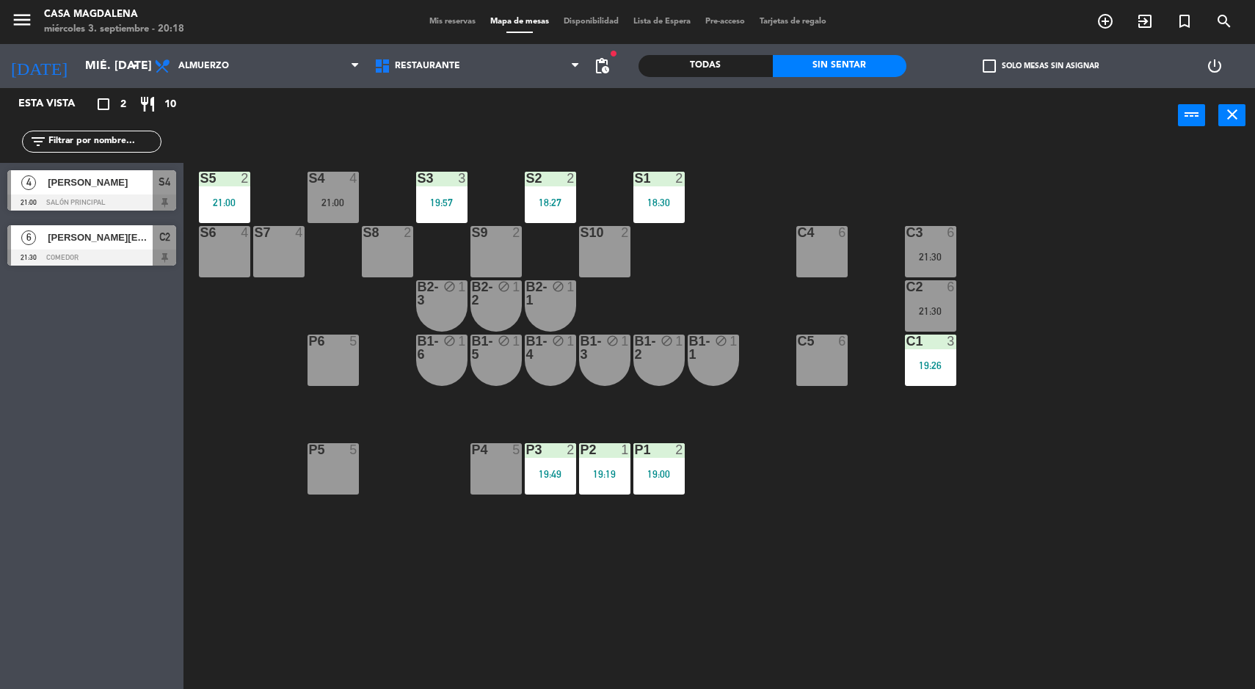
click at [1118, 578] on div "S5 2 21:00 S4 4 21:00 S3 3 19:57 S2 2 18:27 S1 2 18:30 S6 4 S7 4 S8 2 S9 2 S10 …" at bounding box center [725, 418] width 1059 height 546
click at [1097, 558] on div "S5 2 21:00 S4 4 21:00 S3 3 19:57 S2 2 18:27 S1 2 18:30 S6 4 S7 4 S8 2 S9 2 S10 …" at bounding box center [725, 418] width 1059 height 546
click at [1254, 367] on div "S5 2 21:00 S4 4 21:00 S3 3 19:57 S2 2 18:27 S1 2 18:30 S6 4 S7 4 S8 2 S9 2 S10 …" at bounding box center [725, 418] width 1059 height 546
click at [220, 190] on div "S5 2 21:00" at bounding box center [224, 197] width 51 height 51
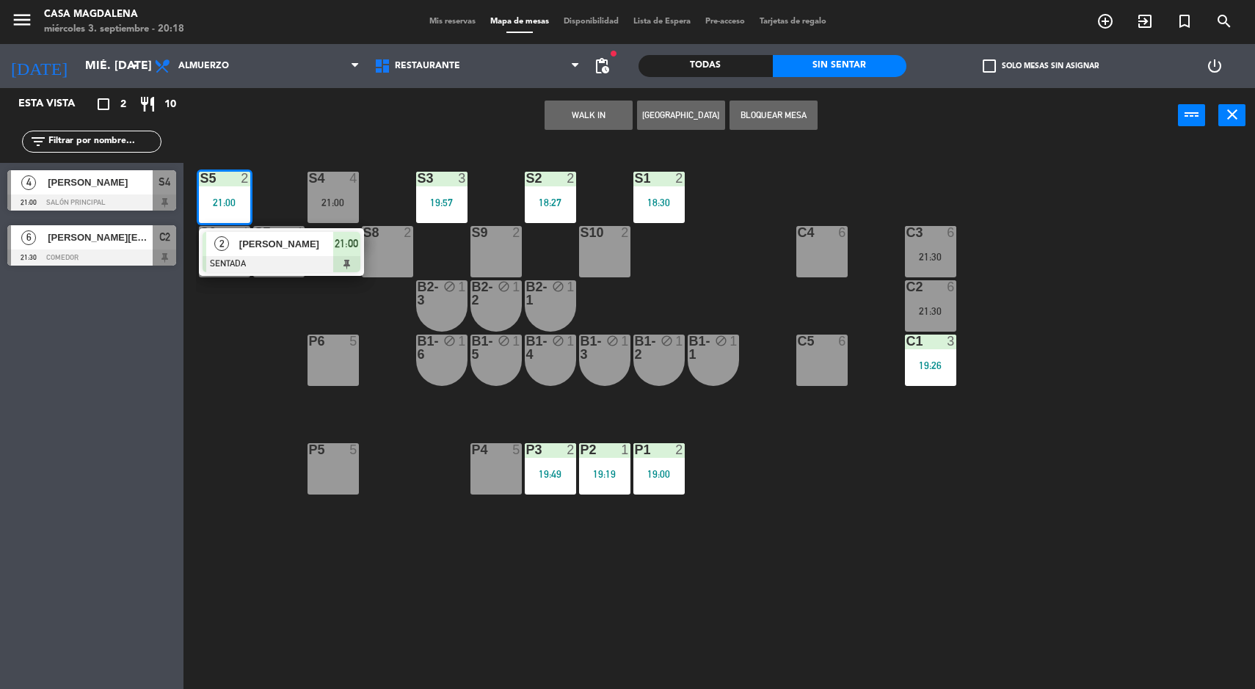
click at [315, 269] on div at bounding box center [282, 264] width 158 height 16
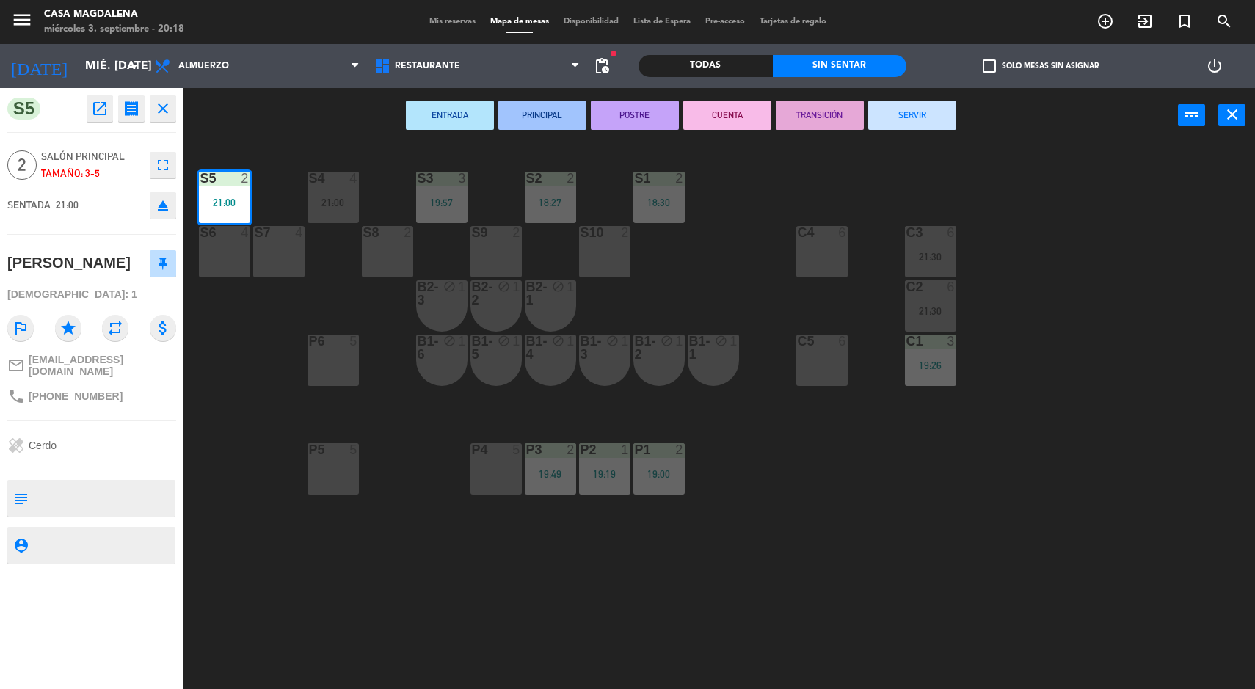
click at [890, 528] on div "S5 2 21:00 S4 4 21:00 S3 3 19:57 S2 2 18:27 S1 2 18:30 S6 4 S7 4 S8 2 S9 2 S10 …" at bounding box center [725, 418] width 1059 height 546
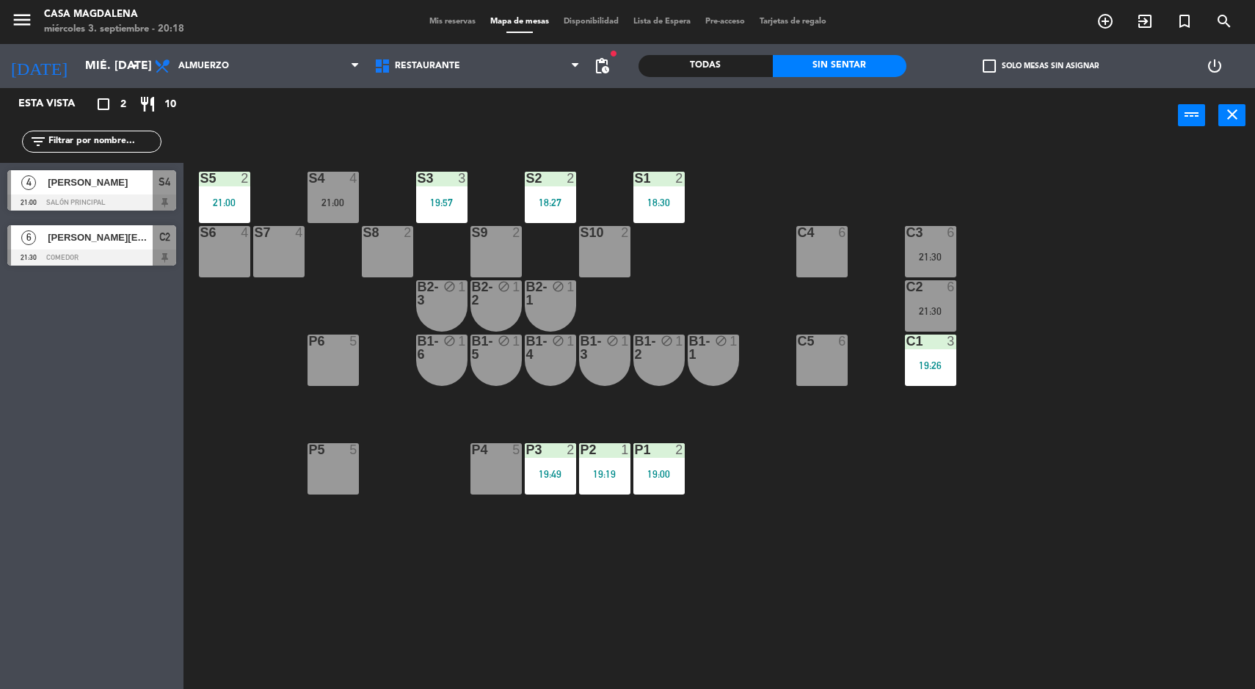
click at [221, 200] on div "21:00" at bounding box center [224, 202] width 51 height 10
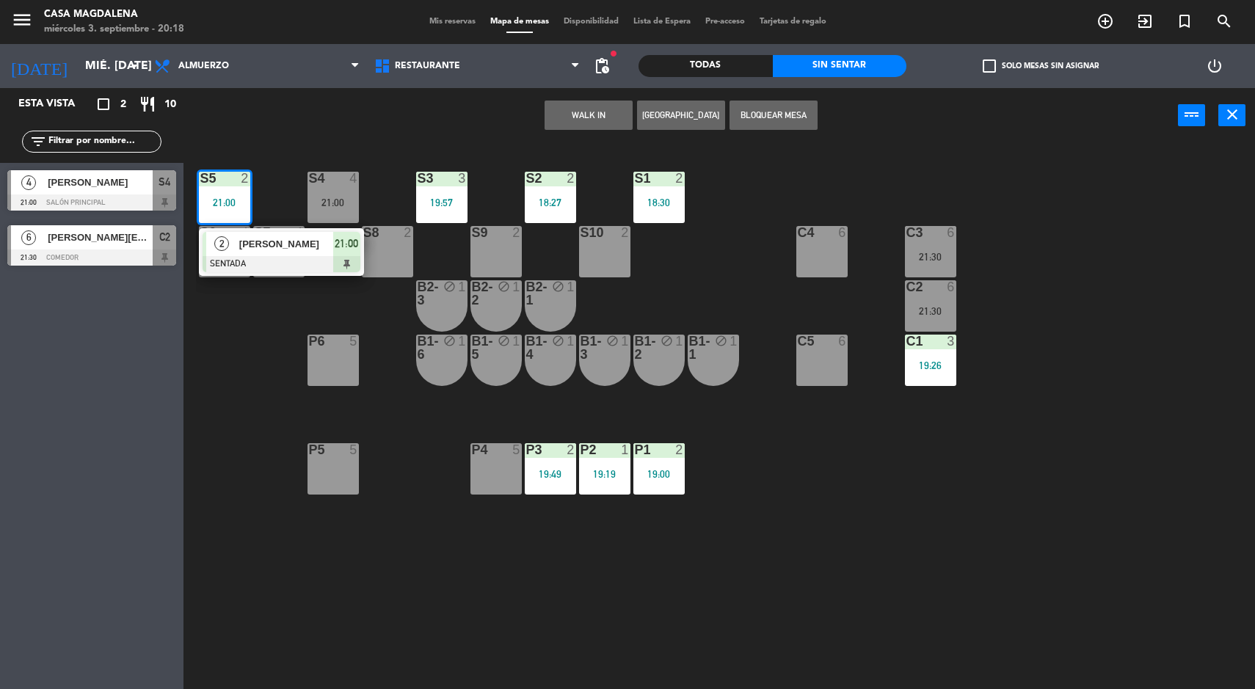
click at [313, 242] on span "[PERSON_NAME]" at bounding box center [286, 243] width 94 height 15
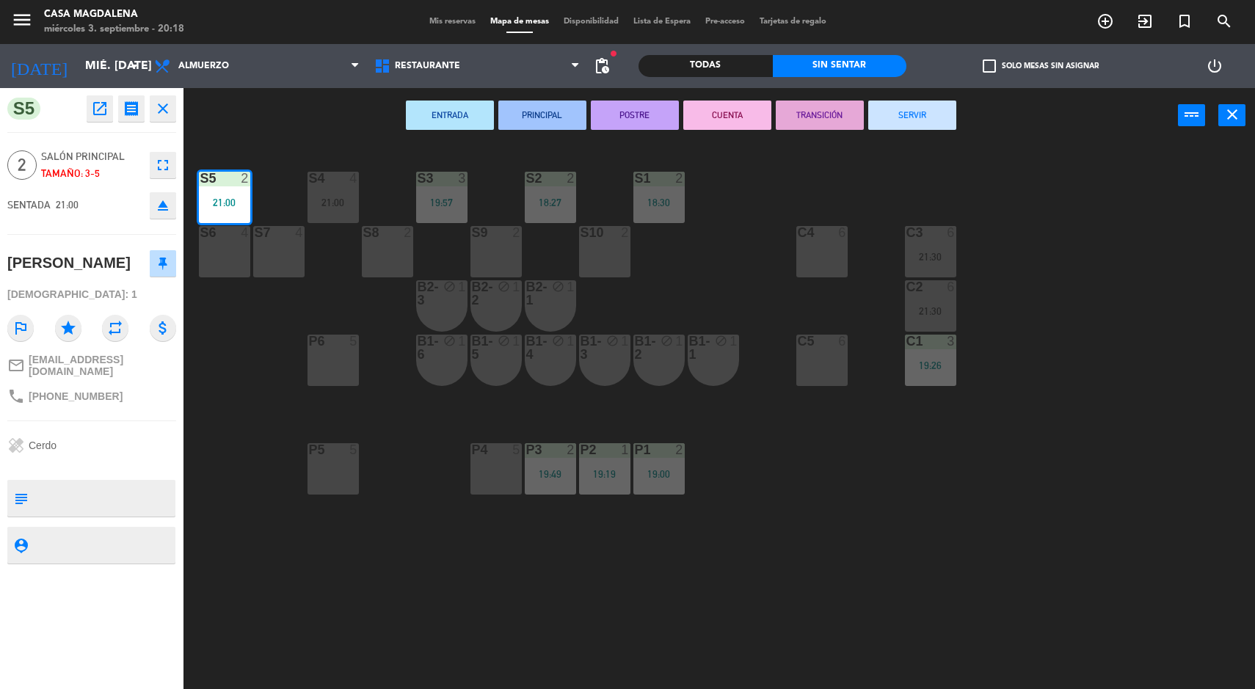
click at [352, 466] on div "P5 5" at bounding box center [332, 468] width 51 height 51
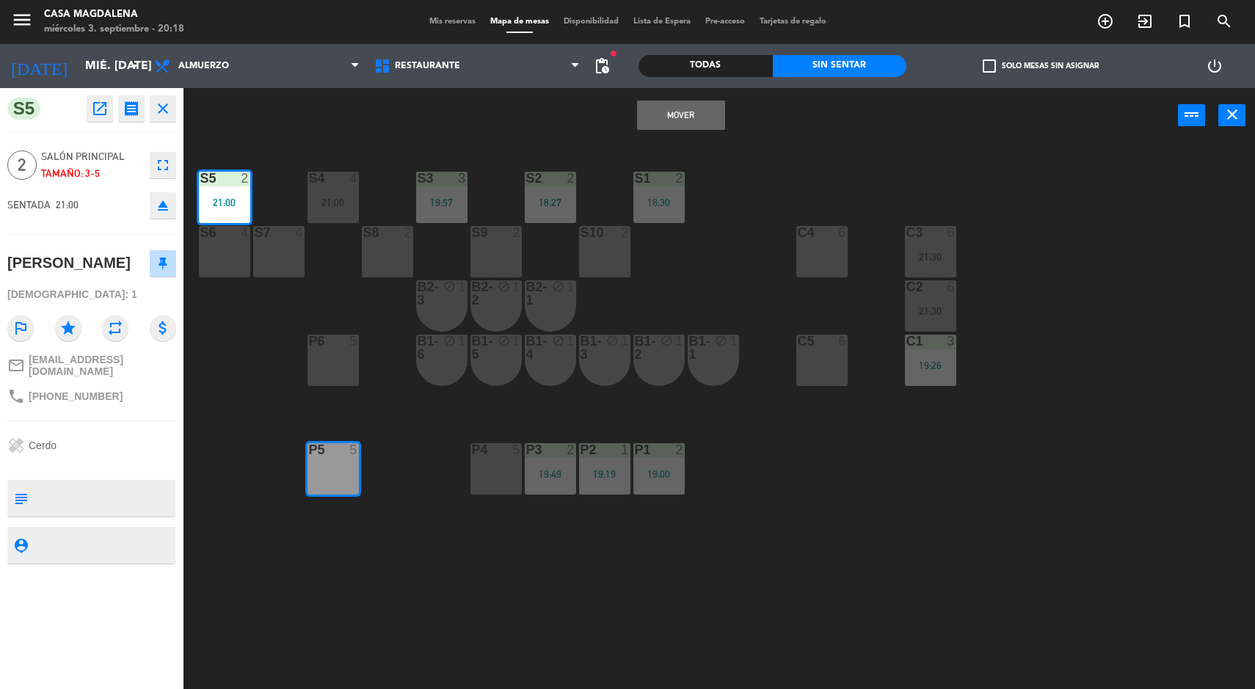
click at [680, 101] on button "Mover" at bounding box center [681, 115] width 88 height 29
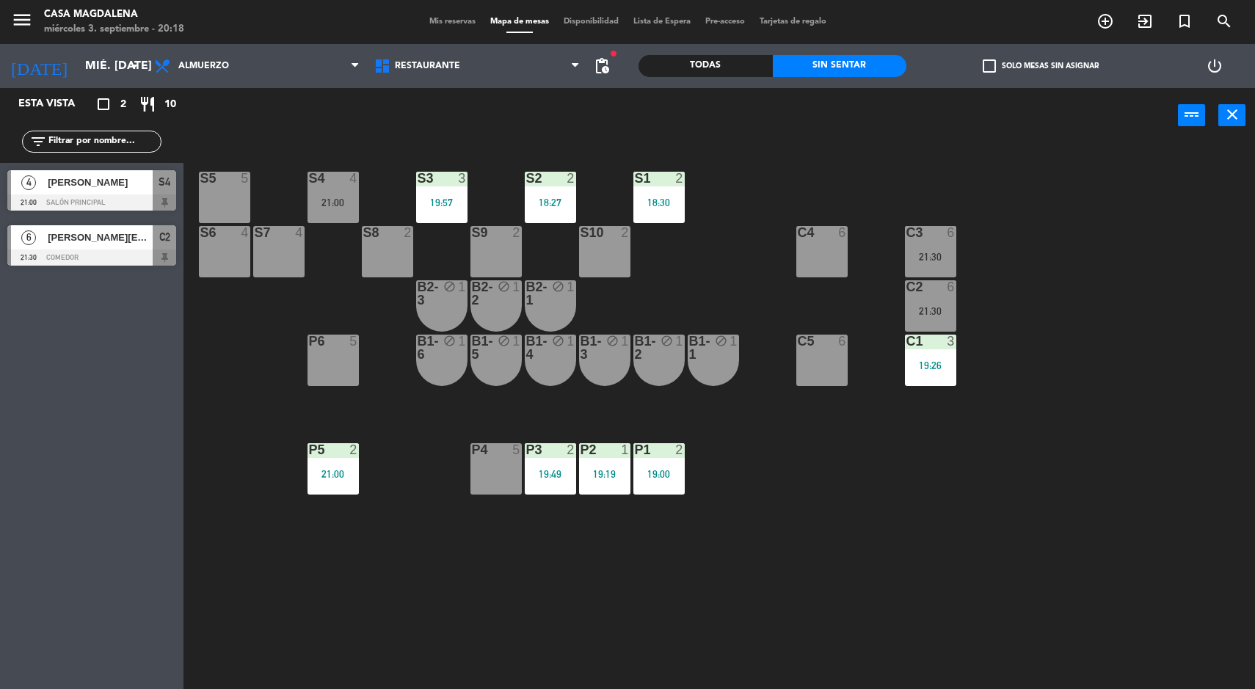
click at [1126, 640] on div "S5 5 S4 4 21:00 S3 3 19:57 S2 2 18:27 S1 2 18:30 S6 4 S7 4 S8 2 S9 2 S10 2 C3 6…" at bounding box center [725, 418] width 1059 height 546
click at [713, 604] on div "S5 5 S4 4 21:00 S3 3 19:57 S2 2 18:27 S1 2 18:30 S6 4 S7 4 S8 2 S9 2 S10 2 C3 6…" at bounding box center [725, 418] width 1059 height 546
click at [555, 474] on div "19:49" at bounding box center [550, 474] width 51 height 10
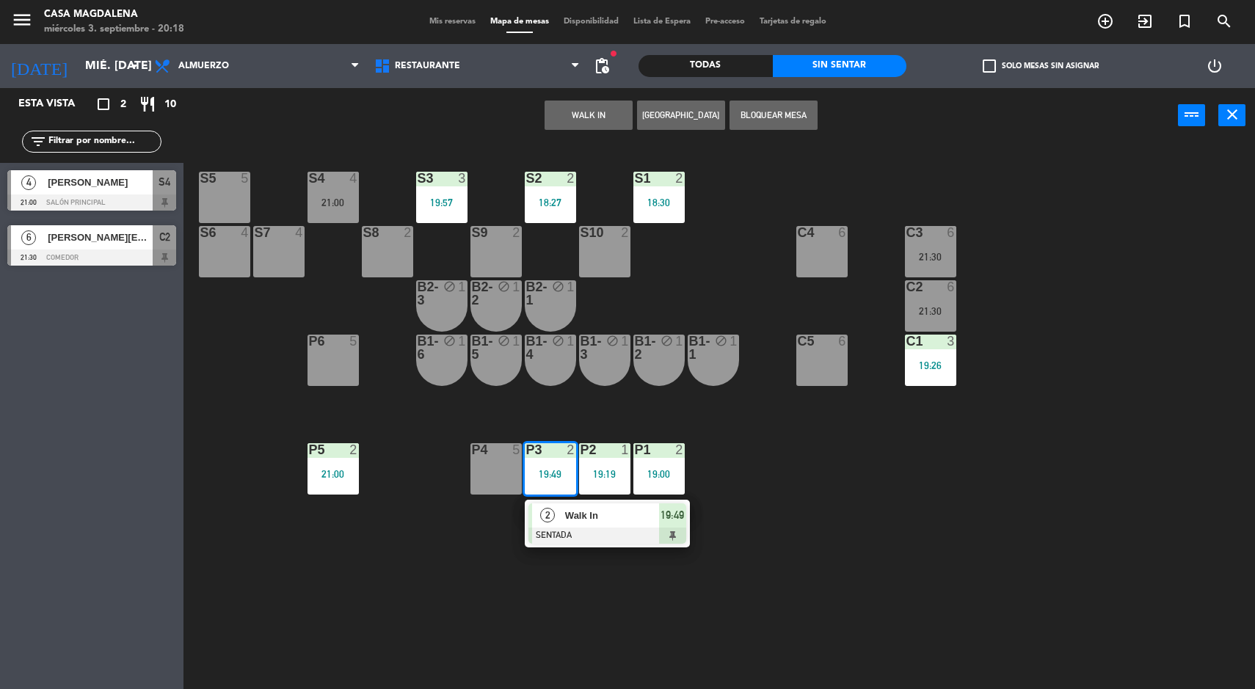
click at [862, 520] on div "S5 5 S4 4 21:00 S3 3 19:57 S2 2 18:27 S1 2 18:30 S6 4 S7 4 S8 2 S9 2 S10 2 C3 6…" at bounding box center [725, 418] width 1059 height 546
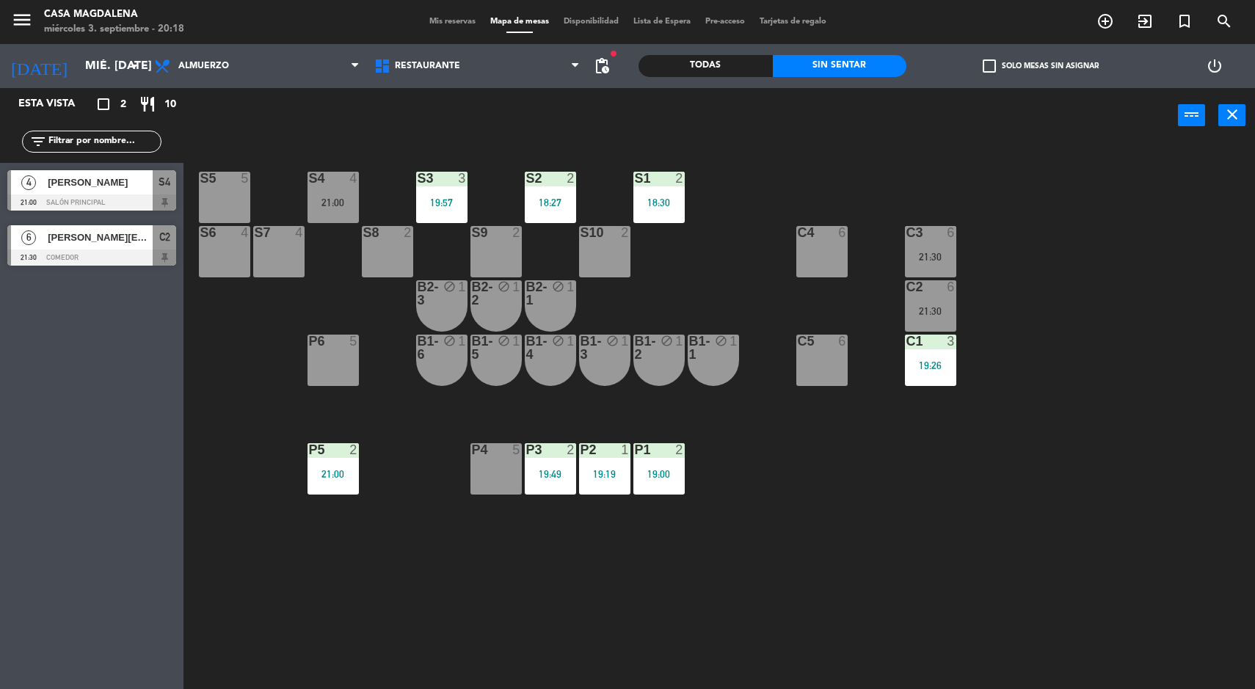
click at [567, 465] on div "P3 2 19:49" at bounding box center [550, 468] width 51 height 51
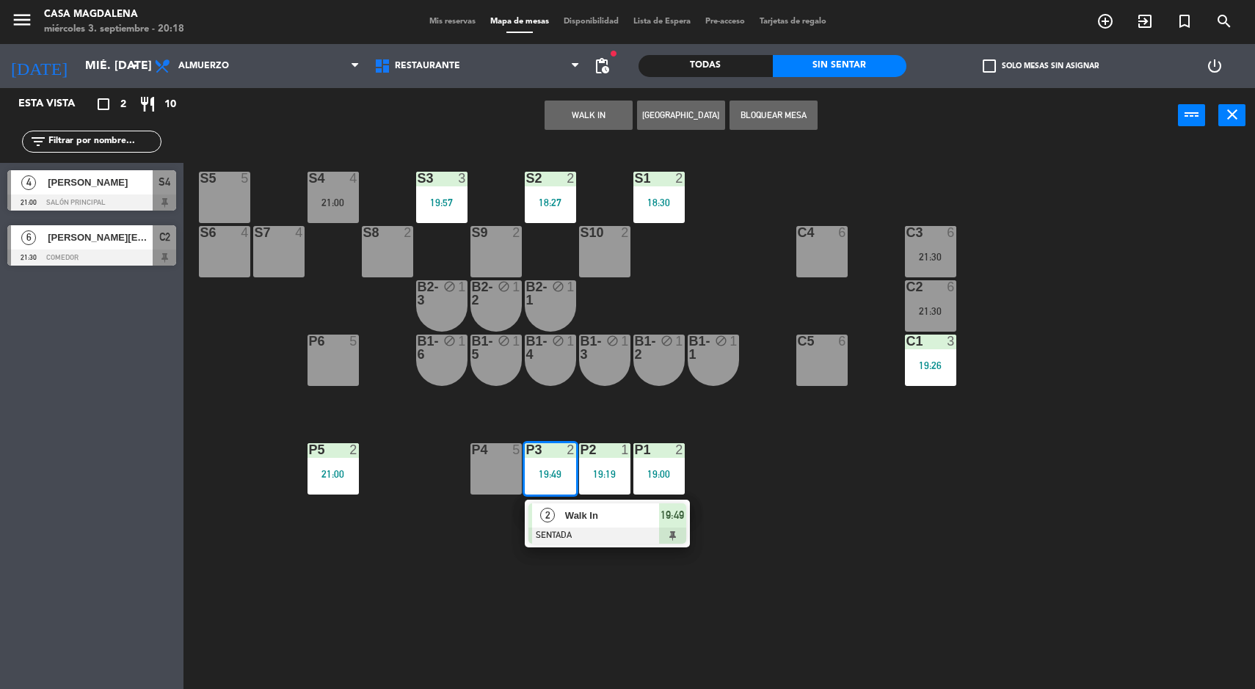
click at [642, 534] on div at bounding box center [607, 536] width 158 height 16
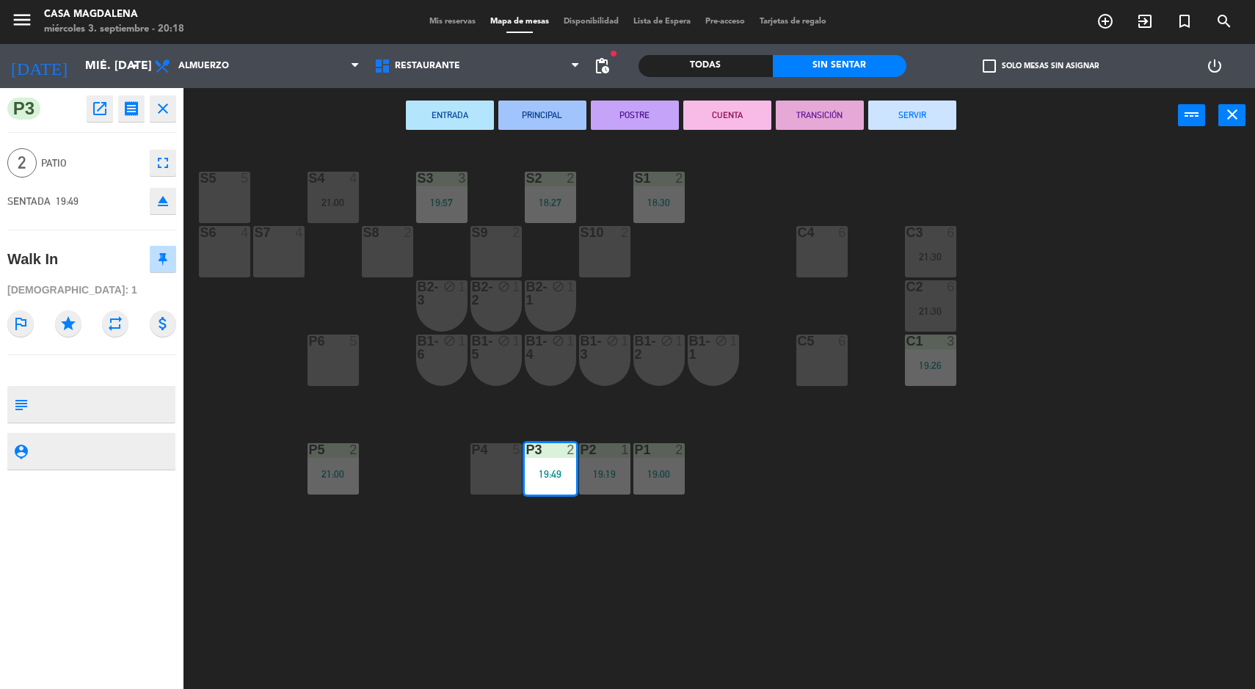
click at [224, 177] on div at bounding box center [224, 178] width 24 height 13
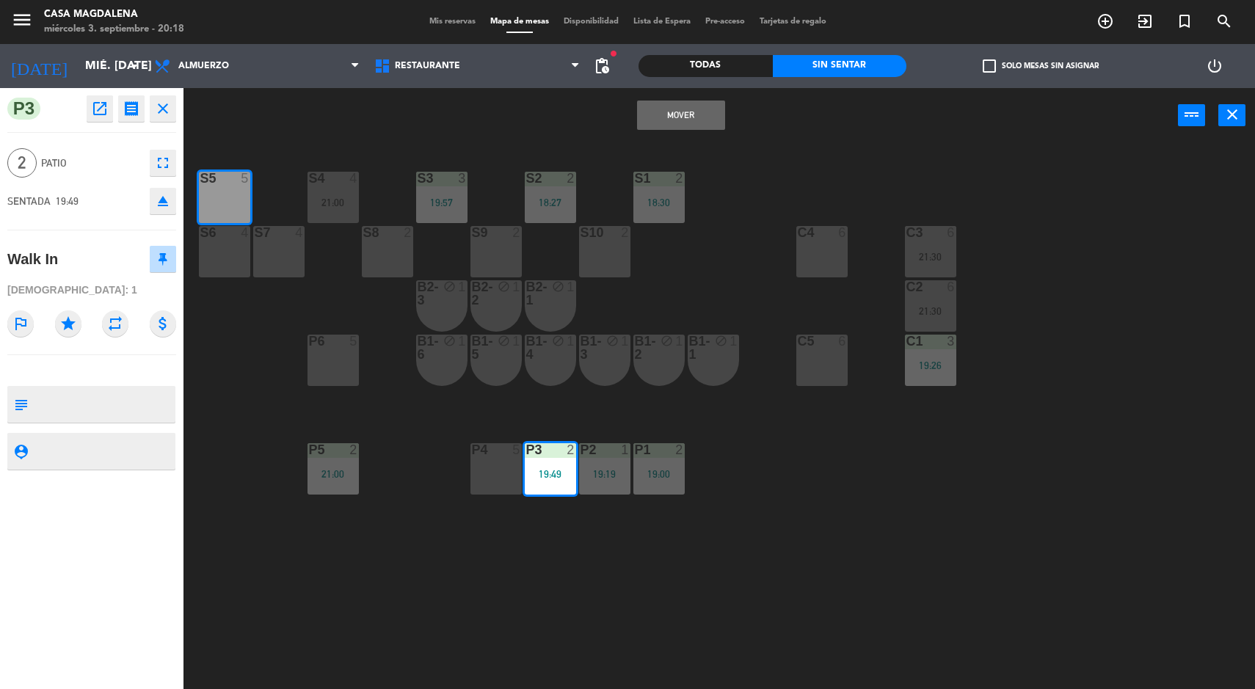
click at [699, 101] on button "Mover" at bounding box center [681, 115] width 88 height 29
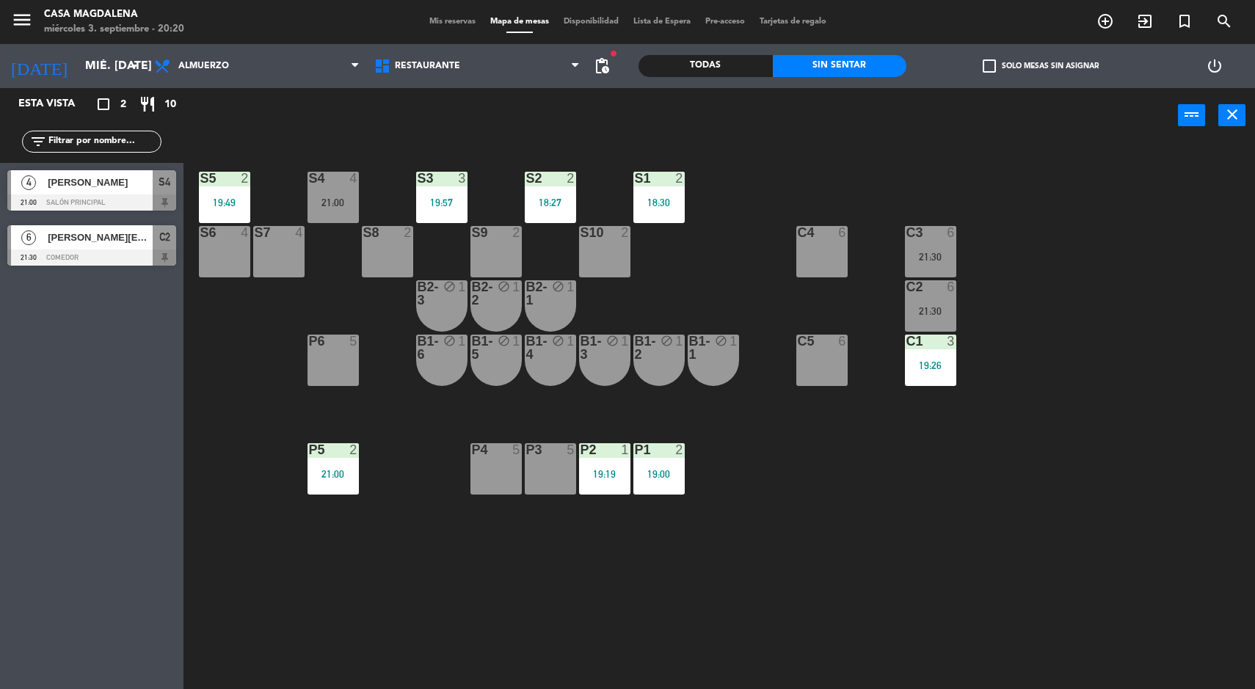
click at [517, 181] on div "S2" at bounding box center [526, 178] width 24 height 13
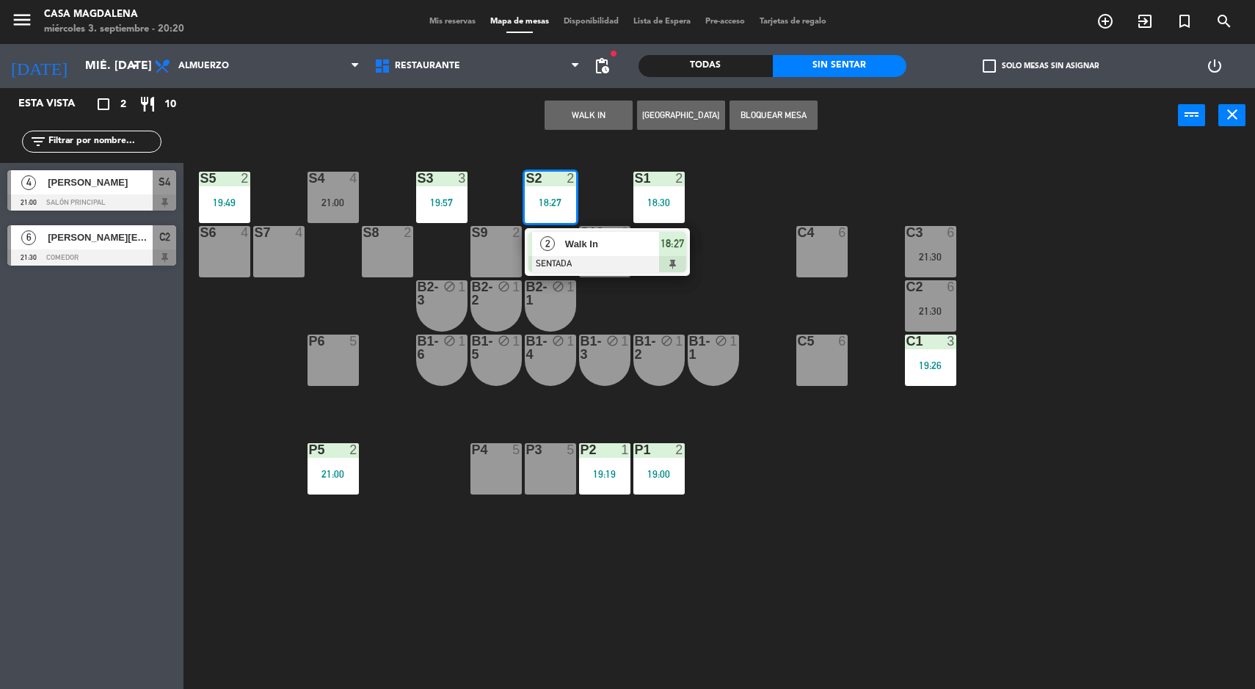
click at [583, 230] on div "2 Walk In SENTADA 18:27" at bounding box center [607, 252] width 165 height 48
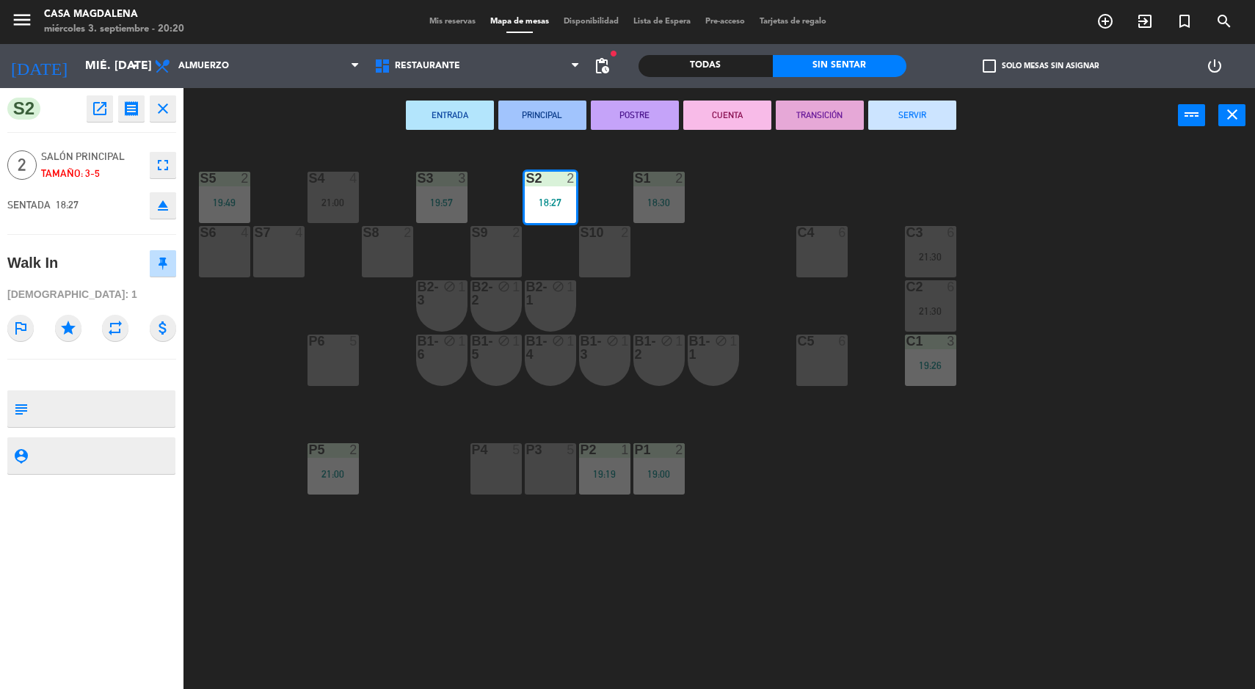
click at [937, 126] on button "SERVIR" at bounding box center [912, 115] width 88 height 29
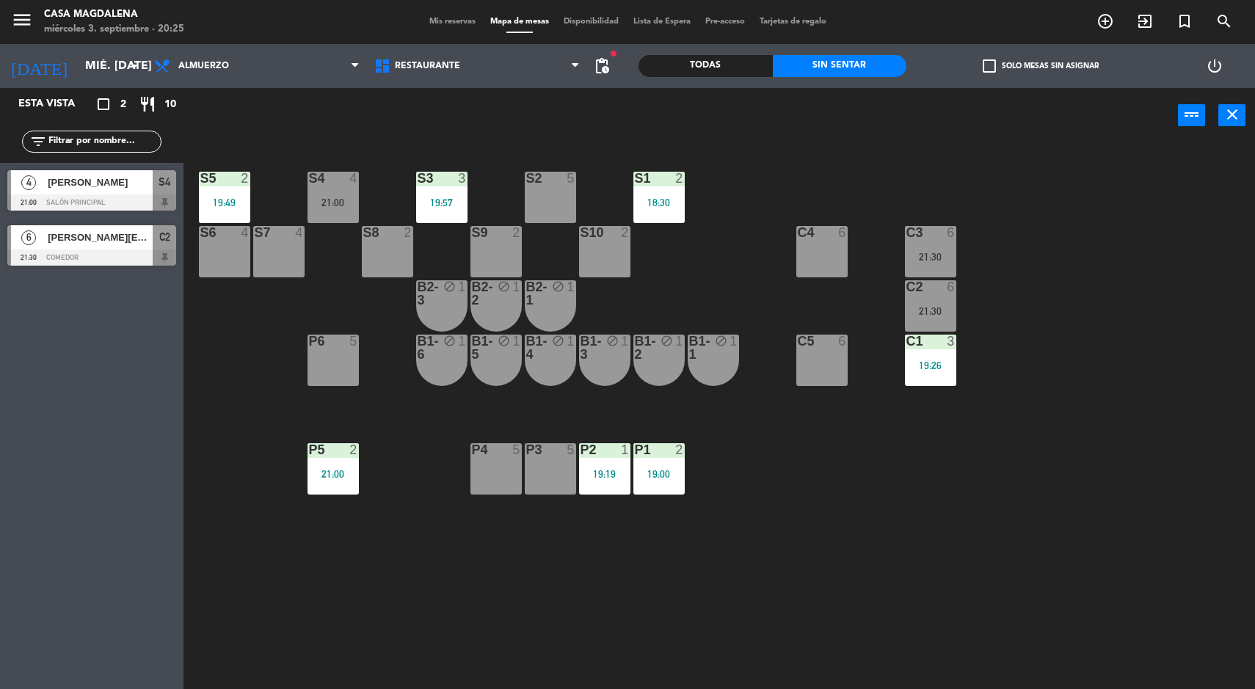
click at [364, 184] on div "4" at bounding box center [357, 178] width 24 height 13
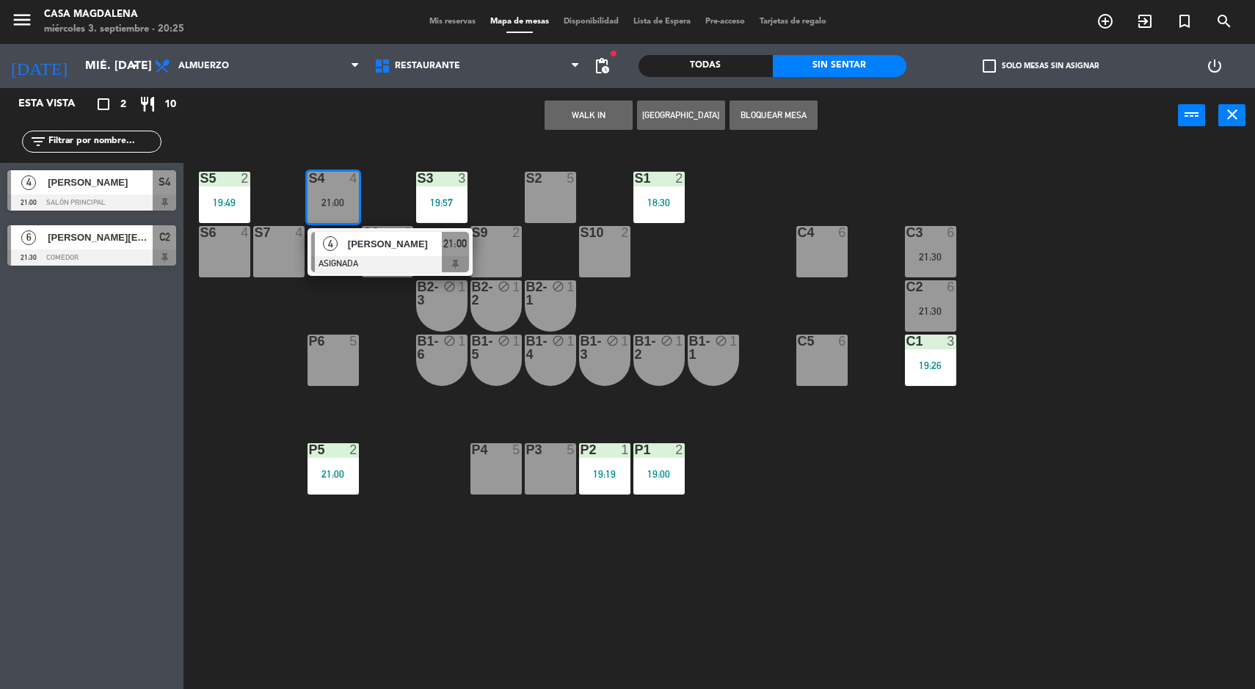
click at [538, 183] on div at bounding box center [550, 178] width 24 height 13
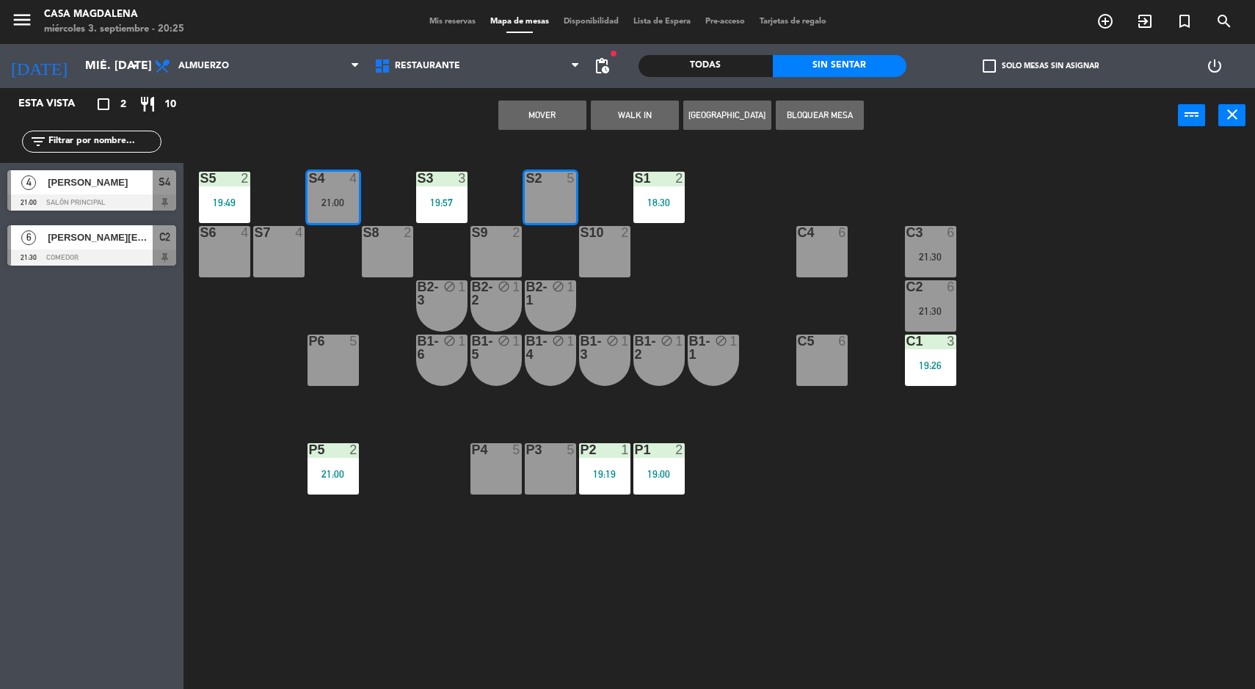
click at [549, 118] on button "Mover" at bounding box center [542, 115] width 88 height 29
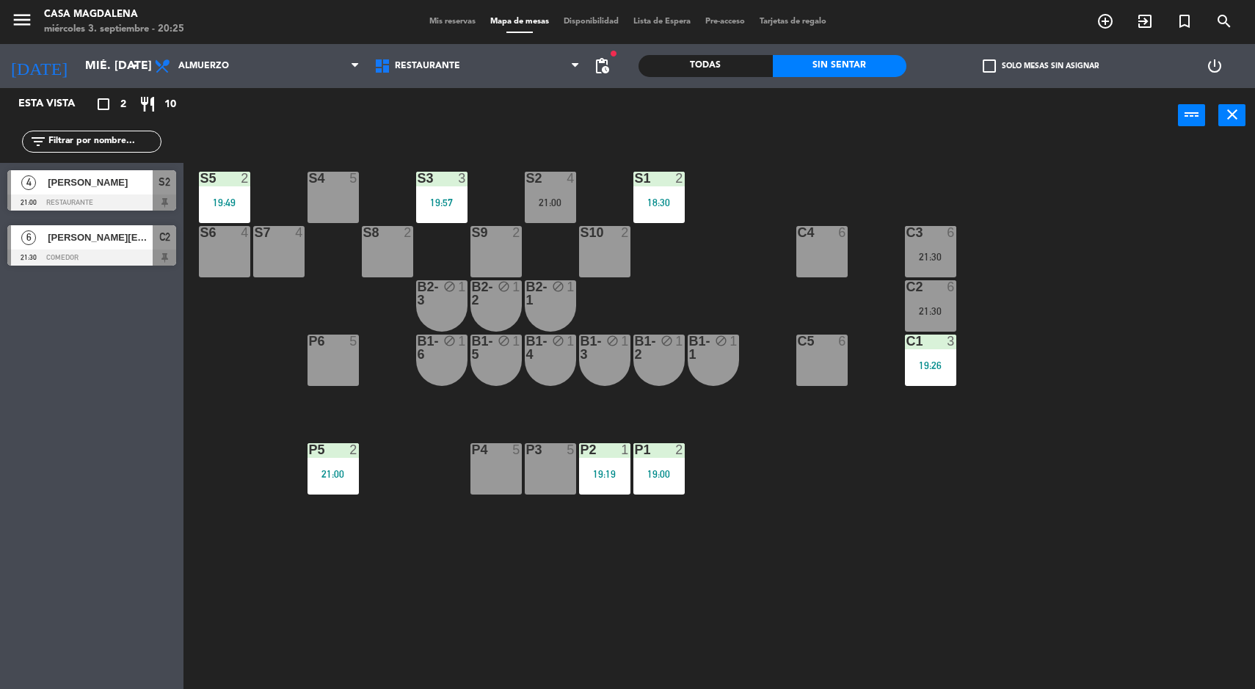
click at [329, 178] on div at bounding box center [333, 178] width 24 height 13
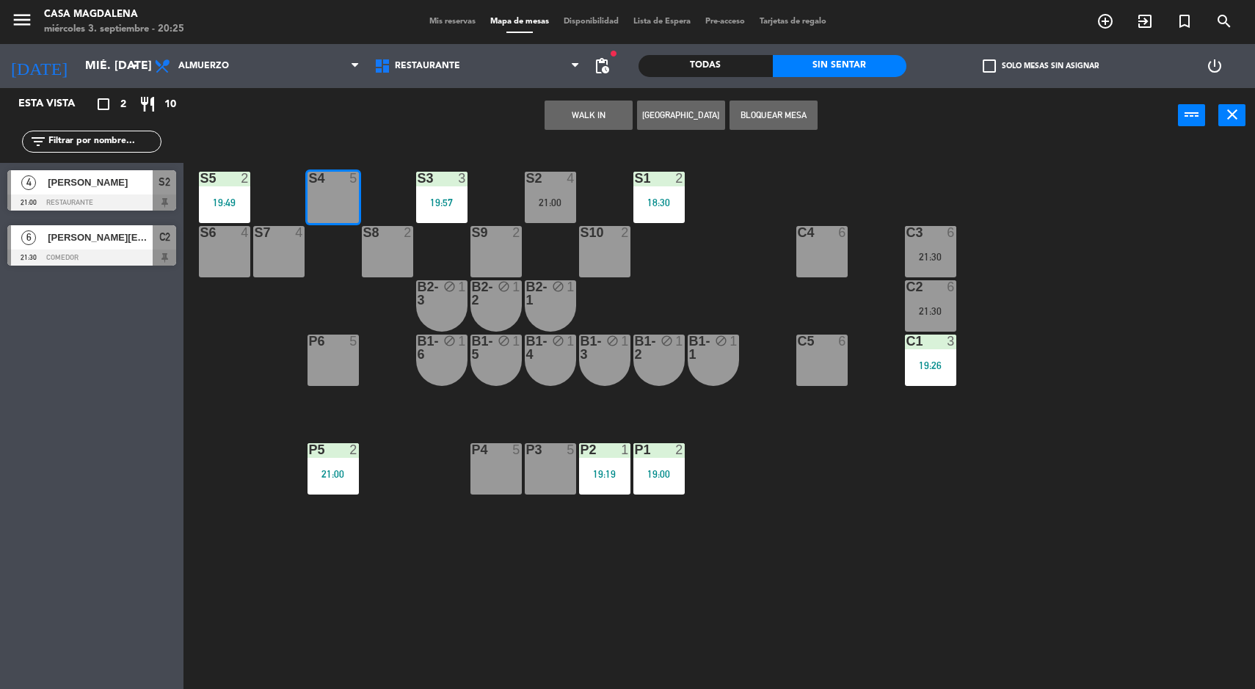
click at [599, 146] on div "S5 2 19:49 S4 5 S3 3 19:57 S2 4 21:00 S1 2 18:30 S6 4 S7 4 S8 2 S9 2 S10 2 C3 6…" at bounding box center [725, 418] width 1059 height 546
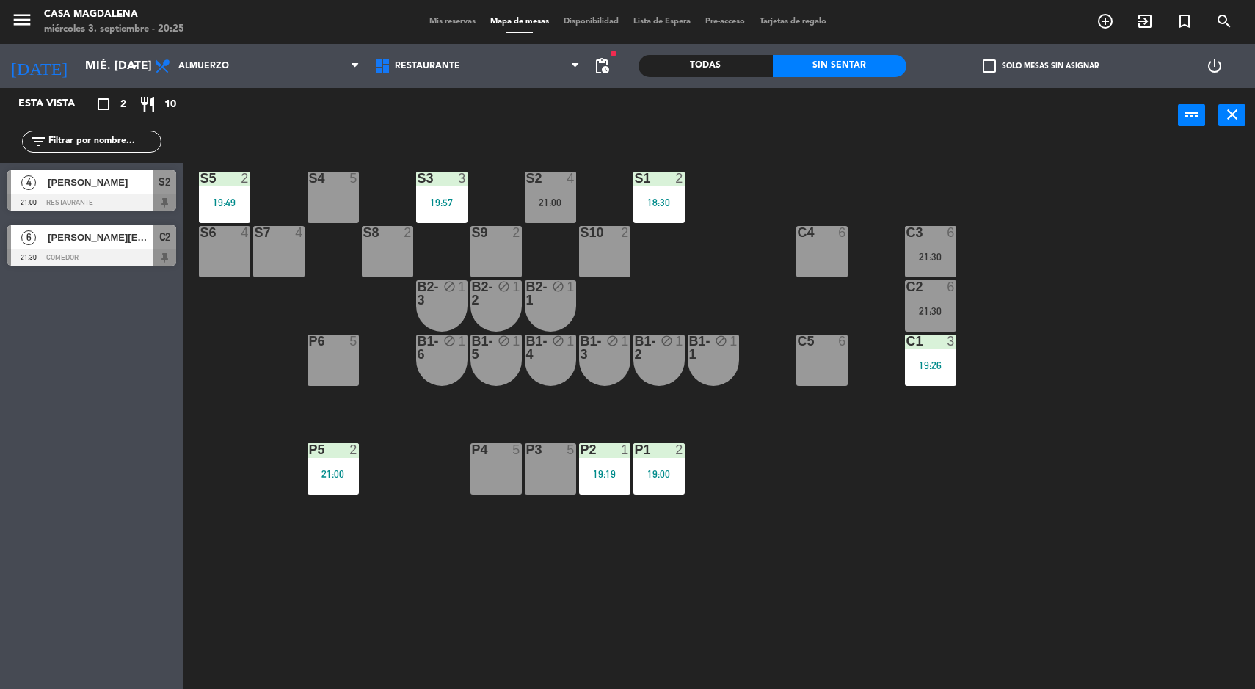
click at [332, 181] on div at bounding box center [333, 178] width 24 height 13
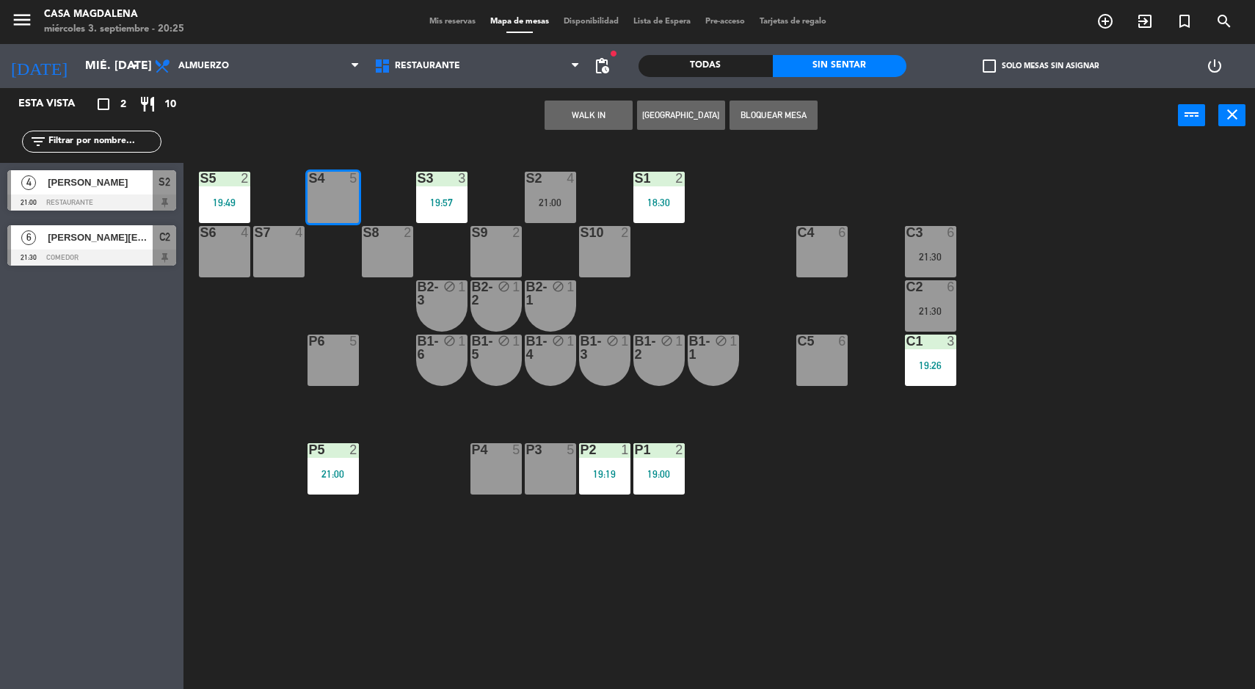
click at [582, 123] on button "WALK IN" at bounding box center [589, 115] width 88 height 29
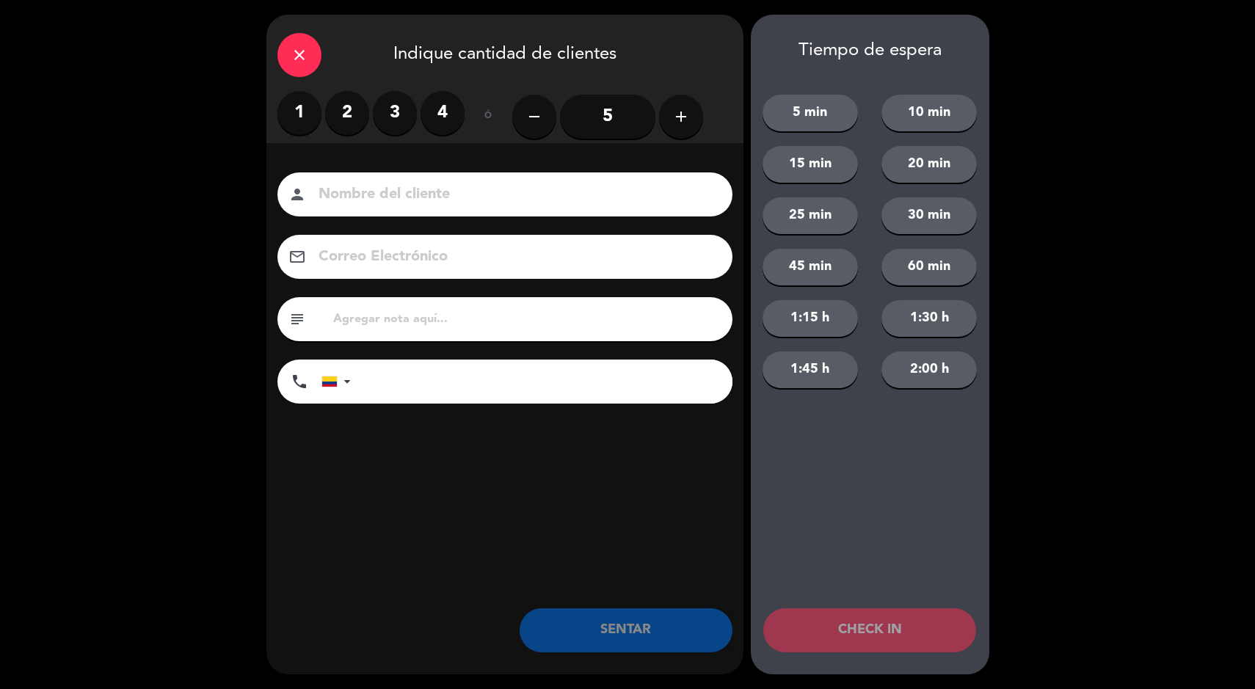
click at [414, 112] on label "3" at bounding box center [395, 113] width 44 height 44
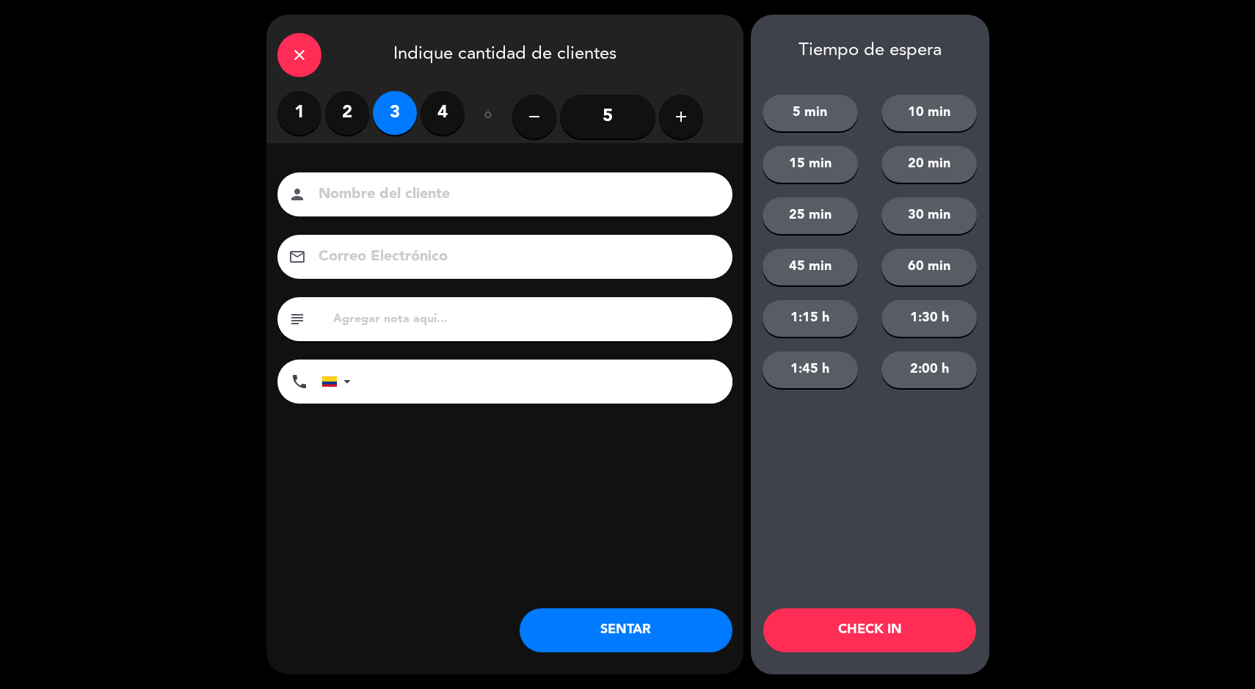
click at [456, 109] on label "4" at bounding box center [442, 113] width 44 height 44
click at [641, 649] on button "SENTAR" at bounding box center [626, 630] width 213 height 44
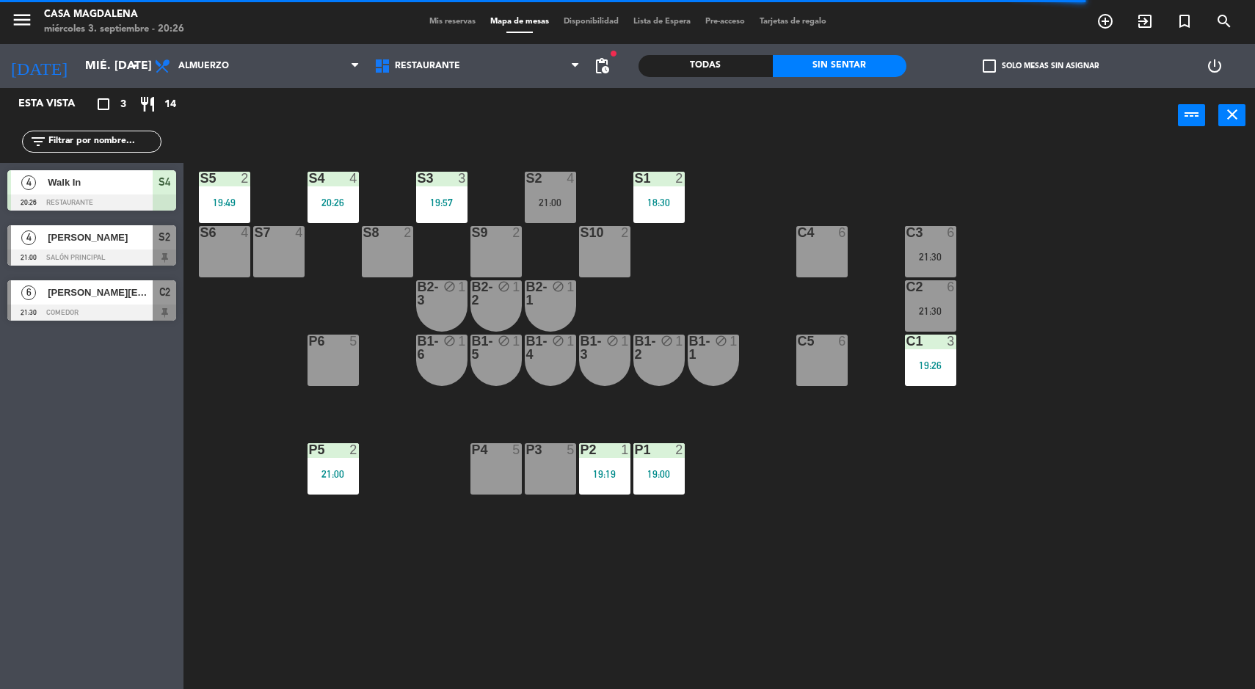
click at [1020, 470] on div "S5 2 19:49 S4 4 20:26 S3 3 19:57 S2 4 21:00 S1 2 18:30 S6 4 S7 4 S8 2 S9 2 S10 …" at bounding box center [725, 418] width 1059 height 546
click at [767, 499] on div "S5 2 19:49 S4 4 20:26 S3 3 19:57 S2 4 21:00 S1 2 18:30 S6 4 S7 4 S8 2 S9 2 S10 …" at bounding box center [725, 418] width 1059 height 546
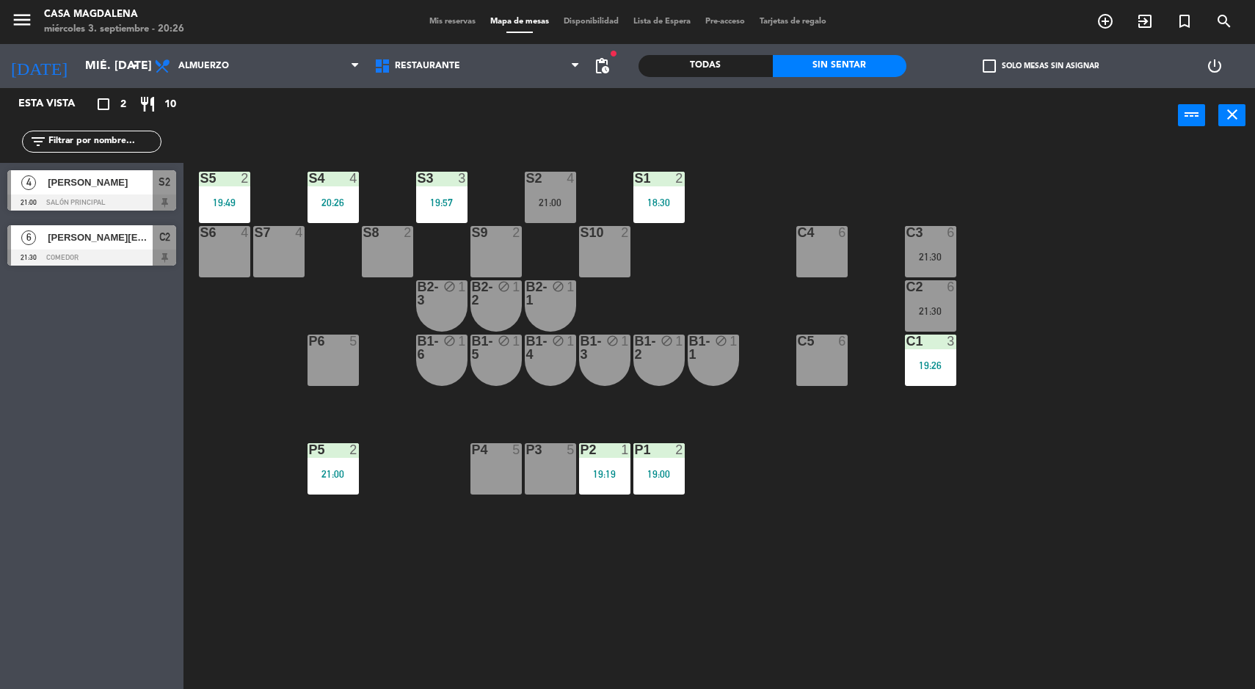
click at [1091, 513] on div "S5 2 19:49 S4 4 20:26 S3 3 19:57 S2 4 21:00 S1 2 18:30 S6 4 S7 4 S8 2 S9 2 S10 …" at bounding box center [725, 418] width 1059 height 546
click at [1066, 554] on div "S5 2 19:49 S4 4 20:26 S3 3 19:57 S2 4 21:00 S1 2 18:30 S6 4 S7 4 S8 2 S9 2 S10 …" at bounding box center [725, 418] width 1059 height 546
click at [267, 587] on div "S5 2 19:49 S4 4 20:26 S3 3 19:57 S2 4 21:00 S1 2 18:30 S6 4 S7 4 S8 2 S9 2 S10 …" at bounding box center [725, 418] width 1059 height 546
click at [528, 202] on div "21:00" at bounding box center [550, 202] width 51 height 10
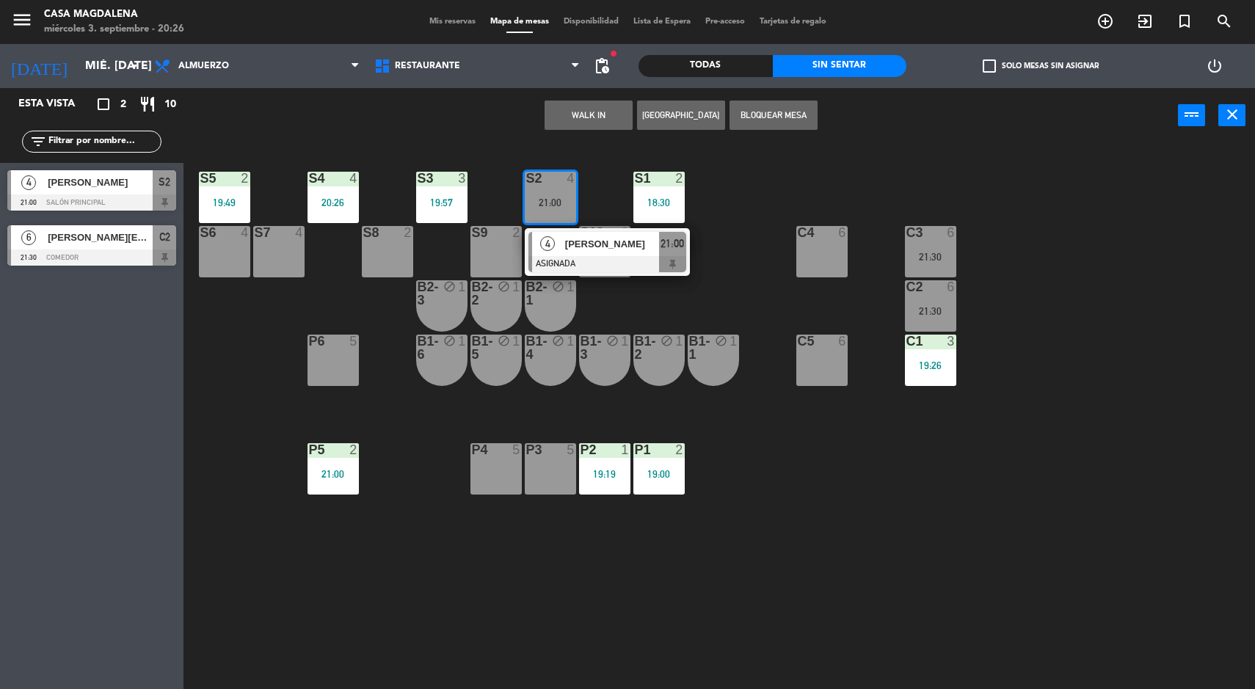
click at [564, 250] on div "[PERSON_NAME]" at bounding box center [611, 244] width 95 height 24
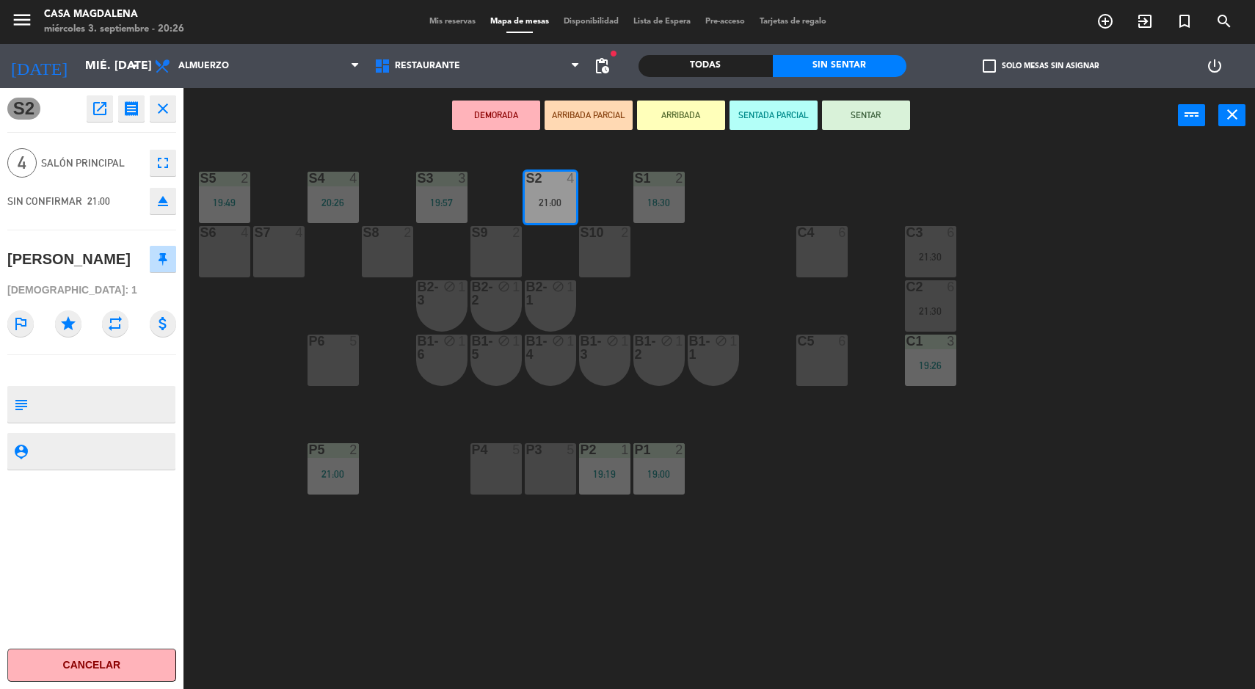
click at [712, 364] on div "B1-1 block 1" at bounding box center [713, 360] width 51 height 51
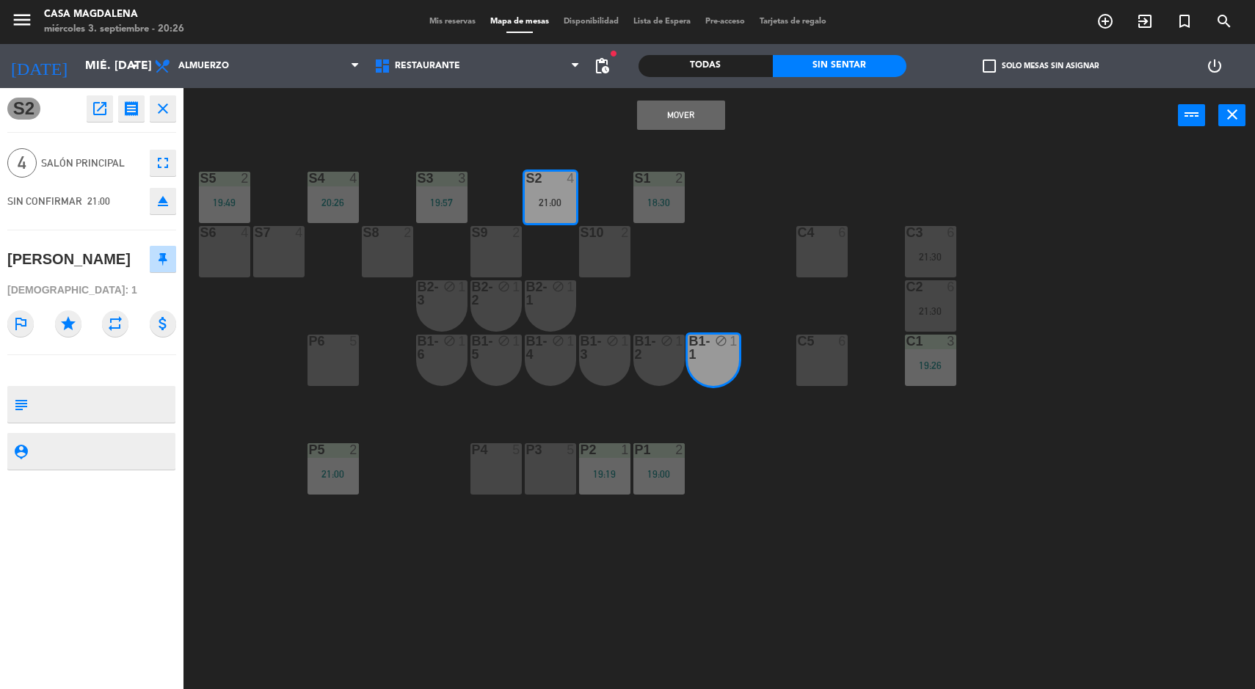
click at [658, 110] on button "Mover" at bounding box center [681, 115] width 88 height 29
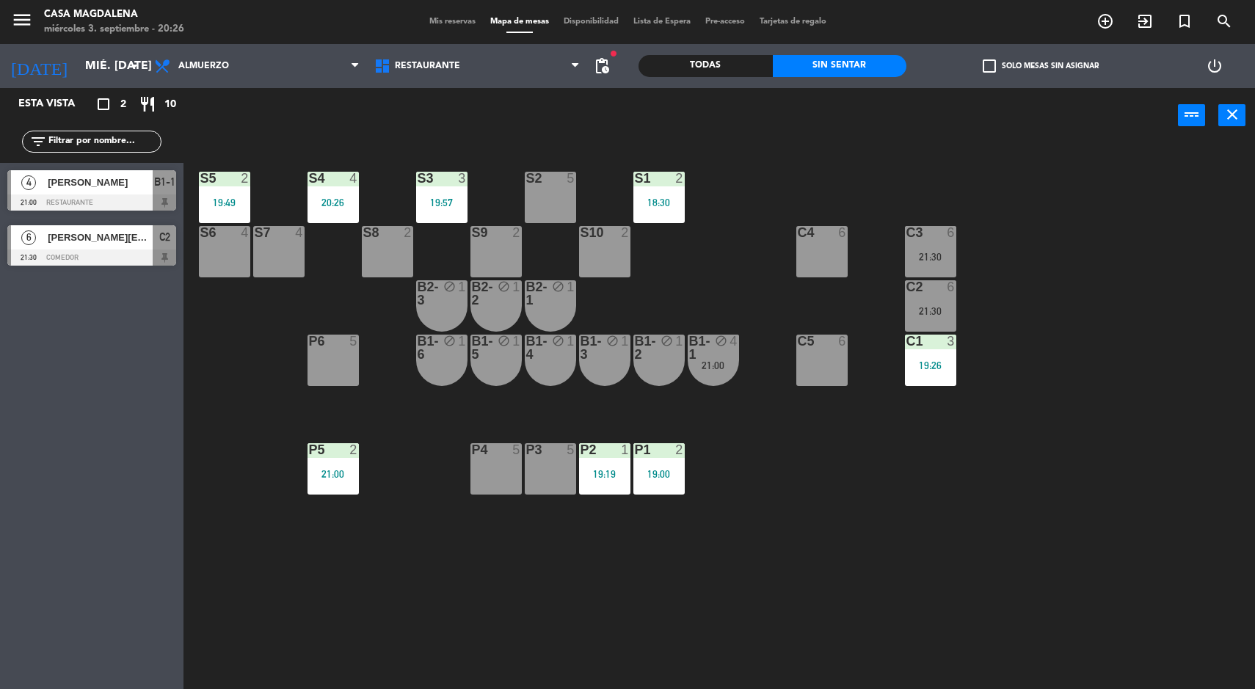
click at [519, 183] on div "S2" at bounding box center [526, 178] width 24 height 13
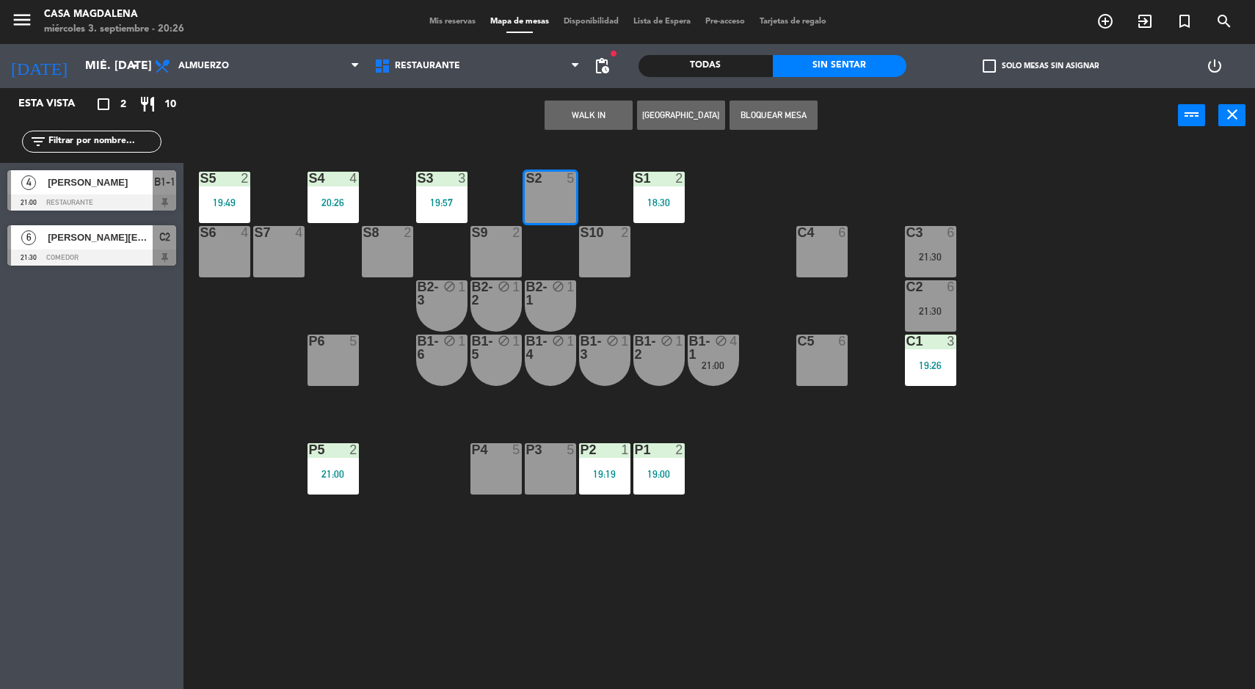
click at [591, 113] on button "WALK IN" at bounding box center [589, 115] width 88 height 29
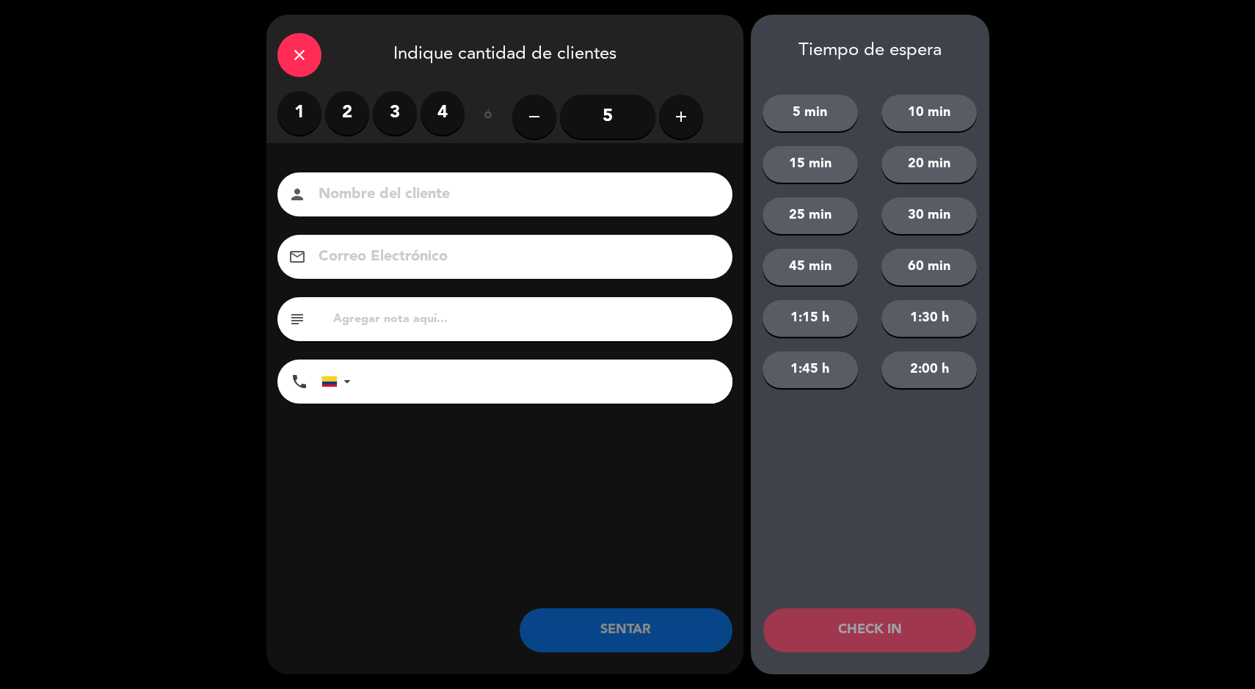
click at [314, 76] on div "close Indique cantidad de clientes" at bounding box center [504, 53] width 477 height 76
click at [307, 70] on div "close" at bounding box center [299, 55] width 44 height 44
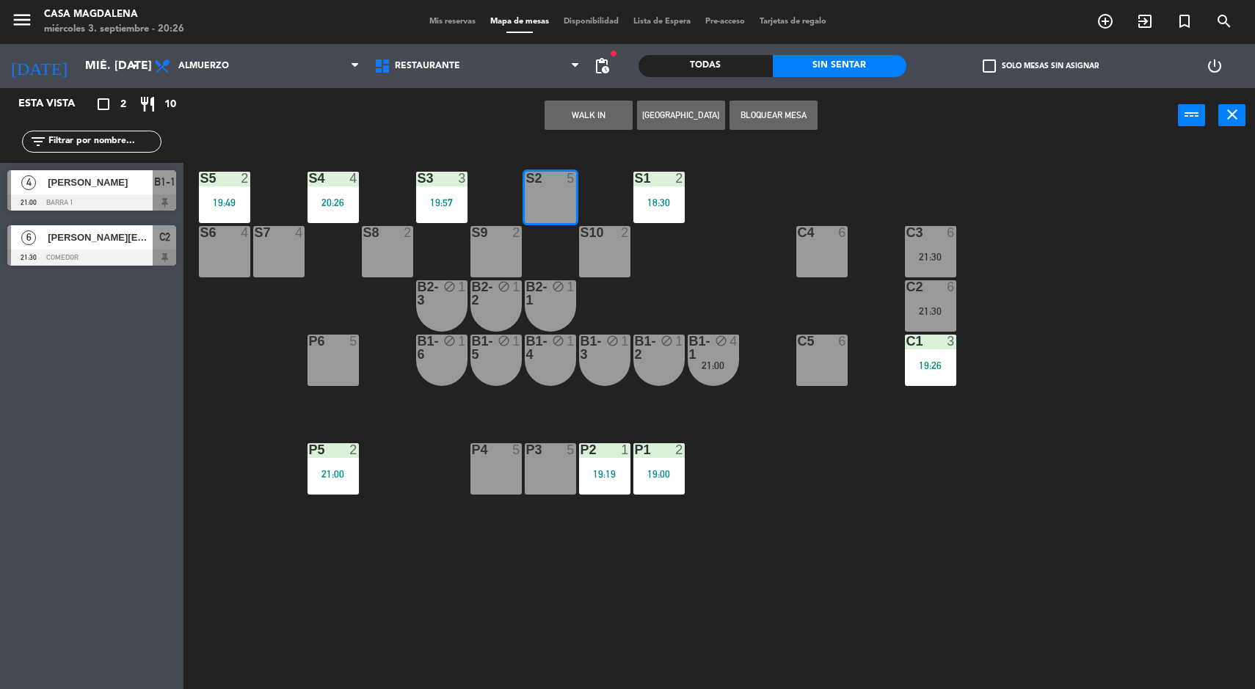
click at [553, 101] on button "WALK IN" at bounding box center [589, 115] width 88 height 29
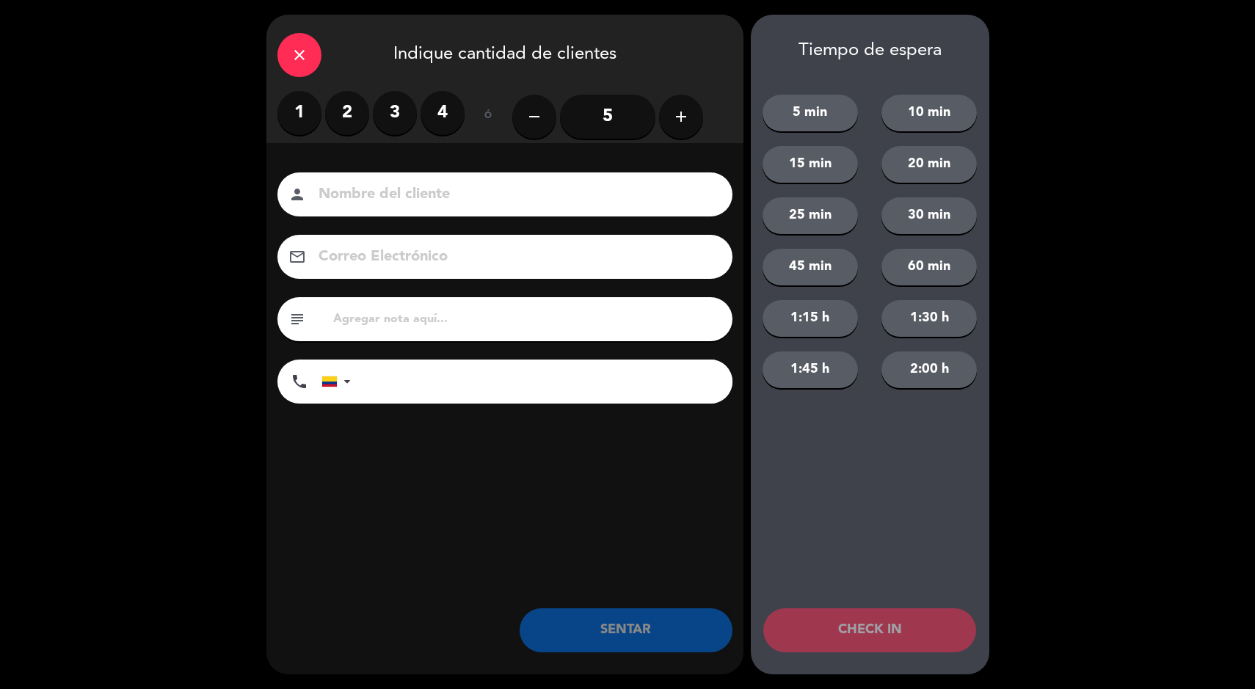
click at [443, 129] on label "4" at bounding box center [442, 113] width 44 height 44
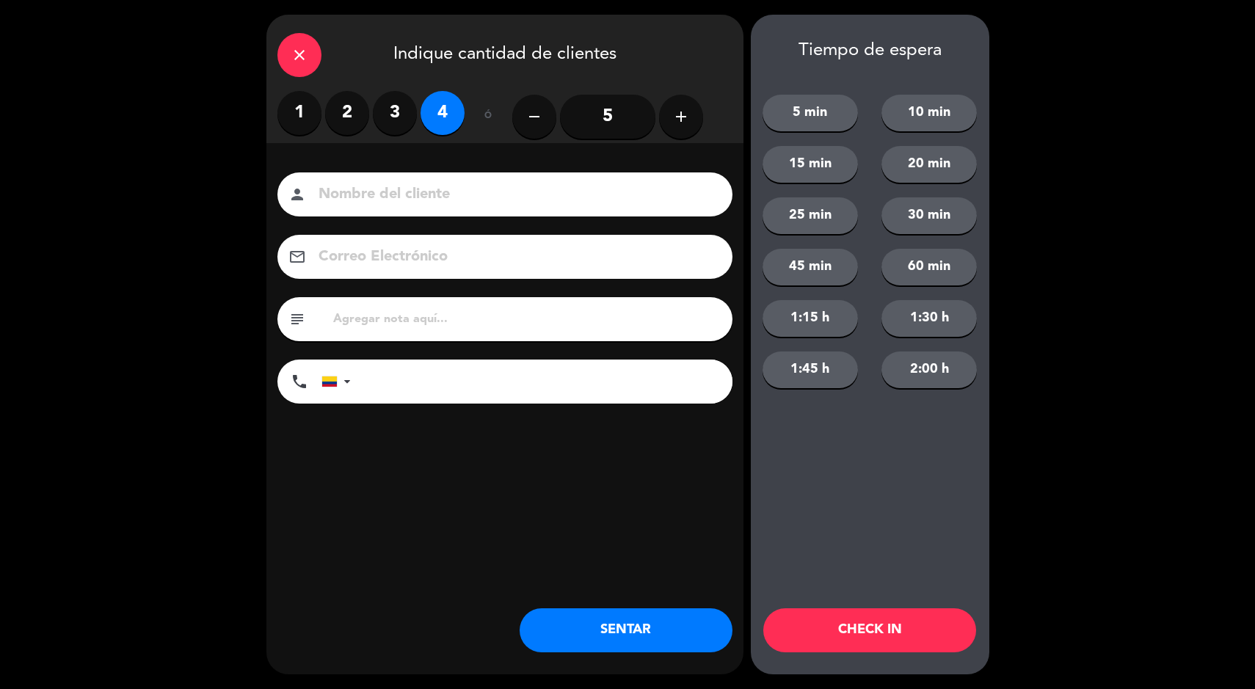
click at [247, 61] on div "close Indique cantidad de clientes 1 2 3 4 ó remove 5 add Nombre del cliente pe…" at bounding box center [627, 344] width 1255 height 689
click at [313, 58] on div "close" at bounding box center [299, 55] width 44 height 44
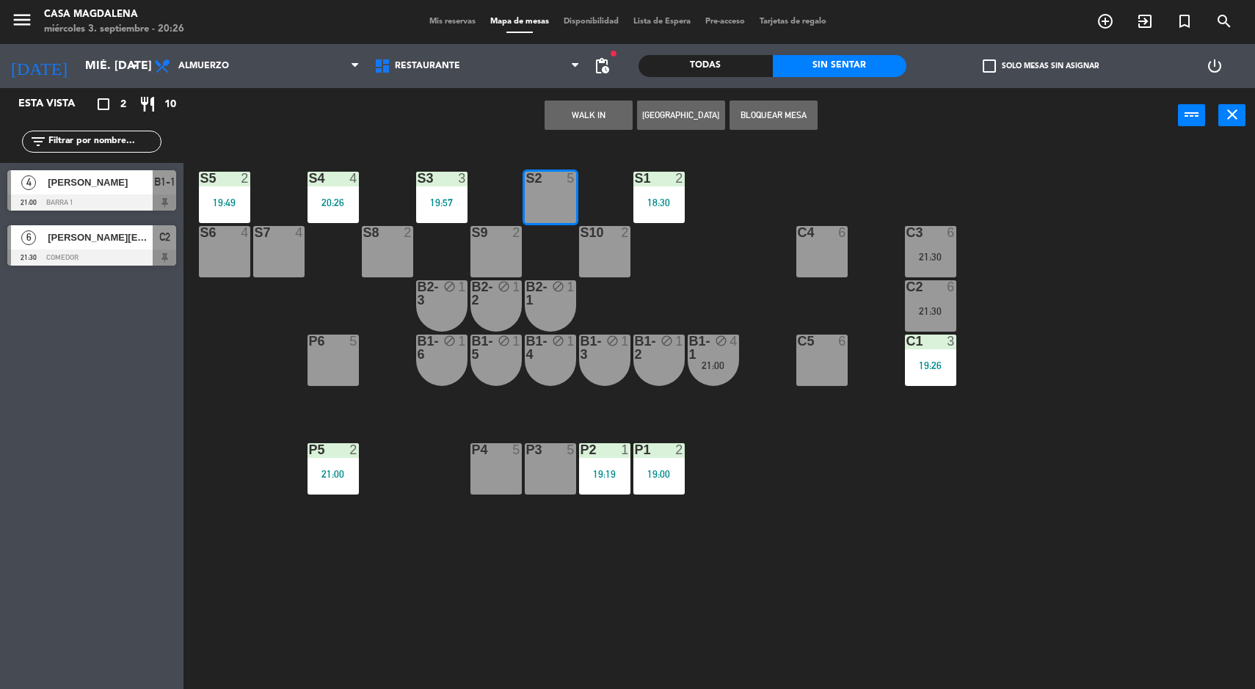
click at [1115, 503] on div "S5 2 19:49 S4 4 20:26 S3 3 19:57 S2 5 S1 2 18:30 S6 4 S7 4 S8 2 S9 2 S10 2 C3 6…" at bounding box center [725, 418] width 1059 height 546
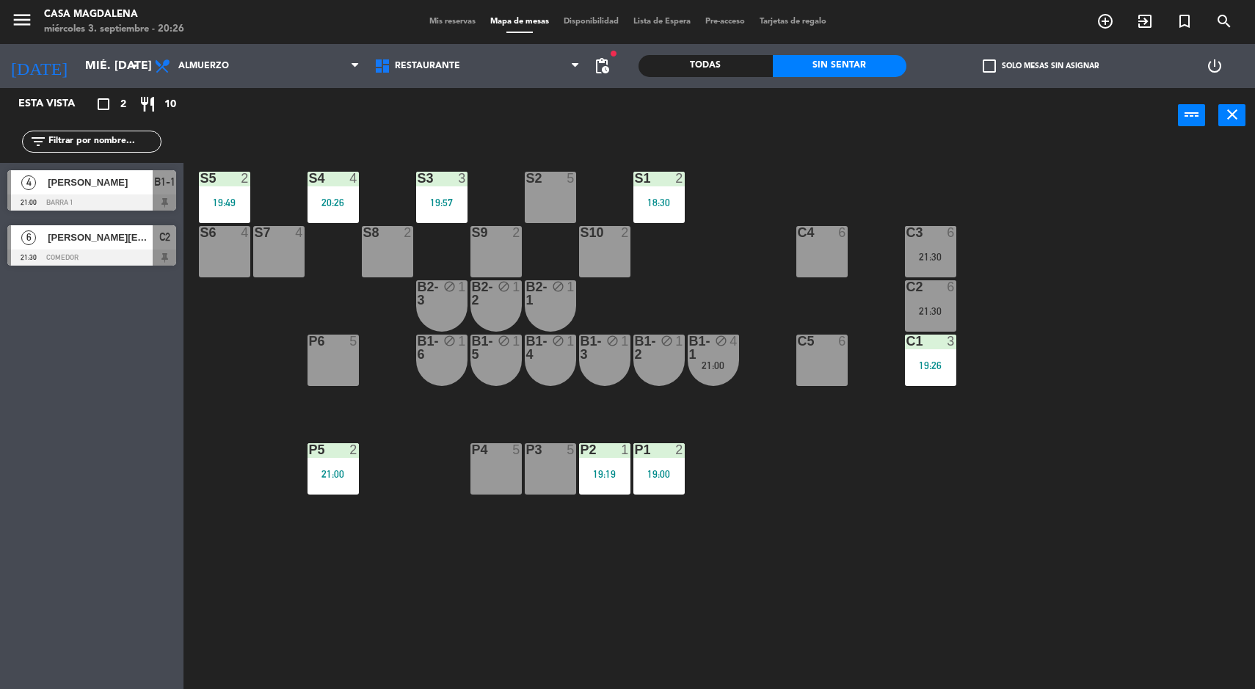
click at [639, 470] on div "19:00" at bounding box center [658, 474] width 51 height 10
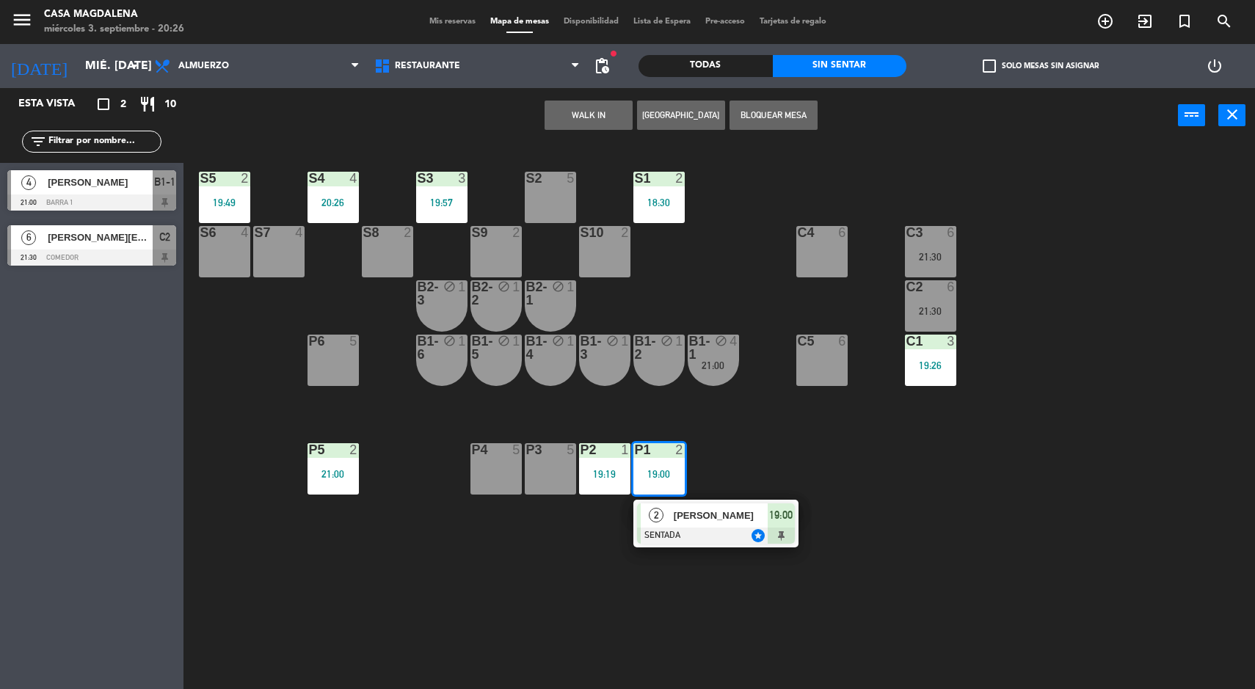
click at [713, 538] on div at bounding box center [716, 536] width 158 height 16
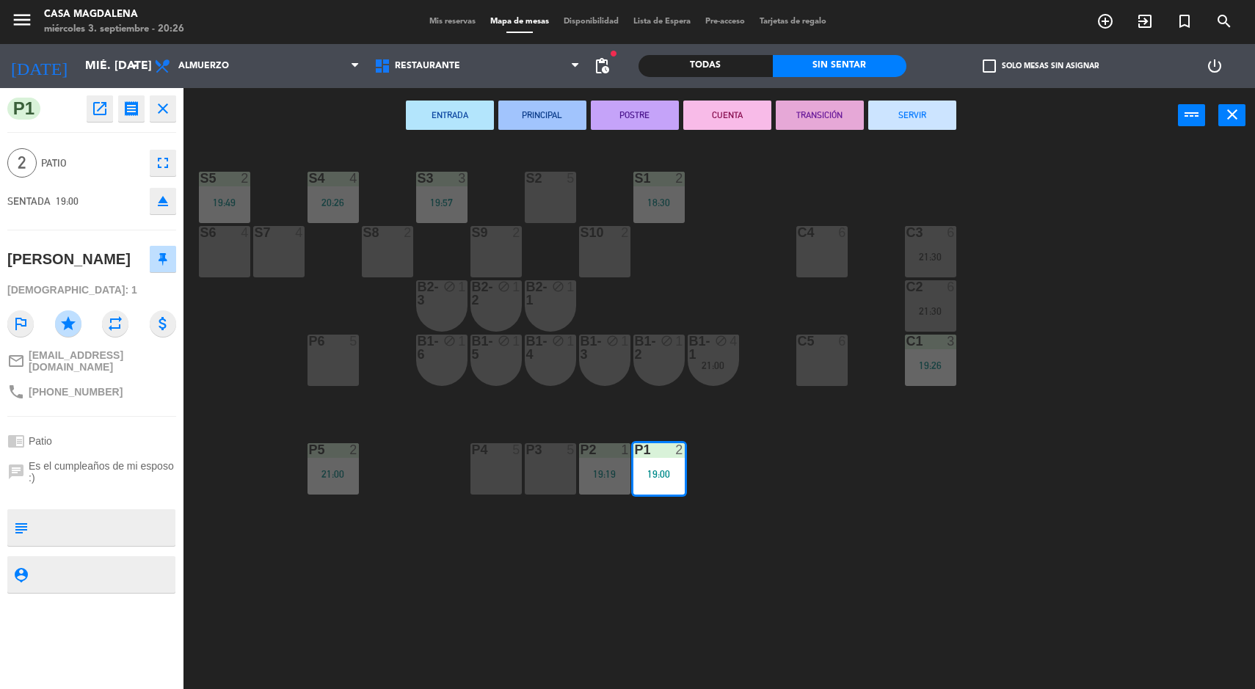
click at [545, 153] on div "S5 2 19:49 S4 4 20:26 S3 3 19:57 S2 5 S1 2 18:30 S6 4 S7 4 S8 2 S9 2 S10 2 C3 6…" at bounding box center [725, 418] width 1059 height 546
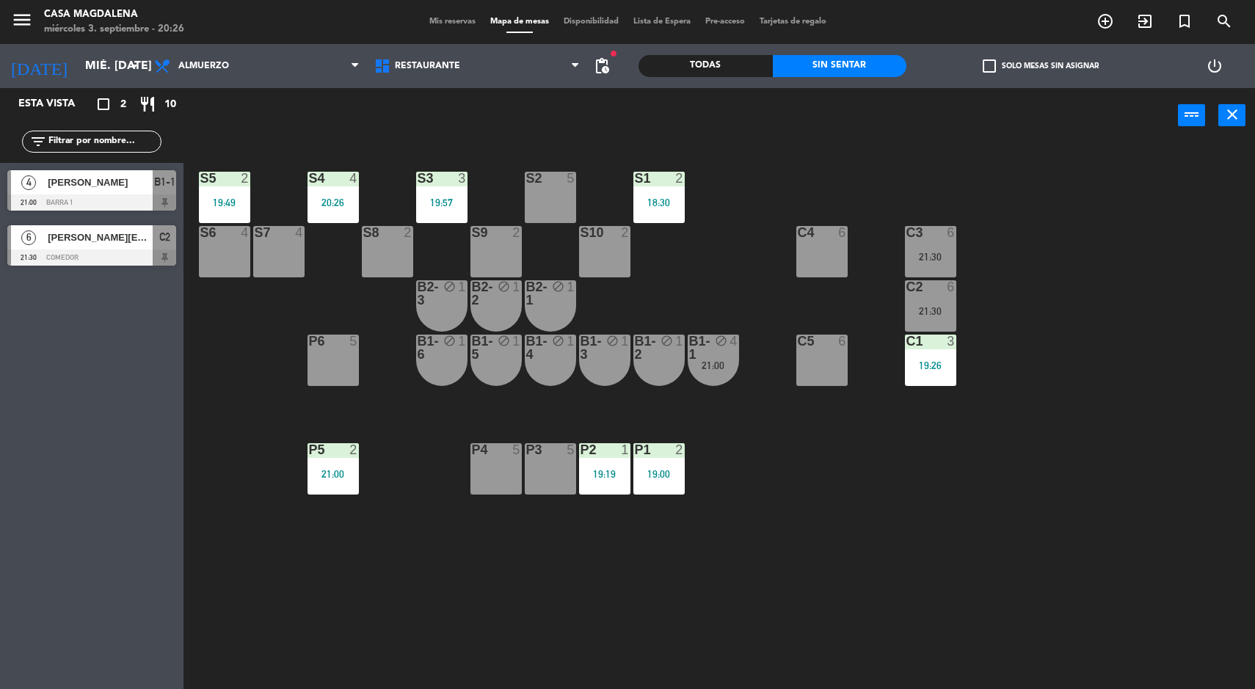
click at [658, 478] on div "19:00" at bounding box center [658, 474] width 51 height 10
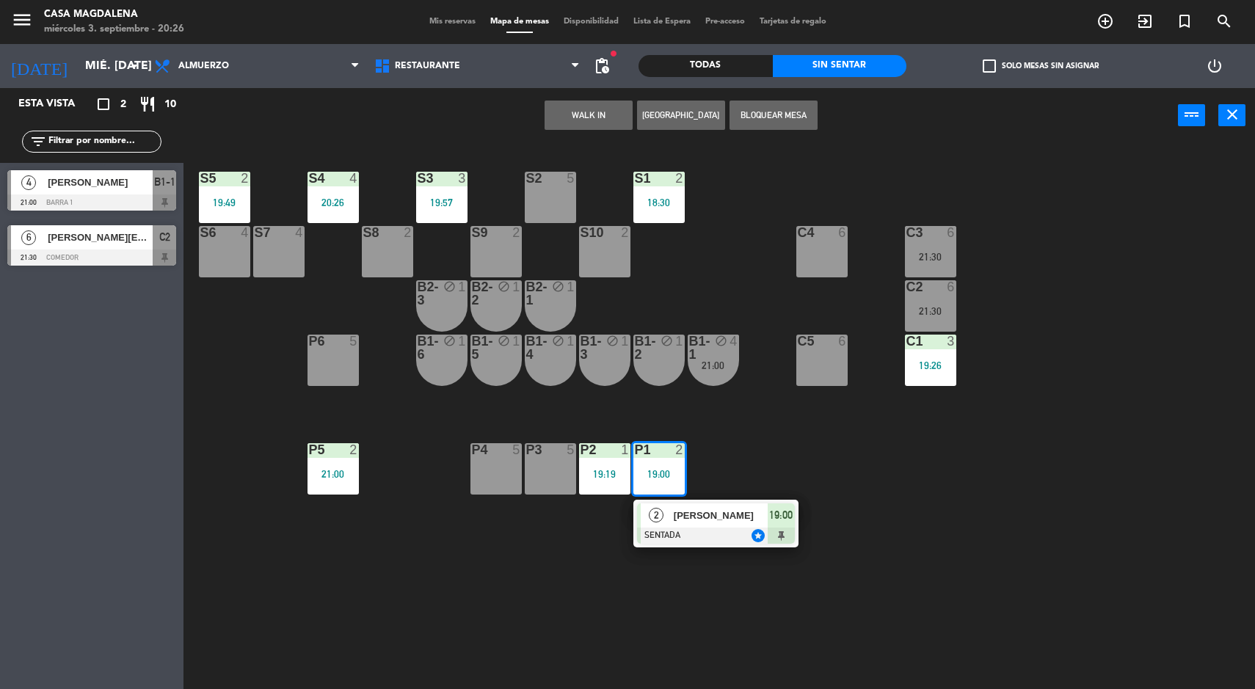
click at [658, 523] on span "2" at bounding box center [656, 515] width 15 height 15
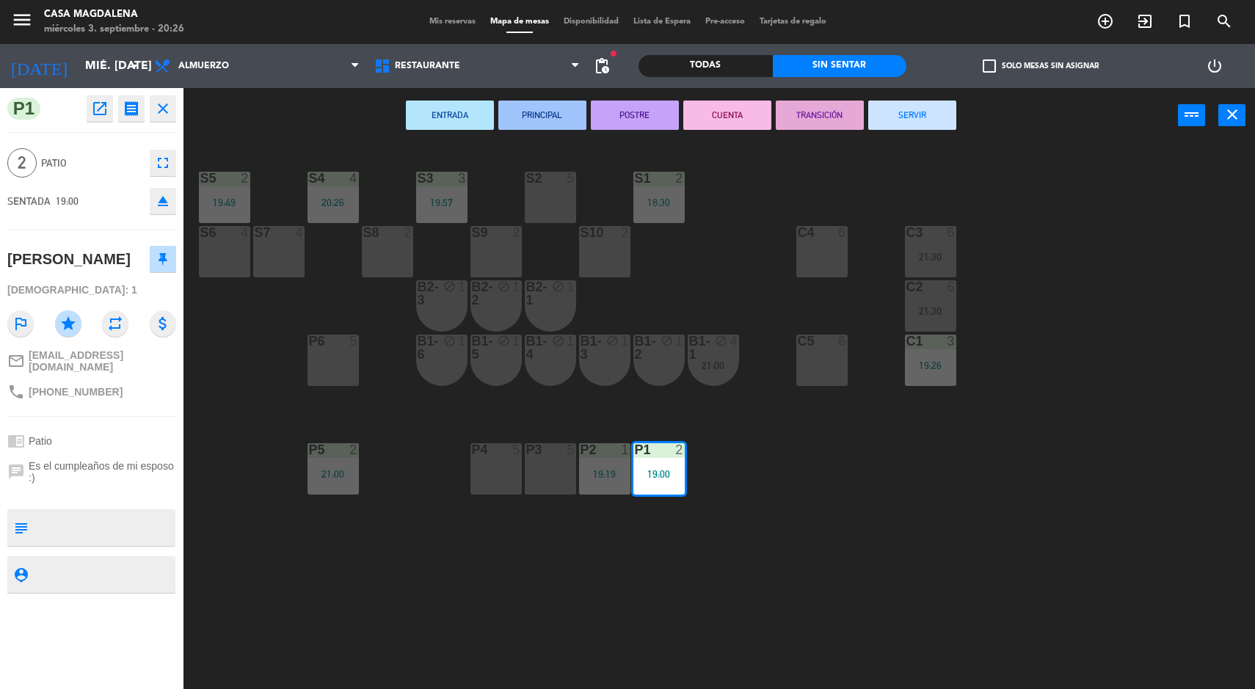
click at [553, 216] on div "S2 5" at bounding box center [550, 197] width 51 height 51
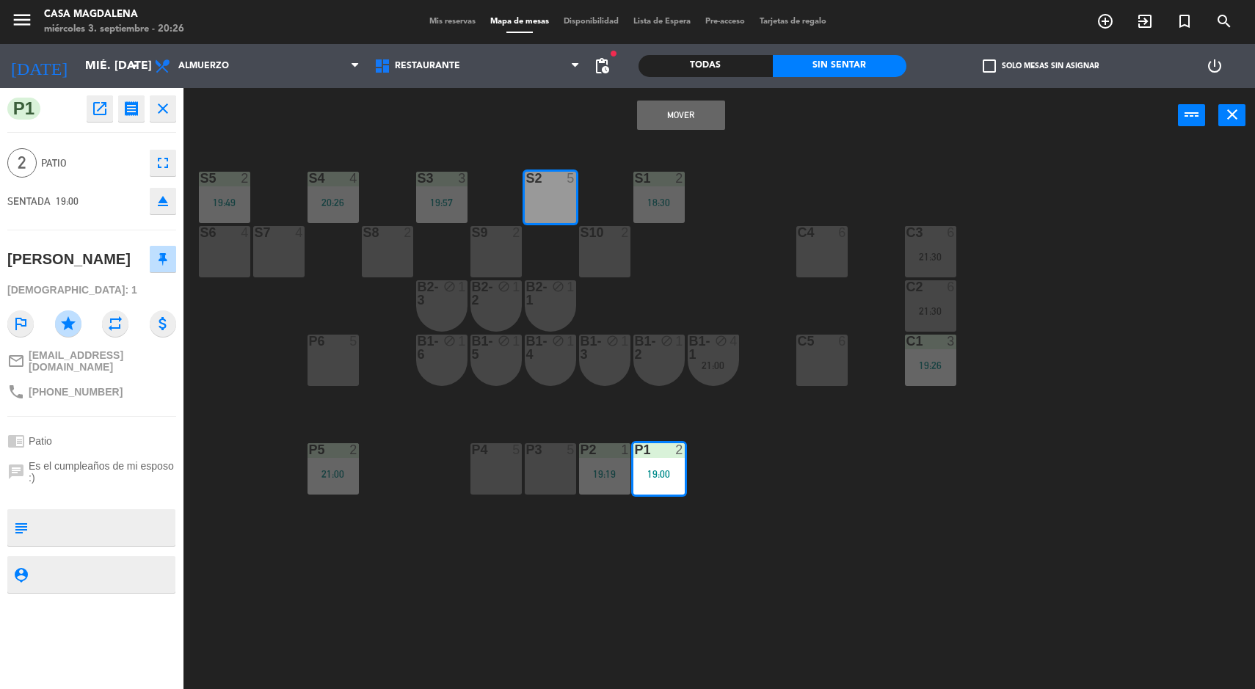
click at [673, 123] on button "Mover" at bounding box center [681, 115] width 88 height 29
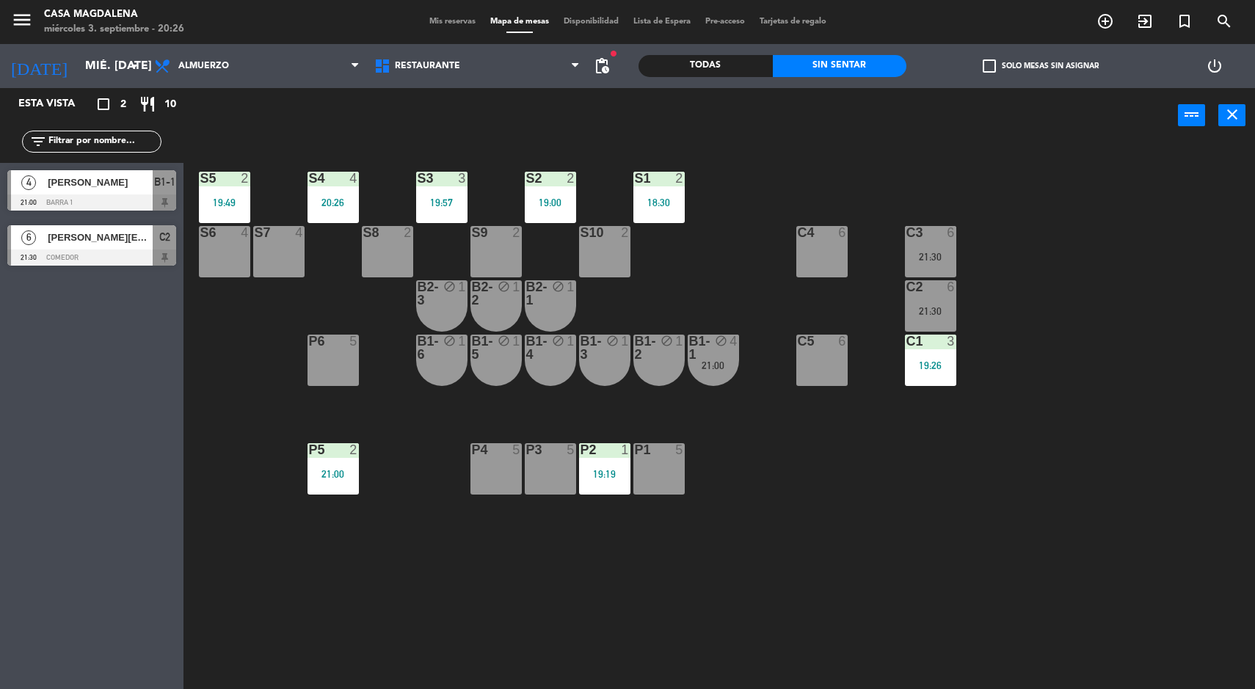
click at [324, 467] on div "P5 2 21:00" at bounding box center [332, 468] width 51 height 51
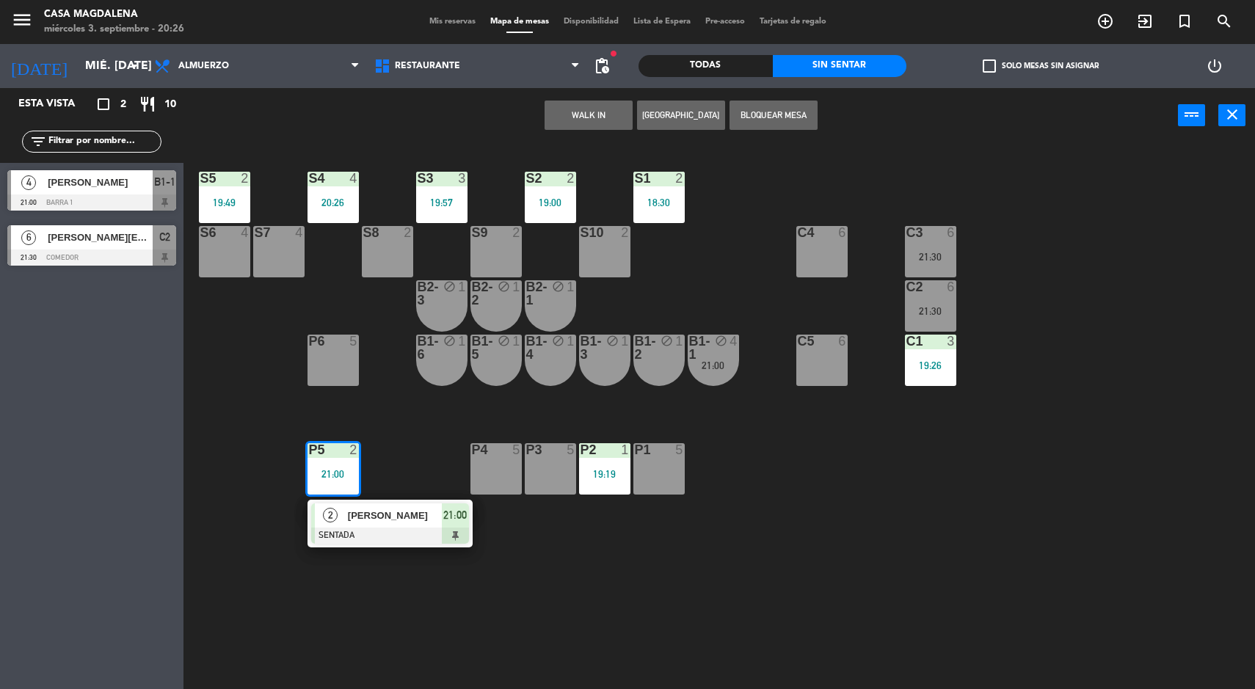
click at [636, 455] on div "P1" at bounding box center [635, 449] width 1 height 13
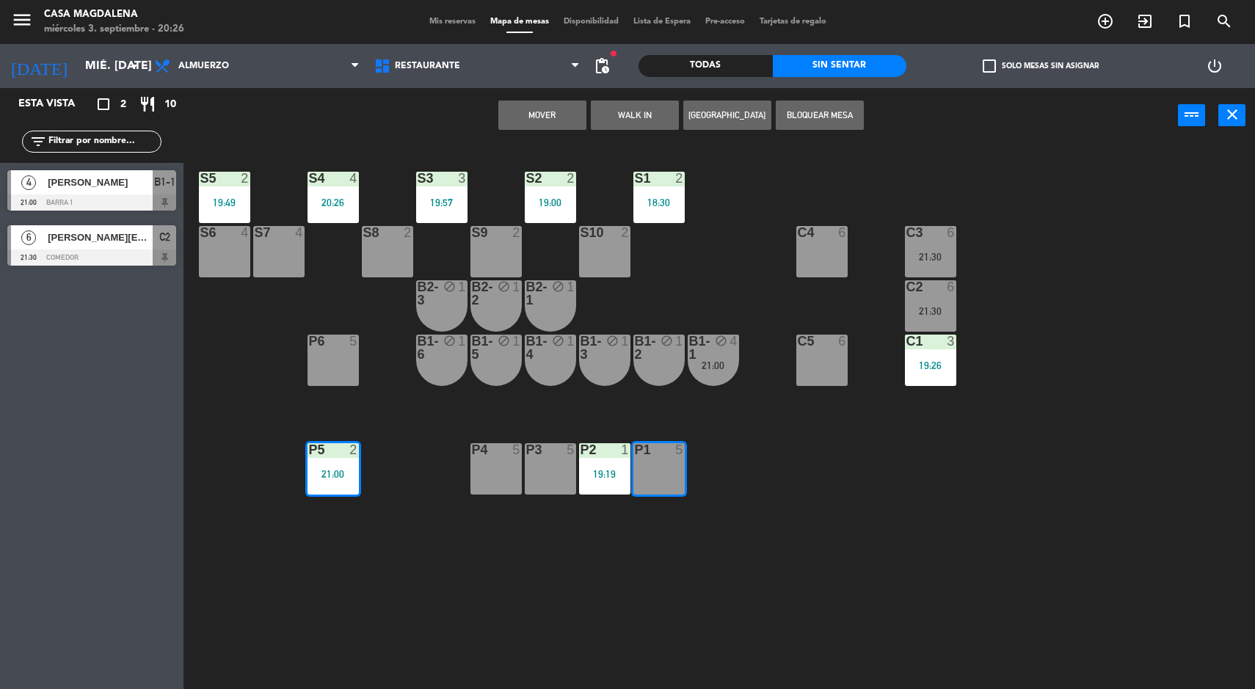
click at [540, 114] on button "Mover" at bounding box center [542, 115] width 88 height 29
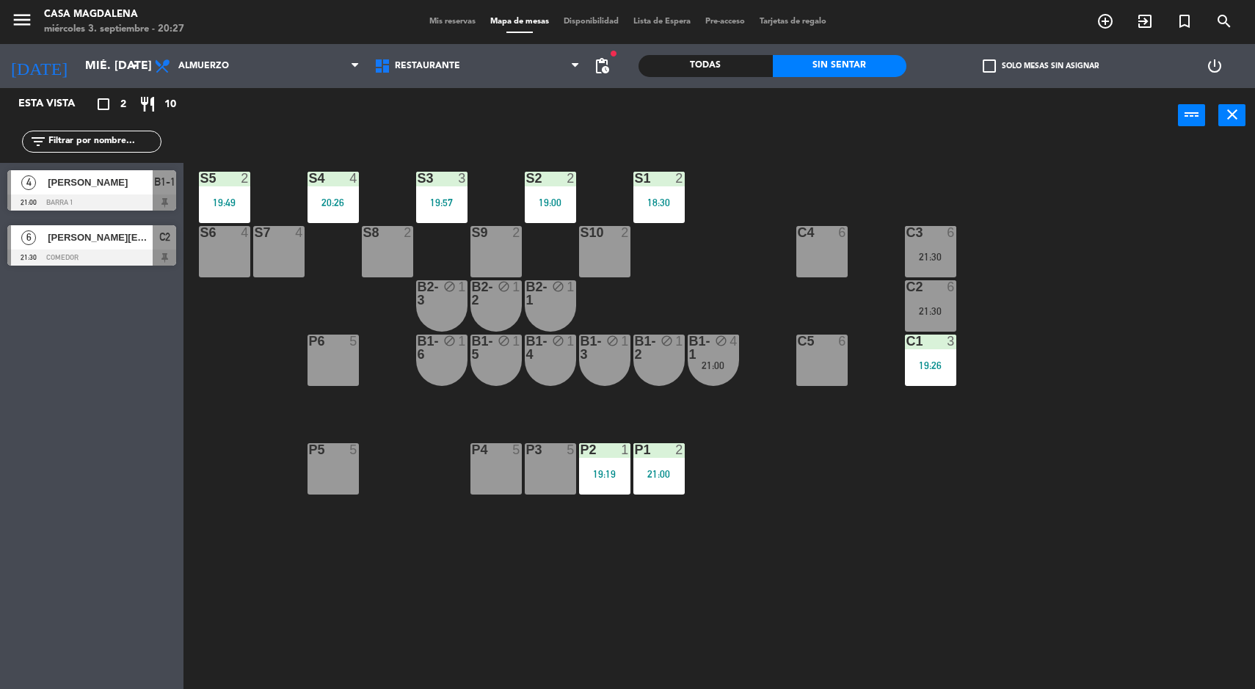
click at [280, 580] on div "S5 2 19:49 S4 4 20:26 S3 3 19:57 S2 2 19:00 S1 2 18:30 S6 4 S7 4 S8 2 S9 2 S10 …" at bounding box center [725, 418] width 1059 height 546
click at [1091, 553] on div "S5 2 19:49 S4 4 20:26 S3 3 19:57 S2 2 19:00 S1 2 18:30 S6 4 S7 4 S8 2 S9 2 S10 …" at bounding box center [725, 418] width 1059 height 546
click at [352, 453] on div "5" at bounding box center [353, 449] width 9 height 13
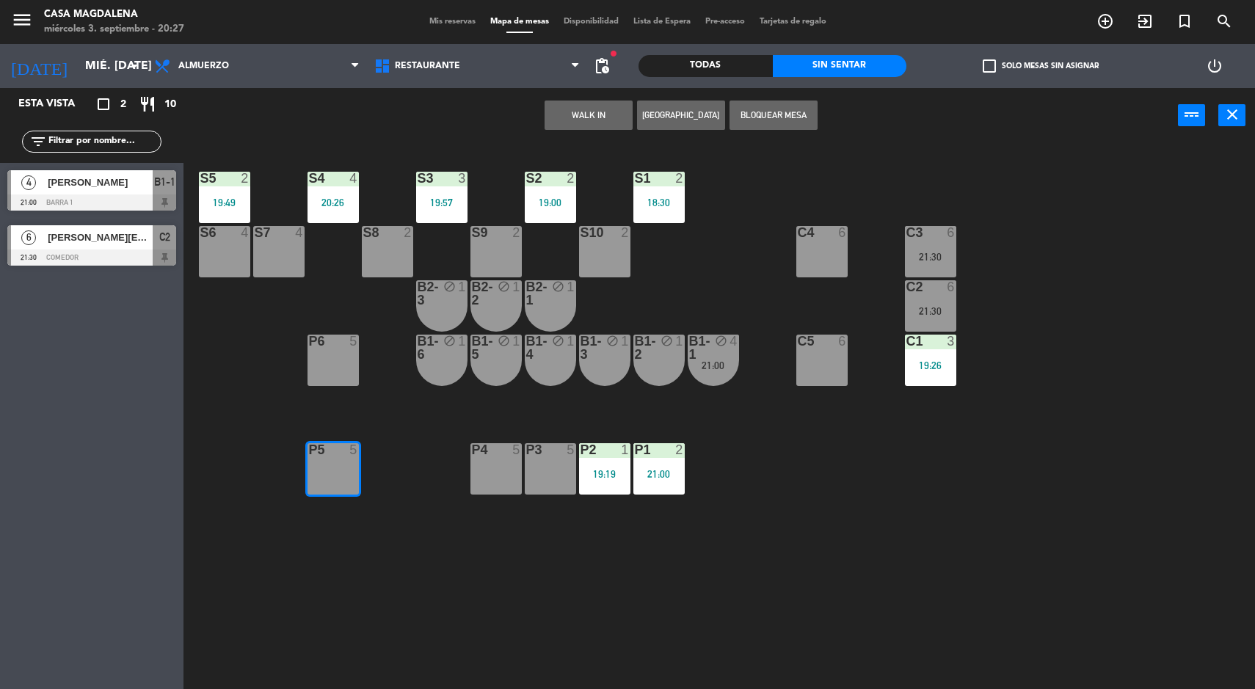
click at [591, 114] on button "WALK IN" at bounding box center [589, 115] width 88 height 29
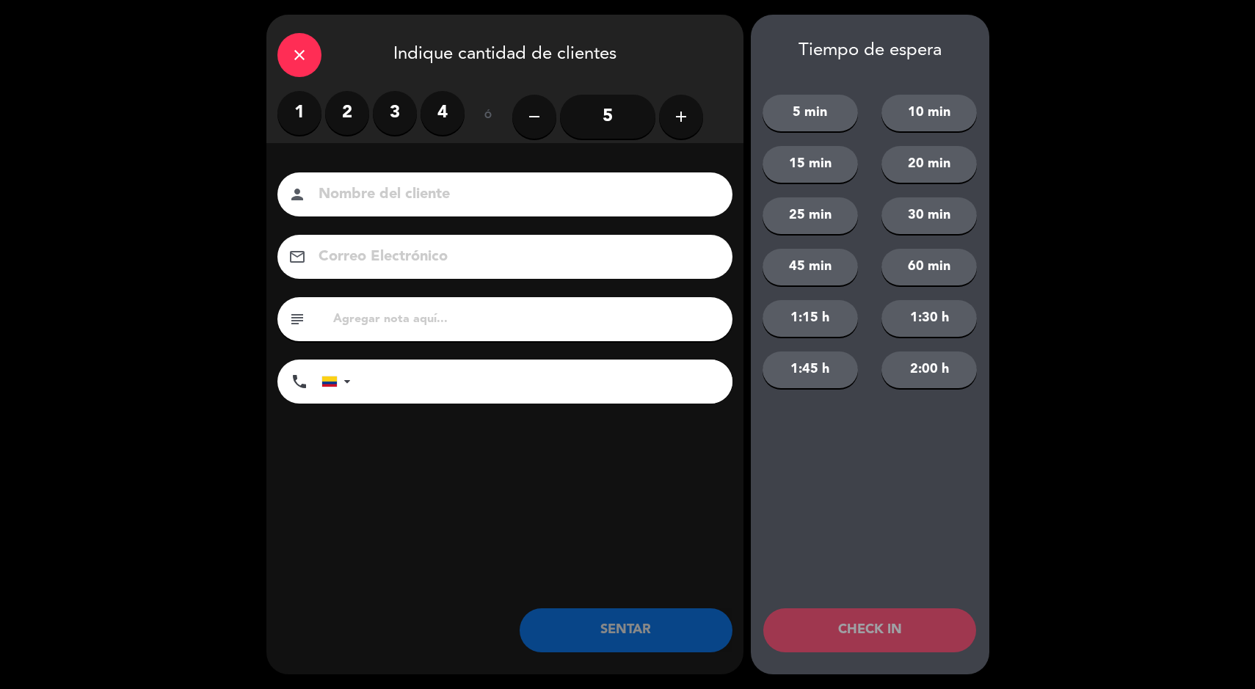
click at [349, 117] on label "2" at bounding box center [347, 113] width 44 height 44
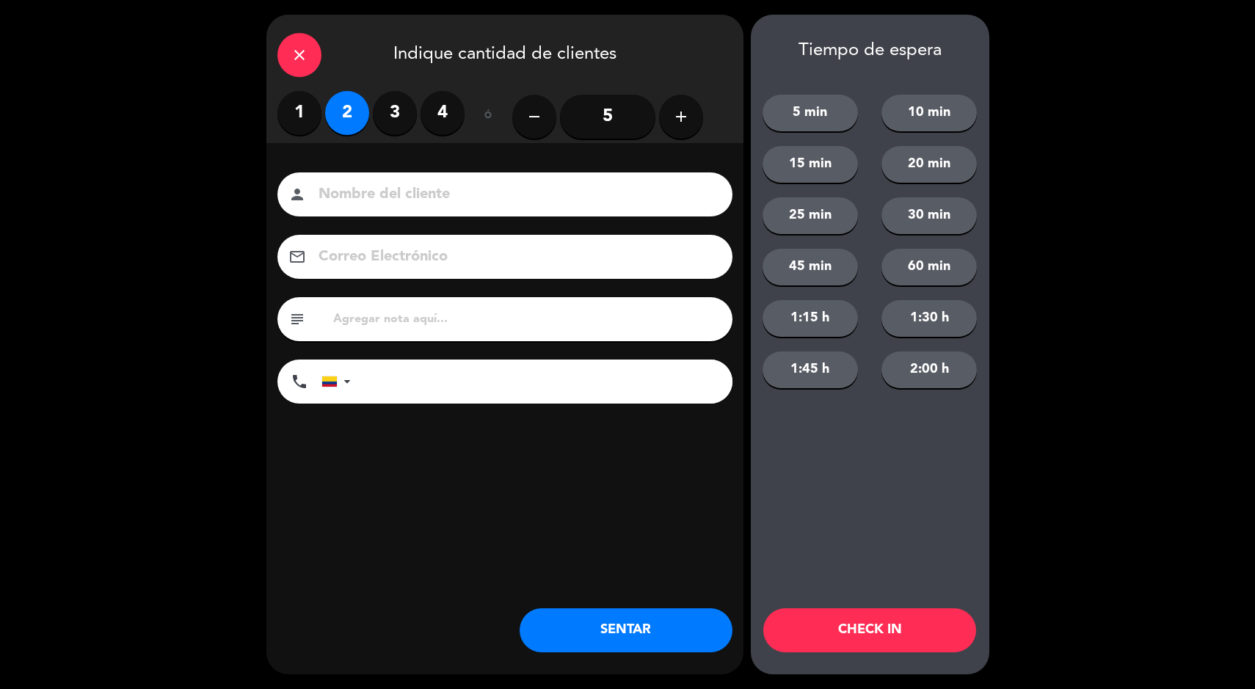
click at [659, 636] on button "SENTAR" at bounding box center [626, 630] width 213 height 44
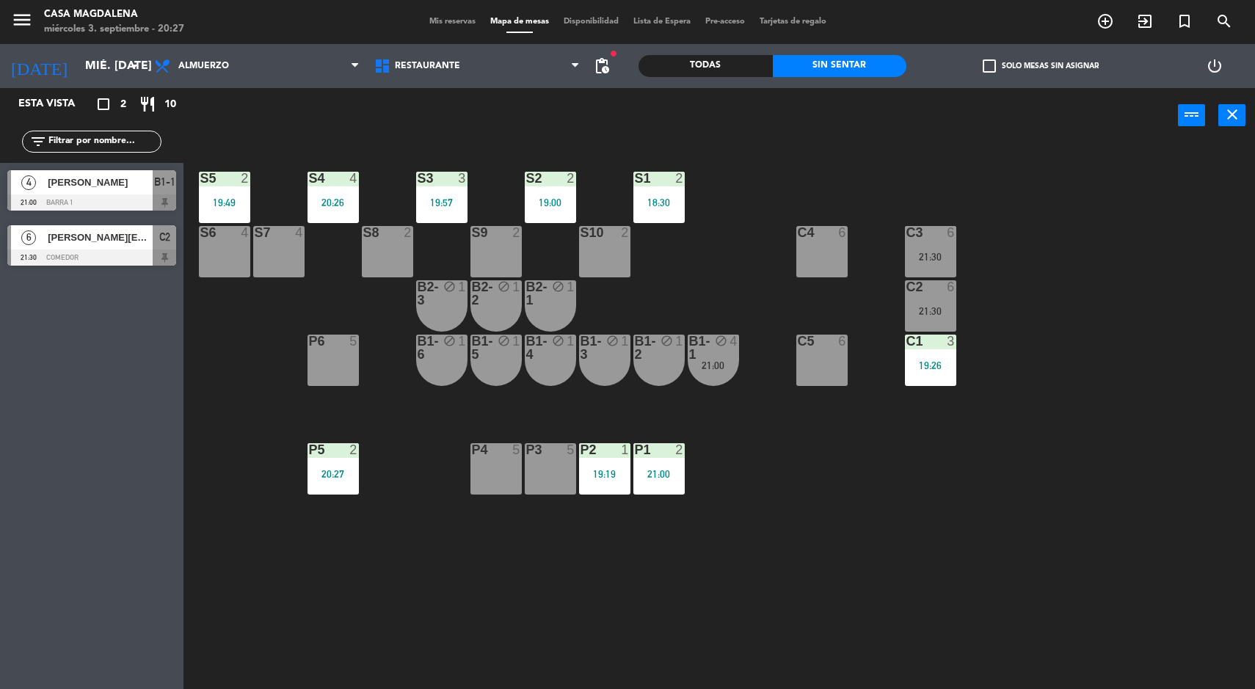
click at [332, 520] on div "S5 2 19:49 S4 4 20:26 S3 3 19:57 S2 2 19:00 S1 2 18:30 S6 4 S7 4 S8 2 S9 2 S10 …" at bounding box center [725, 418] width 1059 height 546
click at [543, 476] on div "P3 5" at bounding box center [550, 468] width 51 height 51
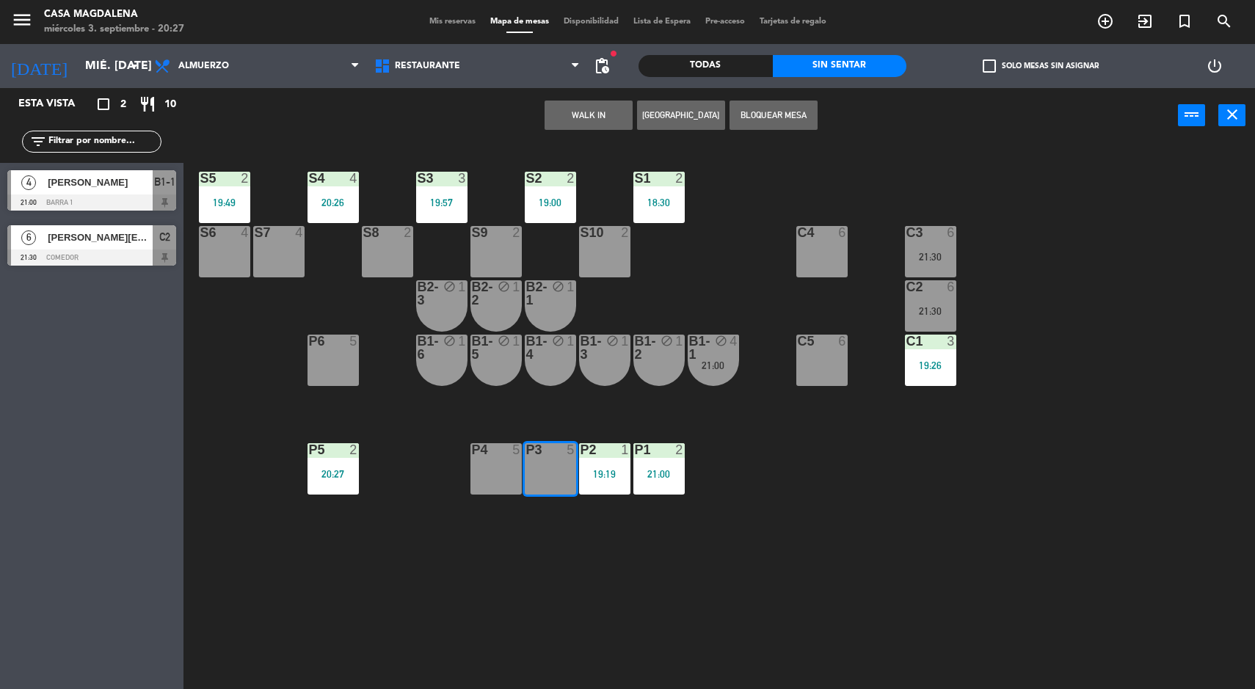
click at [478, 583] on div "S5 2 19:49 S4 4 20:26 S3 3 19:57 S2 2 19:00 S1 2 18:30 S6 4 S7 4 S8 2 S9 2 S10 …" at bounding box center [725, 418] width 1059 height 546
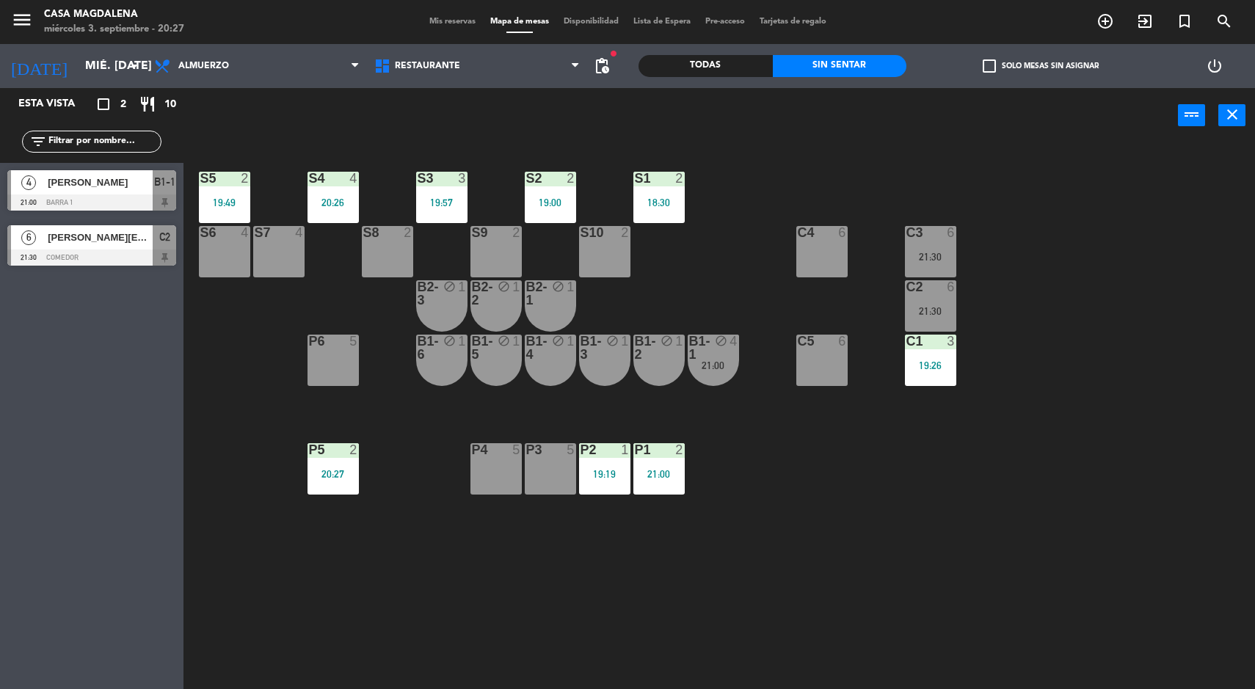
click at [342, 477] on div "20:27" at bounding box center [332, 474] width 51 height 10
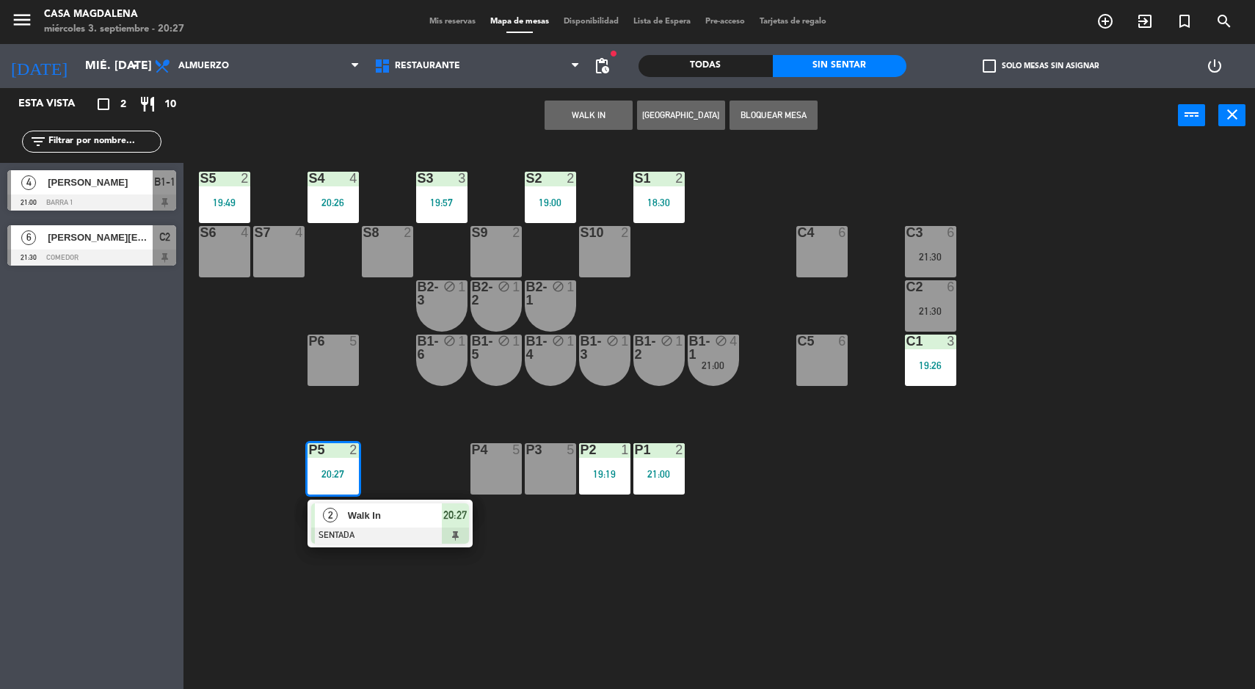
click at [555, 473] on div "P3 5" at bounding box center [550, 468] width 51 height 51
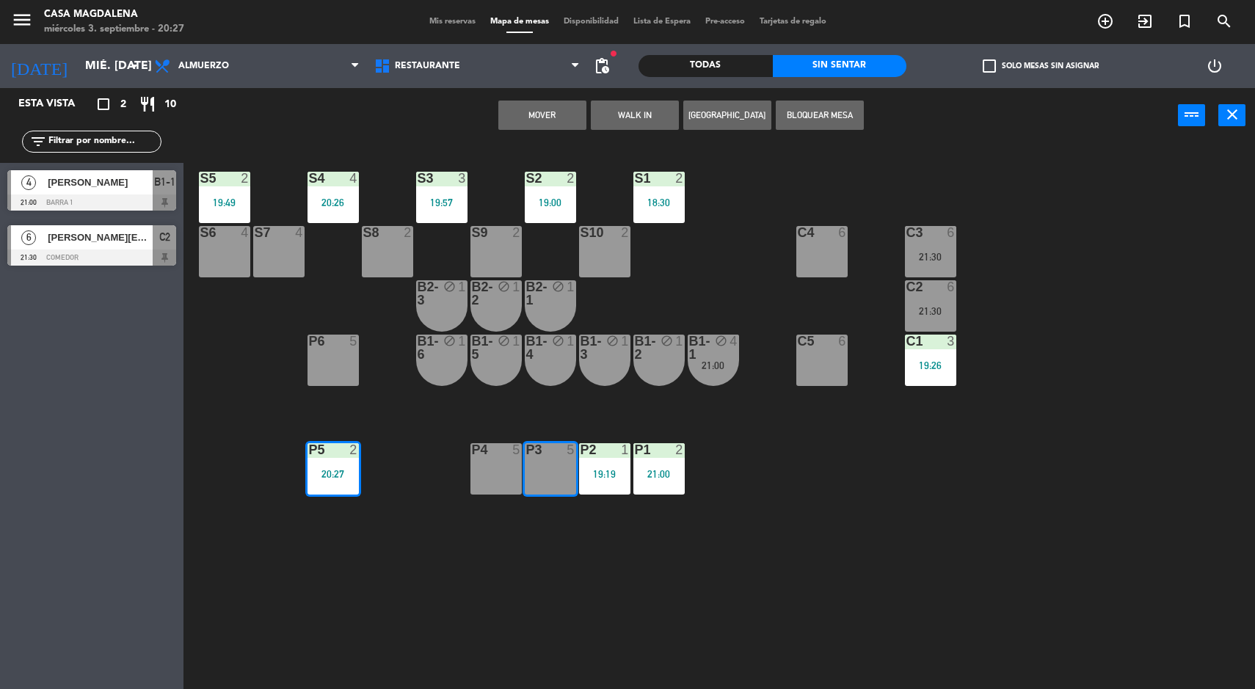
click at [528, 117] on button "Mover" at bounding box center [542, 115] width 88 height 29
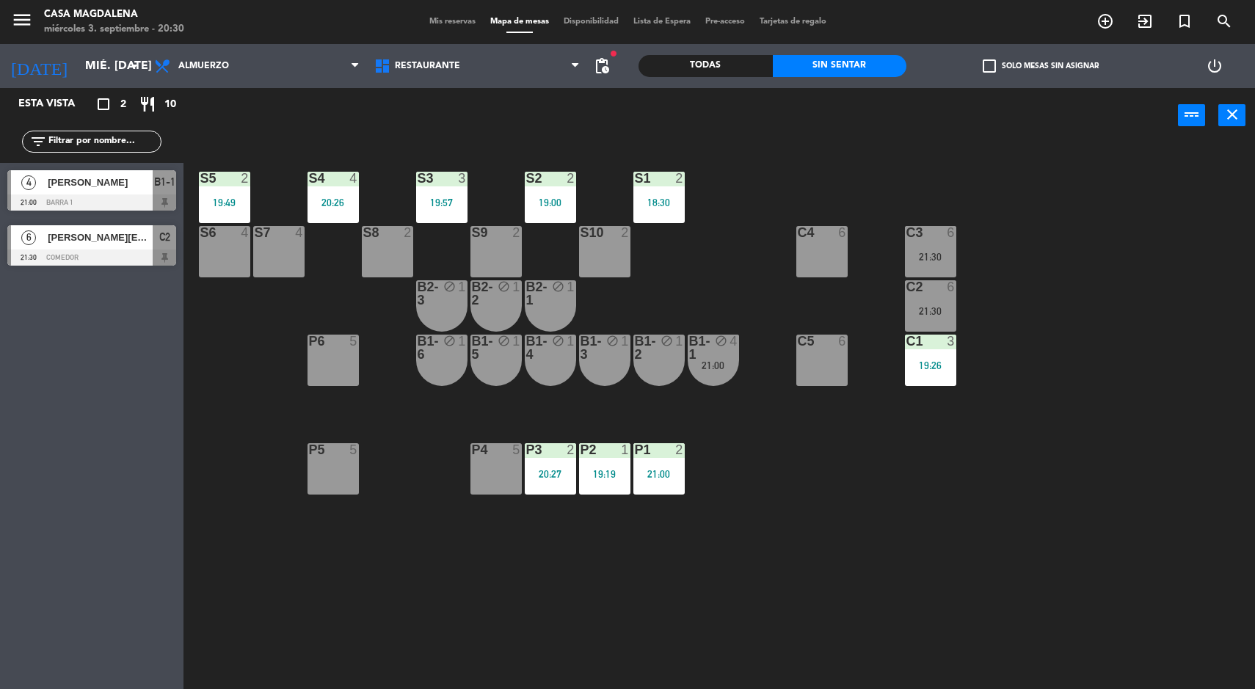
click at [224, 262] on div "S6 4" at bounding box center [224, 251] width 51 height 51
click at [297, 255] on div "S7 4" at bounding box center [278, 251] width 51 height 51
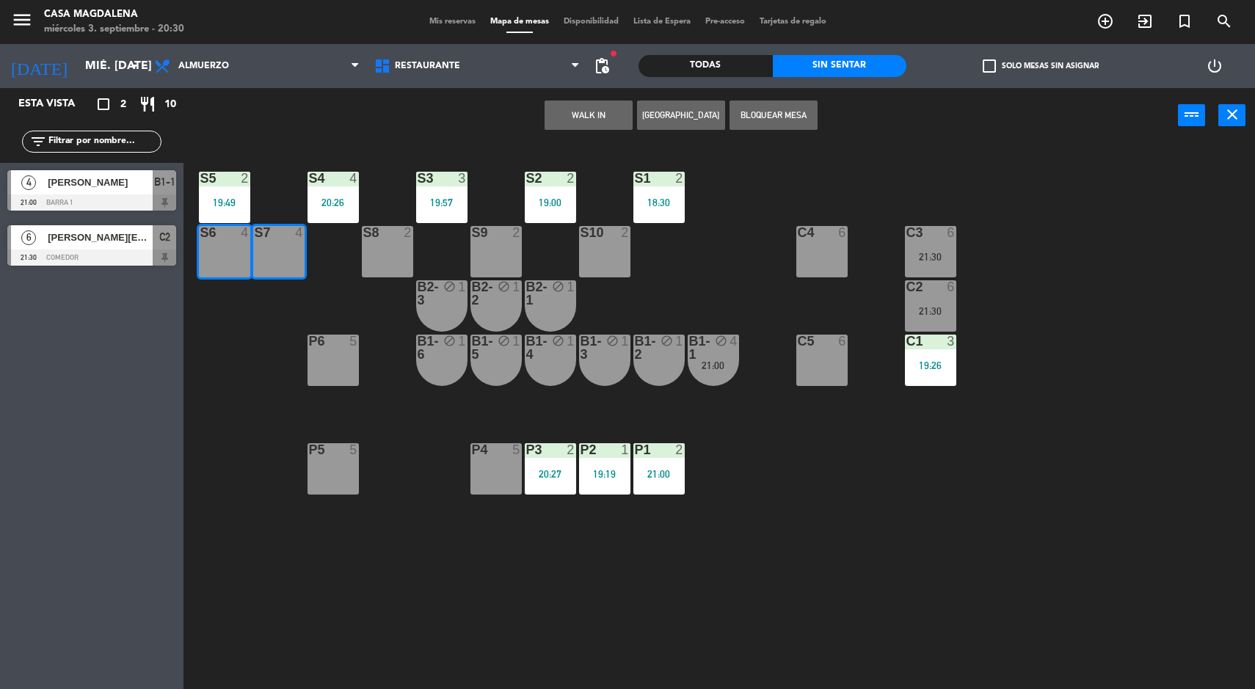
click at [622, 109] on button "WALK IN" at bounding box center [589, 115] width 88 height 29
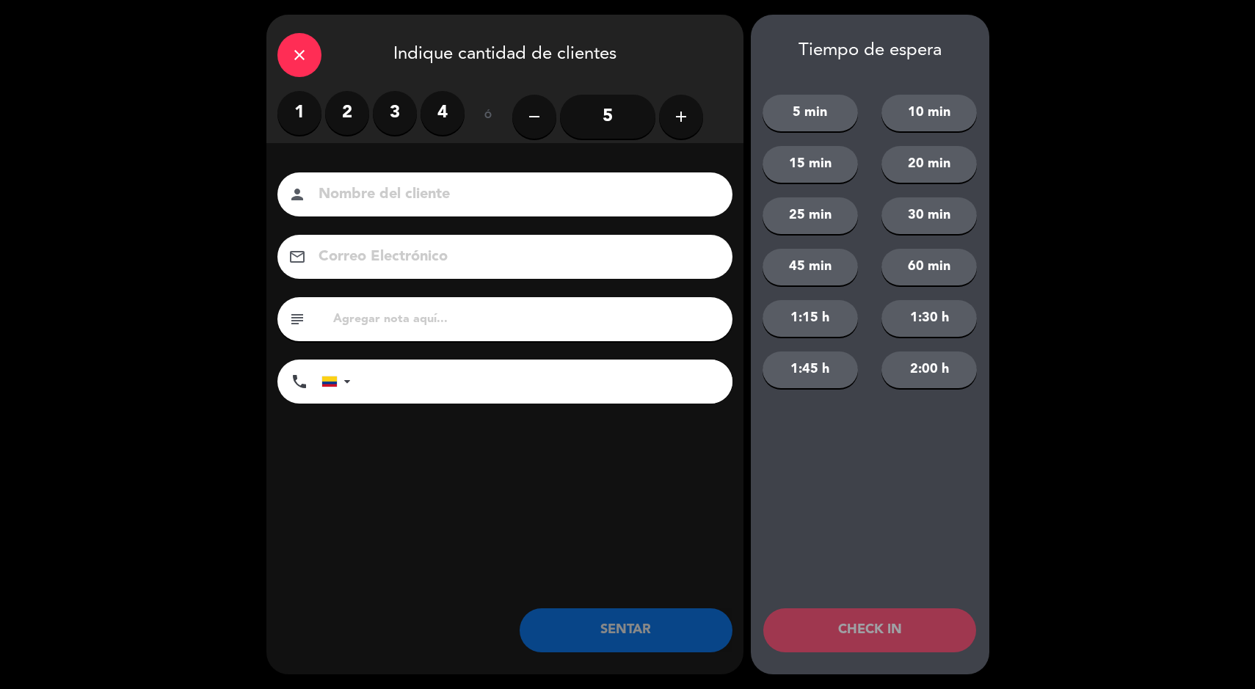
click at [283, 66] on div "close" at bounding box center [299, 55] width 44 height 44
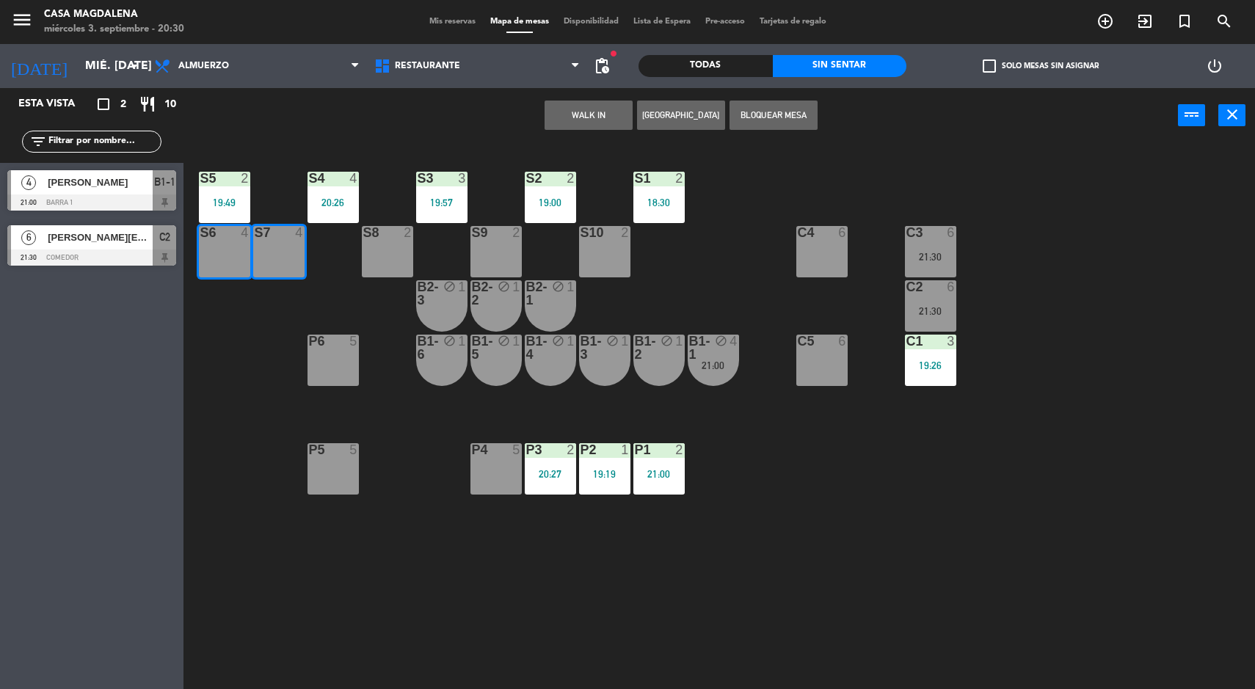
click at [677, 119] on button "[GEOGRAPHIC_DATA]" at bounding box center [681, 115] width 88 height 29
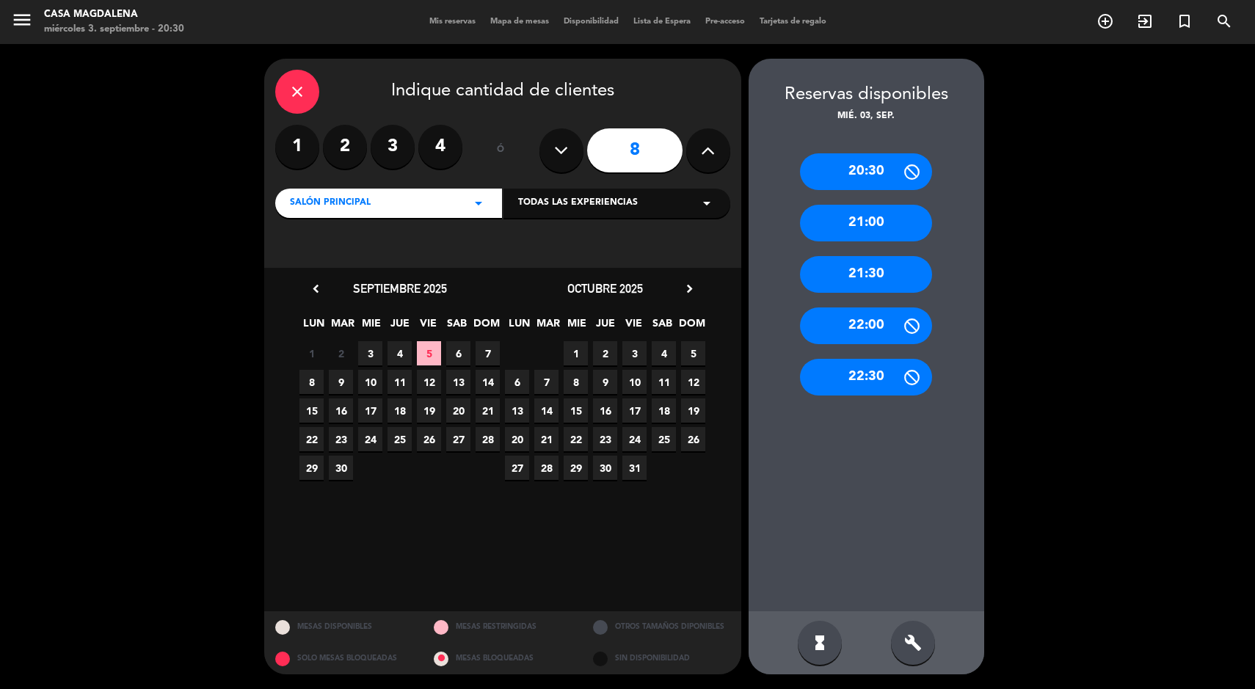
click at [853, 156] on div "20:30" at bounding box center [866, 171] width 132 height 37
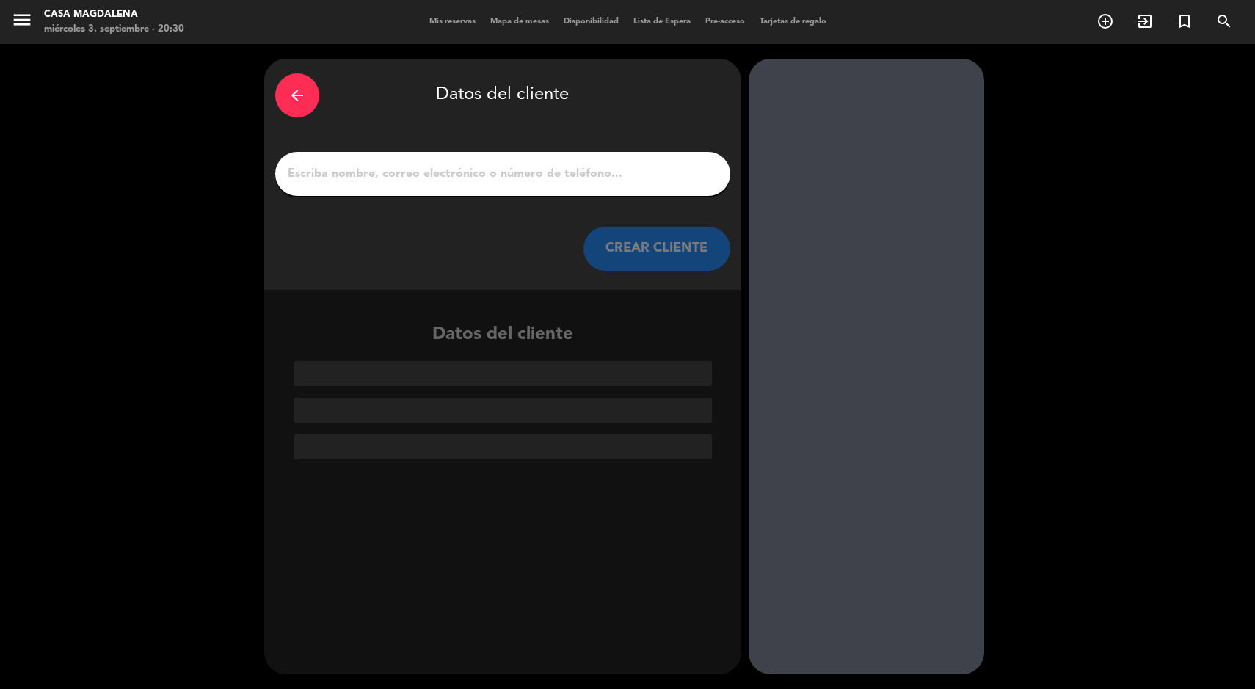
click at [296, 100] on icon "arrow_back" at bounding box center [297, 96] width 18 height 18
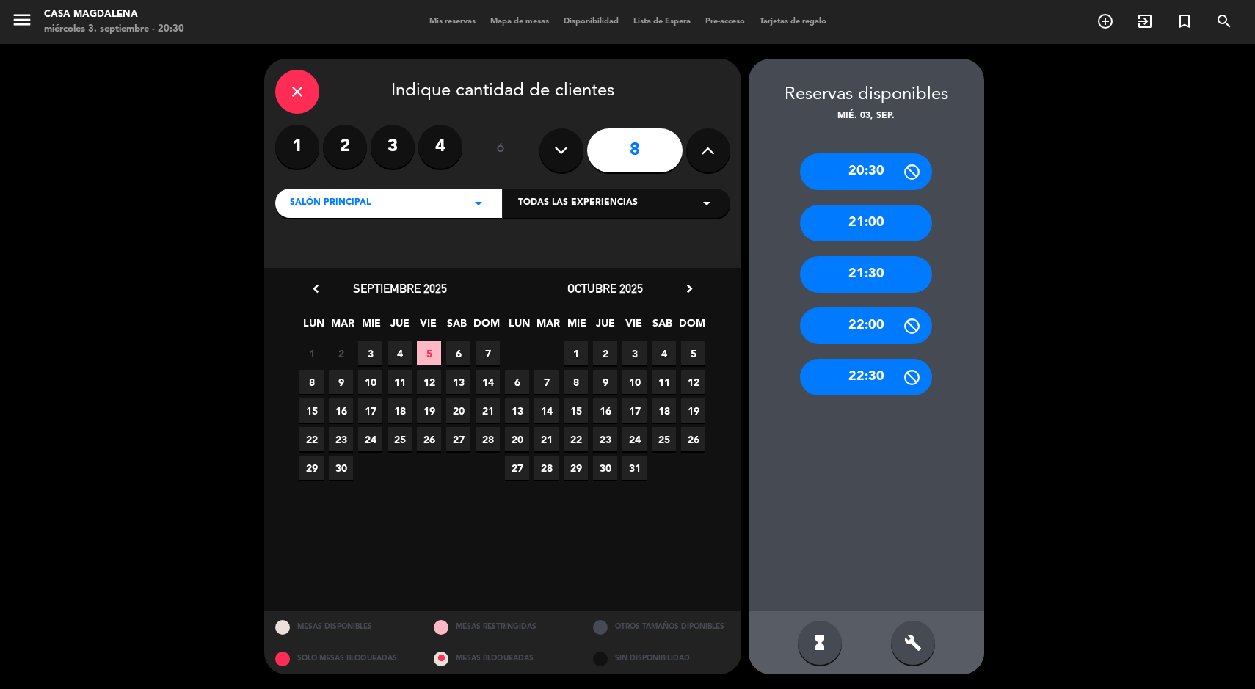
click at [887, 213] on div "21:00" at bounding box center [866, 223] width 132 height 37
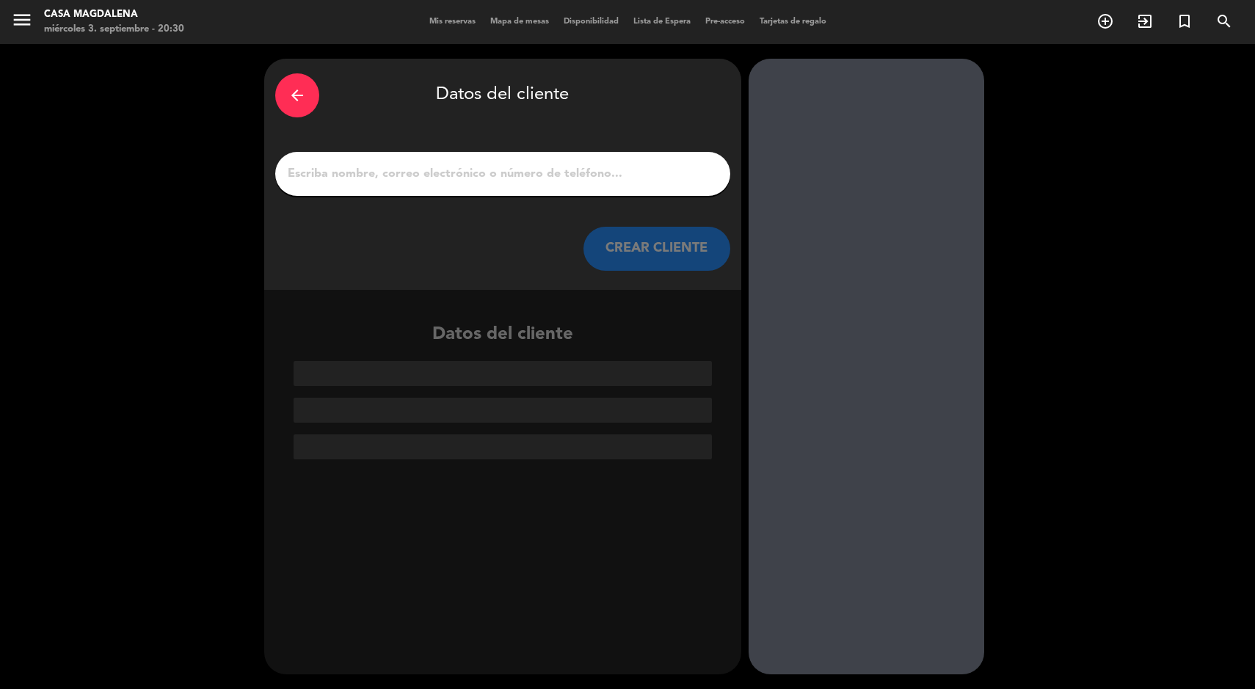
click at [569, 171] on input "1" at bounding box center [502, 174] width 433 height 21
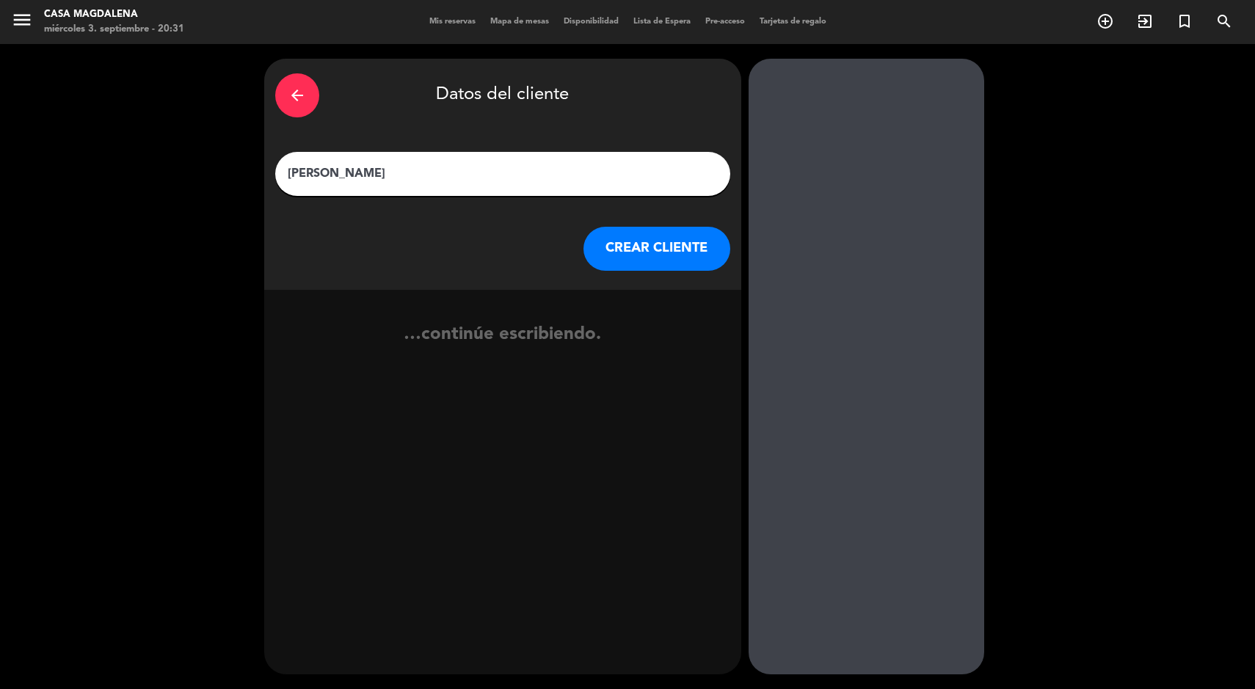
type input "[PERSON_NAME]"
click at [606, 258] on button "CREAR CLIENTE" at bounding box center [656, 249] width 147 height 44
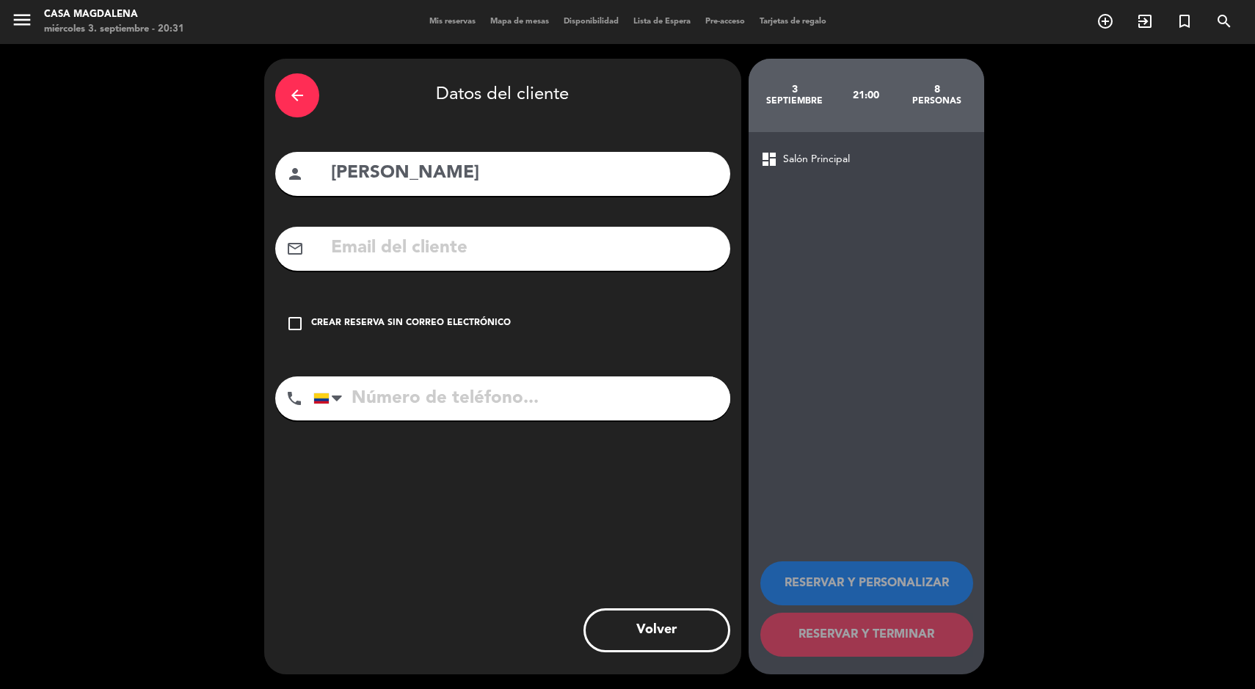
click at [426, 380] on input "tel" at bounding box center [521, 398] width 417 height 44
click at [402, 338] on div "check_box_outline_blank Crear reserva sin correo electrónico" at bounding box center [502, 324] width 455 height 44
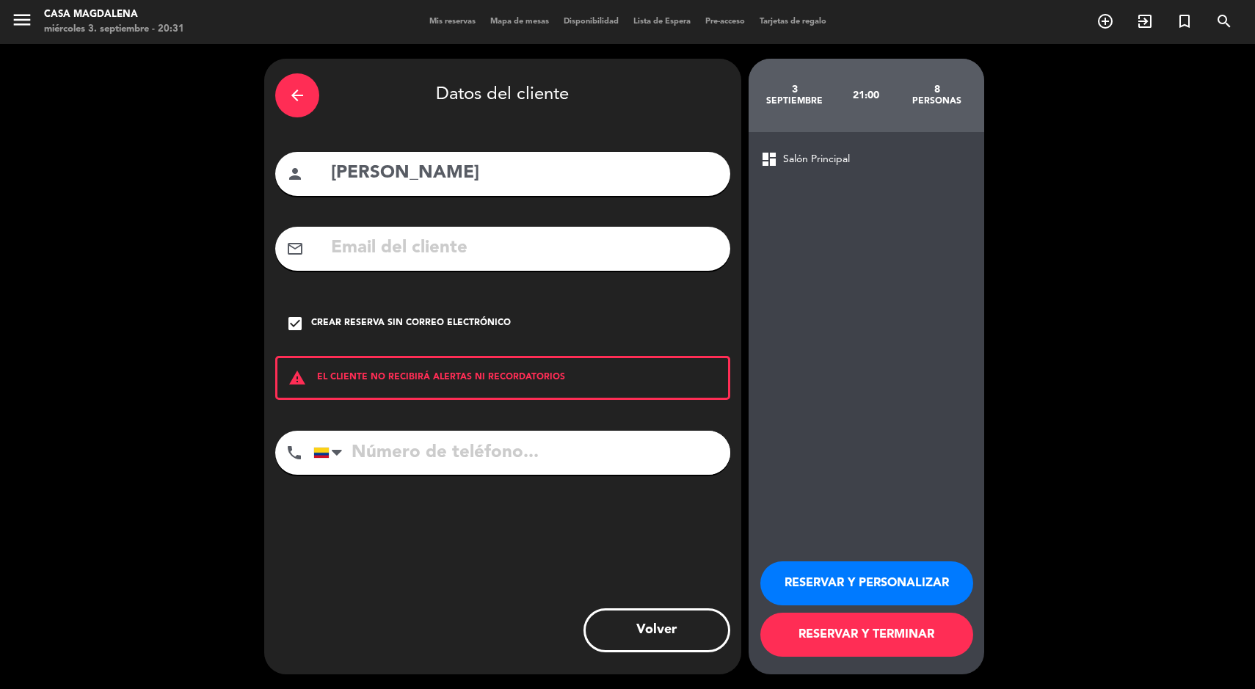
click at [834, 682] on div "arrow_back Datos del cliente person [PERSON_NAME] mail_outline check_box Crear …" at bounding box center [627, 366] width 1255 height 645
click at [846, 653] on button "RESERVAR Y TERMINAR" at bounding box center [866, 635] width 213 height 44
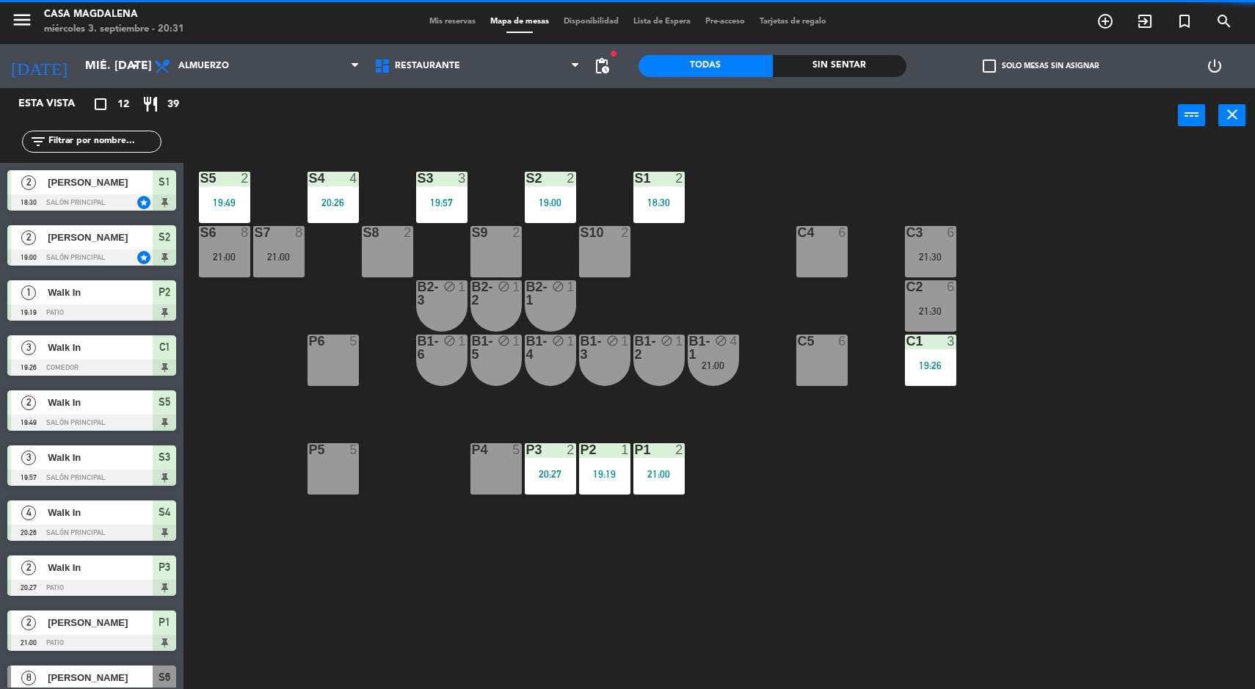
click at [827, 90] on div "power_input close" at bounding box center [680, 116] width 994 height 56
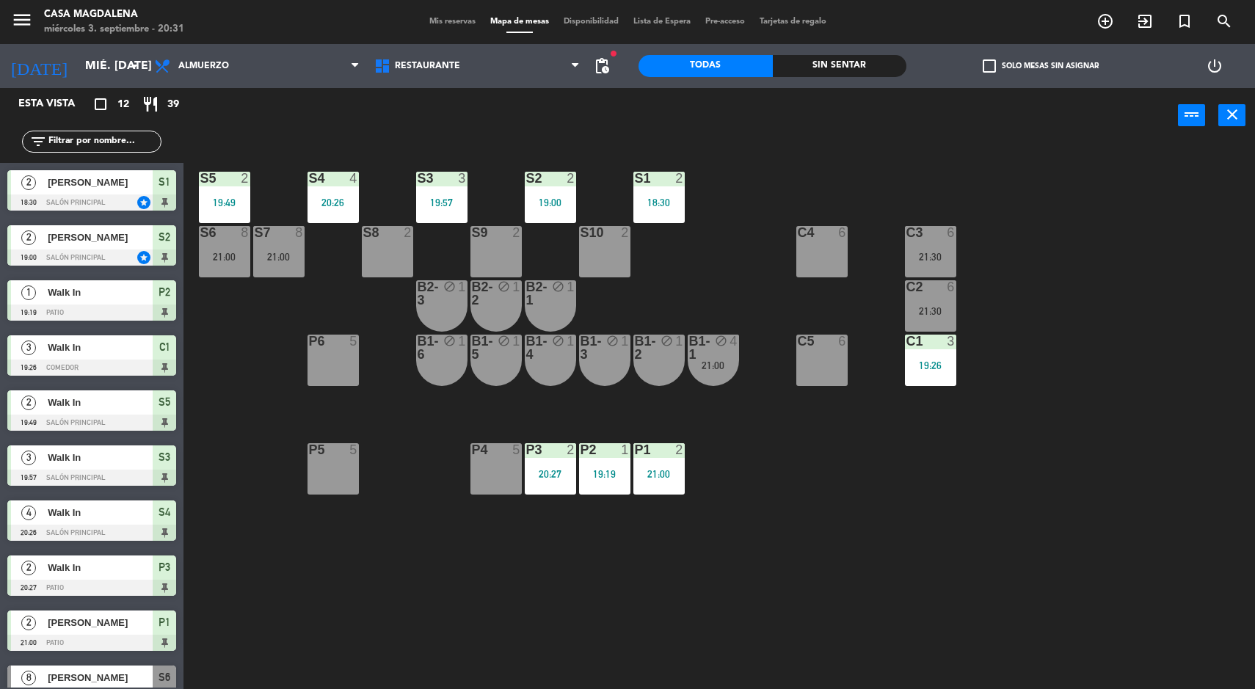
click at [806, 69] on div "Sin sentar" at bounding box center [840, 66] width 134 height 22
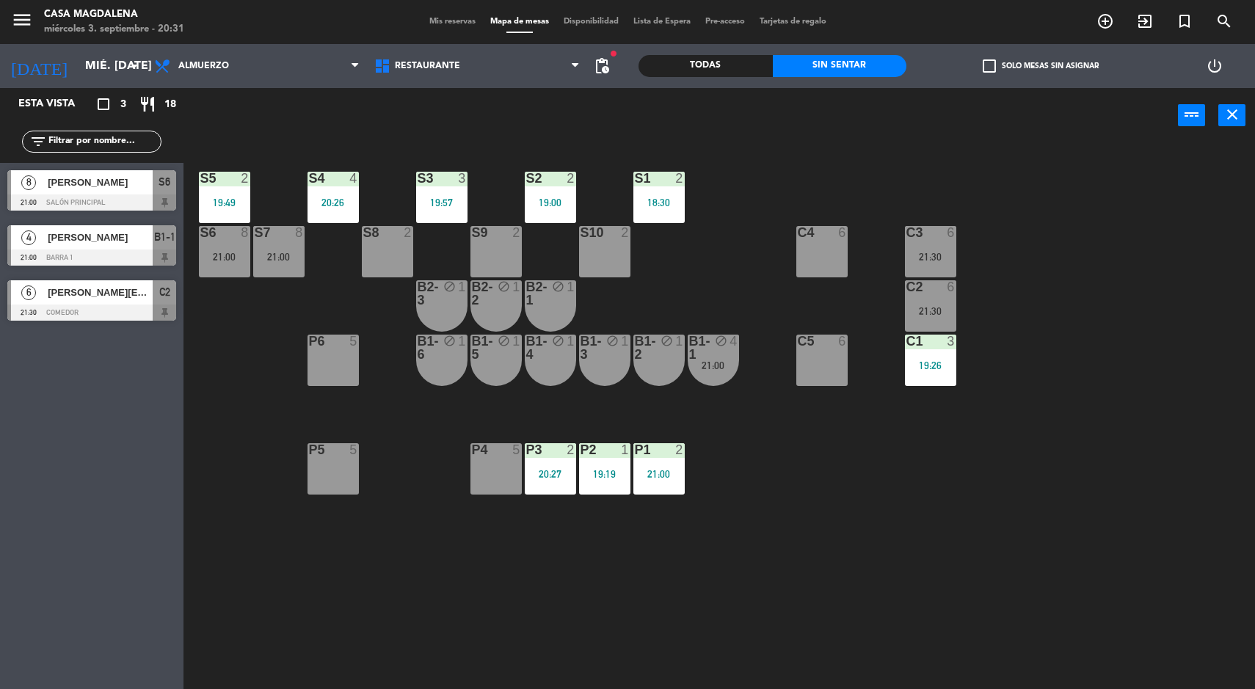
click at [815, 71] on div "Sin sentar" at bounding box center [840, 66] width 134 height 22
click at [244, 229] on div "S7" at bounding box center [254, 232] width 24 height 13
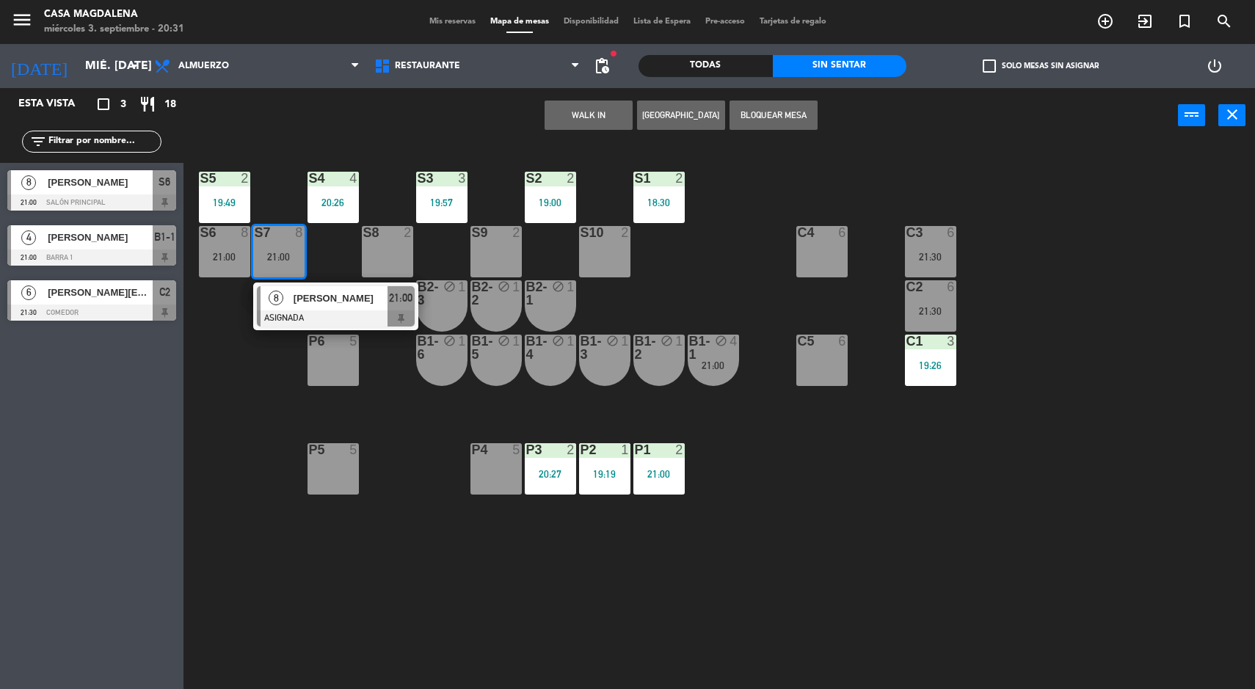
click at [290, 310] on div at bounding box center [336, 318] width 158 height 16
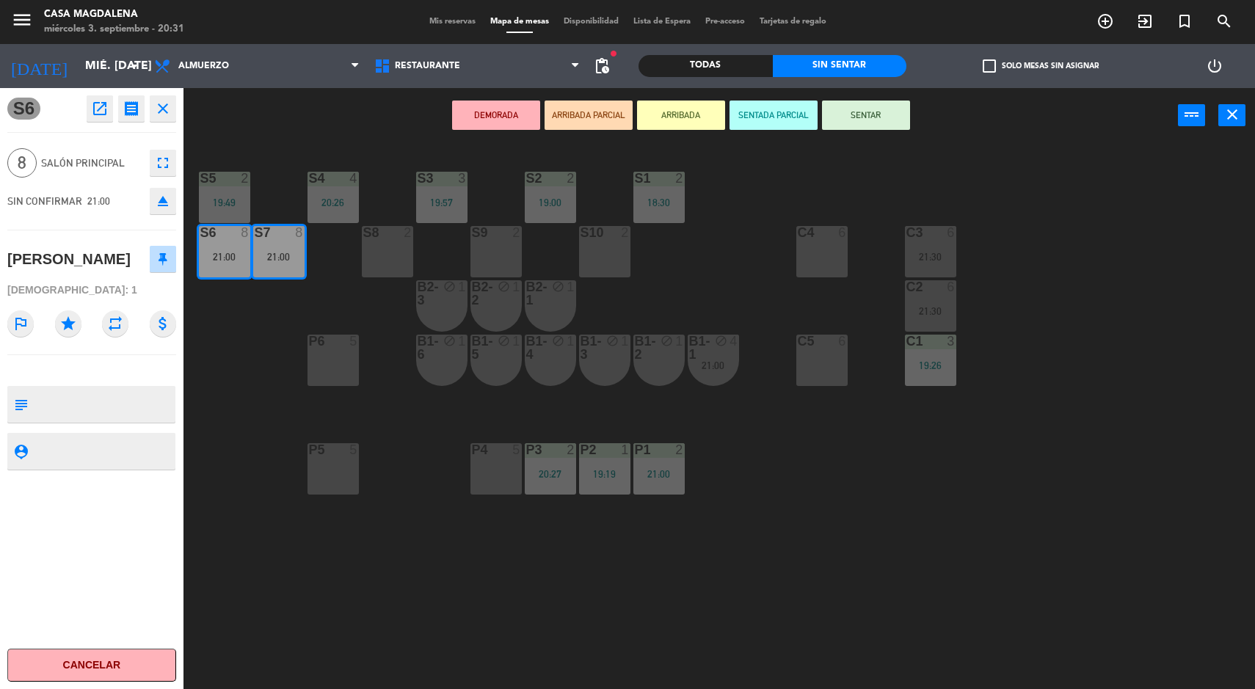
click at [476, 554] on div "S5 2 19:49 S4 4 20:26 S3 3 19:57 S2 2 19:00 S1 2 18:30 S6 8 21:00 S7 8 21:00 S8…" at bounding box center [725, 418] width 1059 height 546
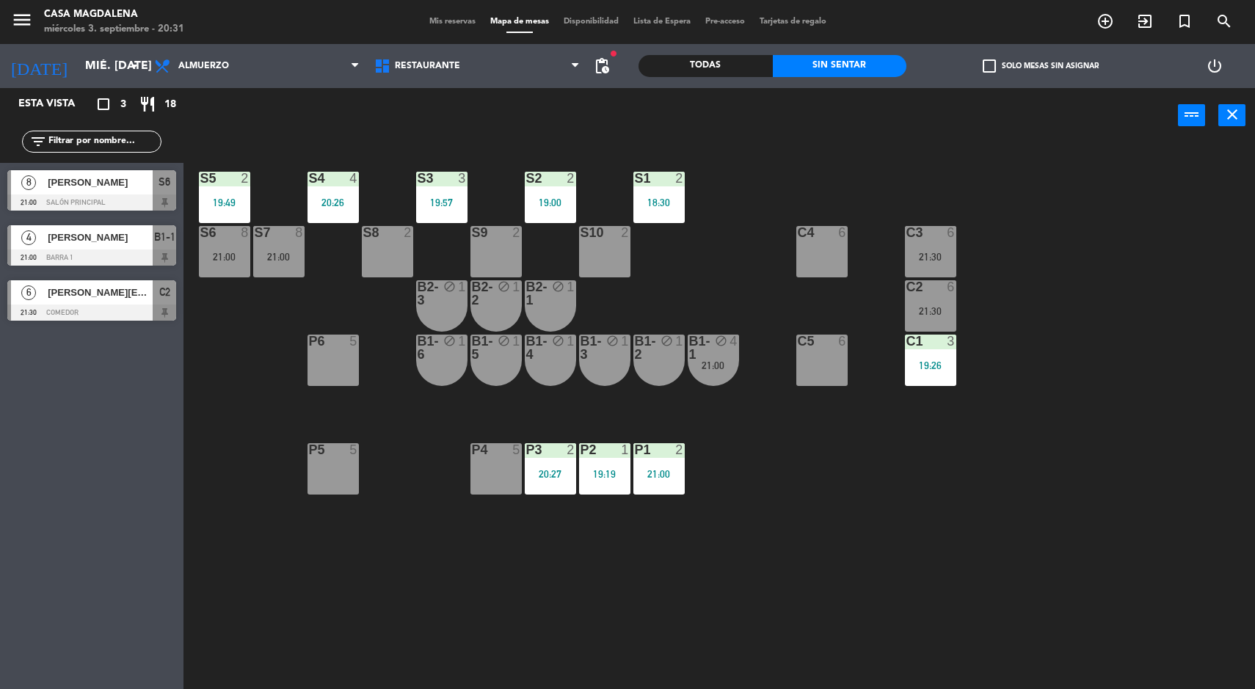
click at [286, 252] on div "21:00" at bounding box center [278, 257] width 51 height 10
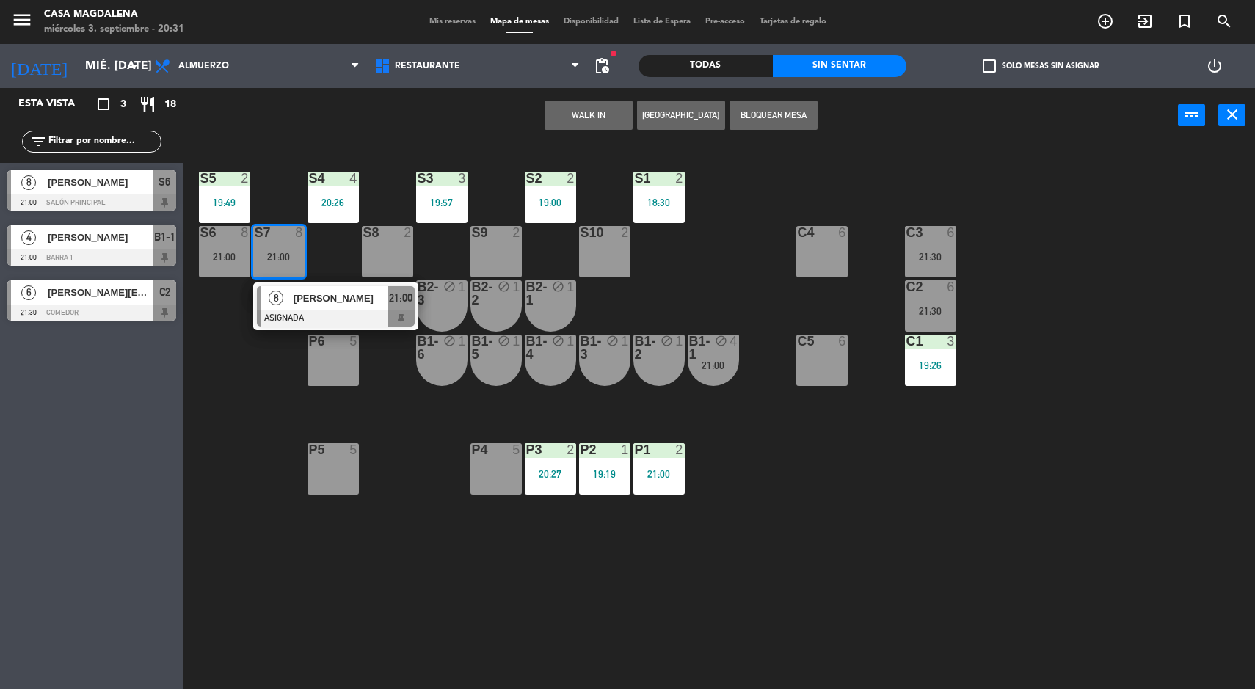
click at [349, 317] on div at bounding box center [336, 318] width 158 height 16
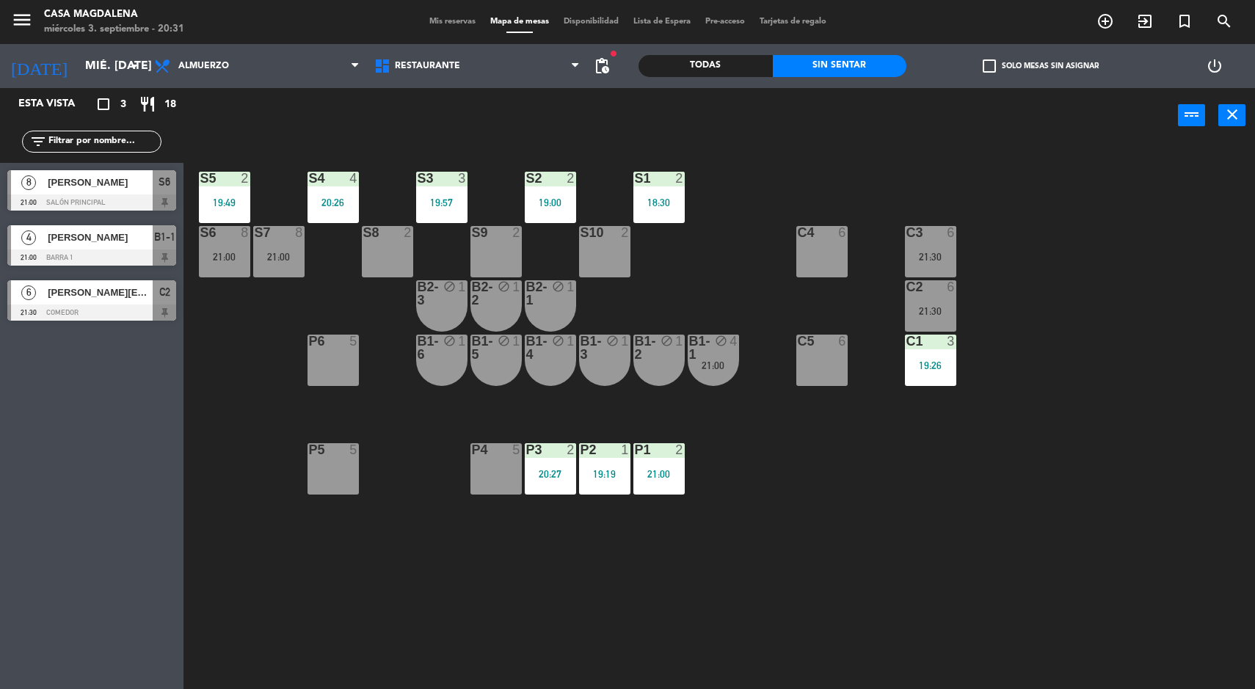
click at [989, 495] on div "S5 2 19:49 S4 4 20:26 S3 3 19:57 S2 2 19:00 S1 2 18:30 S6 8 21:00 S7 8 21:00 S8…" at bounding box center [725, 418] width 1059 height 546
click at [10, 676] on div "Esta vista crop_square 3 restaurant 18 filter_list 8 [PERSON_NAME] 21:00 Salón …" at bounding box center [91, 388] width 183 height 601
click at [0, 677] on div "Esta vista crop_square 3 restaurant 18 filter_list 8 [PERSON_NAME] 21:00 Salón …" at bounding box center [91, 388] width 183 height 601
click at [6, 677] on div "Esta vista crop_square 3 restaurant 18 filter_list 8 [PERSON_NAME] 21:00 Salón …" at bounding box center [91, 388] width 183 height 601
click at [0, 677] on div "Esta vista crop_square 3 restaurant 18 filter_list 8 [PERSON_NAME] 21:00 Salón …" at bounding box center [91, 388] width 183 height 601
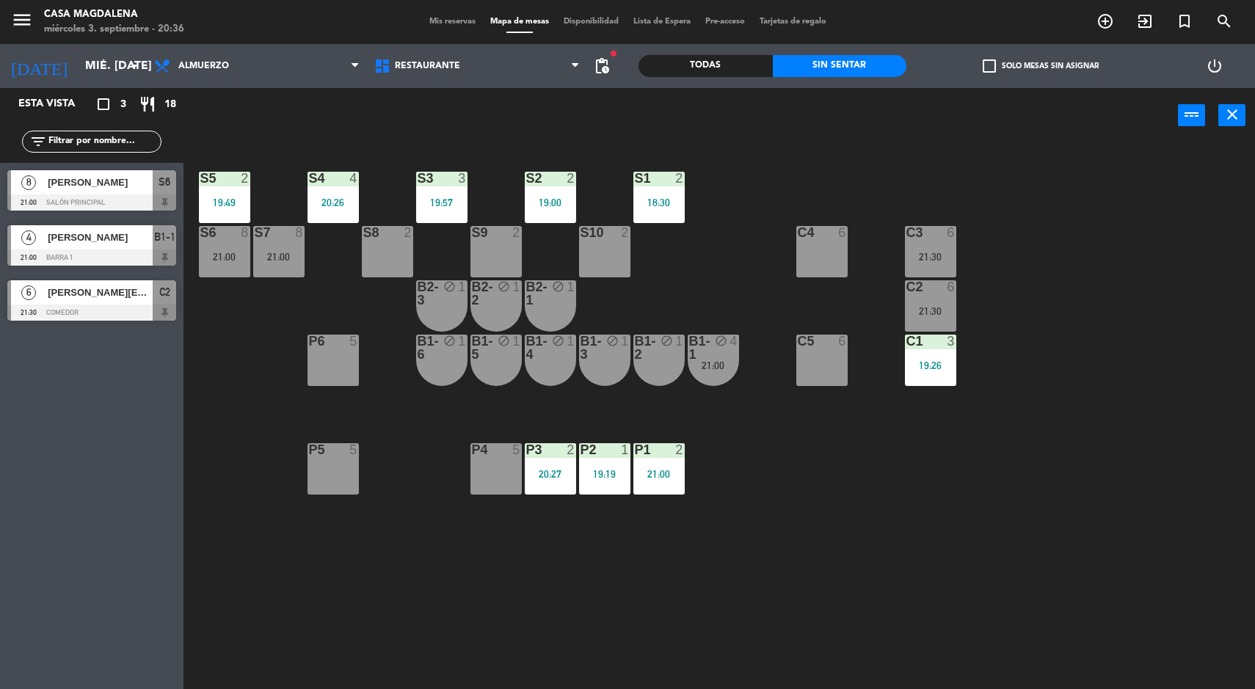
click at [0, 676] on div "Esta vista crop_square 3 restaurant 18 filter_list 8 [PERSON_NAME] 21:00 Salón …" at bounding box center [91, 388] width 183 height 601
click at [1161, 418] on div "S5 2 19:49 S4 4 20:26 S3 3 19:57 S2 2 19:00 S1 2 18:30 S6 8 21:00 S7 8 21:00 S8…" at bounding box center [725, 418] width 1059 height 546
